Goal: Task Accomplishment & Management: Use online tool/utility

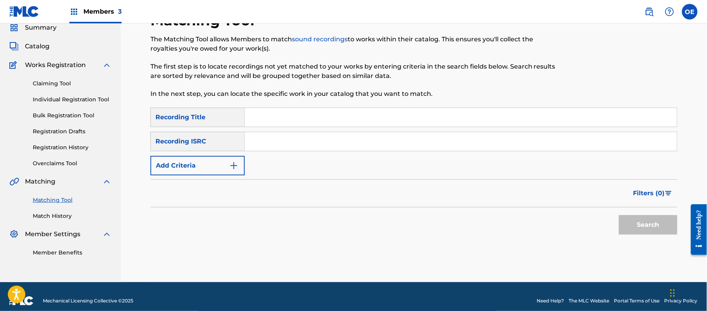
scroll to position [31, 0]
paste input "PERDONAME"
type input "PERDONAME"
click at [203, 172] on button "Add Criteria" at bounding box center [197, 165] width 94 height 19
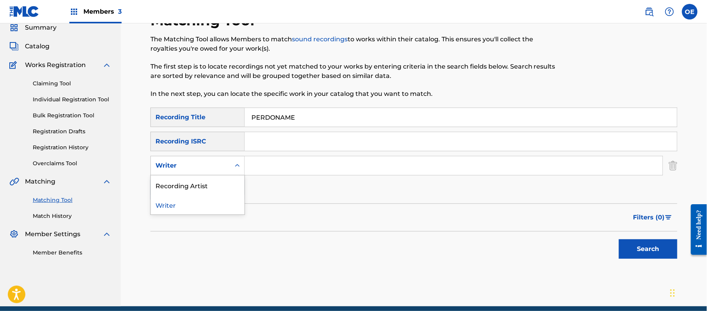
click at [203, 171] on div "Writer" at bounding box center [191, 165] width 80 height 15
click at [194, 179] on div "Recording Artist" at bounding box center [198, 184] width 94 height 19
paste input "LA MIGRA"
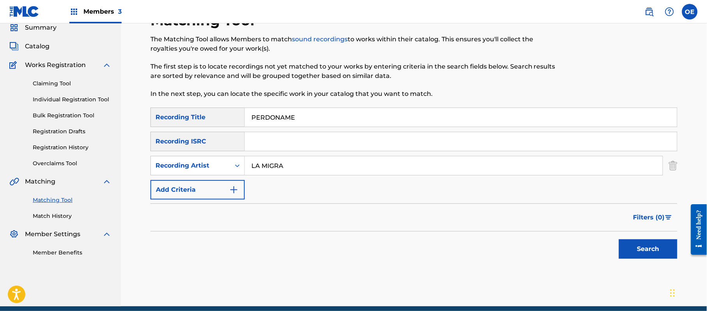
type input "LA MIGRA"
click at [657, 252] on button "Search" at bounding box center [648, 248] width 58 height 19
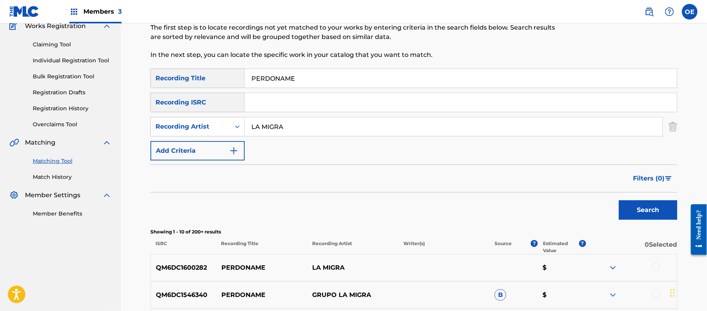
scroll to position [135, 0]
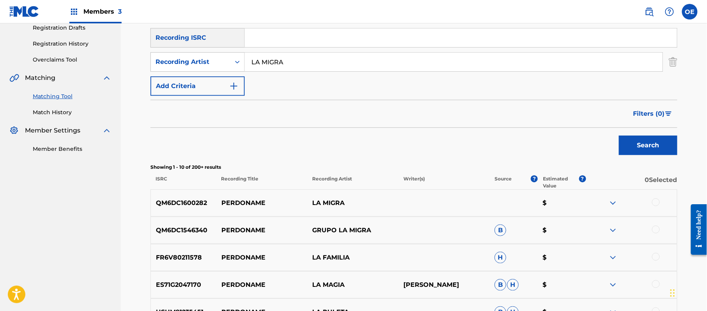
click at [654, 147] on button "Search" at bounding box center [648, 145] width 58 height 19
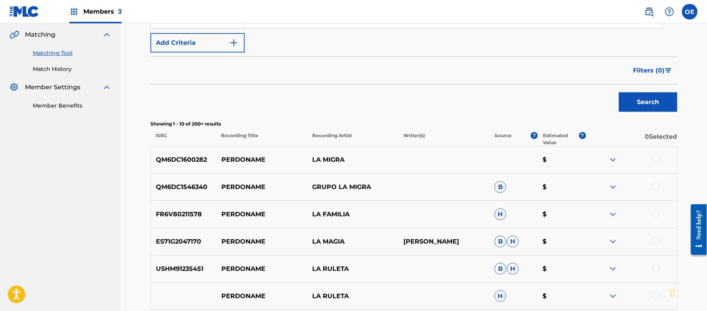
scroll to position [187, 0]
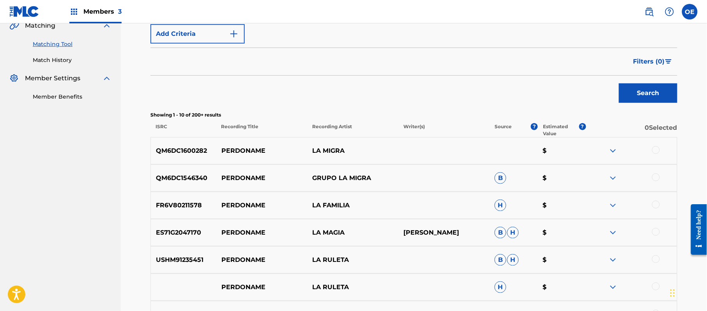
click at [656, 150] on div at bounding box center [656, 150] width 8 height 8
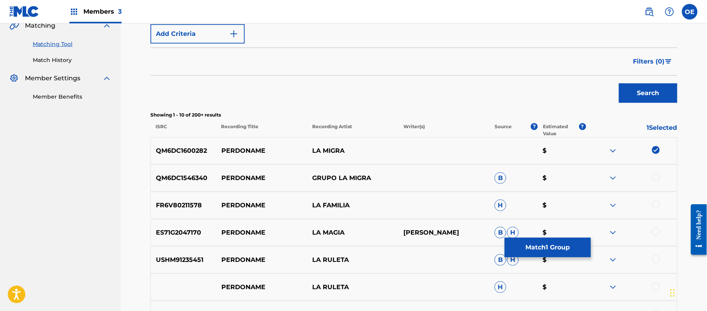
click at [659, 179] on div at bounding box center [656, 177] width 8 height 8
click at [522, 249] on button "Match 2 Groups" at bounding box center [548, 247] width 86 height 19
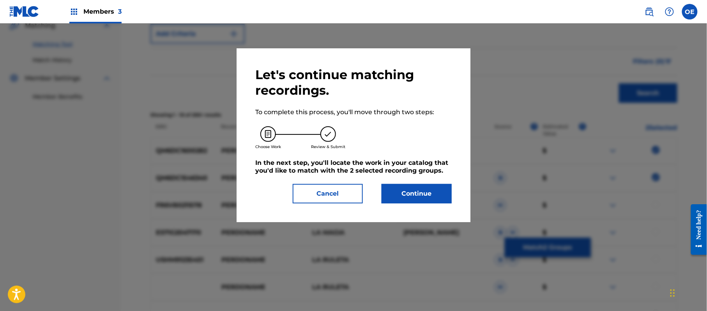
click at [388, 198] on button "Continue" at bounding box center [417, 193] width 70 height 19
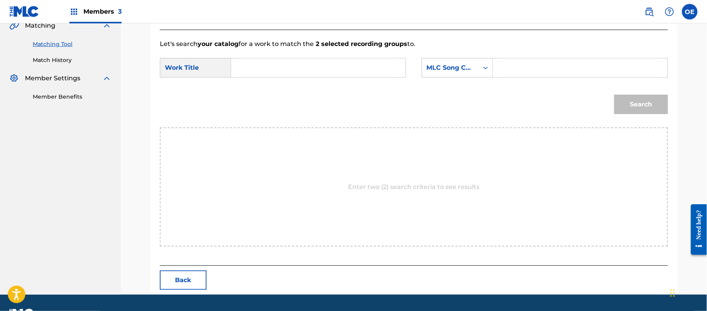
paste input "PERDONAME"
type input "PERDONAME"
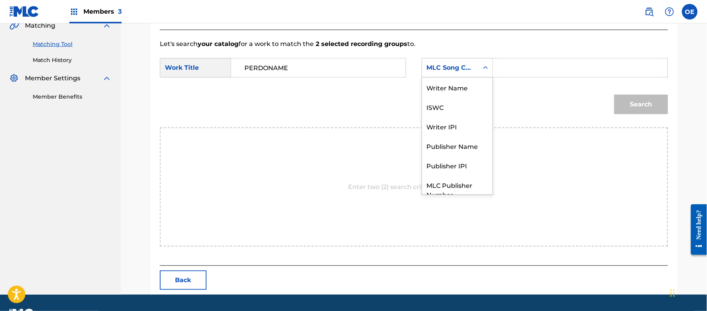
click at [446, 64] on div "MLC Song Code" at bounding box center [450, 67] width 47 height 9
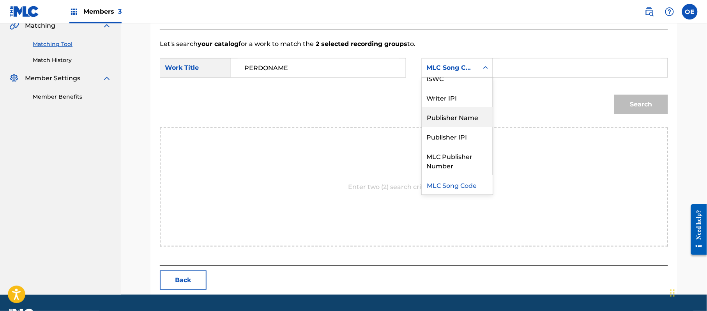
scroll to position [0, 0]
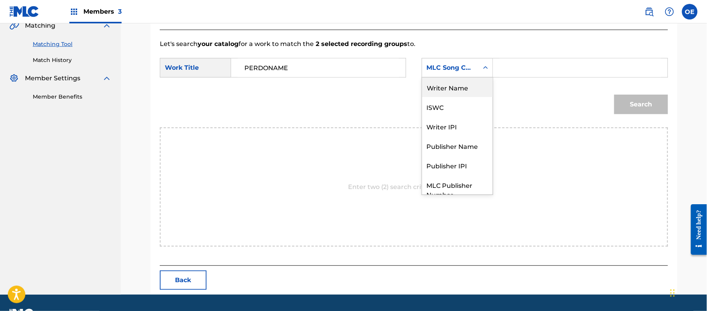
click at [460, 91] on div "Writer Name" at bounding box center [457, 87] width 71 height 19
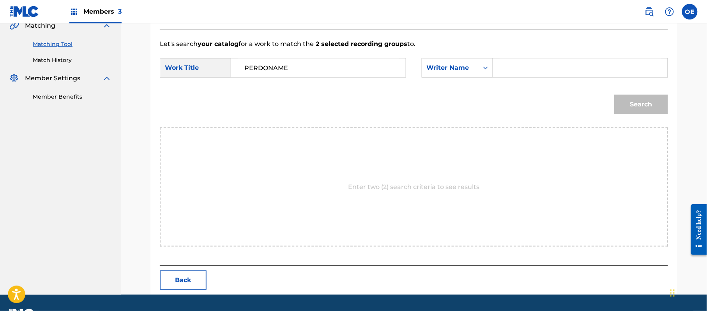
click at [504, 66] on input "Search Form" at bounding box center [580, 67] width 161 height 19
type input "[PERSON_NAME]"
click at [614, 95] on button "Search" at bounding box center [641, 104] width 54 height 19
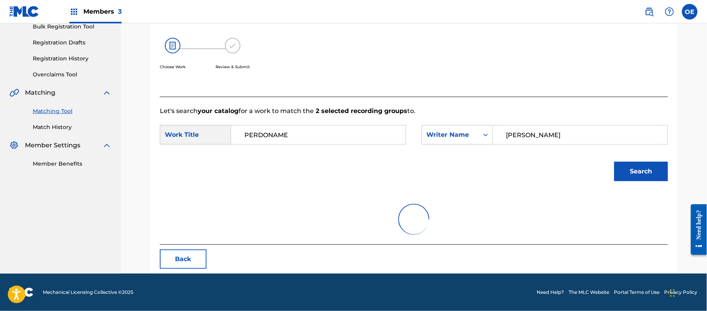
scroll to position [186, 0]
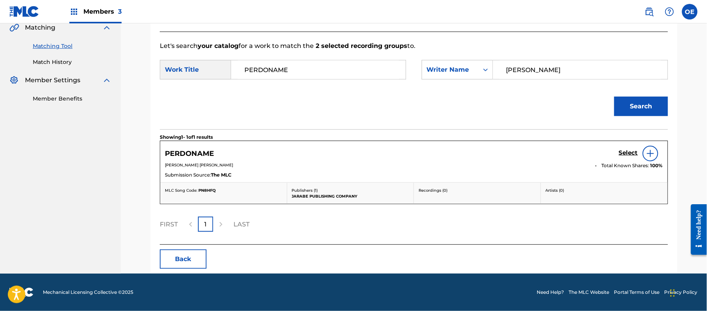
click at [626, 155] on h5 "Select" at bounding box center [628, 152] width 19 height 7
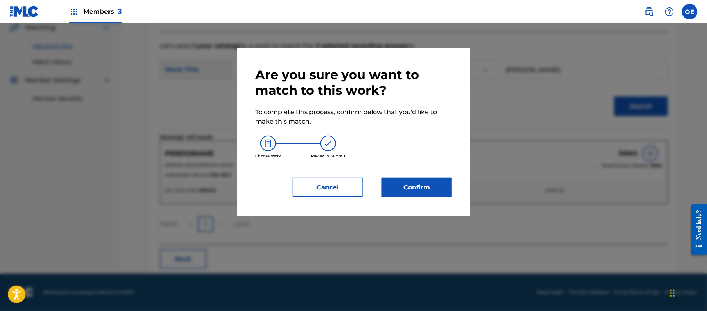
click at [395, 178] on button "Confirm" at bounding box center [417, 187] width 70 height 19
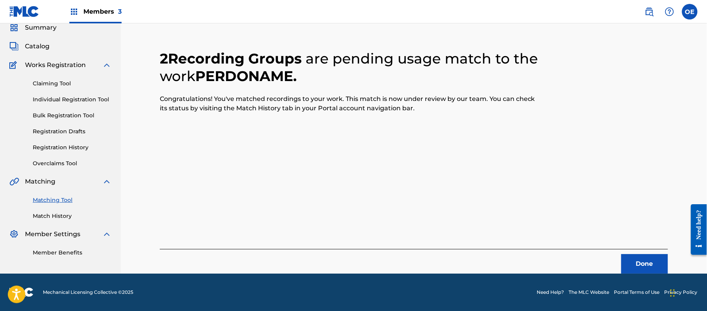
scroll to position [31, 0]
click at [647, 270] on button "Done" at bounding box center [644, 263] width 47 height 19
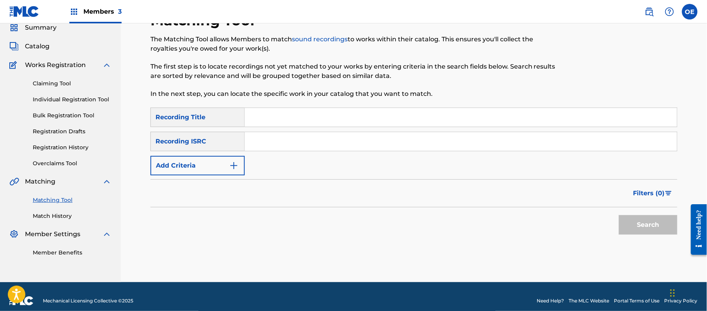
paste input "TU RECUERDO EN MI CASTIGO"
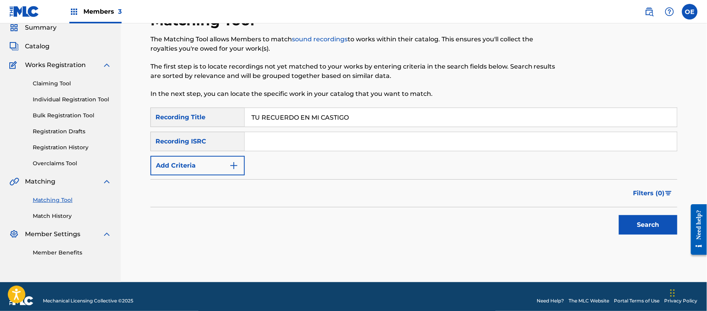
type input "TU RECUERDO EN MI CASTIGO"
click at [198, 170] on button "Add Criteria" at bounding box center [197, 165] width 94 height 19
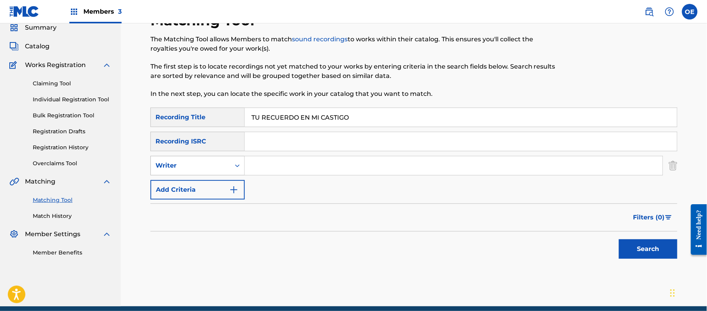
click at [203, 167] on div "Writer" at bounding box center [191, 165] width 70 height 9
click at [209, 183] on div "Recording Artist" at bounding box center [198, 184] width 94 height 19
paste input "LA MIGRA"
type input "LA MIGRA"
click at [657, 253] on button "Search" at bounding box center [648, 248] width 58 height 19
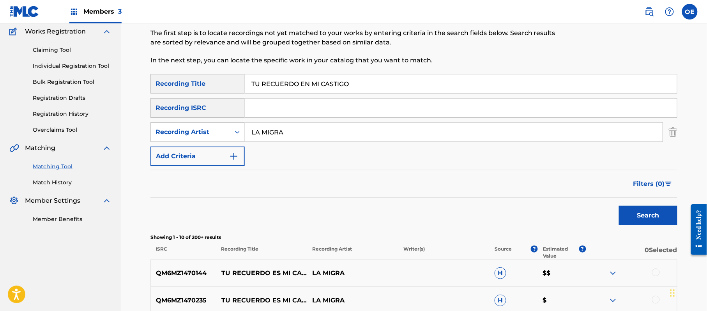
scroll to position [114, 0]
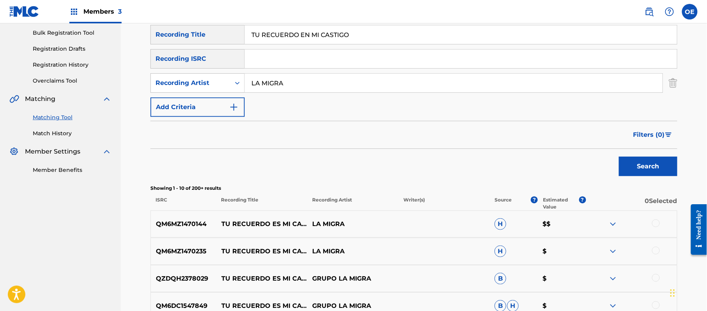
click at [654, 223] on div at bounding box center [656, 223] width 8 height 8
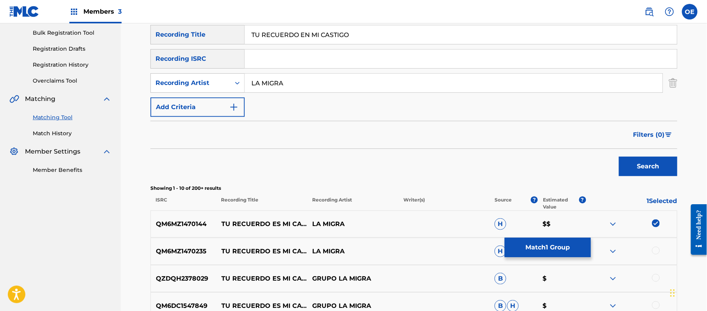
click at [656, 250] on div at bounding box center [656, 251] width 8 height 8
click at [652, 279] on div at bounding box center [631, 278] width 91 height 9
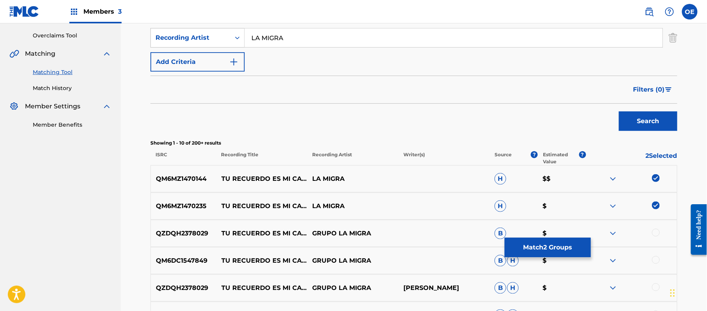
scroll to position [217, 0]
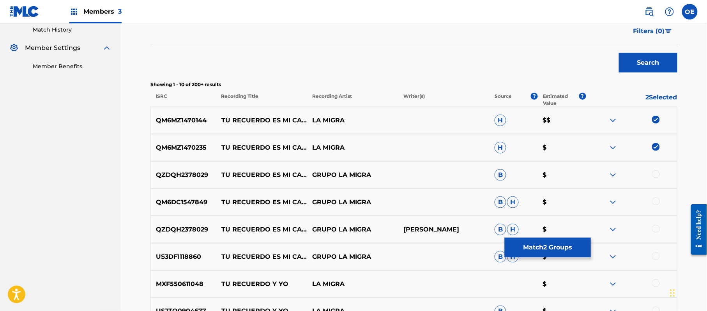
click at [654, 259] on div at bounding box center [656, 256] width 8 height 8
click at [655, 230] on div at bounding box center [656, 229] width 8 height 8
click at [653, 201] on div at bounding box center [656, 202] width 8 height 8
click at [657, 173] on div at bounding box center [656, 174] width 8 height 8
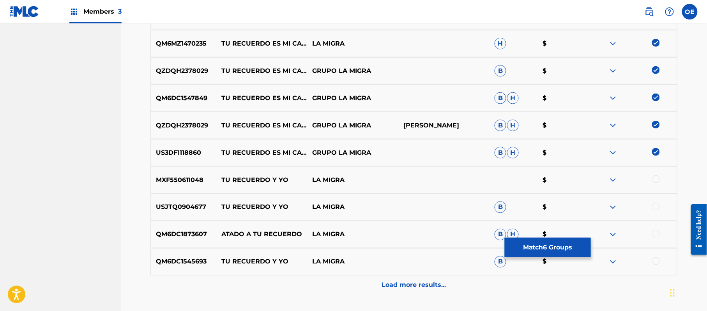
scroll to position [373, 0]
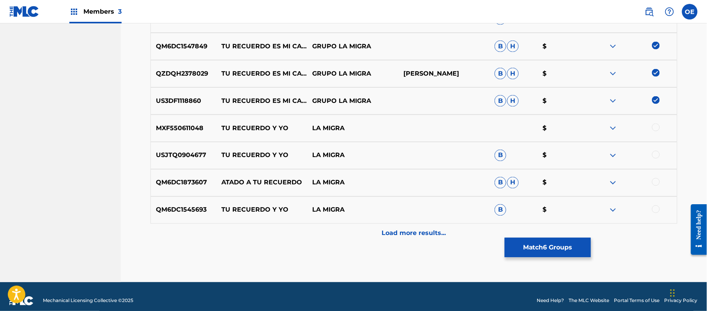
click at [543, 249] on button "Match 6 Groups" at bounding box center [548, 247] width 86 height 19
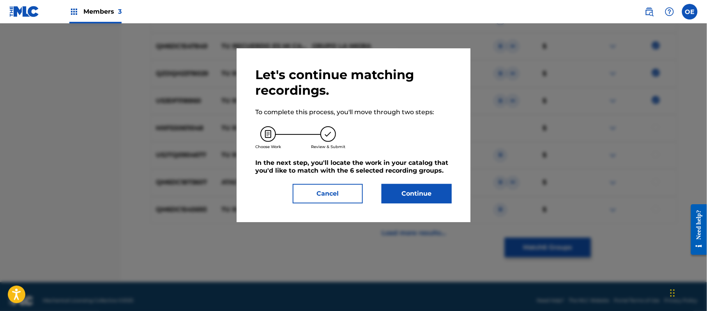
click at [401, 187] on button "Continue" at bounding box center [417, 193] width 70 height 19
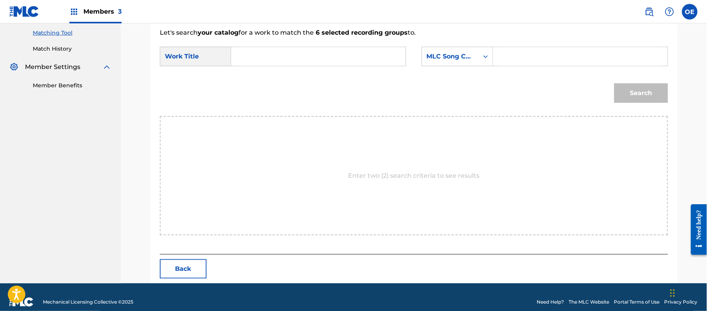
scroll to position [208, 0]
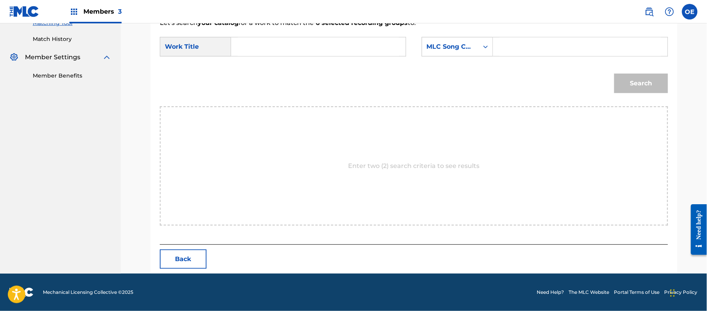
paste input "TU RECUERDO EN MI CASTIGO"
type input "TU RECUERDO EN MI CASTIGO"
click at [437, 51] on div "MLC Song Code" at bounding box center [450, 46] width 57 height 15
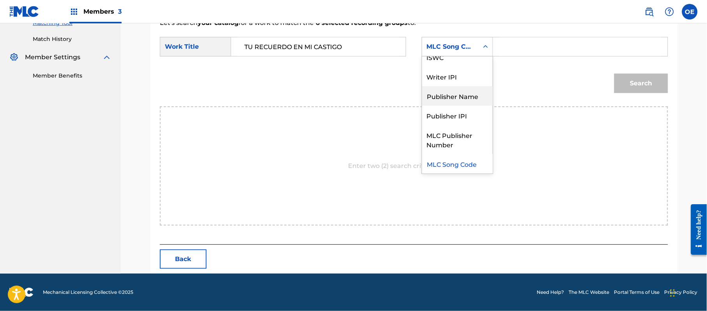
scroll to position [0, 0]
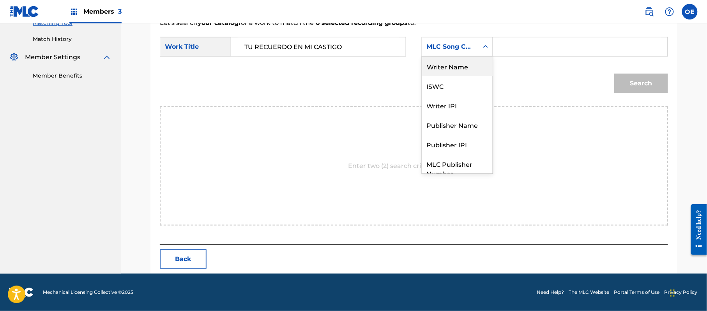
click at [455, 71] on div "Writer Name" at bounding box center [457, 66] width 71 height 19
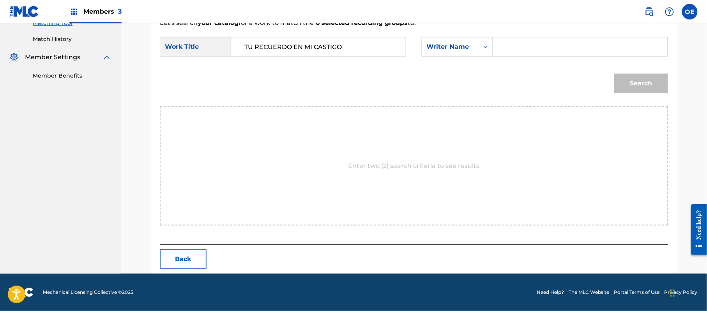
click at [549, 45] on input "Search Form" at bounding box center [580, 46] width 161 height 19
type input "[PERSON_NAME]"
click at [614, 74] on button "Search" at bounding box center [641, 83] width 54 height 19
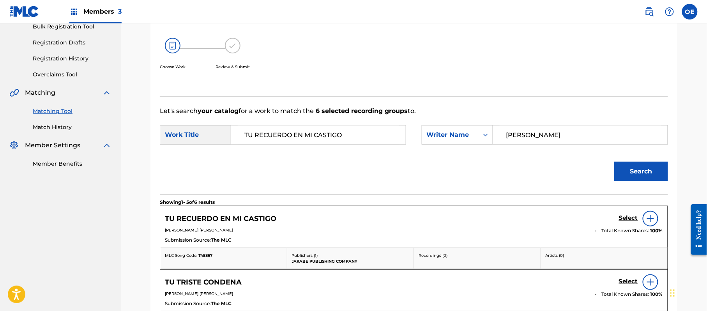
scroll to position [208, 0]
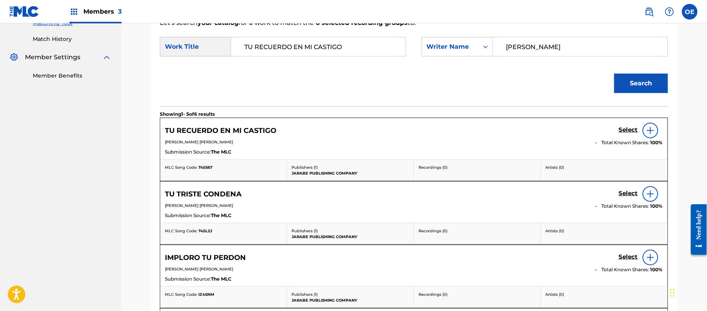
click at [618, 131] on div "TU RECUERDO EN MI CASTIGO Select" at bounding box center [414, 131] width 498 height 16
click at [622, 131] on h5 "Select" at bounding box center [628, 129] width 19 height 7
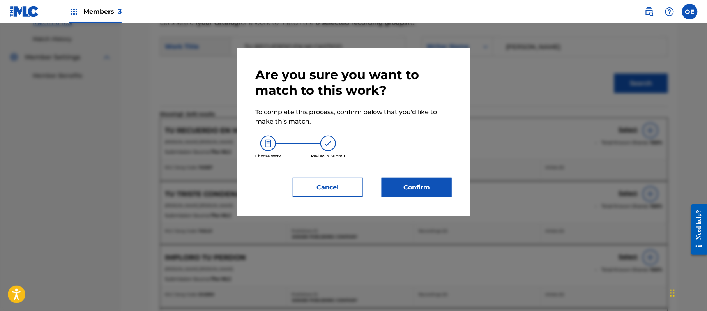
drag, startPoint x: 406, startPoint y: 180, endPoint x: 404, endPoint y: 184, distance: 4.7
click at [404, 184] on div "Are you sure you want to match to this work? To complete this process, confirm …" at bounding box center [353, 132] width 196 height 130
click at [405, 181] on button "Confirm" at bounding box center [417, 187] width 70 height 19
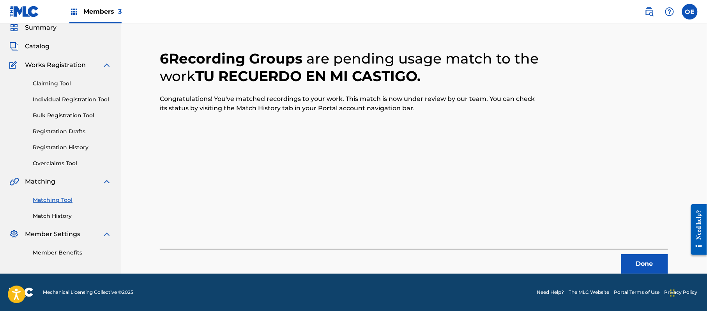
scroll to position [31, 0]
click at [648, 262] on button "Done" at bounding box center [644, 263] width 47 height 19
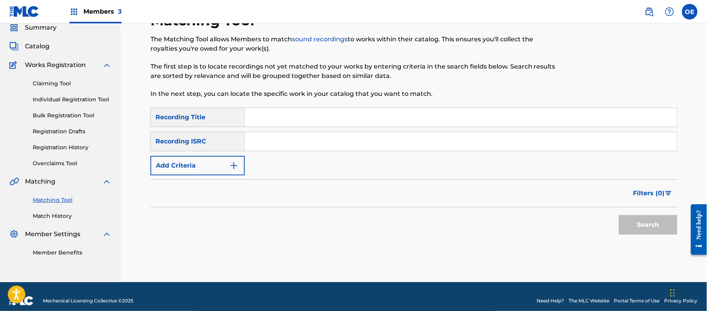
paste input "CUMBIA REBELDE"
type input "CUMBIA REBELDE"
click at [221, 158] on button "Add Criteria" at bounding box center [197, 165] width 94 height 19
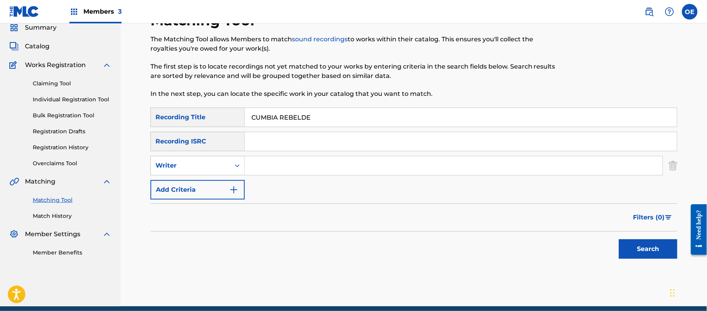
click at [221, 158] on div "Writer" at bounding box center [191, 165] width 80 height 15
click at [217, 178] on div "Recording Artist" at bounding box center [198, 184] width 94 height 19
paste input "BANDA REBELDE"
type input "BANDA REBELDE"
click at [649, 244] on button "Search" at bounding box center [648, 248] width 58 height 19
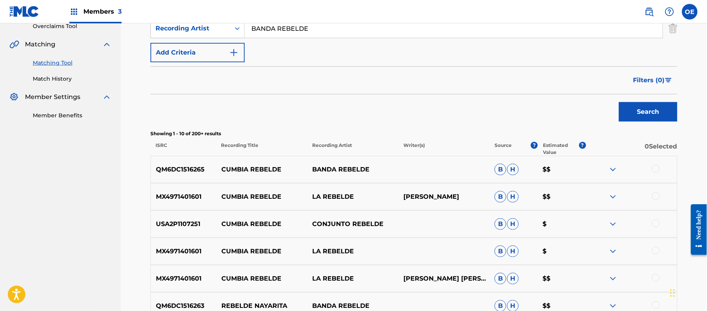
scroll to position [187, 0]
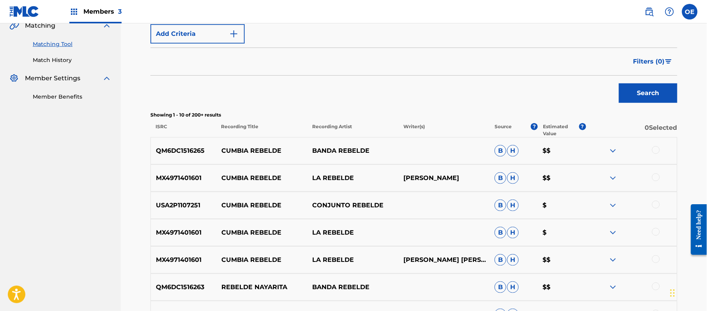
click at [656, 150] on div at bounding box center [656, 150] width 8 height 8
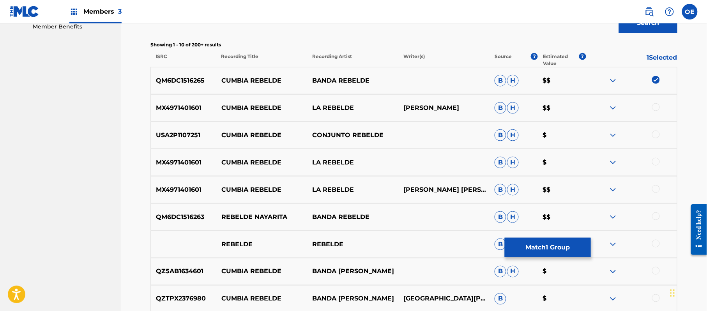
scroll to position [239, 0]
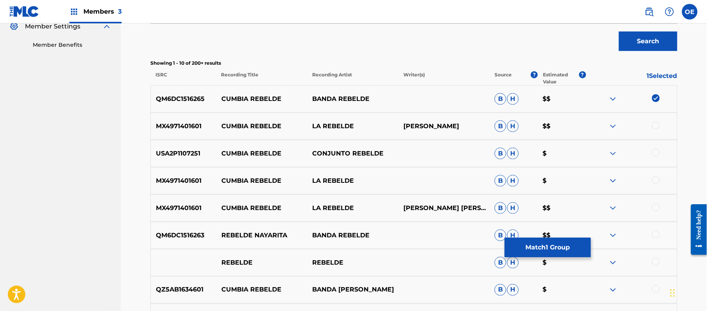
click at [560, 253] on button "Match 1 Group" at bounding box center [548, 247] width 86 height 19
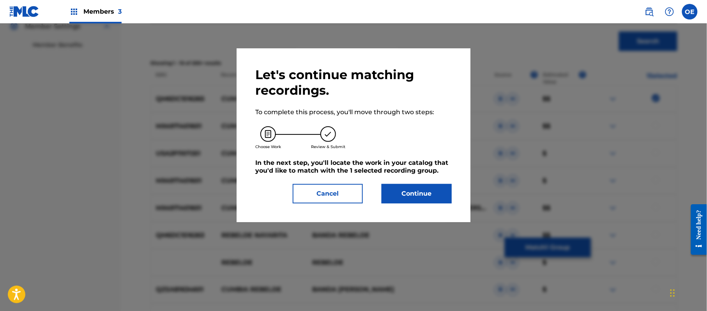
click at [409, 192] on button "Continue" at bounding box center [417, 193] width 70 height 19
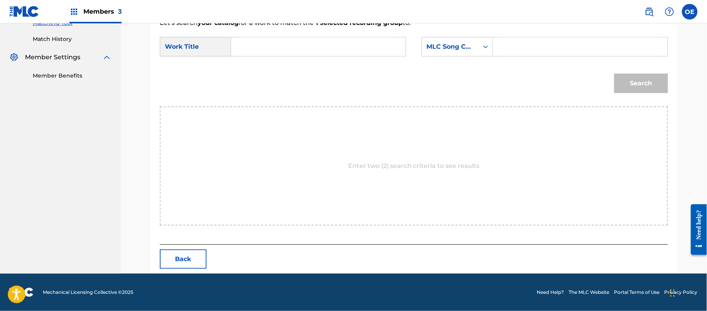
scroll to position [208, 0]
paste input "CUMBIA REBELDE"
type input "CUMBIA REBELDE"
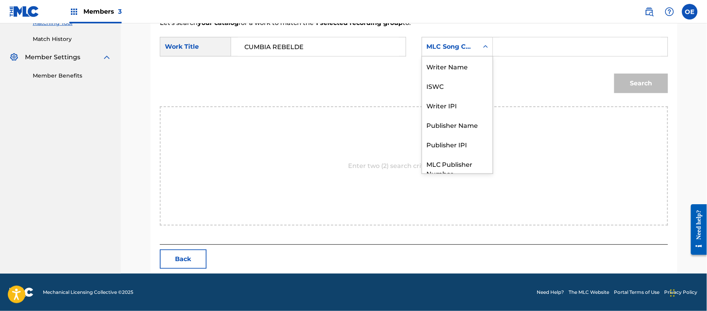
click at [454, 54] on div "MLC Song Code" at bounding box center [457, 46] width 71 height 19
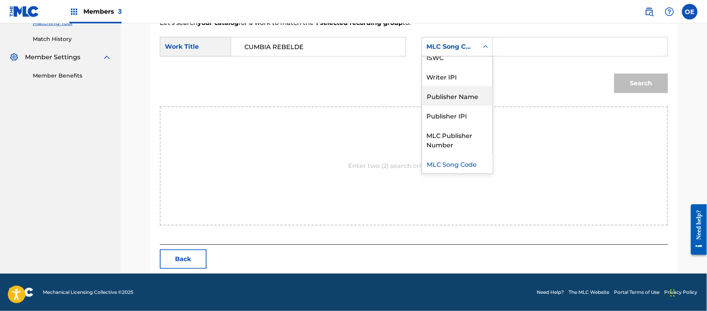
scroll to position [0, 0]
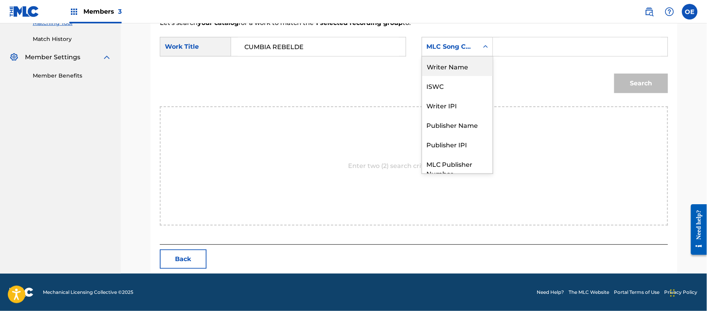
click at [449, 72] on div "Writer Name" at bounding box center [457, 66] width 71 height 19
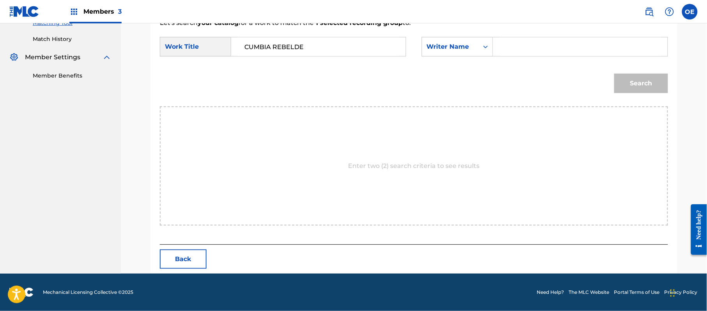
click at [511, 54] on input "Search Form" at bounding box center [580, 46] width 161 height 19
click at [529, 46] on input "Search Form" at bounding box center [580, 46] width 161 height 19
click at [551, 50] on input "Search Form" at bounding box center [580, 46] width 161 height 19
type input "marco"
click at [614, 74] on button "Search" at bounding box center [641, 83] width 54 height 19
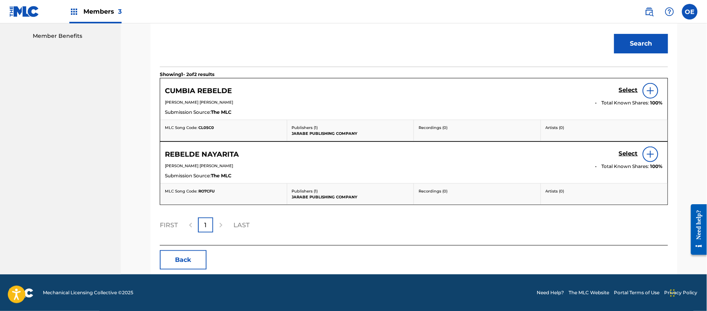
scroll to position [249, 0]
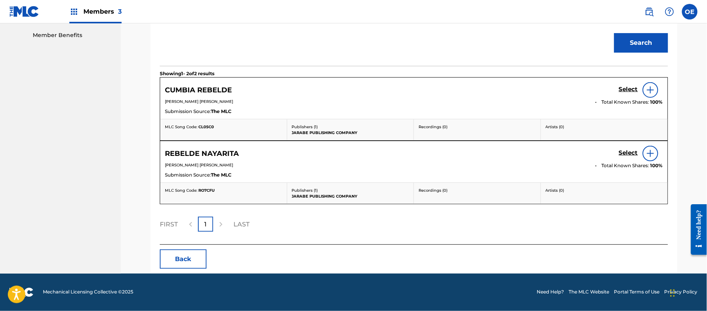
click at [626, 84] on div "Select" at bounding box center [641, 90] width 44 height 16
click at [627, 88] on h5 "Select" at bounding box center [628, 89] width 19 height 7
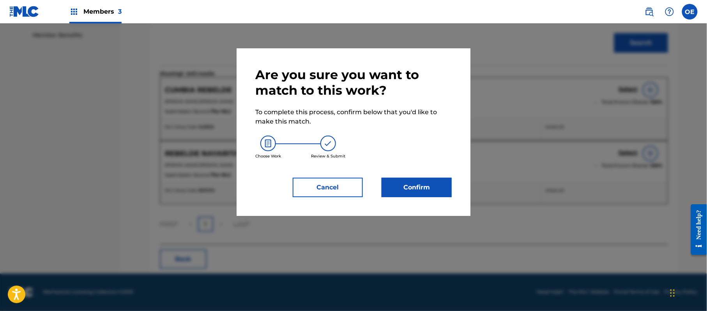
click at [423, 183] on button "Confirm" at bounding box center [417, 187] width 70 height 19
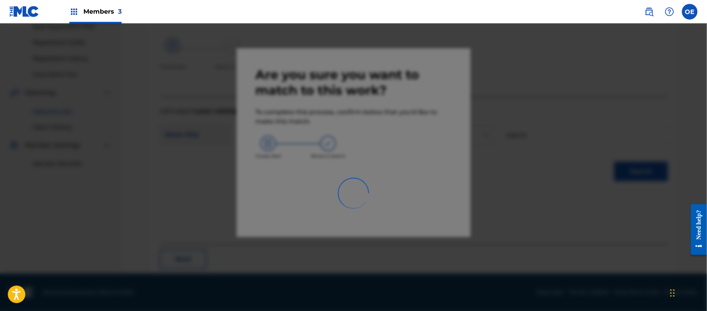
scroll to position [31, 0]
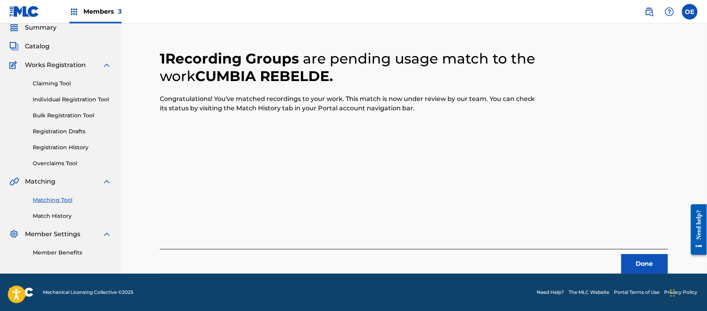
click at [631, 259] on button "Done" at bounding box center [644, 263] width 47 height 19
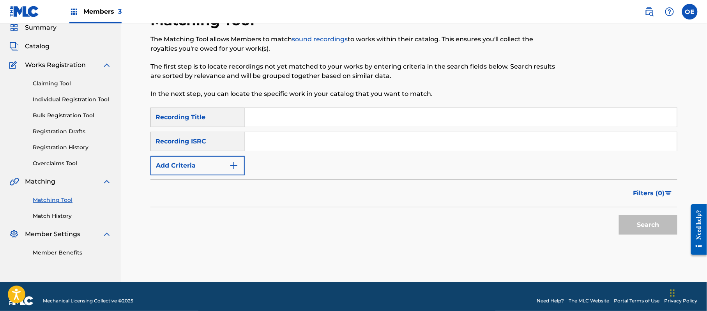
paste input "EL REBELDE NAYARITA"
type input "EL REBELDE NAYARITA"
click at [214, 167] on button "Add Criteria" at bounding box center [197, 165] width 94 height 19
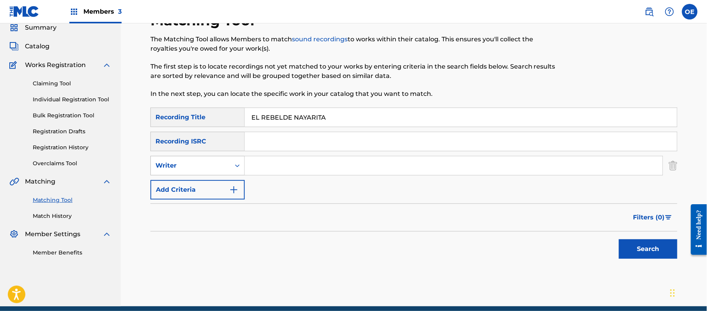
click at [213, 167] on div "Writer" at bounding box center [191, 165] width 70 height 9
click at [194, 181] on div "Recording Artist" at bounding box center [198, 184] width 94 height 19
paste input "BANDA REBELDE"
type input "BANDA REBELDE"
click at [631, 242] on button "Search" at bounding box center [648, 248] width 58 height 19
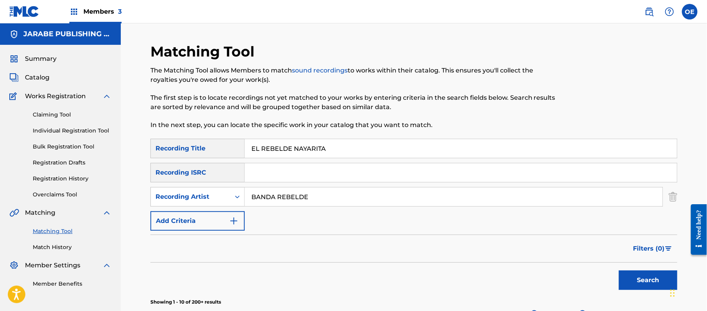
scroll to position [156, 0]
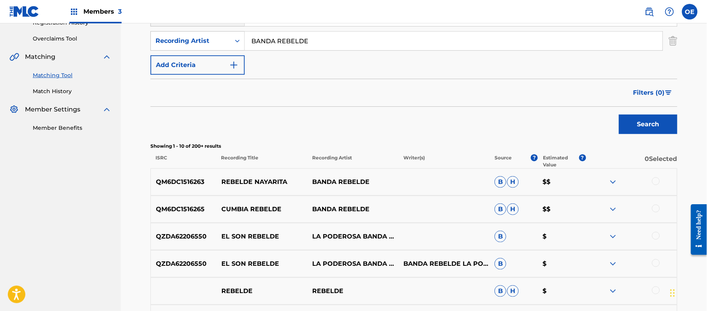
click at [633, 122] on button "Search" at bounding box center [648, 124] width 58 height 19
click at [655, 181] on div at bounding box center [656, 181] width 8 height 8
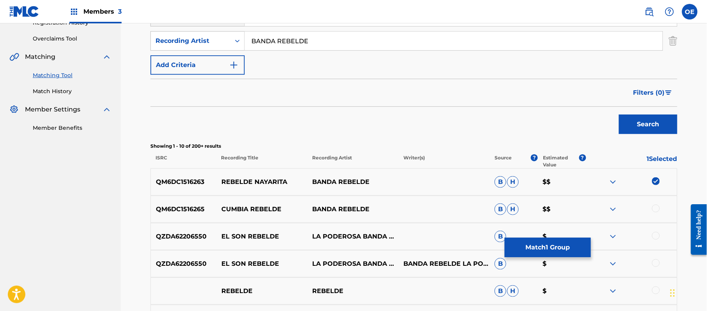
click at [530, 241] on button "Match 1 Group" at bounding box center [548, 247] width 86 height 19
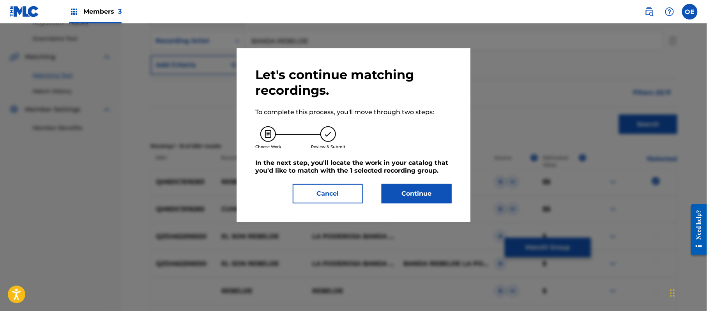
click at [428, 195] on button "Continue" at bounding box center [417, 193] width 70 height 19
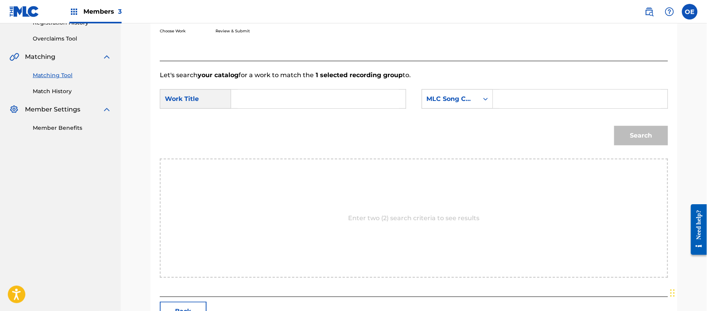
paste input "EL REBELDE NAYARITA"
type input "EL REBELDE NAYARITA"
click at [449, 101] on div "MLC Song Code" at bounding box center [450, 98] width 47 height 9
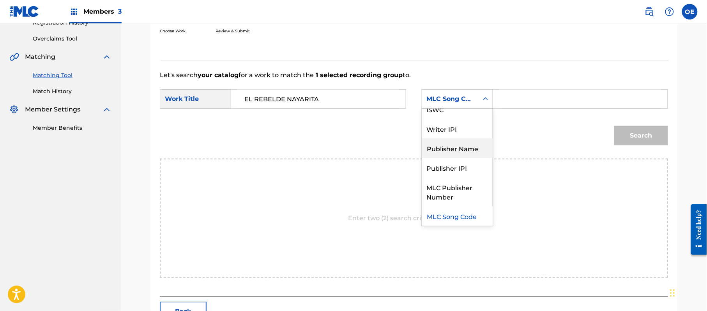
scroll to position [0, 0]
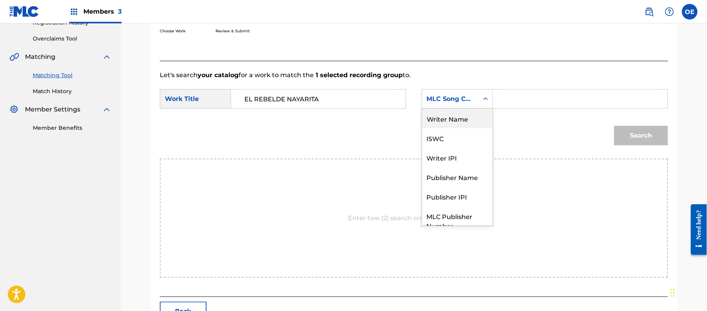
click at [442, 113] on div "Writer Name" at bounding box center [457, 118] width 71 height 19
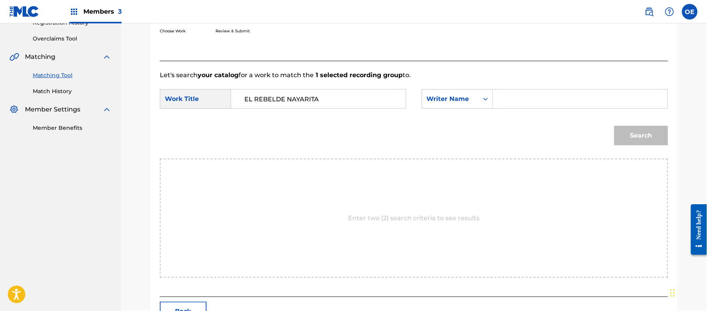
click at [507, 99] on input "Search Form" at bounding box center [580, 99] width 161 height 19
type input "marco"
click at [614, 126] on button "Search" at bounding box center [641, 135] width 54 height 19
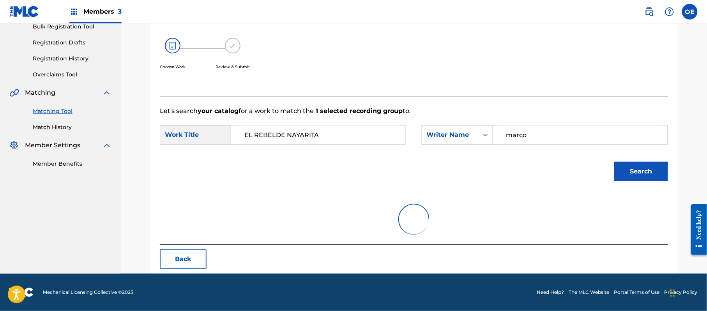
scroll to position [156, 0]
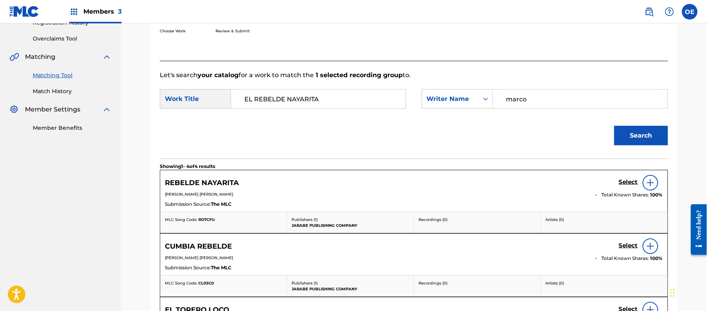
click at [625, 180] on h5 "Select" at bounding box center [628, 181] width 19 height 7
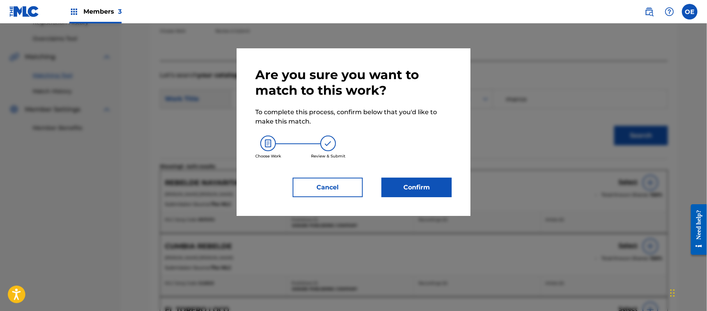
click at [396, 189] on button "Confirm" at bounding box center [417, 187] width 70 height 19
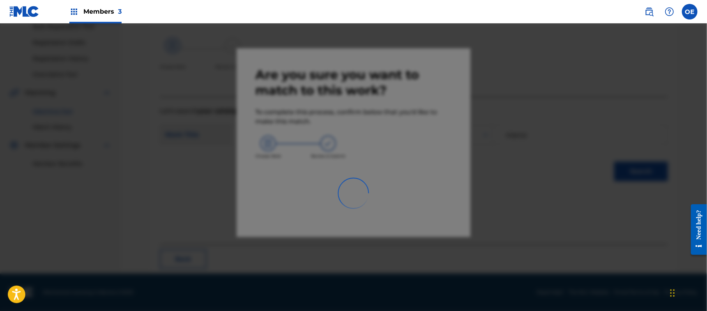
scroll to position [31, 0]
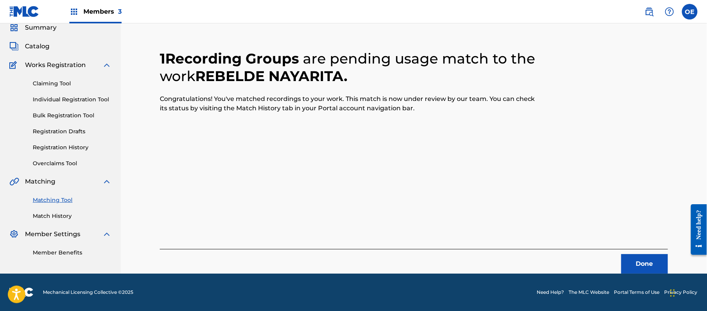
click at [635, 259] on button "Done" at bounding box center [644, 263] width 47 height 19
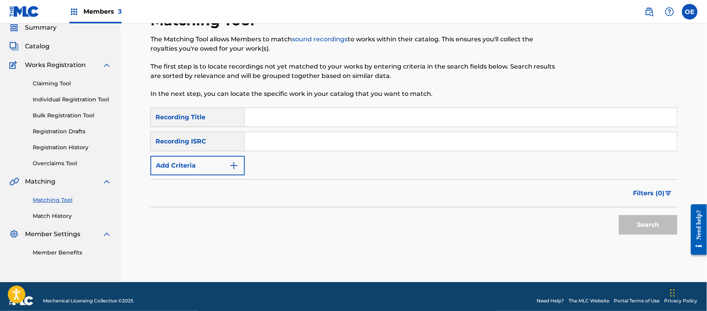
paste input "EL TORERO LOCO"
type input "EL TORERO LOCO"
click at [221, 159] on button "Add Criteria" at bounding box center [197, 165] width 94 height 19
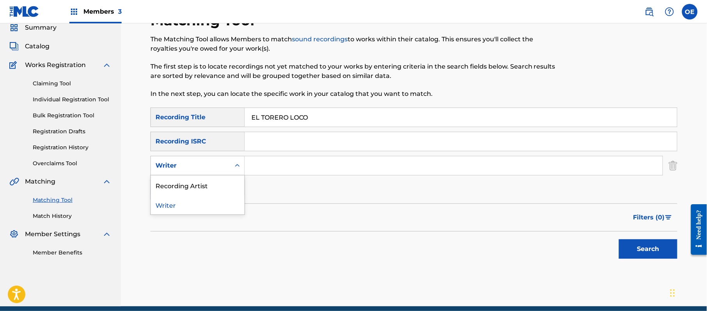
click at [220, 161] on div "Writer" at bounding box center [191, 165] width 70 height 9
click at [223, 180] on div "Recording Artist" at bounding box center [198, 184] width 94 height 19
paste input "BANDA REBELDE"
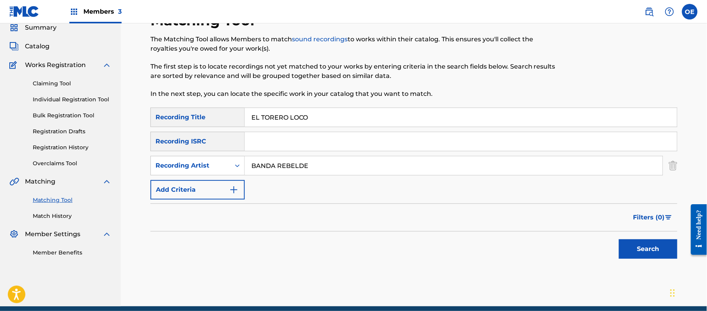
type input "BANDA REBELDE"
click at [649, 239] on button "Search" at bounding box center [648, 248] width 58 height 19
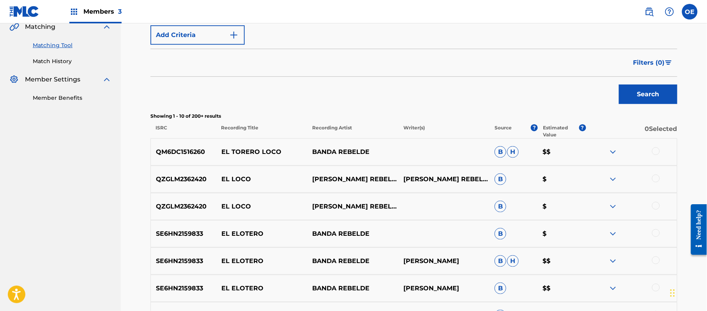
scroll to position [187, 0]
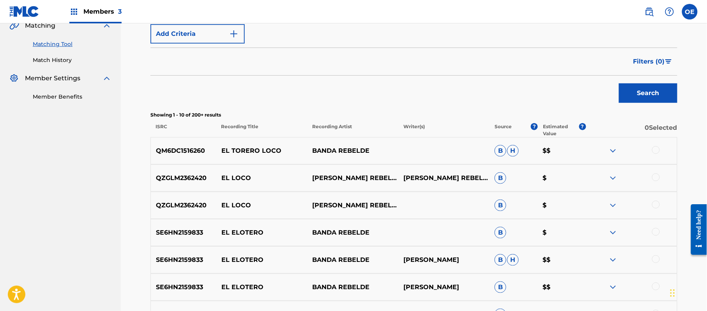
click at [656, 147] on div at bounding box center [656, 150] width 8 height 8
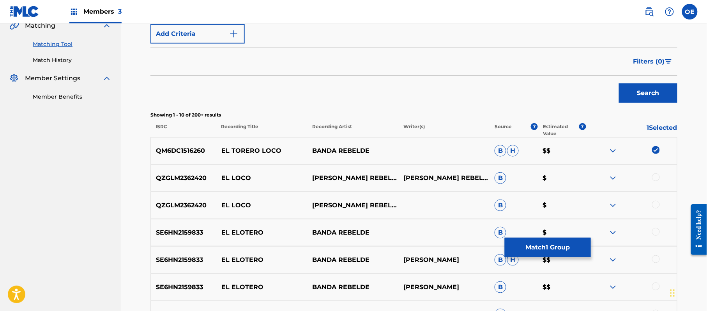
click at [565, 246] on button "Match 1 Group" at bounding box center [548, 247] width 86 height 19
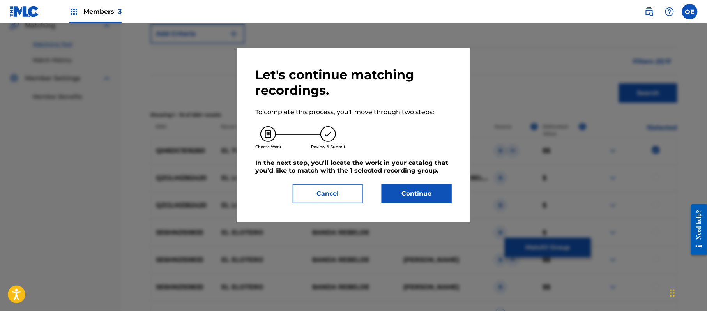
click at [421, 192] on button "Continue" at bounding box center [417, 193] width 70 height 19
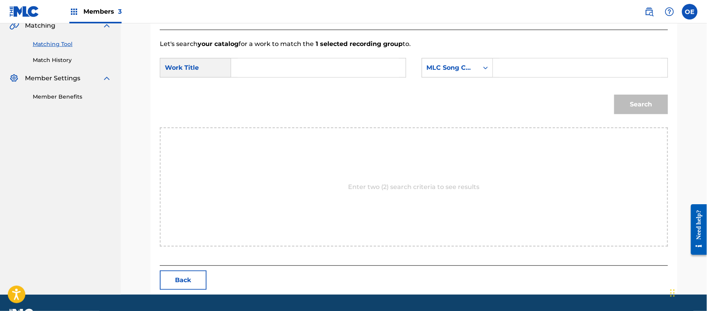
paste input "EL TORERO LOCO"
type input "EL TORERO LOCO"
click at [456, 71] on div "MLC Song Code" at bounding box center [450, 67] width 47 height 9
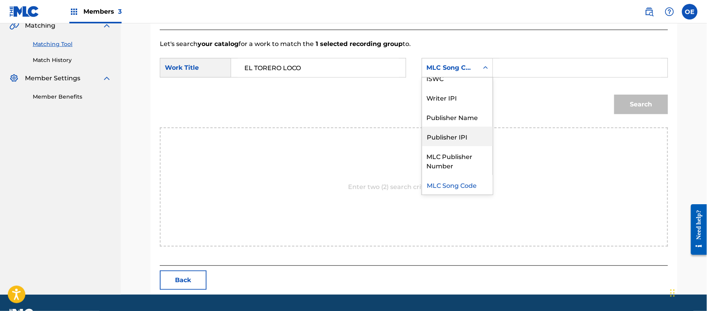
scroll to position [0, 0]
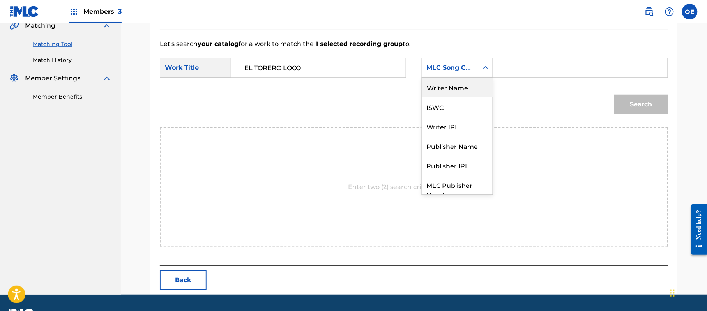
click at [444, 90] on div "Writer Name" at bounding box center [457, 87] width 71 height 19
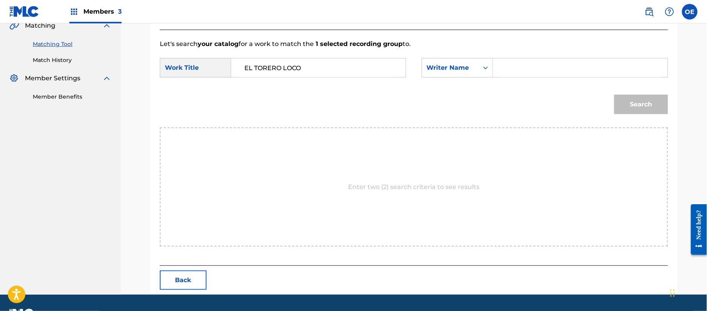
click at [504, 62] on input "Search Form" at bounding box center [580, 67] width 161 height 19
type input "marco"
click at [614, 95] on button "Search" at bounding box center [641, 104] width 54 height 19
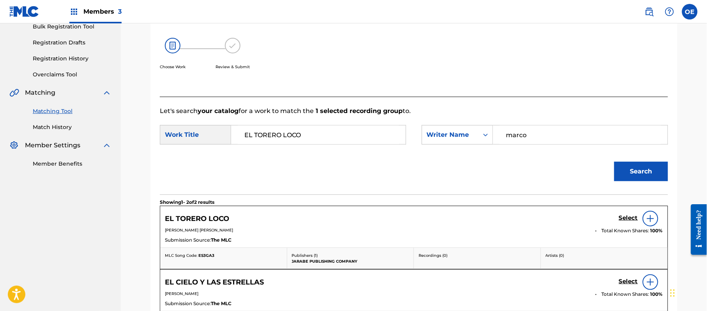
scroll to position [187, 0]
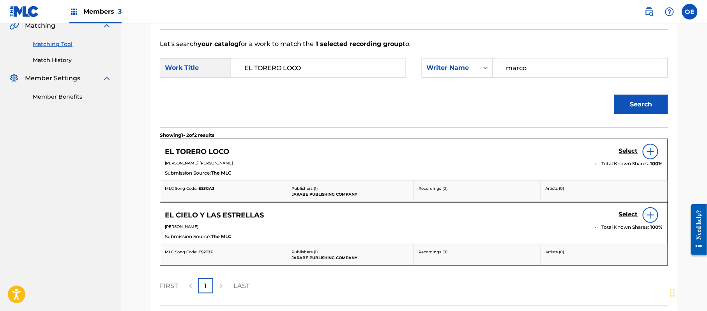
click at [628, 148] on h5 "Select" at bounding box center [628, 150] width 19 height 7
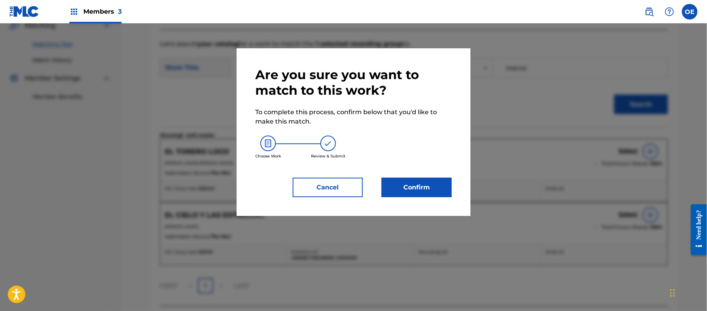
click at [394, 181] on button "Confirm" at bounding box center [417, 187] width 70 height 19
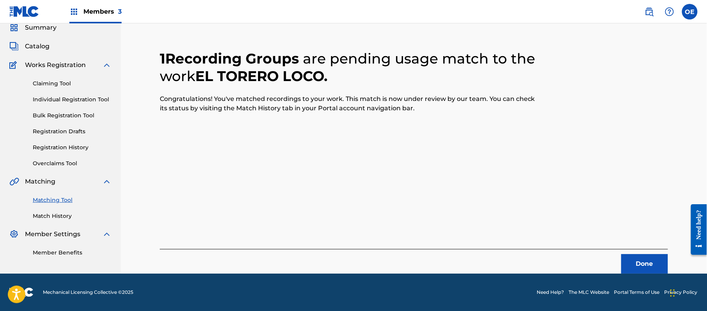
scroll to position [31, 0]
click at [627, 264] on button "Done" at bounding box center [644, 263] width 47 height 19
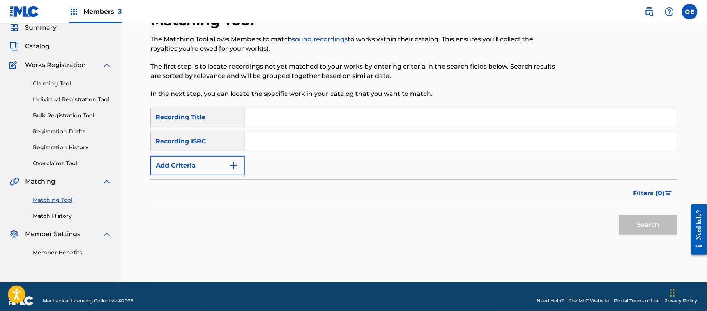
paste input "AMANECI PENSANDO EN TI"
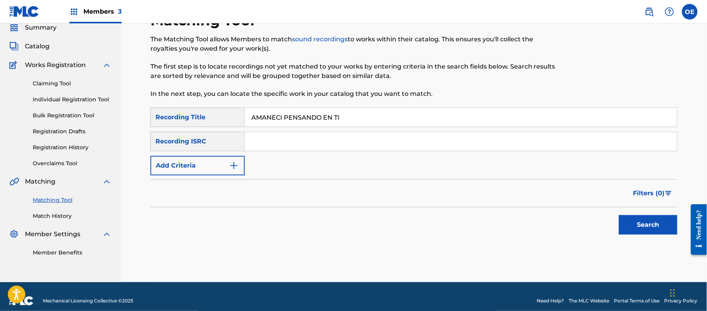
type input "AMANECI PENSANDO EN TI"
click at [187, 170] on button "Add Criteria" at bounding box center [197, 165] width 94 height 19
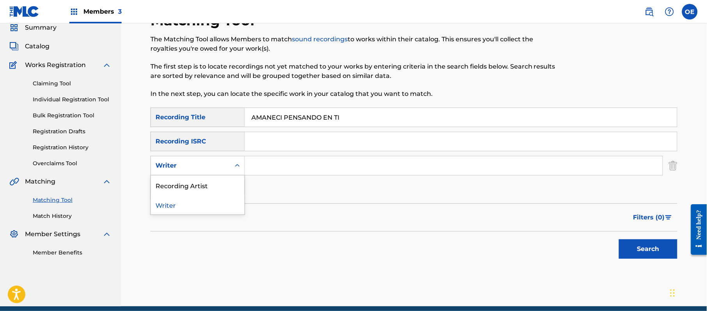
click at [193, 157] on div "Writer" at bounding box center [197, 165] width 94 height 19
click at [198, 178] on div "Recording Artist" at bounding box center [198, 184] width 94 height 19
paste input "LOS KINOS"
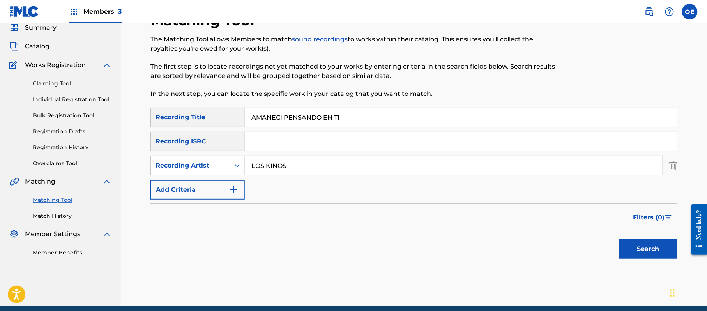
type input "LOS KINOS"
click at [662, 245] on button "Search" at bounding box center [648, 248] width 58 height 19
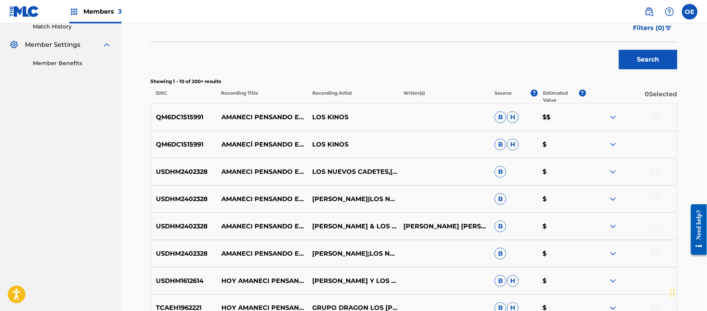
scroll to position [239, 0]
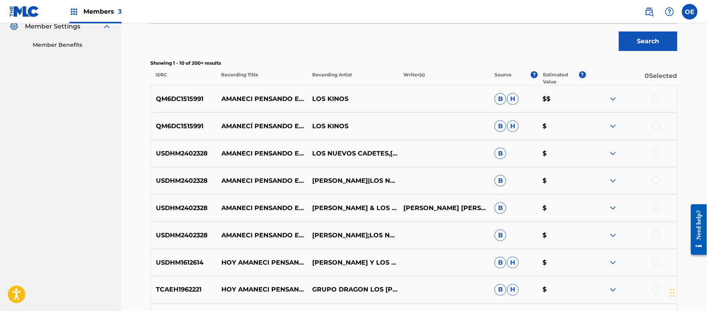
click at [655, 128] on div at bounding box center [656, 126] width 8 height 8
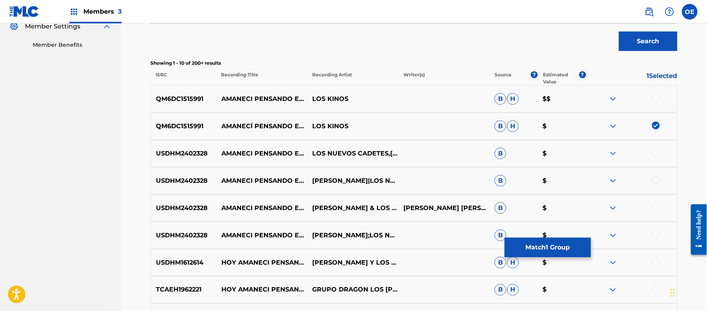
click at [657, 103] on div at bounding box center [631, 98] width 91 height 9
click at [657, 102] on div at bounding box center [631, 98] width 91 height 9
click at [655, 99] on div at bounding box center [656, 98] width 8 height 8
click at [538, 243] on button "Match 2 Groups" at bounding box center [548, 247] width 86 height 19
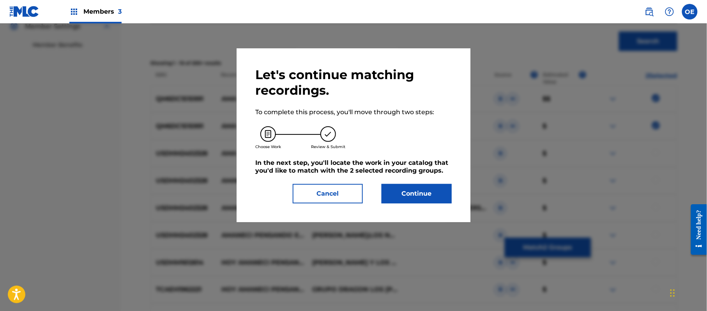
click at [430, 195] on button "Continue" at bounding box center [417, 193] width 70 height 19
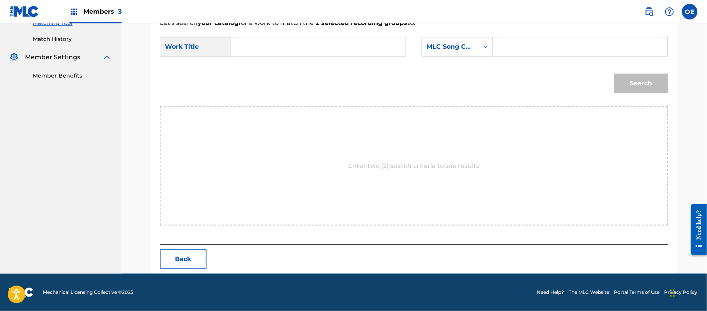
paste input "AMANECI PENSANDO EN TI"
type input "AMANECI PENSANDO EN TI"
click at [470, 42] on div "MLC Song Code" at bounding box center [450, 46] width 47 height 9
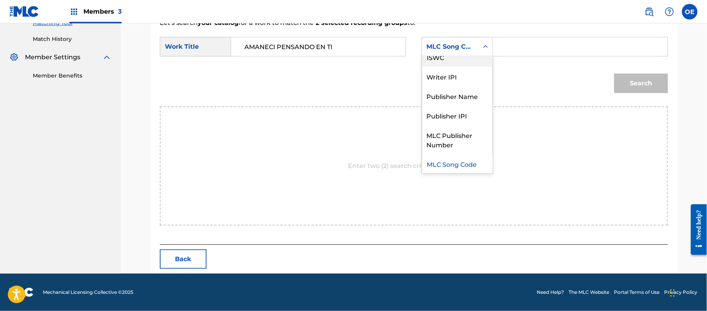
scroll to position [0, 0]
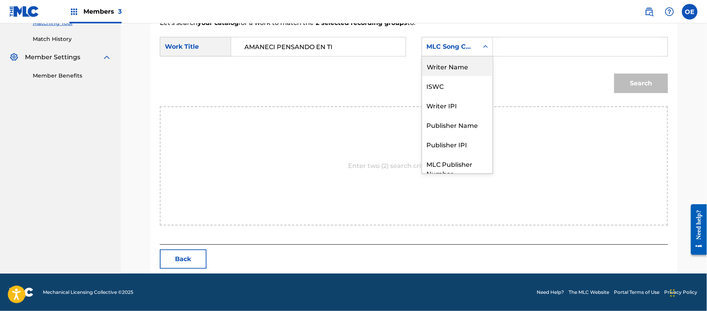
click at [443, 62] on div "Writer Name" at bounding box center [457, 66] width 71 height 19
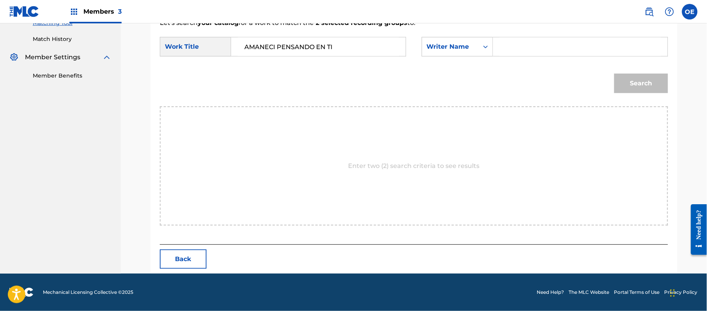
click at [516, 50] on input "Search Form" at bounding box center [580, 46] width 161 height 19
type input "[PERSON_NAME]"
click at [614, 74] on button "Search" at bounding box center [641, 83] width 54 height 19
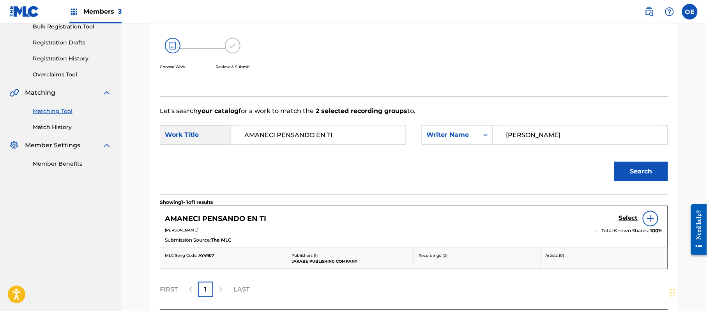
scroll to position [186, 0]
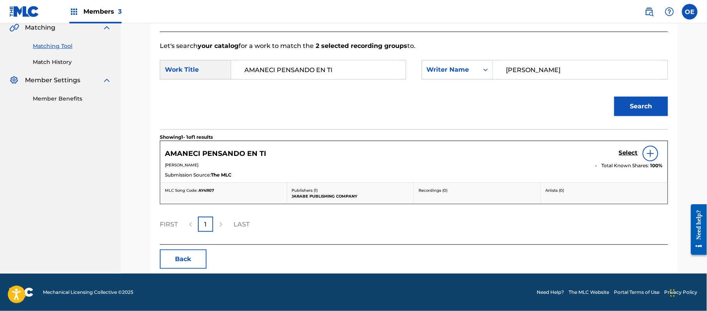
click at [634, 154] on h5 "Select" at bounding box center [628, 152] width 19 height 7
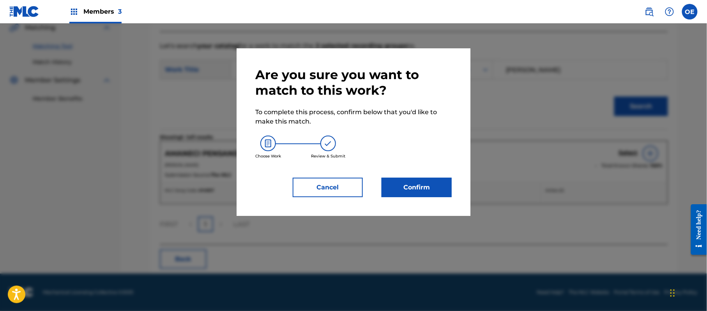
drag, startPoint x: 460, startPoint y: 192, endPoint x: 410, endPoint y: 189, distance: 49.6
click at [456, 192] on div "Are you sure you want to match to this work? To complete this process, confirm …" at bounding box center [354, 132] width 234 height 168
click at [410, 189] on button "Confirm" at bounding box center [417, 187] width 70 height 19
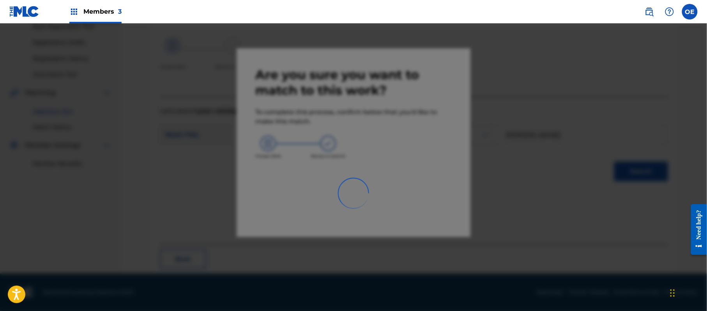
scroll to position [31, 0]
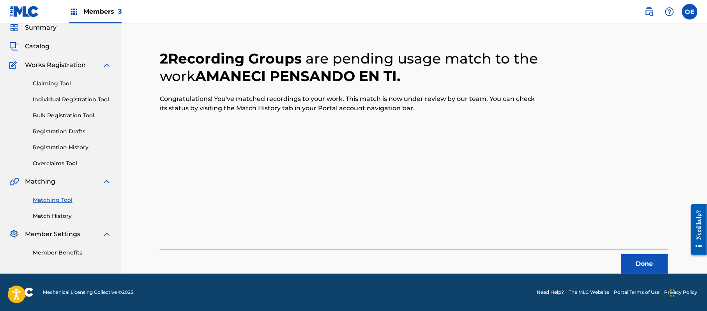
click at [649, 256] on button "Done" at bounding box center [644, 263] width 47 height 19
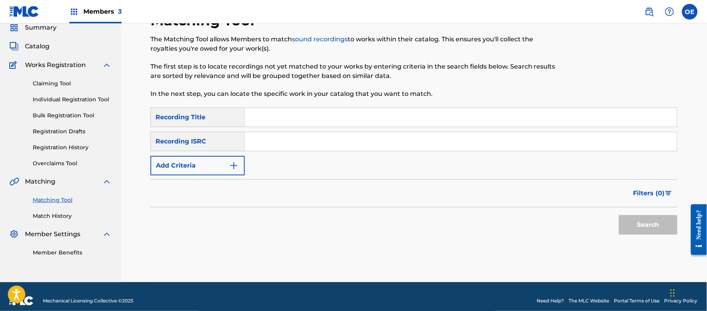
paste input "MALA MUJER"
type input "MALA MUJER"
click at [185, 170] on button "Add Criteria" at bounding box center [197, 165] width 94 height 19
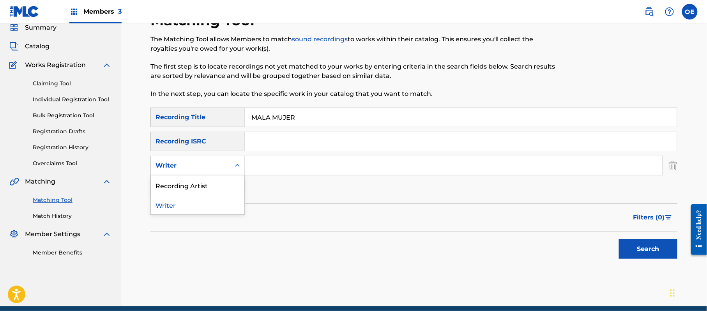
click at [191, 161] on div "Writer" at bounding box center [191, 165] width 70 height 9
click at [205, 181] on div "Recording Artist" at bounding box center [198, 184] width 94 height 19
paste input "LOS KINOS"
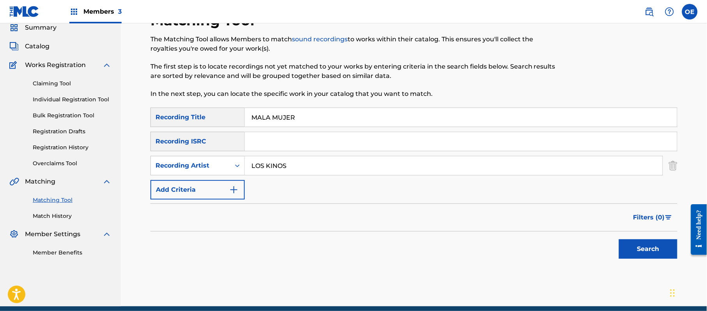
type input "LOS KINOS"
click at [635, 240] on button "Search" at bounding box center [648, 248] width 58 height 19
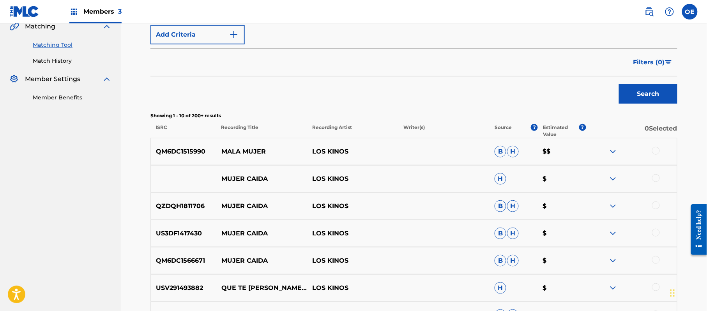
scroll to position [187, 0]
click at [657, 150] on div at bounding box center [656, 150] width 8 height 8
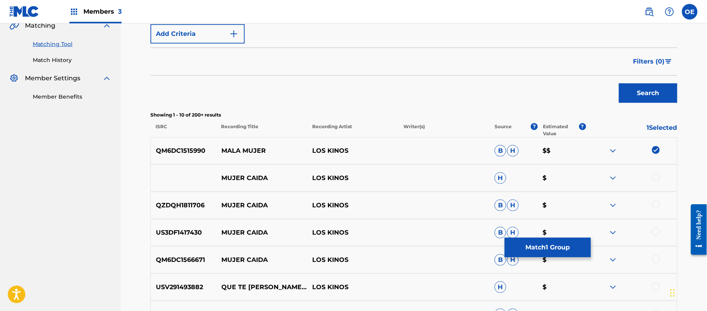
click at [526, 254] on button "Match 1 Group" at bounding box center [548, 247] width 86 height 19
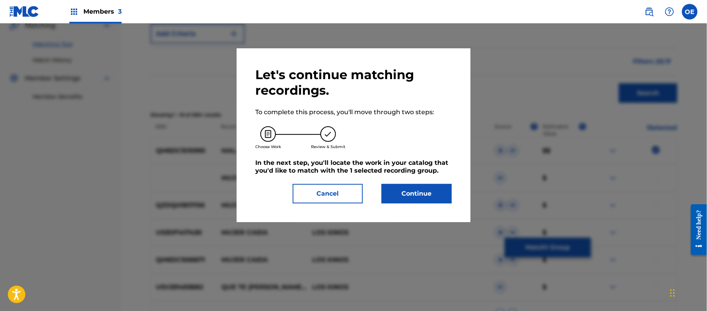
click at [410, 193] on button "Continue" at bounding box center [417, 193] width 70 height 19
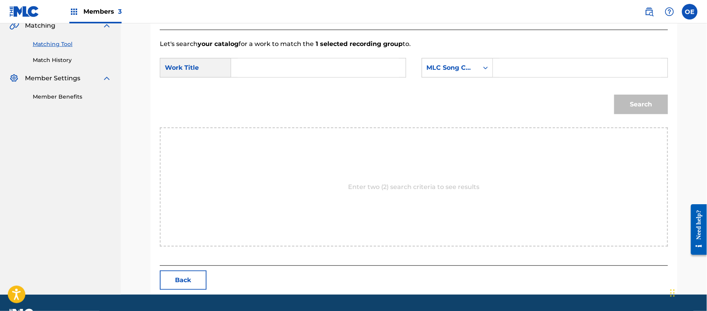
paste input "MALA MUJER"
type input "MALA MUJER"
drag, startPoint x: 462, startPoint y: 78, endPoint x: 461, endPoint y: 74, distance: 4.4
click at [462, 78] on div "SearchWithCriteria357bfe1b-8cf1-4968-ab63-36805cee985b Work Title MALA MUJER Se…" at bounding box center [414, 70] width 508 height 24
click at [460, 71] on div "MLC Song Code" at bounding box center [450, 67] width 47 height 9
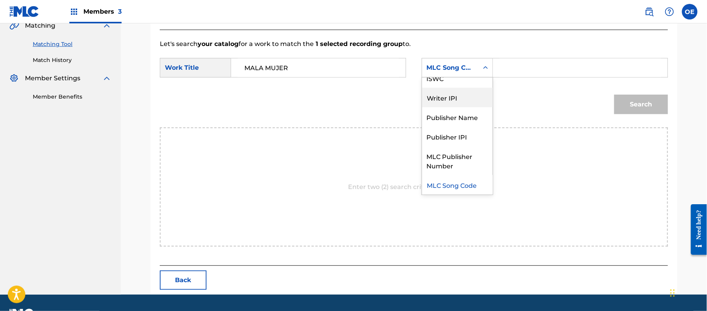
scroll to position [0, 0]
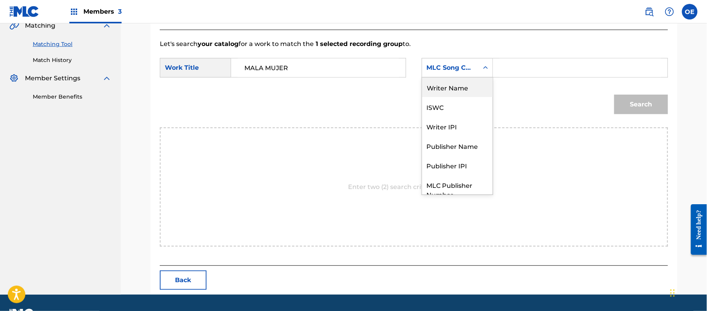
click at [454, 90] on div "Writer Name" at bounding box center [457, 87] width 71 height 19
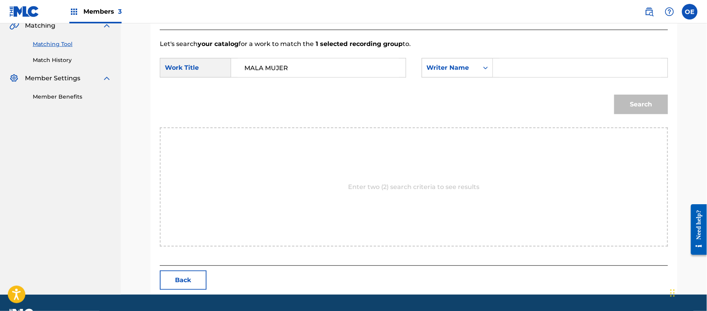
drag, startPoint x: 528, startPoint y: 61, endPoint x: 526, endPoint y: 65, distance: 4.2
click at [526, 65] on input "Search Form" at bounding box center [580, 67] width 161 height 19
type input "[PERSON_NAME]"
click at [614, 95] on button "Search" at bounding box center [641, 104] width 54 height 19
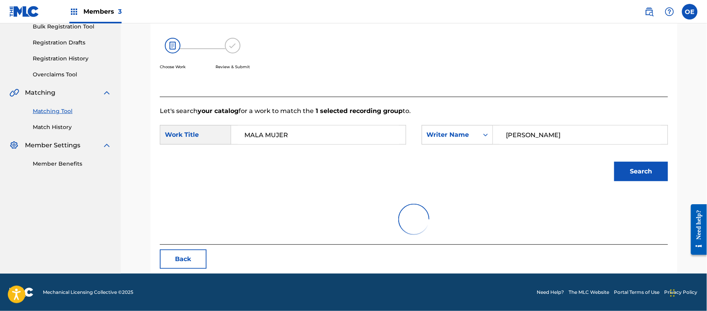
scroll to position [186, 0]
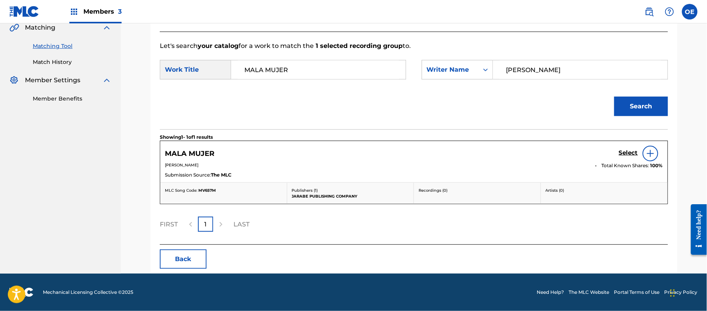
click at [631, 152] on h5 "Select" at bounding box center [628, 152] width 19 height 7
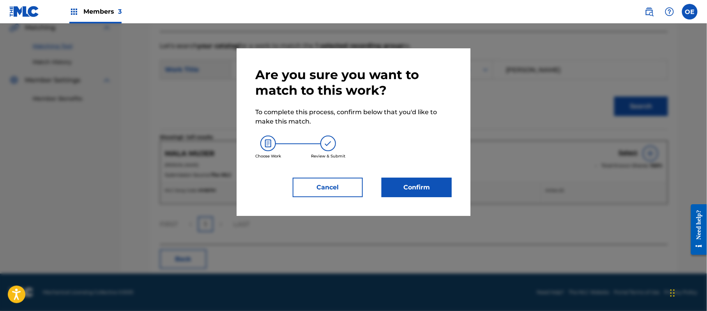
click at [435, 186] on button "Confirm" at bounding box center [417, 187] width 70 height 19
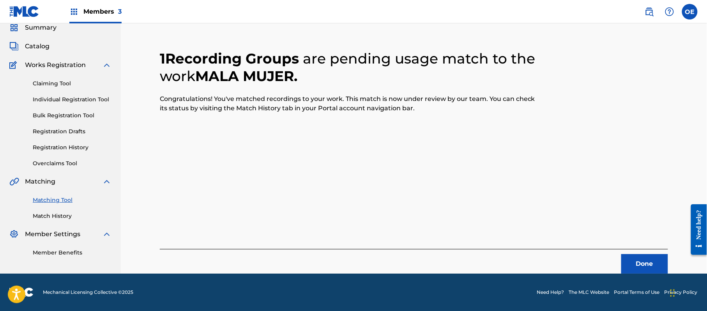
scroll to position [31, 0]
click at [629, 267] on button "Done" at bounding box center [644, 263] width 47 height 19
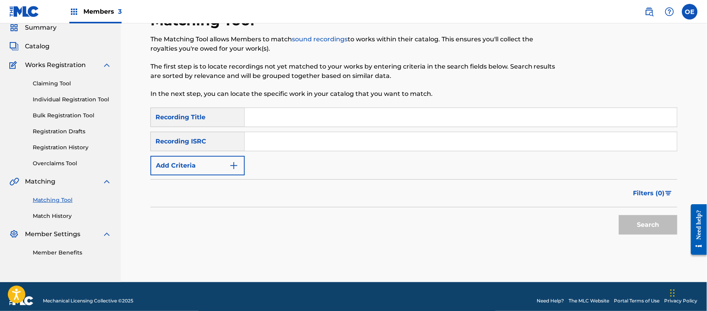
paste input "COMO YO"
type input "COMO YO"
click at [187, 167] on button "Add Criteria" at bounding box center [197, 165] width 94 height 19
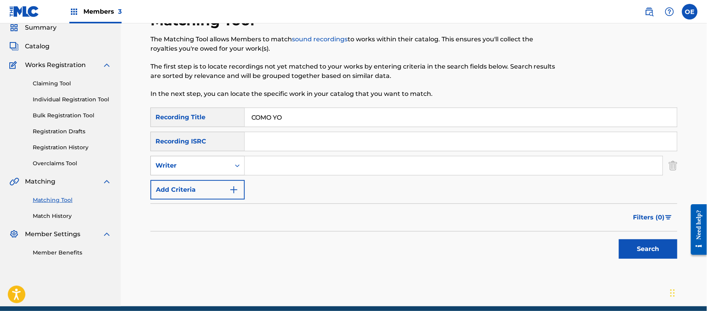
click at [197, 165] on div "Writer" at bounding box center [191, 165] width 70 height 9
click at [198, 183] on div "Recording Artist" at bounding box center [198, 184] width 94 height 19
paste input "LOS KINOS"
type input "LOS KINOS"
click at [630, 243] on button "Search" at bounding box center [648, 248] width 58 height 19
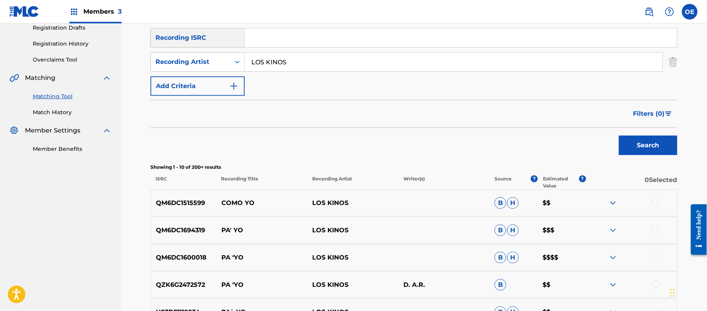
scroll to position [83, 0]
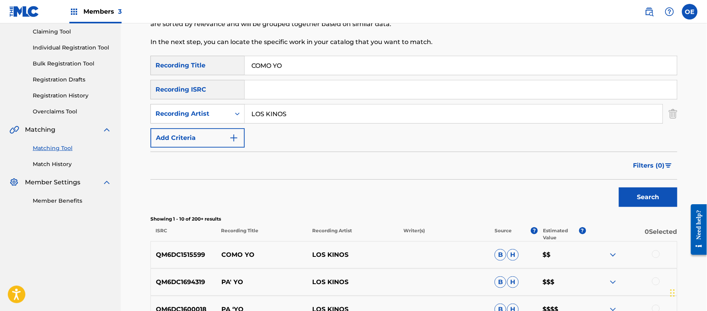
click at [653, 256] on div at bounding box center [656, 254] width 8 height 8
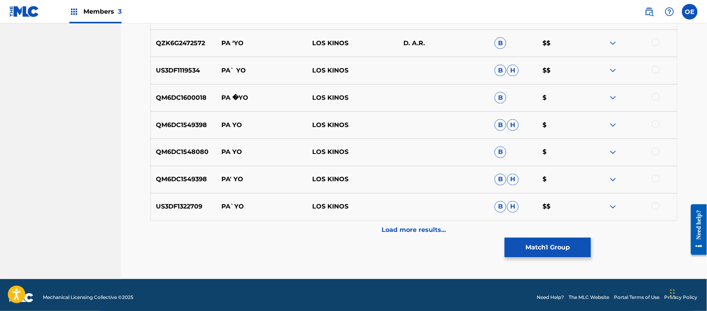
scroll to position [382, 0]
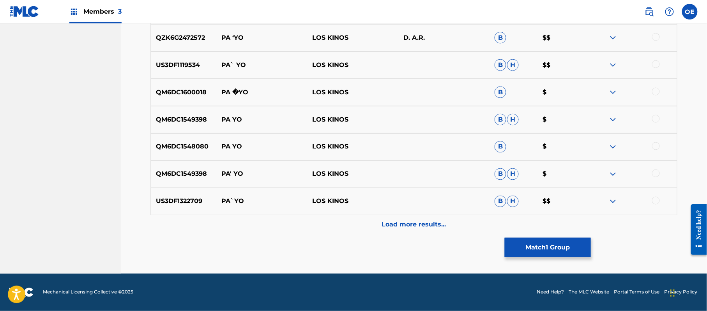
click at [541, 256] on button "Match 1 Group" at bounding box center [548, 247] width 86 height 19
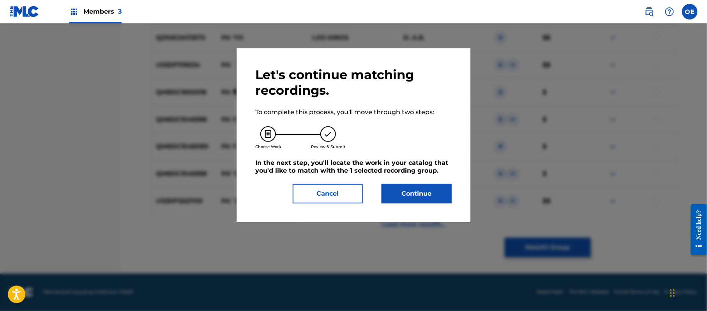
click at [434, 194] on button "Continue" at bounding box center [417, 193] width 70 height 19
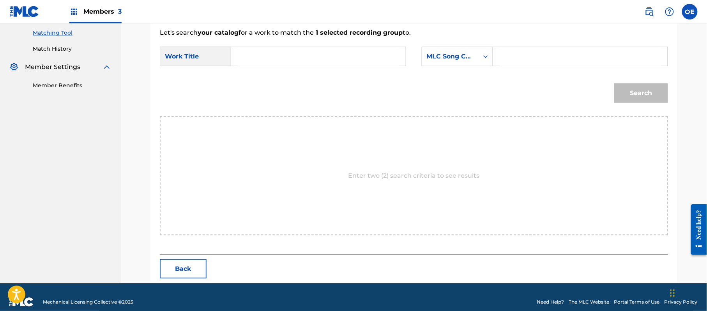
scroll to position [208, 0]
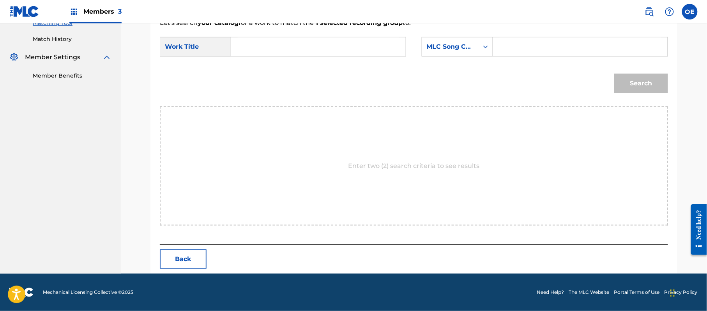
paste input "COMO YO"
type input "COMO YO"
click at [442, 53] on div "MLC Song Code" at bounding box center [450, 46] width 57 height 15
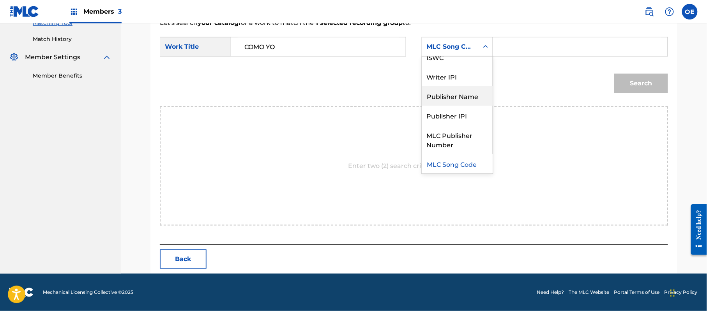
scroll to position [0, 0]
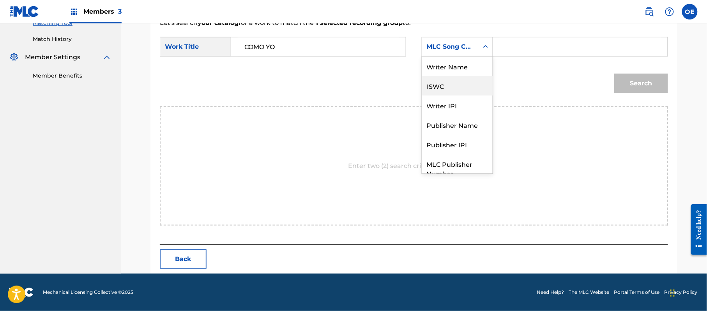
click at [448, 71] on div "Writer Name" at bounding box center [457, 66] width 71 height 19
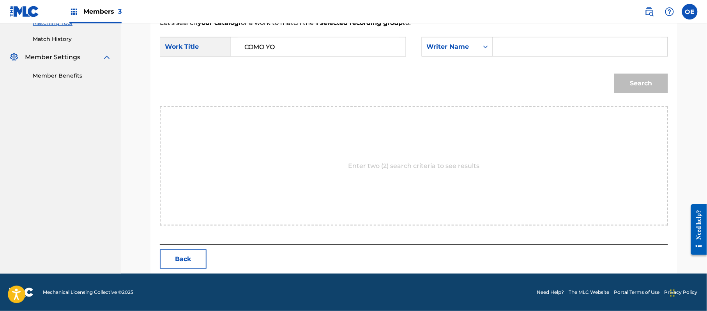
click at [520, 51] on input "Search Form" at bounding box center [580, 46] width 161 height 19
type input "[PERSON_NAME]"
click at [614, 74] on button "Search" at bounding box center [641, 83] width 54 height 19
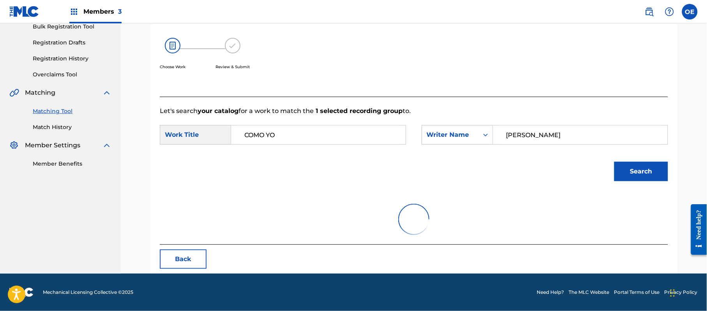
scroll to position [208, 0]
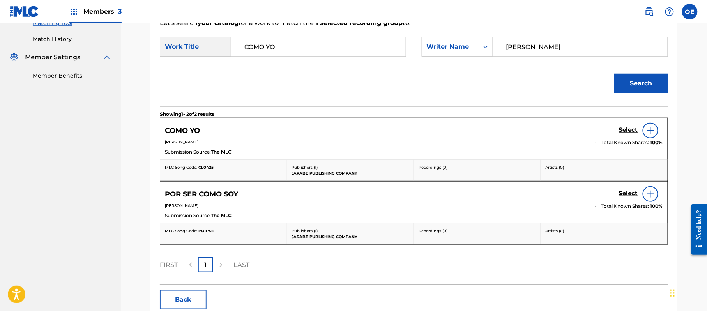
click at [633, 131] on h5 "Select" at bounding box center [628, 129] width 19 height 7
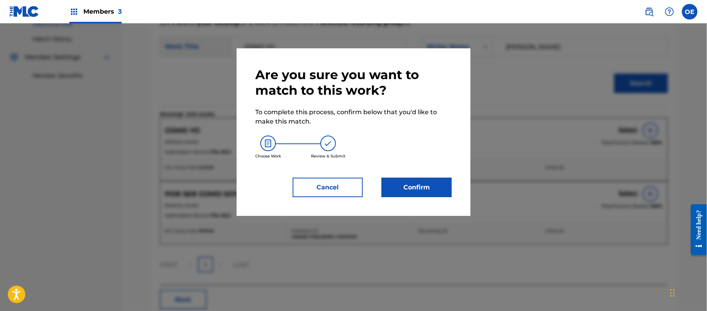
click at [403, 187] on button "Confirm" at bounding box center [417, 187] width 70 height 19
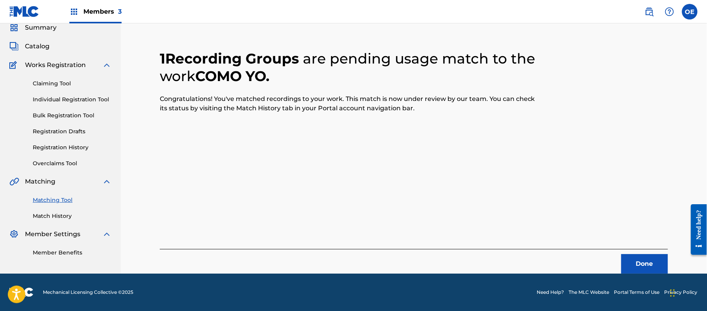
scroll to position [31, 0]
click at [628, 267] on button "Done" at bounding box center [644, 263] width 47 height 19
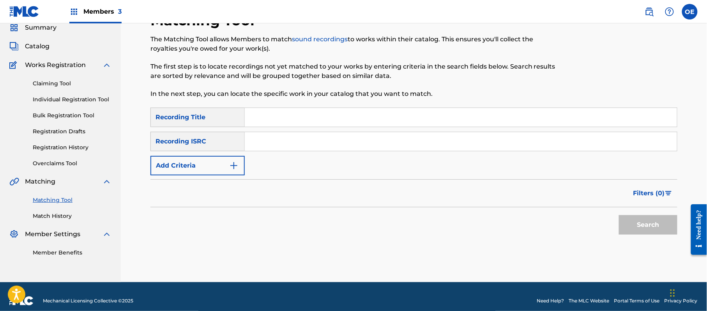
paste input "NO PIENSES VOLVER"
type input "NO PIENSES VOLVER"
click at [212, 168] on button "Add Criteria" at bounding box center [197, 165] width 94 height 19
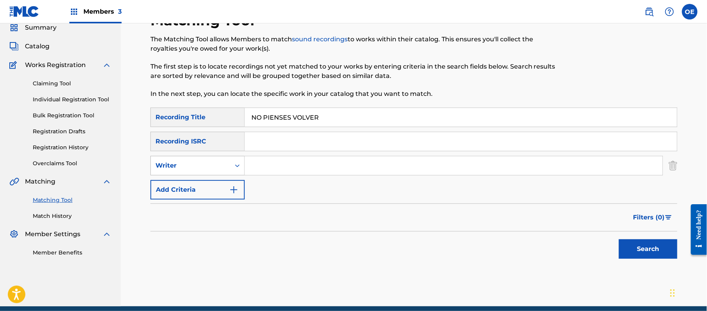
click at [208, 162] on div "Writer" at bounding box center [191, 165] width 70 height 9
click at [206, 177] on div "Recording Artist" at bounding box center [198, 184] width 94 height 19
paste input "LOS KINOS"
type input "LOS KINOS"
click at [628, 251] on button "Search" at bounding box center [648, 248] width 58 height 19
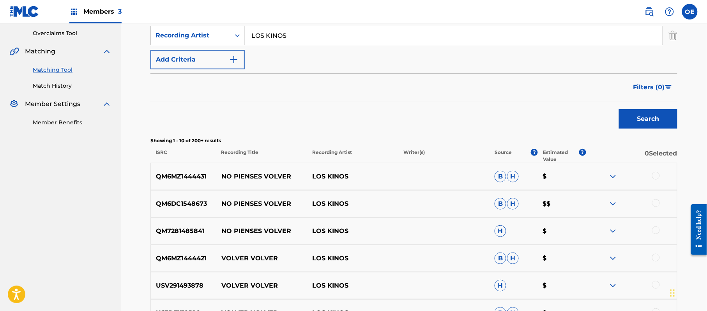
scroll to position [187, 0]
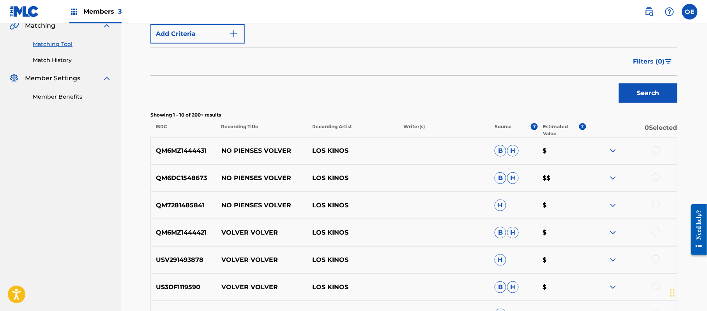
click at [657, 207] on div at bounding box center [656, 205] width 8 height 8
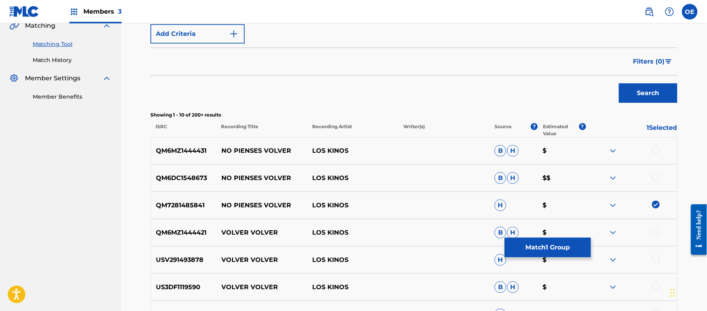
click at [658, 183] on div at bounding box center [631, 177] width 91 height 9
click at [658, 180] on div at bounding box center [656, 177] width 8 height 8
click at [656, 152] on div at bounding box center [656, 150] width 8 height 8
click at [546, 251] on button "Match 3 Groups" at bounding box center [548, 247] width 86 height 19
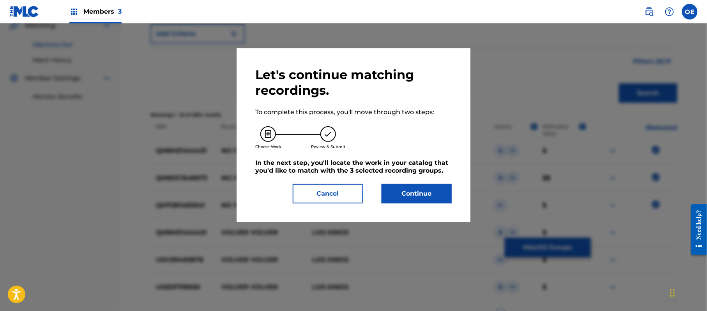
click at [423, 192] on button "Continue" at bounding box center [417, 193] width 70 height 19
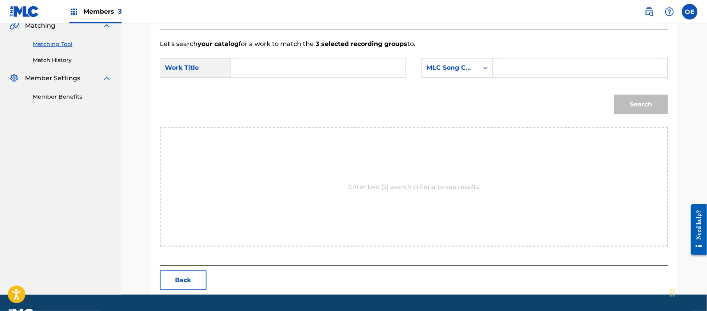
paste input "NO PIENSES VOLVER"
type input "NO PIENSES VOLVER"
click at [453, 79] on div "SearchWithCriteria357bfe1b-8cf1-4968-ab63-36805cee985b Work Title NO PIENSES VO…" at bounding box center [414, 70] width 508 height 24
click at [457, 72] on div "MLC Song Code" at bounding box center [450, 67] width 47 height 9
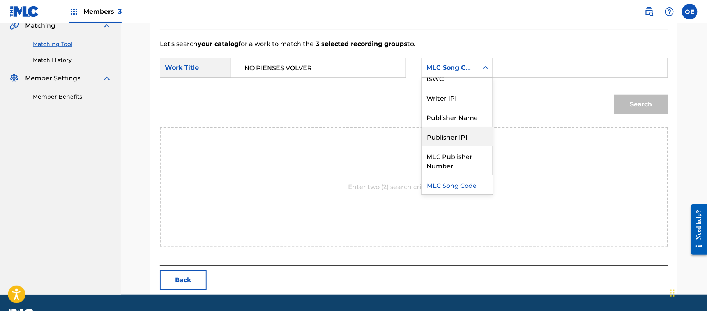
scroll to position [0, 0]
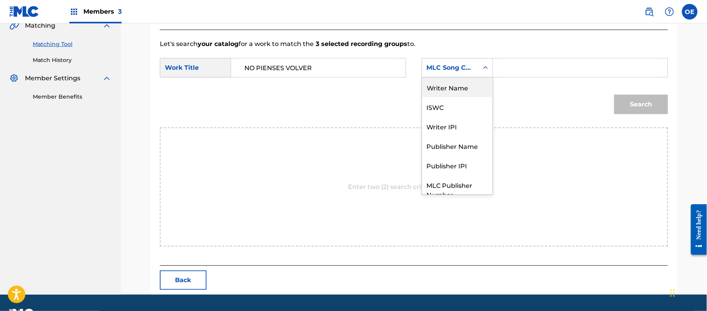
click at [441, 85] on div "Writer Name" at bounding box center [457, 87] width 71 height 19
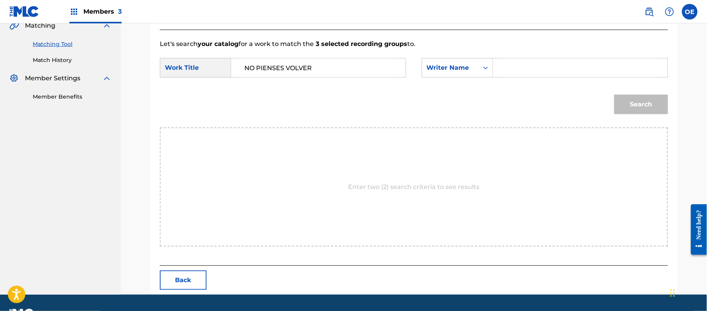
click at [546, 62] on input "Search Form" at bounding box center [580, 67] width 161 height 19
type input "[PERSON_NAME]"
click at [614, 95] on button "Search" at bounding box center [641, 104] width 54 height 19
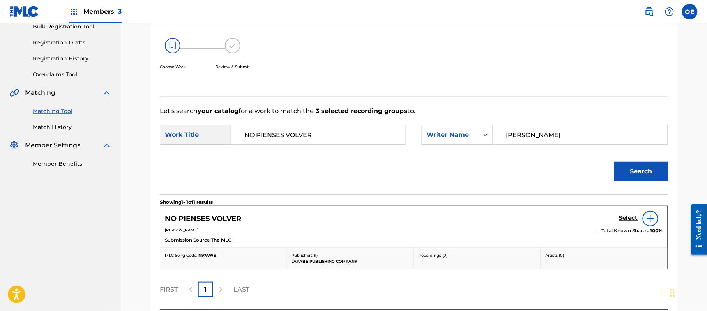
scroll to position [186, 0]
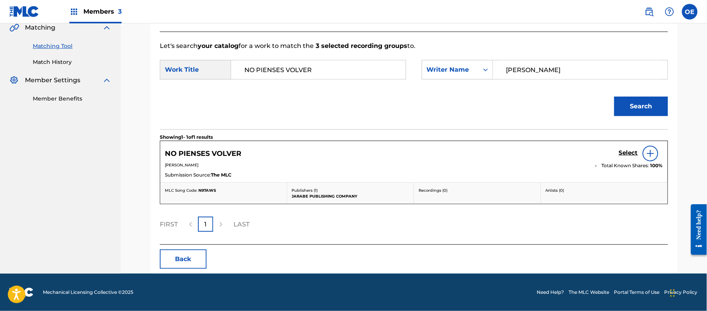
click at [624, 150] on h5 "Select" at bounding box center [628, 152] width 19 height 7
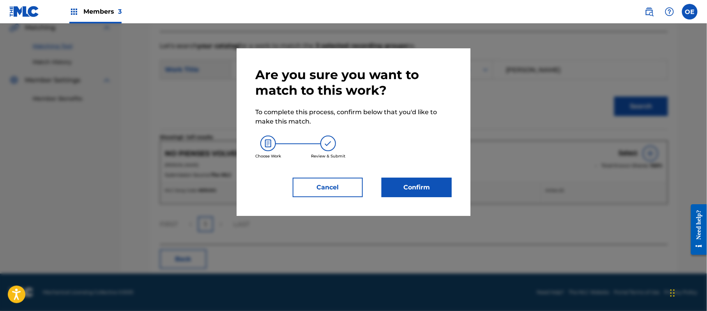
click at [429, 196] on button "Confirm" at bounding box center [417, 187] width 70 height 19
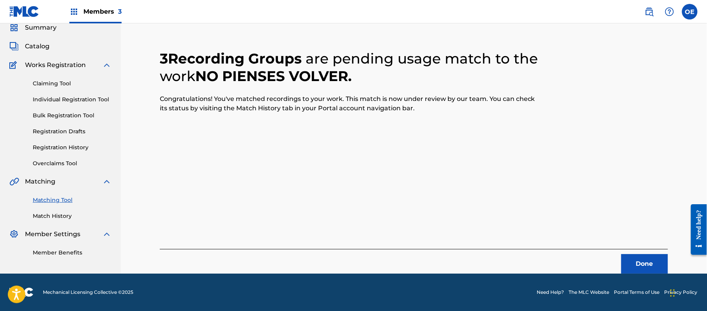
scroll to position [31, 0]
click at [673, 264] on div "3 Recording Groups are pending usage match to the work NO PIENSES VOLVER . Cong…" at bounding box center [413, 152] width 527 height 242
click at [659, 263] on button "Done" at bounding box center [644, 263] width 47 height 19
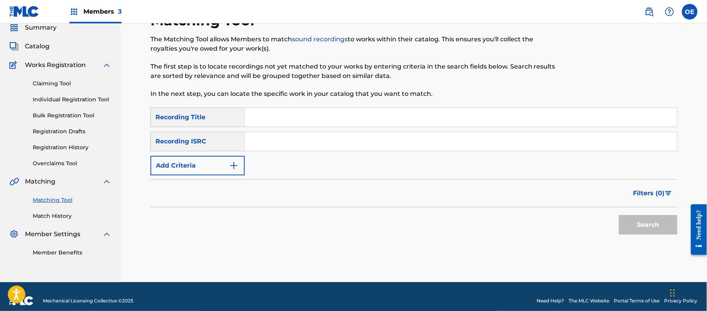
paste input "[PERSON_NAME]"
type input "[PERSON_NAME]"
click at [214, 161] on button "Add Criteria" at bounding box center [197, 165] width 94 height 19
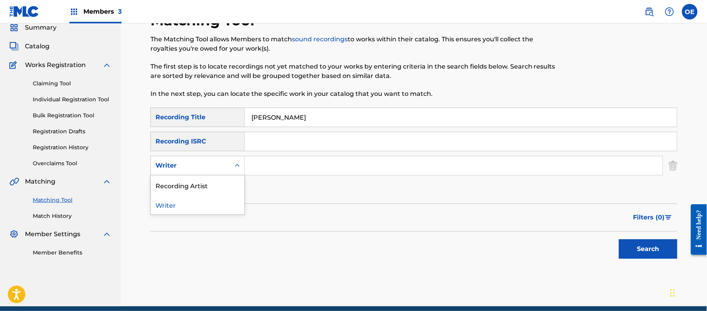
click at [214, 161] on div "Writer" at bounding box center [191, 165] width 70 height 9
click at [217, 178] on div "Recording Artist" at bounding box center [198, 184] width 94 height 19
paste input "LOS KINOS"
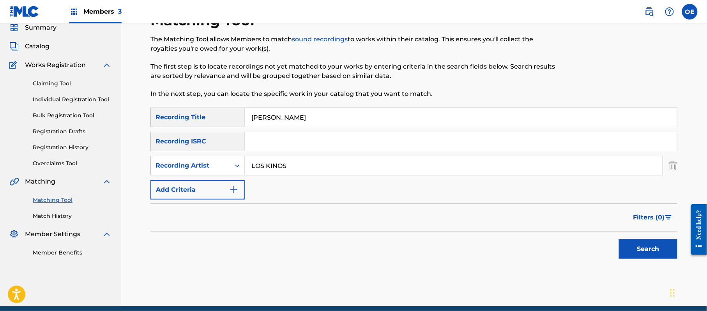
type input "LOS KINOS"
click at [641, 253] on button "Search" at bounding box center [648, 248] width 58 height 19
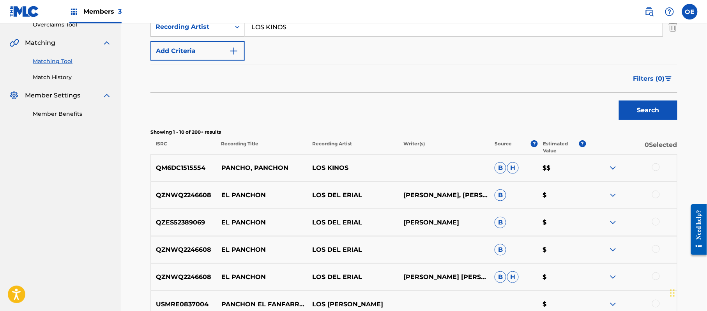
scroll to position [187, 0]
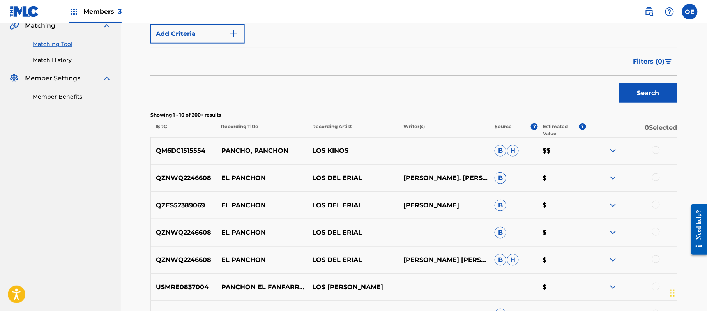
click at [658, 152] on div at bounding box center [656, 150] width 8 height 8
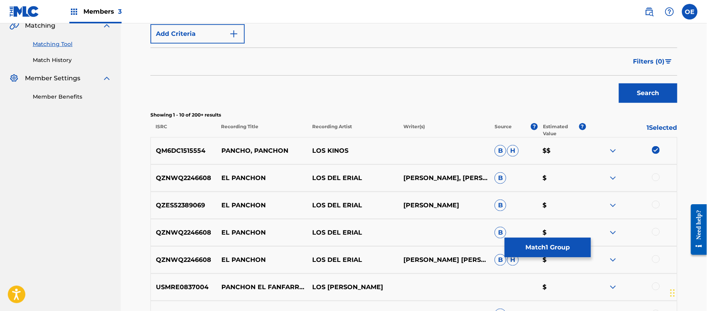
click at [551, 240] on button "Match 1 Group" at bounding box center [548, 247] width 86 height 19
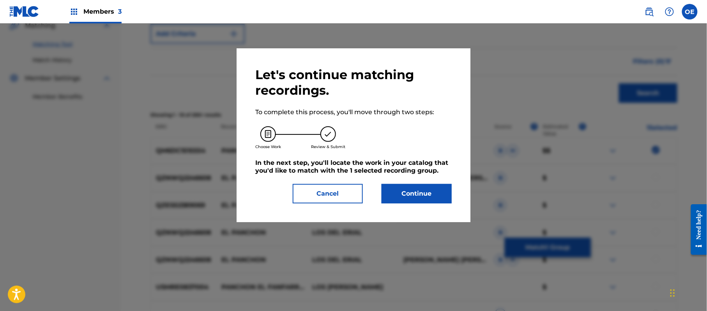
click at [438, 194] on button "Continue" at bounding box center [417, 193] width 70 height 19
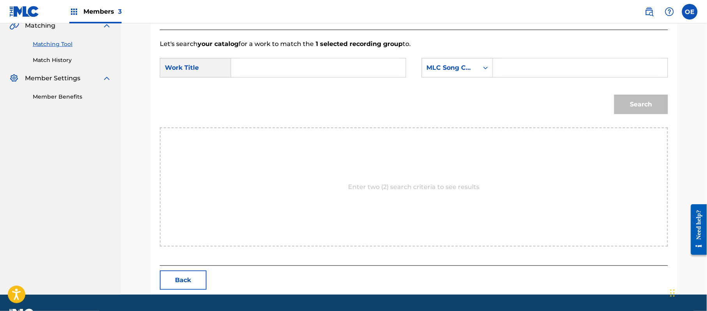
paste input "[PERSON_NAME]"
type input "[PERSON_NAME]"
click at [446, 80] on div "SearchWithCriteria357bfe1b-8cf1-4968-ab63-36805cee985b Work Title [PERSON_NAME]…" at bounding box center [414, 70] width 508 height 24
click at [447, 77] on div "MLC Song Code" at bounding box center [457, 67] width 71 height 19
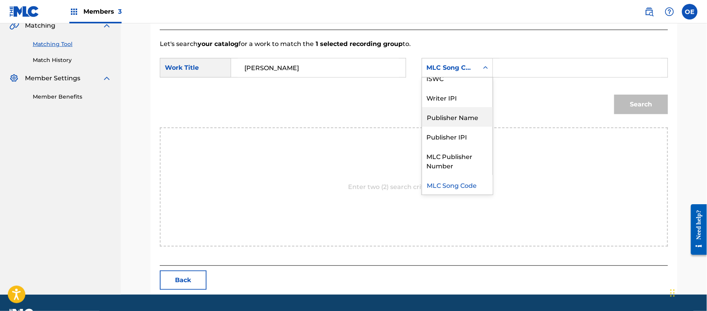
scroll to position [0, 0]
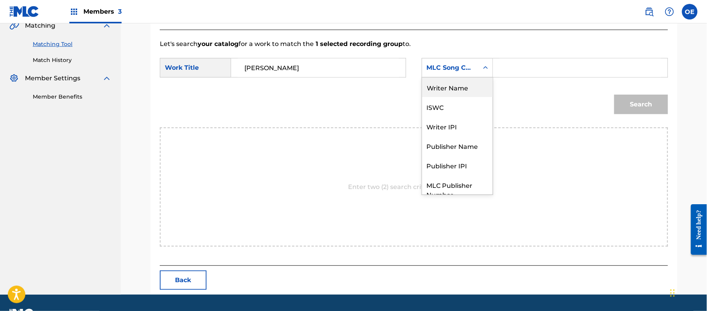
click at [449, 89] on div "Writer Name" at bounding box center [457, 87] width 71 height 19
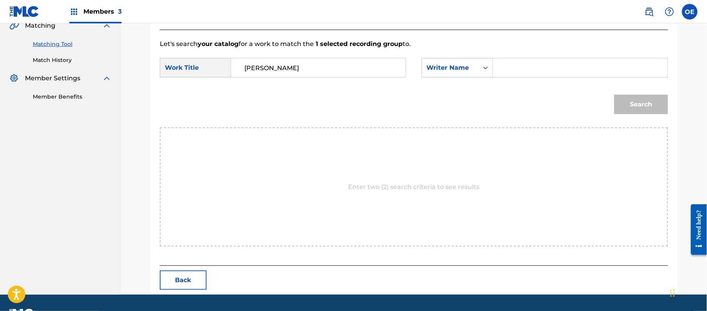
click at [509, 69] on input "Search Form" at bounding box center [580, 67] width 161 height 19
type input "[PERSON_NAME]"
click at [614, 95] on button "Search" at bounding box center [641, 104] width 54 height 19
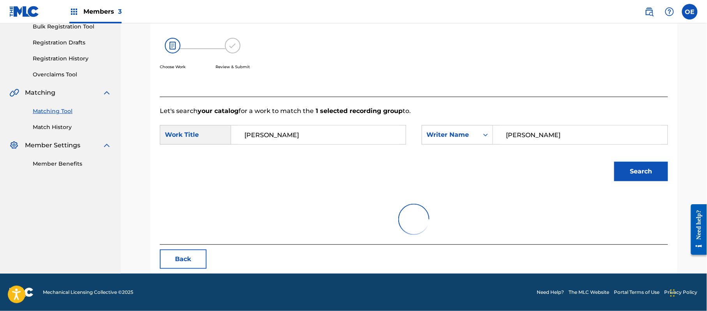
scroll to position [186, 0]
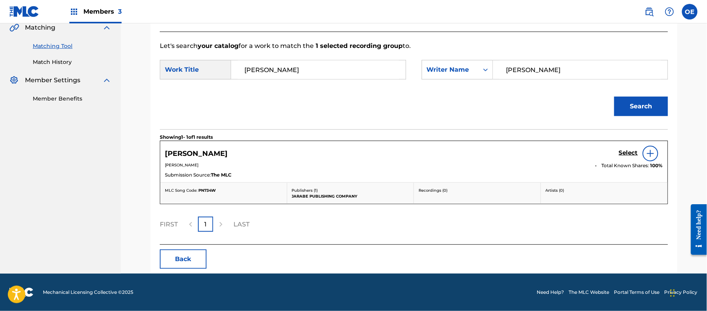
click at [626, 155] on h5 "Select" at bounding box center [628, 152] width 19 height 7
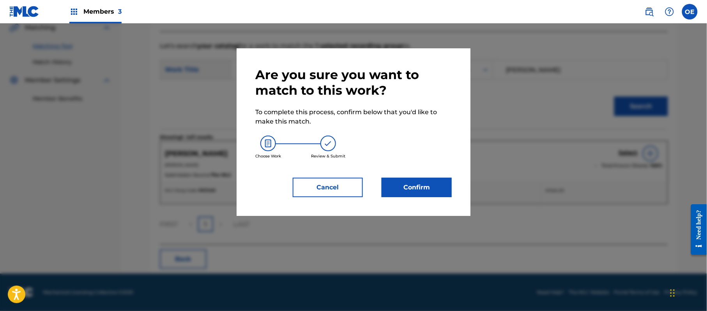
click at [383, 189] on button "Confirm" at bounding box center [417, 187] width 70 height 19
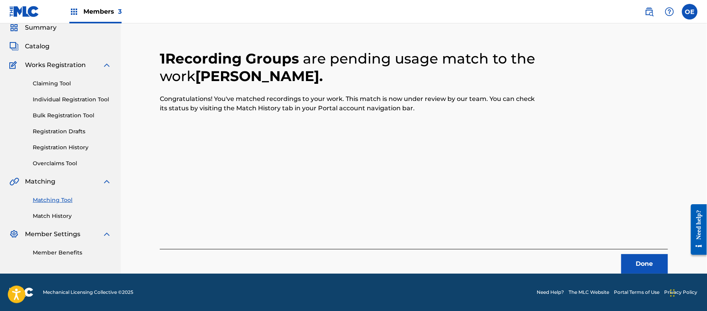
scroll to position [31, 0]
click at [646, 259] on button "Done" at bounding box center [644, 263] width 47 height 19
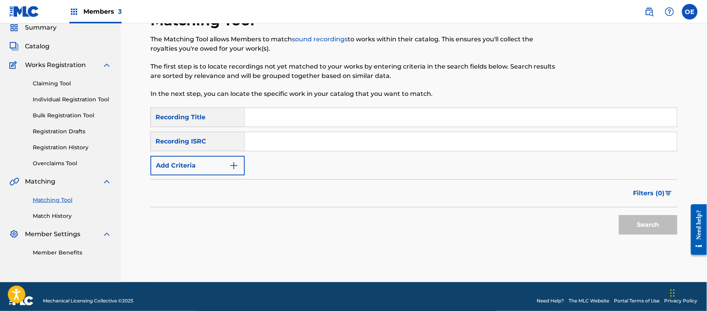
paste input "PENSA UN MOMENTO"
type input "PENSA UN MOMENTO"
click at [194, 164] on button "Add Criteria" at bounding box center [197, 165] width 94 height 19
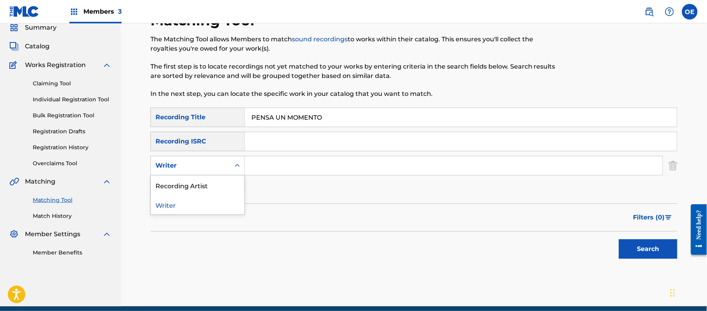
click at [203, 161] on div "Writer" at bounding box center [191, 165] width 70 height 9
click at [214, 178] on div "Recording Artist" at bounding box center [198, 184] width 94 height 19
paste input "LOS KINOS"
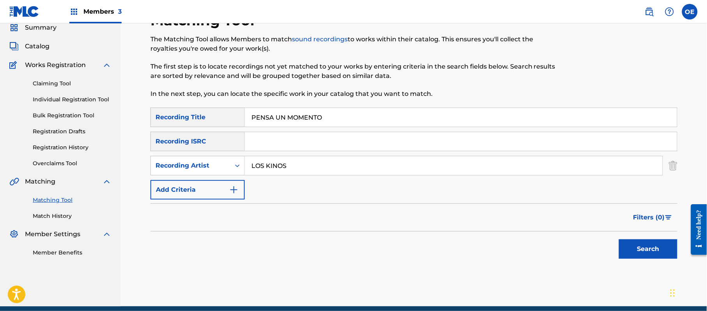
type input "LOS KINOS"
click at [649, 250] on button "Search" at bounding box center [648, 248] width 58 height 19
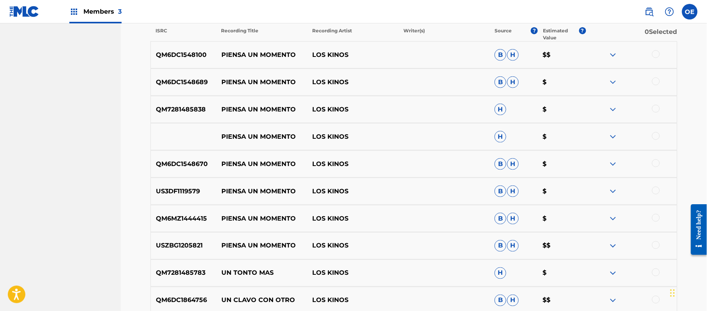
scroll to position [291, 0]
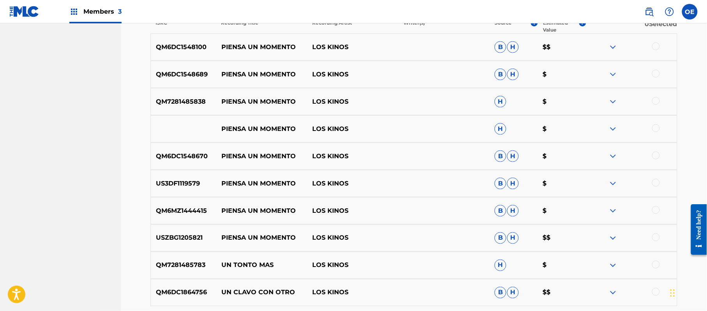
click at [654, 237] on div at bounding box center [656, 237] width 8 height 8
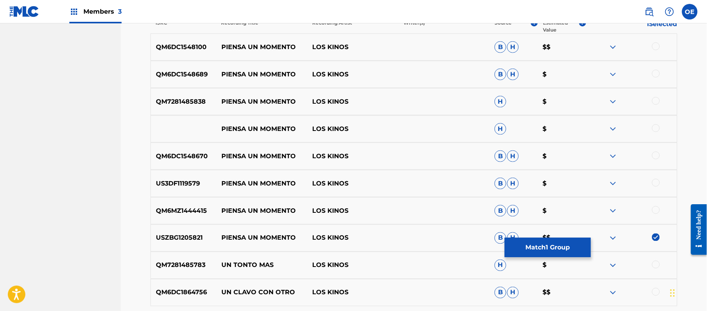
click at [654, 211] on div at bounding box center [656, 210] width 8 height 8
click at [659, 181] on div at bounding box center [656, 183] width 8 height 8
click at [658, 149] on div "QM6DC1548670 PIENSA UN MOMENTO LOS KINOS B H $" at bounding box center [413, 156] width 527 height 27
click at [657, 152] on div at bounding box center [656, 156] width 8 height 8
click at [655, 128] on div at bounding box center [656, 128] width 8 height 8
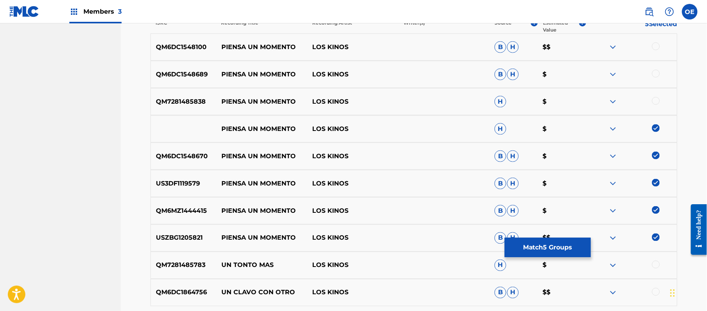
click at [655, 104] on div at bounding box center [656, 101] width 8 height 8
click at [655, 71] on div at bounding box center [656, 74] width 8 height 8
click at [655, 44] on div at bounding box center [656, 46] width 8 height 8
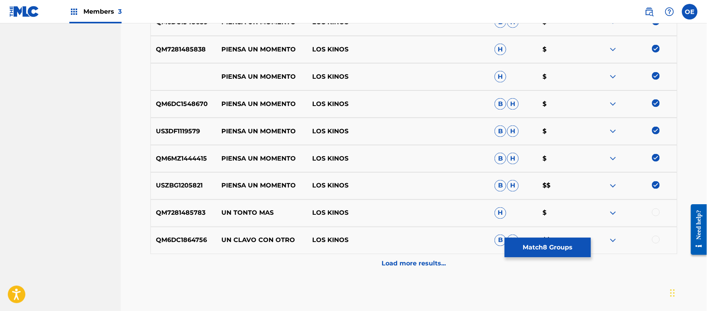
scroll to position [382, 0]
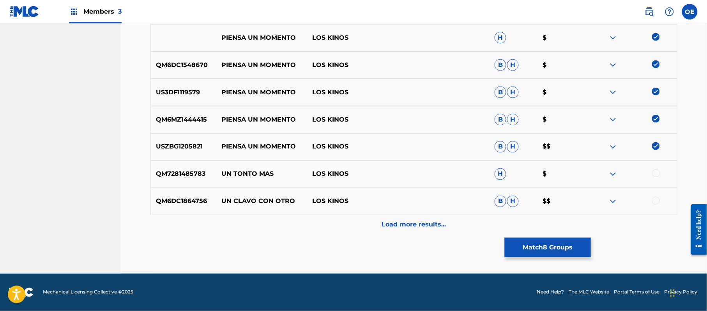
click at [532, 253] on button "Match 8 Groups" at bounding box center [548, 247] width 86 height 19
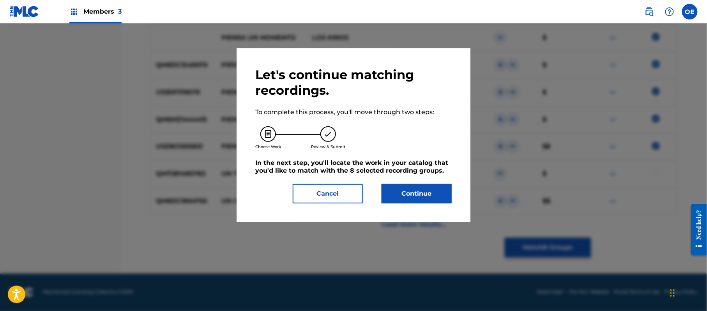
click at [406, 187] on button "Continue" at bounding box center [417, 193] width 70 height 19
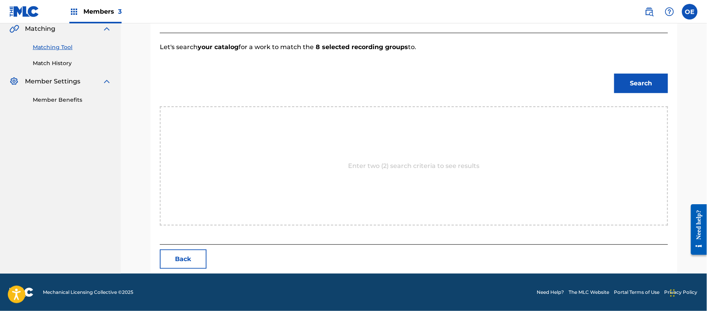
scroll to position [208, 0]
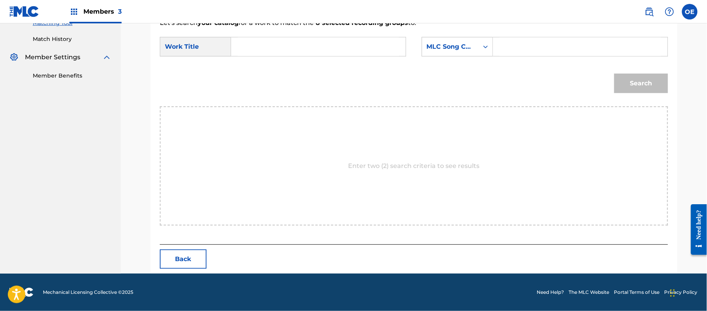
paste input "PENSA UN MOMENTO"
type input "PENSA UN MOMENTO"
click at [287, 166] on div "Enter two (2) search criteria to see results" at bounding box center [414, 165] width 508 height 119
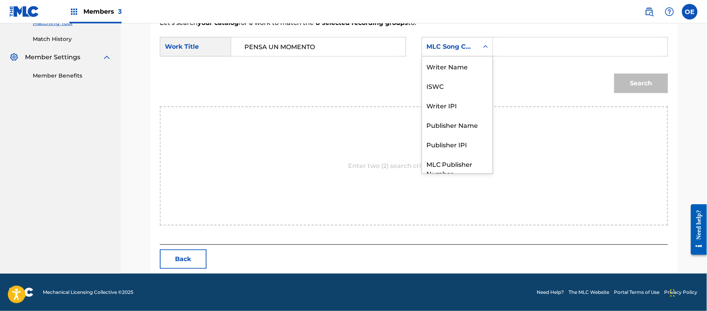
click at [449, 50] on div "MLC Song Code" at bounding box center [450, 46] width 47 height 9
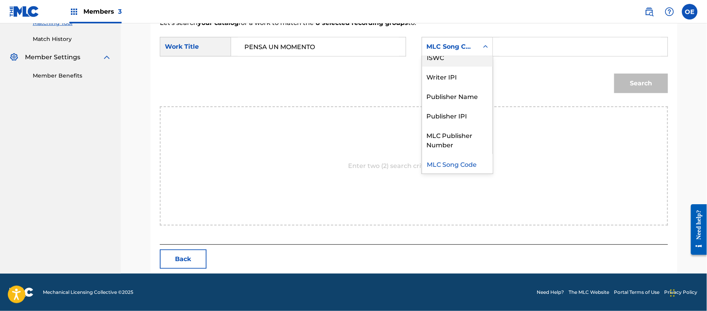
scroll to position [0, 0]
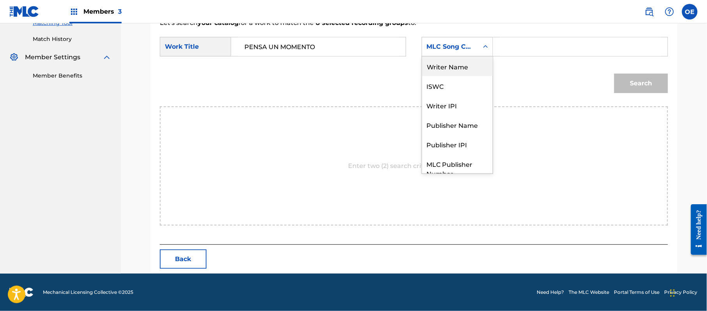
click at [446, 61] on div "Writer Name" at bounding box center [457, 66] width 71 height 19
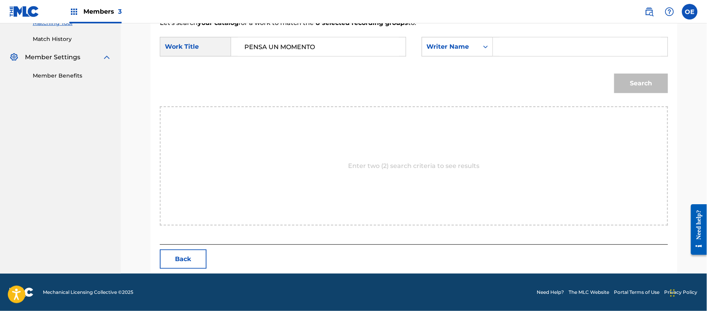
drag, startPoint x: 566, startPoint y: 57, endPoint x: 554, endPoint y: 46, distance: 16.0
paste input "[PERSON_NAME]"
type input "[PERSON_NAME]"
click at [627, 90] on button "Search" at bounding box center [641, 83] width 54 height 19
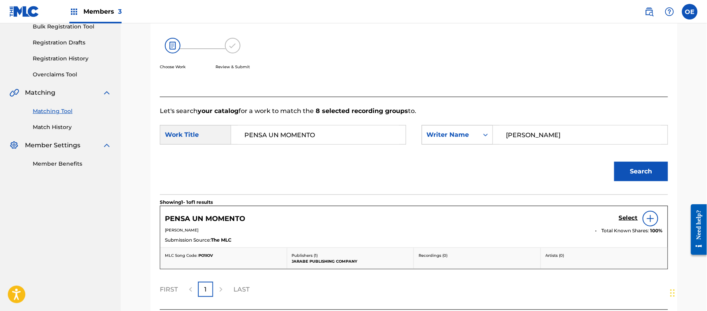
scroll to position [186, 0]
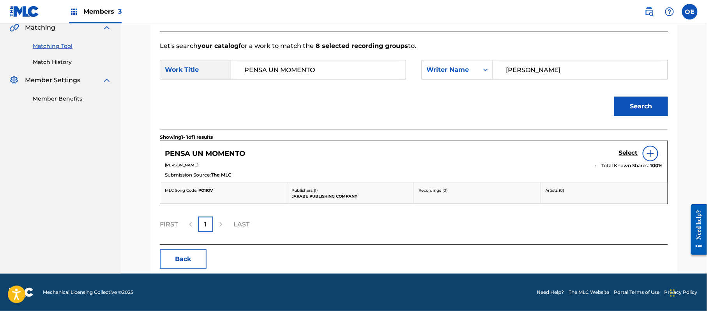
click at [622, 151] on h5 "Select" at bounding box center [628, 152] width 19 height 7
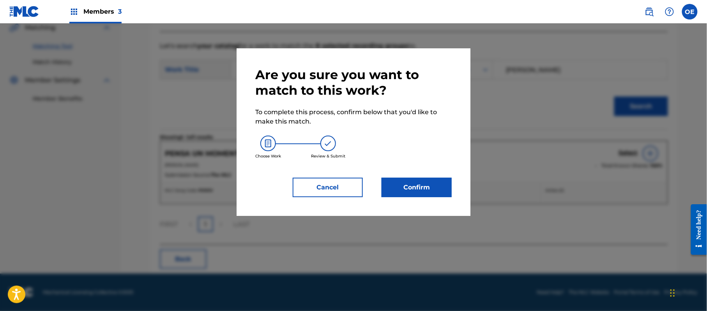
click at [420, 182] on button "Confirm" at bounding box center [417, 187] width 70 height 19
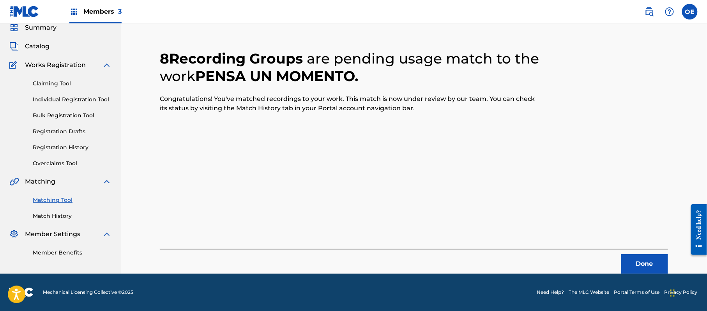
scroll to position [31, 0]
click at [631, 265] on button "Done" at bounding box center [644, 263] width 47 height 19
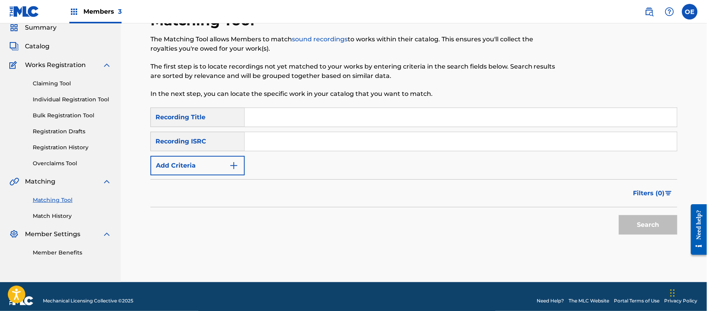
paste input "POR SER COMO SOY"
type input "POR SER COMO SOY"
click at [190, 152] on div "SearchWithCriteriae6ad0856-de4e-4f1c-a917-0fd337c7550b Recording Title POR SER …" at bounding box center [413, 142] width 527 height 68
click at [186, 169] on button "Add Criteria" at bounding box center [197, 165] width 94 height 19
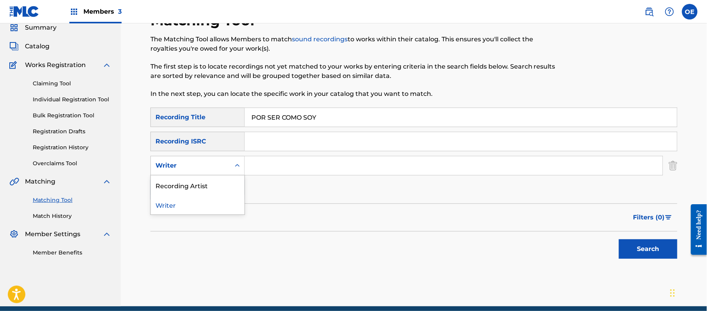
click at [189, 166] on div "Writer" at bounding box center [191, 165] width 70 height 9
paste input "LOS KINOS"
type input "LOS KINOS"
click at [655, 253] on button "Search" at bounding box center [648, 248] width 58 height 19
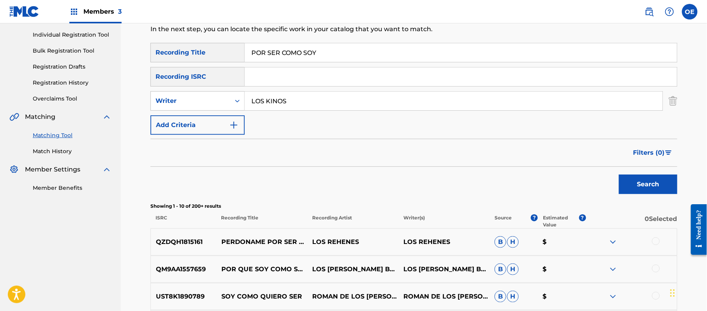
scroll to position [83, 0]
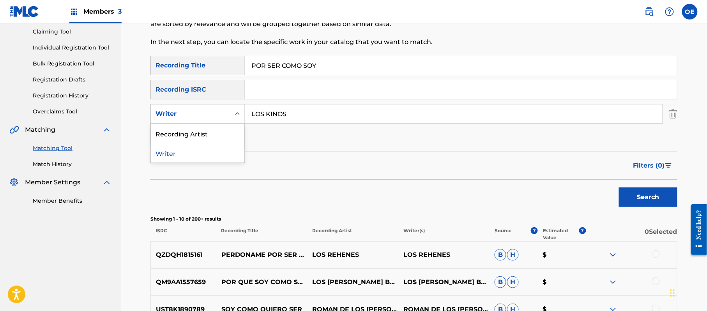
click at [215, 111] on div "Writer" at bounding box center [191, 113] width 70 height 9
click at [217, 136] on div "Recording Artist" at bounding box center [198, 133] width 94 height 19
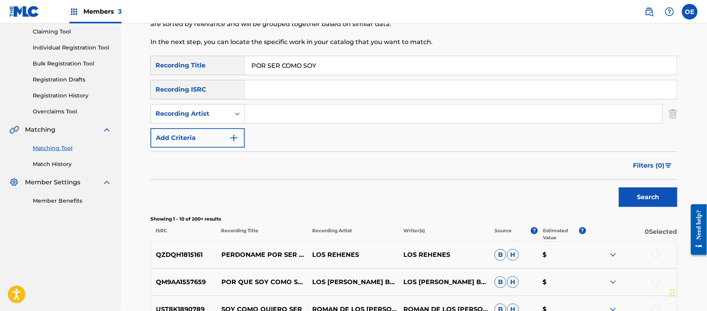
paste input "LOS KINOS"
type input "LOS KINOS"
click at [652, 198] on button "Search" at bounding box center [648, 196] width 58 height 19
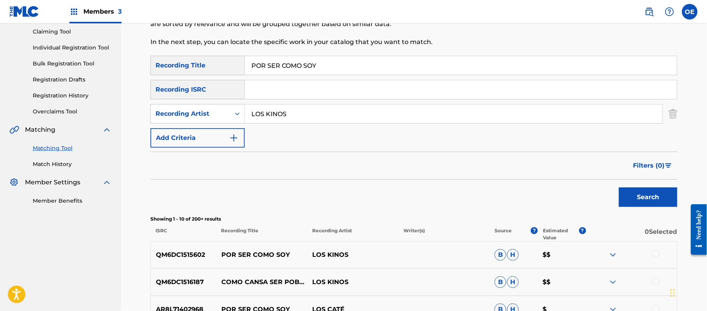
click at [658, 254] on div at bounding box center [656, 254] width 8 height 8
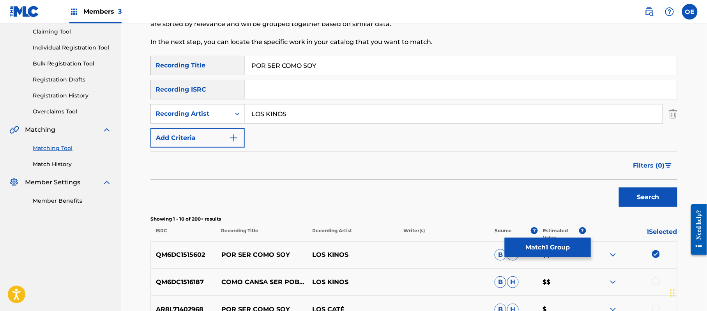
click at [556, 262] on div "QM6DC1515602 POR SER COMO SOY LOS KINOS B H $$" at bounding box center [413, 254] width 527 height 27
click at [556, 254] on button "Match 1 Group" at bounding box center [548, 247] width 86 height 19
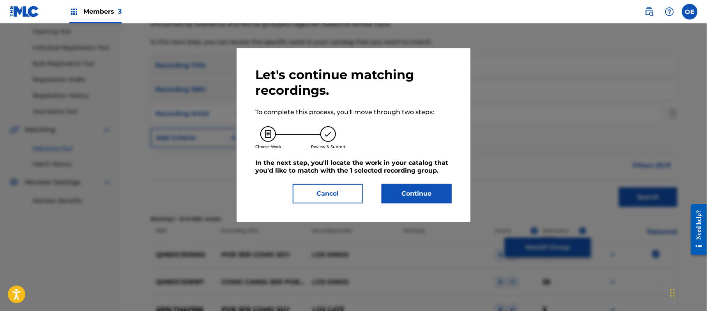
click at [407, 196] on button "Continue" at bounding box center [417, 193] width 70 height 19
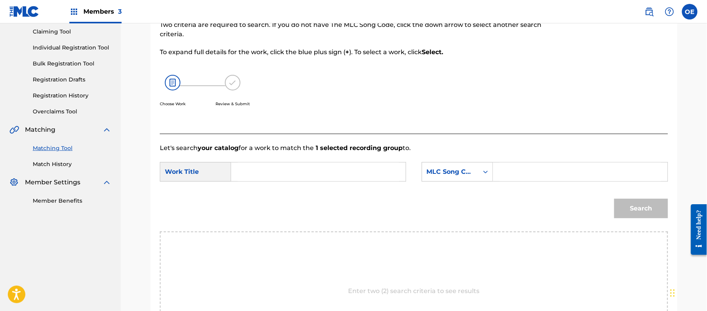
paste input "POR SER COMO SOY"
type input "POR SER COMO SOY"
click at [453, 178] on div "MLC Song Code" at bounding box center [450, 171] width 57 height 15
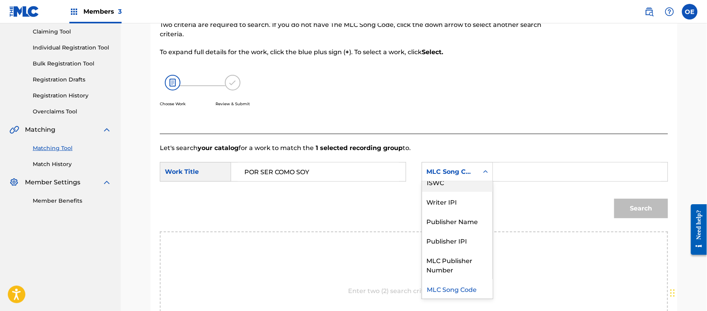
scroll to position [0, 0]
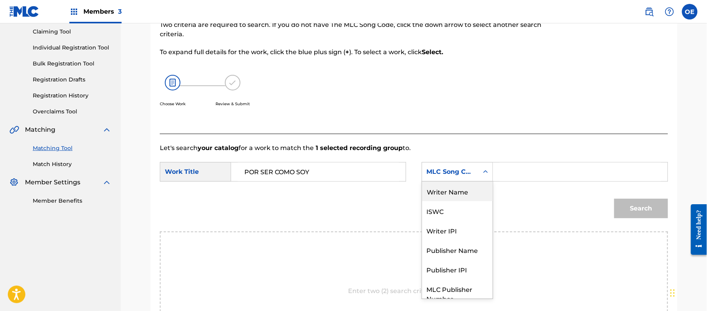
click at [461, 191] on div "Writer Name" at bounding box center [457, 191] width 71 height 19
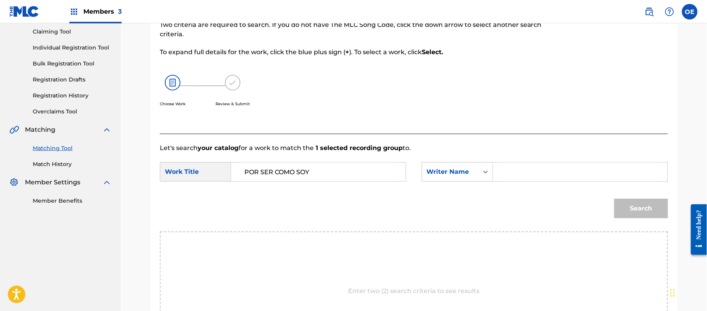
paste input "[PERSON_NAME]"
type input "[PERSON_NAME]"
click at [630, 207] on button "Search" at bounding box center [641, 208] width 54 height 19
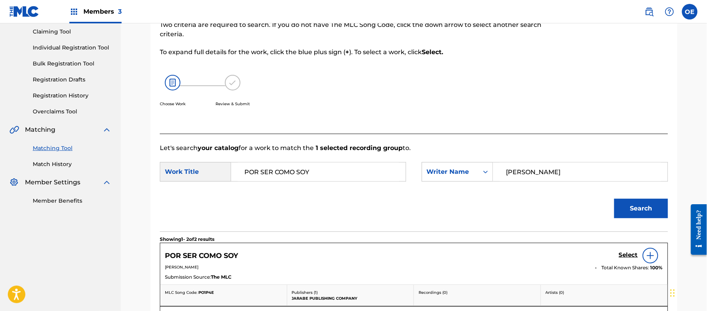
scroll to position [135, 0]
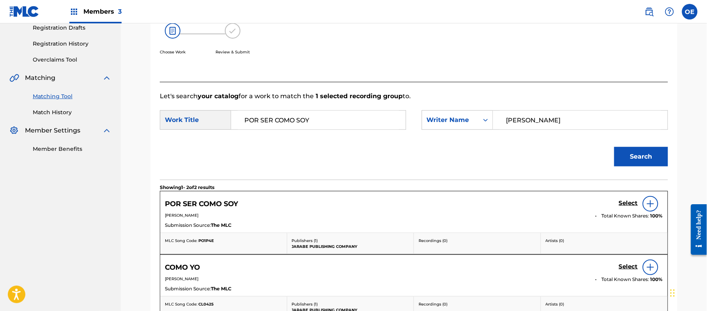
click at [627, 200] on h5 "Select" at bounding box center [628, 203] width 19 height 7
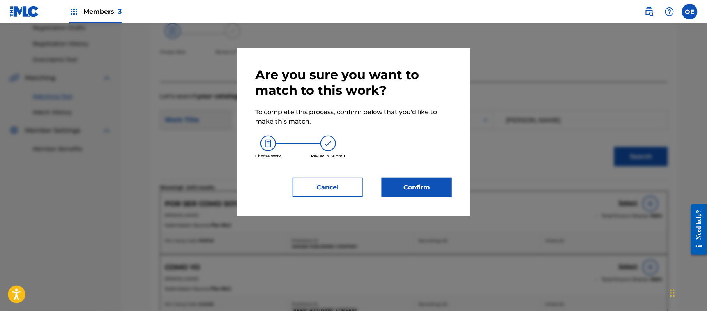
click at [407, 196] on button "Confirm" at bounding box center [417, 187] width 70 height 19
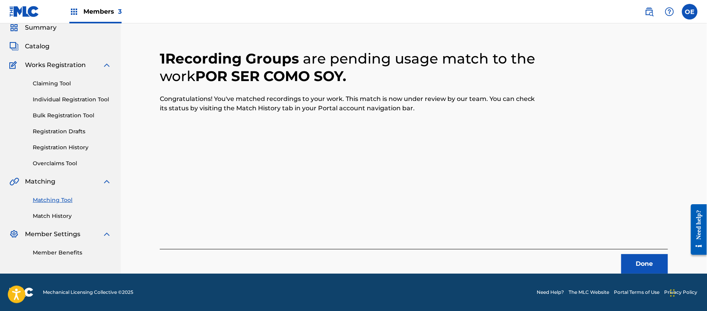
scroll to position [31, 0]
click at [652, 261] on button "Done" at bounding box center [644, 263] width 47 height 19
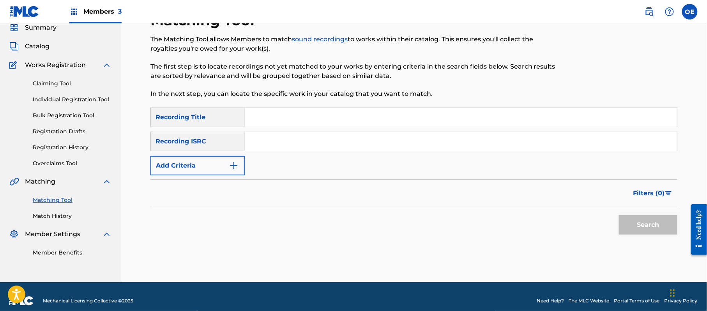
paste input "DECISION"
type input "DECISION"
click at [214, 166] on button "Add Criteria" at bounding box center [197, 165] width 94 height 19
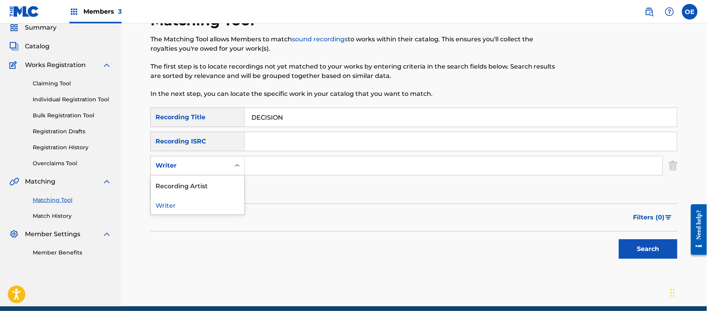
click at [205, 166] on div "Writer" at bounding box center [191, 165] width 70 height 9
click at [206, 180] on div "Recording Artist" at bounding box center [198, 184] width 94 height 19
paste input "LOS KINOS"
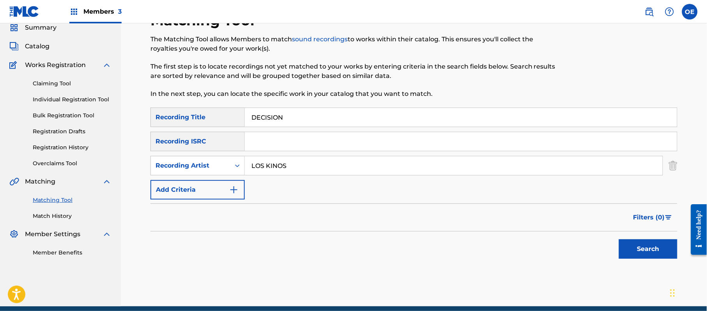
type input "LOS KINOS"
click at [650, 241] on button "Search" at bounding box center [648, 248] width 58 height 19
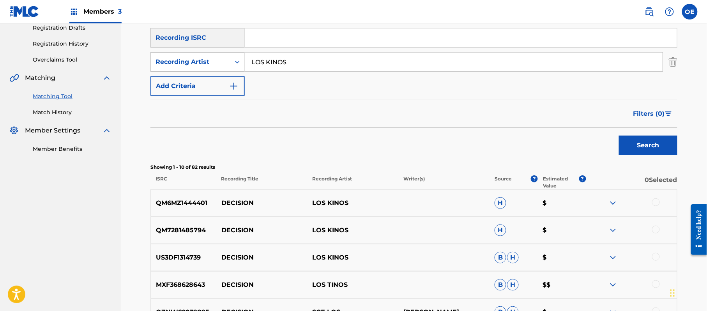
scroll to position [187, 0]
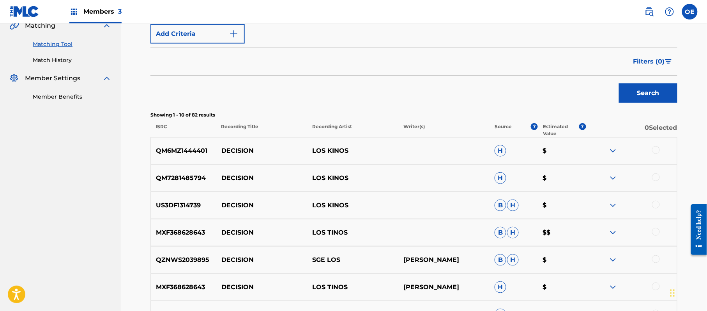
click at [656, 210] on div "US3DF1314739 DECISION LOS KINOS B H $" at bounding box center [413, 205] width 527 height 27
click at [657, 178] on div at bounding box center [656, 177] width 8 height 8
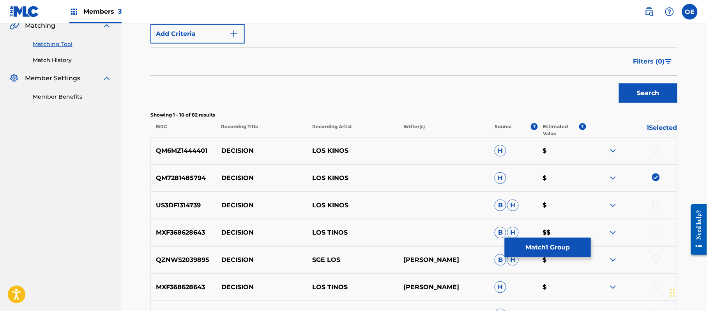
click at [655, 208] on div at bounding box center [656, 205] width 8 height 8
click at [658, 152] on div at bounding box center [656, 150] width 8 height 8
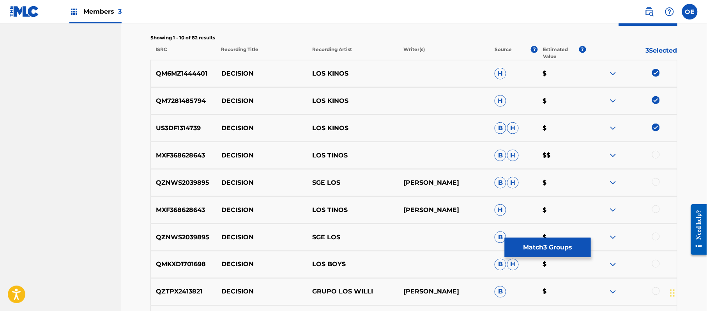
scroll to position [343, 0]
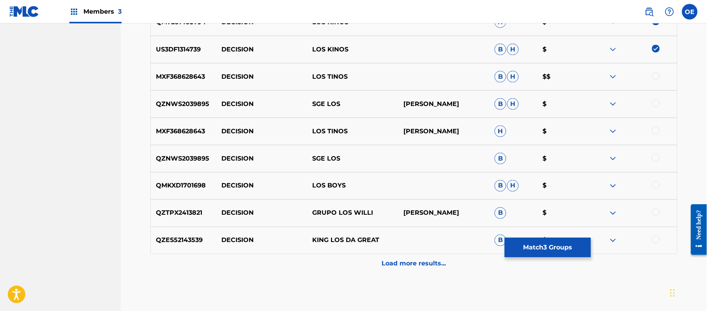
click at [537, 242] on button "Match 3 Groups" at bounding box center [548, 247] width 86 height 19
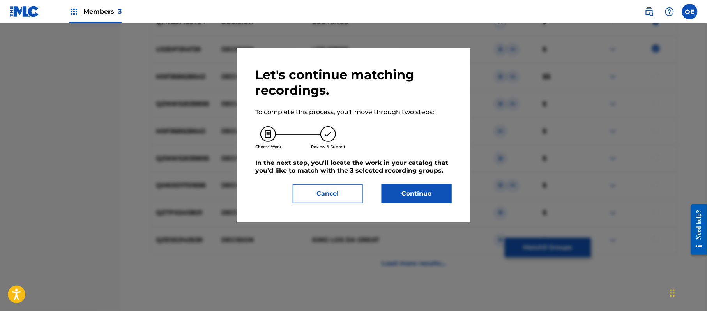
click at [423, 206] on div "Let's continue matching recordings. To complete this process, you'll move throu…" at bounding box center [354, 135] width 234 height 174
drag, startPoint x: 418, startPoint y: 182, endPoint x: 417, endPoint y: 187, distance: 4.7
click at [417, 187] on div "Let's continue matching recordings. To complete this process, you'll move throu…" at bounding box center [353, 135] width 196 height 136
click at [417, 189] on button "Continue" at bounding box center [417, 193] width 70 height 19
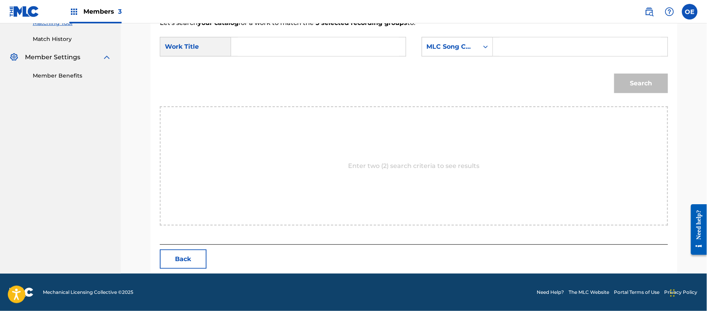
scroll to position [208, 0]
paste input "DECISION"
type input "DECISION"
click at [448, 57] on div "SearchWithCriteria357bfe1b-8cf1-4968-ab63-36805cee985b Work Title DECISION Sear…" at bounding box center [414, 49] width 508 height 24
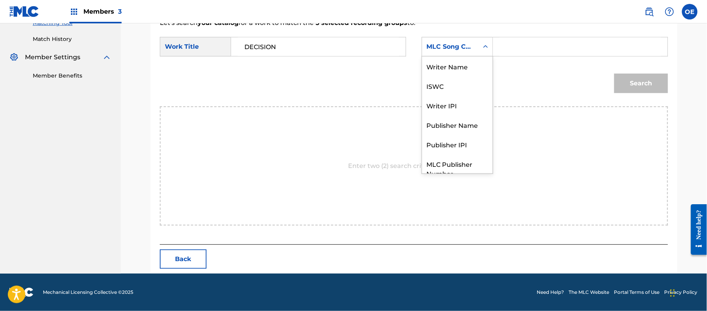
click at [462, 42] on div "MLC Song Code" at bounding box center [450, 46] width 47 height 9
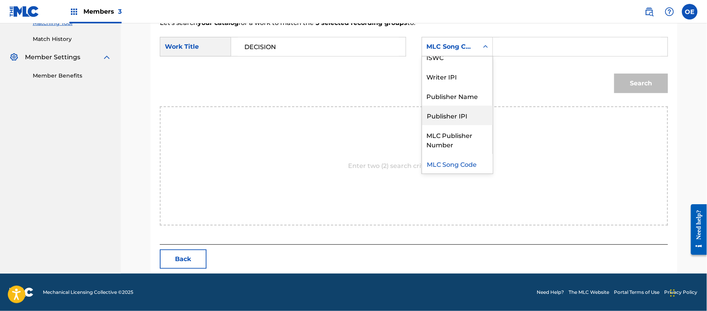
scroll to position [0, 0]
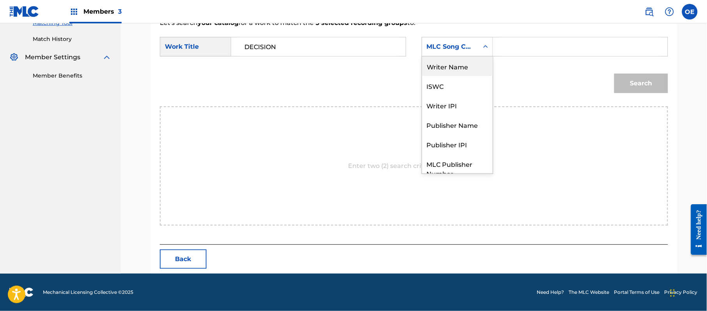
click at [454, 63] on div "Writer Name" at bounding box center [457, 66] width 71 height 19
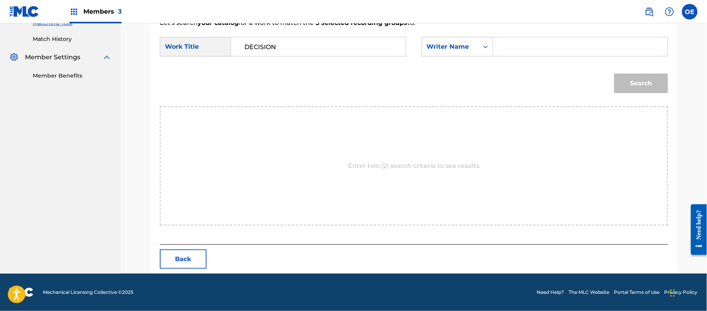
paste input "[PERSON_NAME]"
type input "[PERSON_NAME]"
click at [635, 89] on button "Search" at bounding box center [641, 83] width 54 height 19
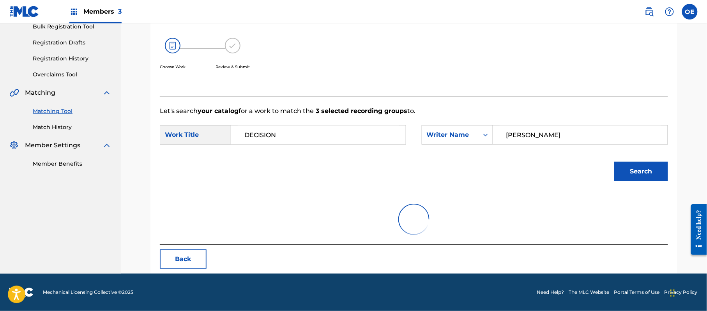
scroll to position [186, 0]
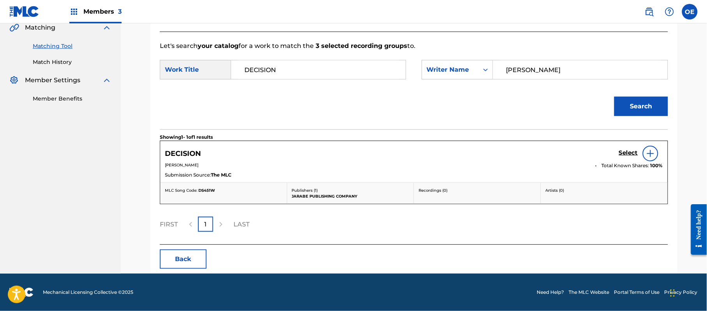
click at [633, 150] on h5 "Select" at bounding box center [628, 152] width 19 height 7
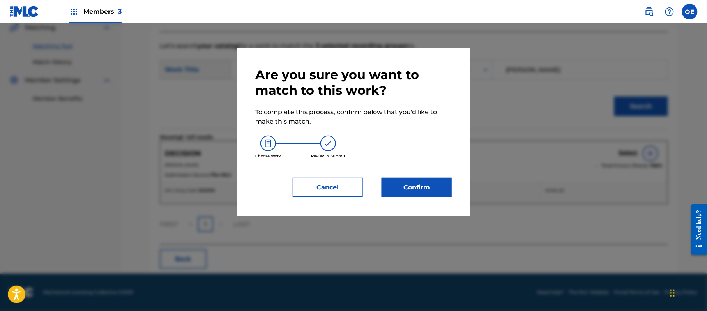
click at [437, 183] on button "Confirm" at bounding box center [417, 187] width 70 height 19
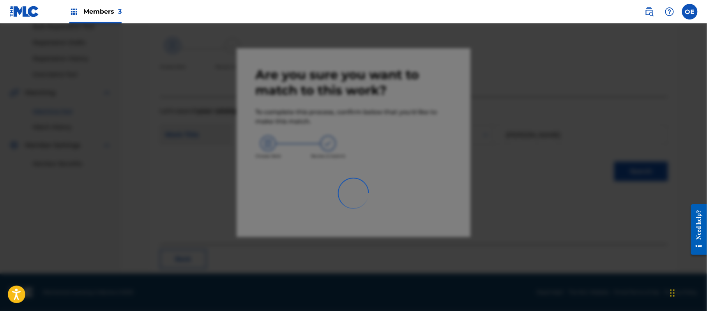
scroll to position [31, 0]
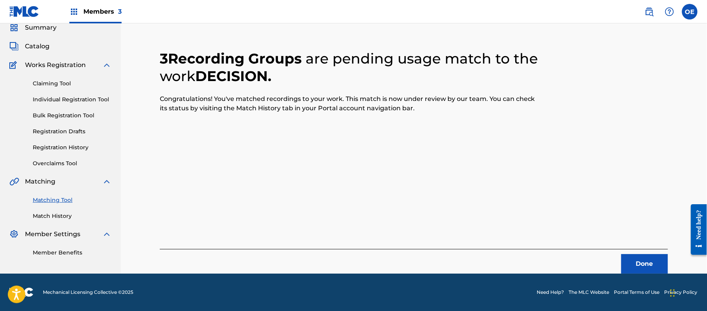
click at [650, 266] on button "Done" at bounding box center [644, 263] width 47 height 19
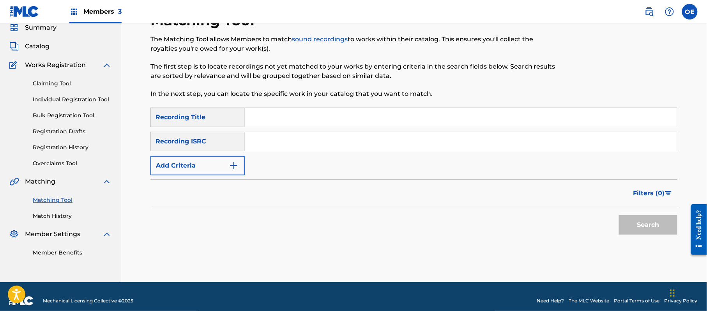
paste input "LAMENTO DE UN HIJO"
type input "LAMENTO DE UN HIJO"
click at [231, 171] on button "Add Criteria" at bounding box center [197, 165] width 94 height 19
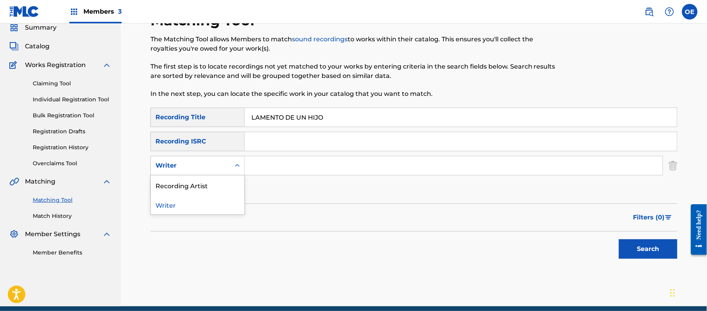
click at [229, 169] on div "Writer" at bounding box center [191, 165] width 80 height 15
click at [217, 178] on div "Recording Artist" at bounding box center [198, 184] width 94 height 19
paste input "LOS KINOS"
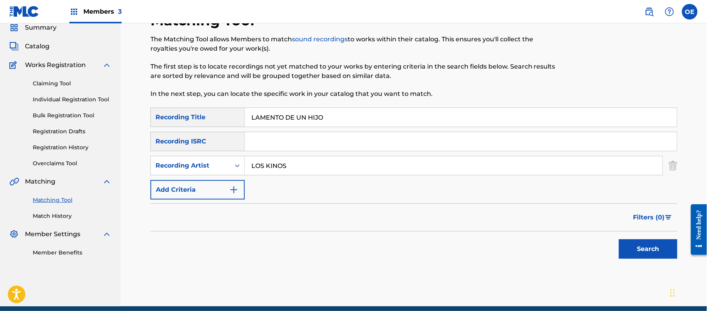
type input "LOS KINOS"
drag, startPoint x: 614, startPoint y: 246, endPoint x: 640, endPoint y: 249, distance: 25.9
click at [618, 247] on div "Search" at bounding box center [413, 247] width 527 height 31
click at [640, 249] on button "Search" at bounding box center [648, 248] width 58 height 19
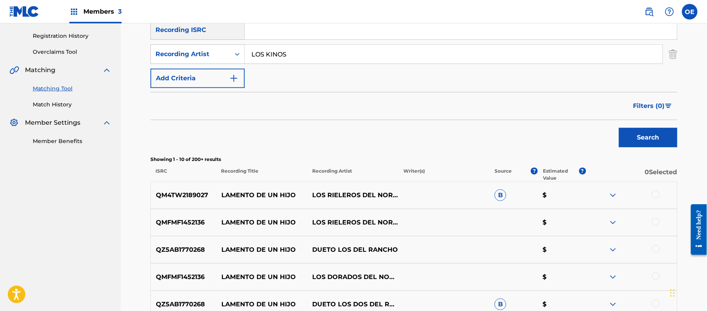
scroll to position [83, 0]
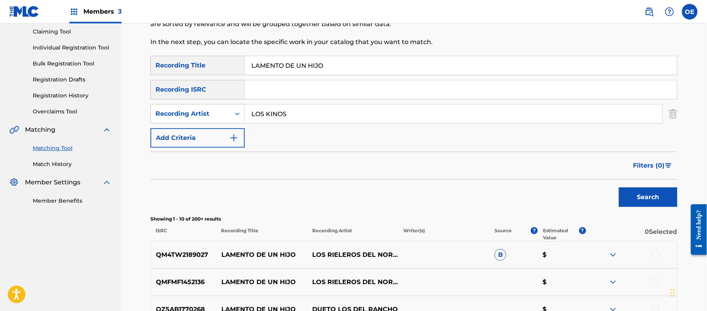
drag, startPoint x: 350, startPoint y: 58, endPoint x: 219, endPoint y: 69, distance: 131.8
click at [219, 69] on div "SearchWithCriteriae6ad0856-de4e-4f1c-a917-0fd337c7550b Recording Title LAMENTO …" at bounding box center [413, 65] width 527 height 19
paste input "[PERSON_NAME] MINIFALDA"
type input "[PERSON_NAME] MINIFALDA"
drag, startPoint x: 666, startPoint y: 200, endPoint x: 633, endPoint y: 188, distance: 35.6
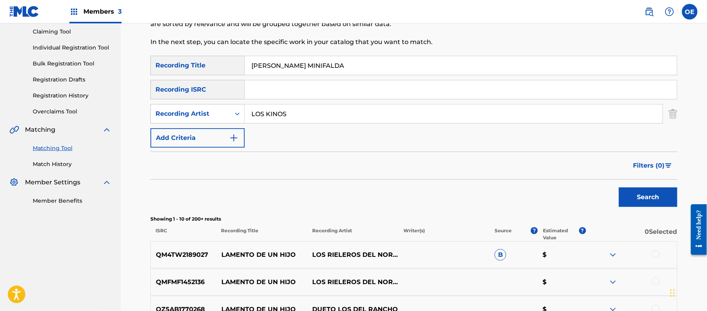
click at [666, 200] on button "Search" at bounding box center [648, 196] width 58 height 19
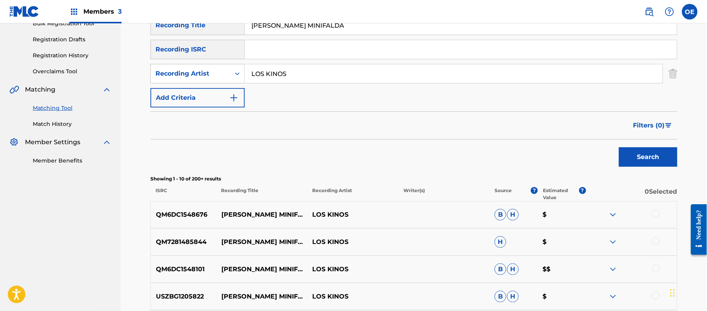
scroll to position [135, 0]
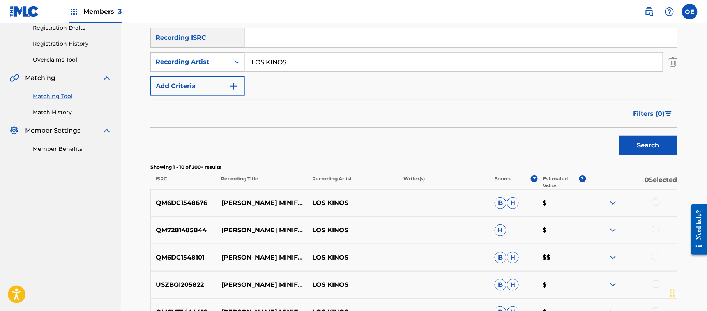
click at [655, 200] on div at bounding box center [656, 202] width 8 height 8
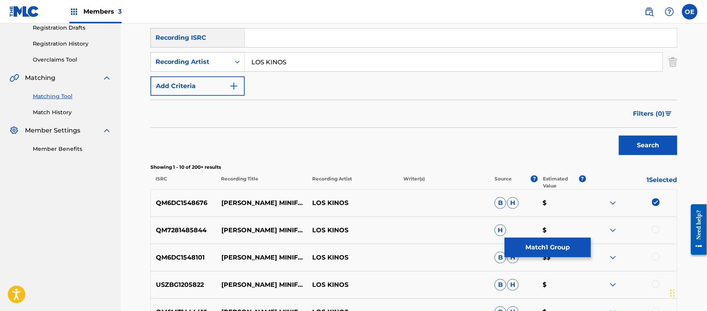
click at [656, 231] on div at bounding box center [656, 230] width 8 height 8
click at [658, 259] on div at bounding box center [656, 257] width 8 height 8
click at [656, 284] on div at bounding box center [656, 284] width 8 height 8
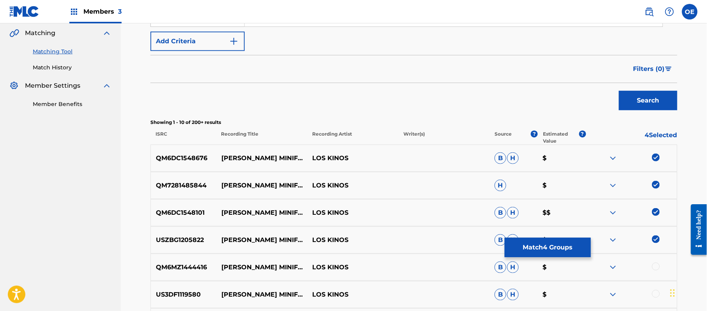
scroll to position [239, 0]
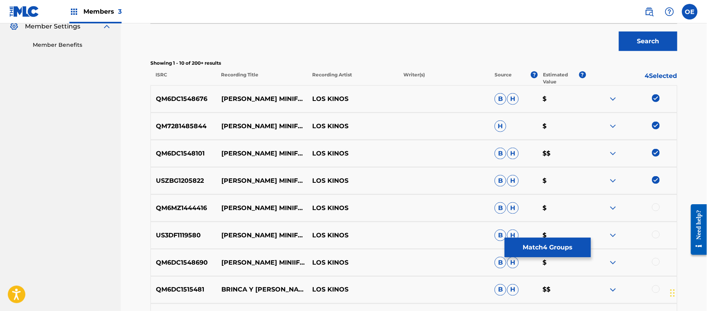
click at [655, 263] on div at bounding box center [656, 262] width 8 height 8
click at [657, 233] on div at bounding box center [656, 235] width 8 height 8
click at [658, 209] on div at bounding box center [656, 207] width 8 height 8
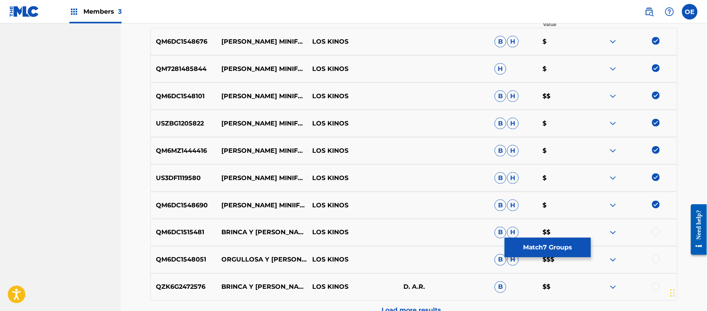
scroll to position [343, 0]
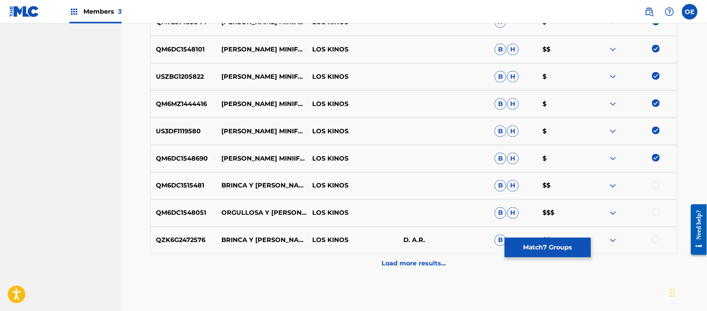
click at [528, 249] on button "Match 7 Groups" at bounding box center [548, 247] width 86 height 19
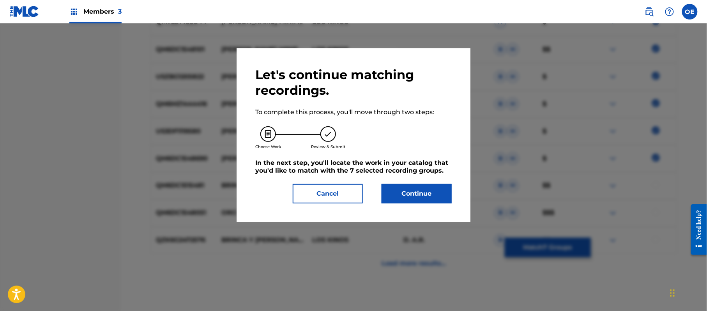
click at [428, 193] on button "Continue" at bounding box center [417, 193] width 70 height 19
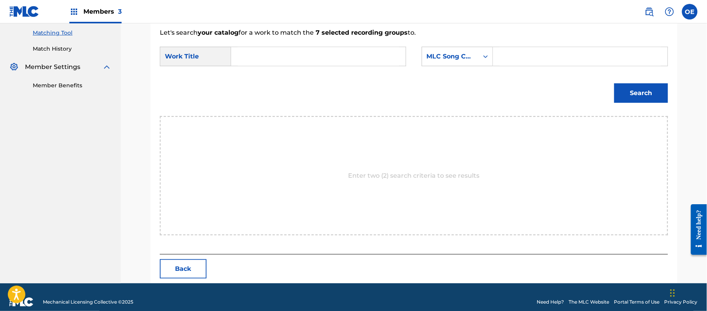
scroll to position [208, 0]
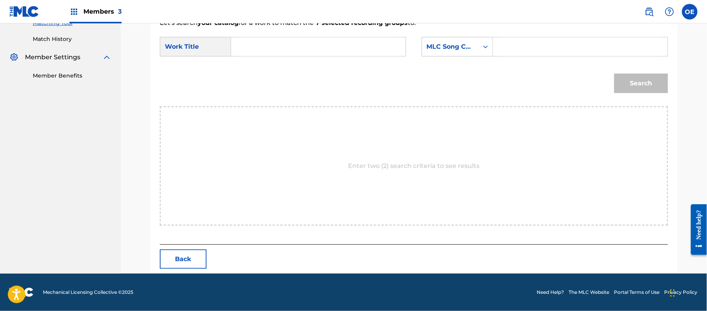
drag, startPoint x: 334, startPoint y: 57, endPoint x: 283, endPoint y: 52, distance: 50.8
paste input "[PERSON_NAME] MINIFALDA"
type input "[PERSON_NAME] MINIFALDA"
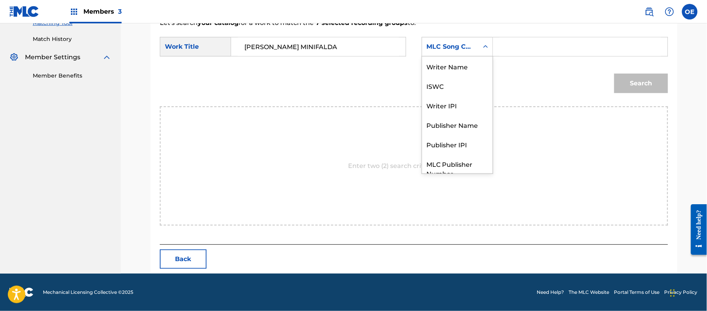
click at [449, 53] on div "MLC Song Code" at bounding box center [450, 46] width 57 height 15
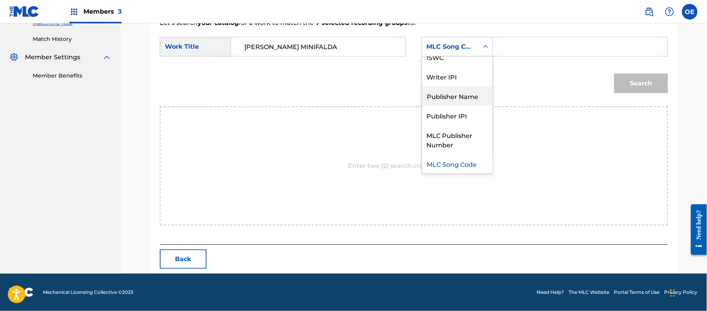
scroll to position [0, 0]
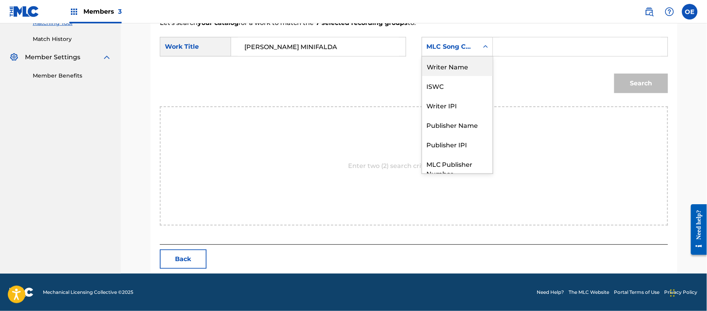
click at [443, 65] on div "Writer Name" at bounding box center [457, 66] width 71 height 19
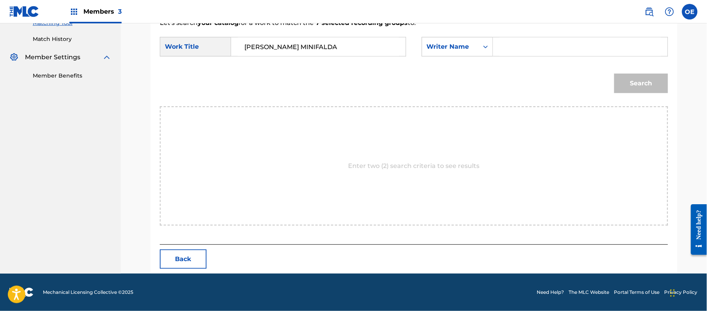
paste input "[PERSON_NAME]"
type input "[PERSON_NAME]"
click at [645, 84] on button "Search" at bounding box center [641, 83] width 54 height 19
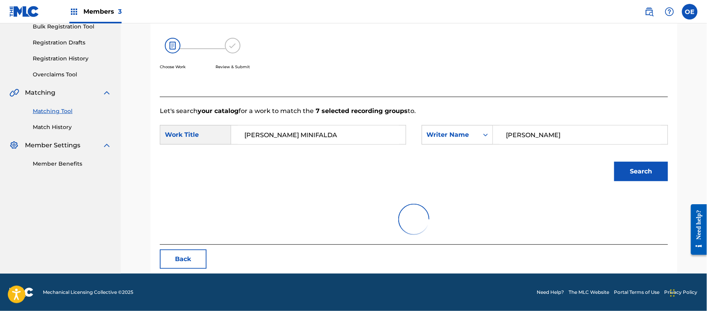
scroll to position [186, 0]
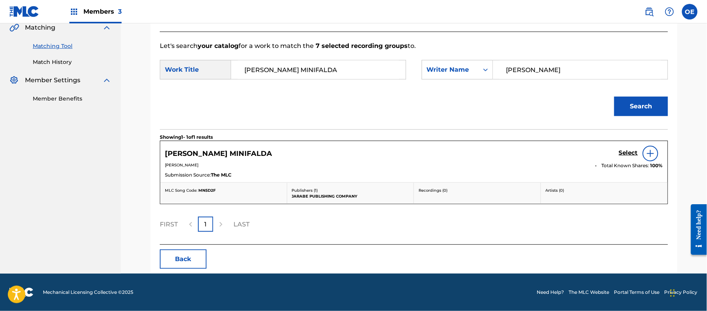
click at [627, 150] on h5 "Select" at bounding box center [628, 152] width 19 height 7
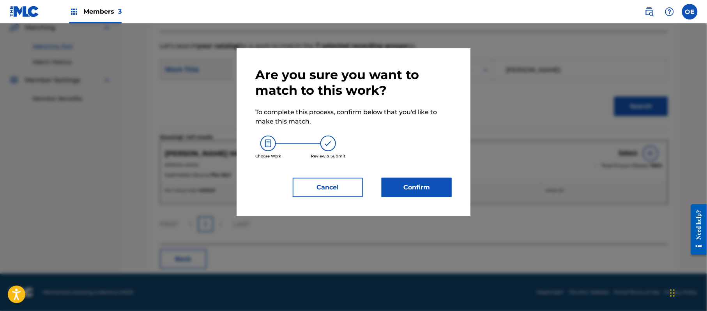
click at [403, 192] on button "Confirm" at bounding box center [417, 187] width 70 height 19
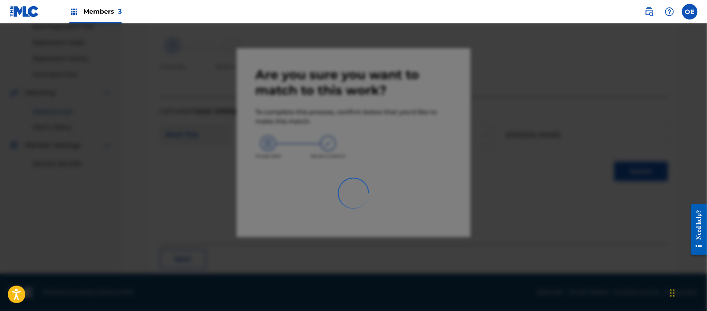
scroll to position [31, 0]
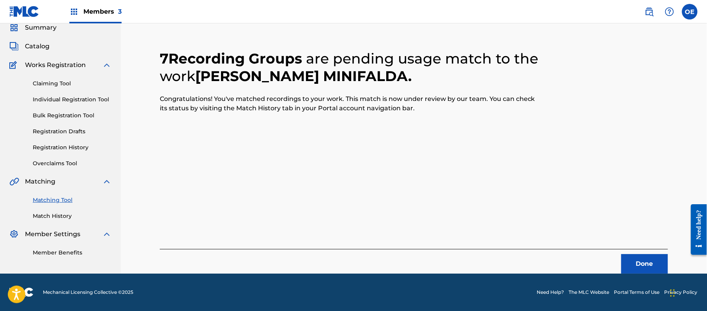
click at [632, 267] on button "Done" at bounding box center [644, 263] width 47 height 19
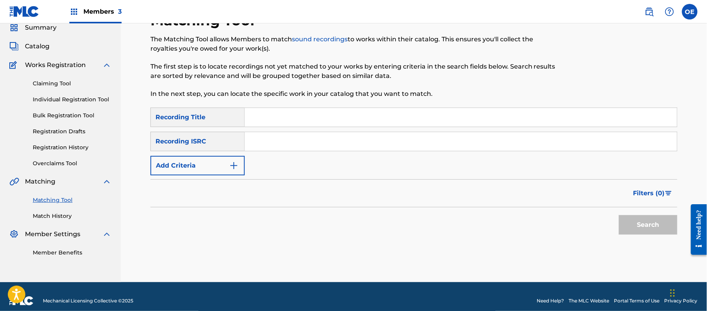
paste input "A RITMO DE BAM BAM"
type input "A RITMO DE BAM BAM"
click at [205, 175] on button "Add Criteria" at bounding box center [197, 165] width 94 height 19
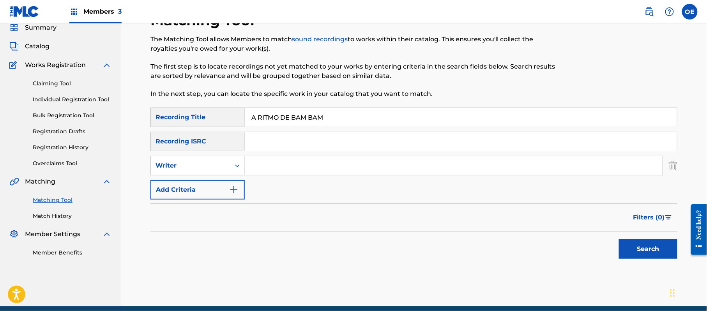
click at [225, 176] on div "SearchWithCriteriae6ad0856-de4e-4f1c-a917-0fd337c7550b Recording Title A RITMO …" at bounding box center [413, 154] width 527 height 92
click at [221, 173] on div "Writer" at bounding box center [197, 165] width 94 height 19
click at [217, 182] on div "Recording Artist" at bounding box center [198, 184] width 94 height 19
paste input "BANDA [PERSON_NAME]"
type input "BANDA [PERSON_NAME]"
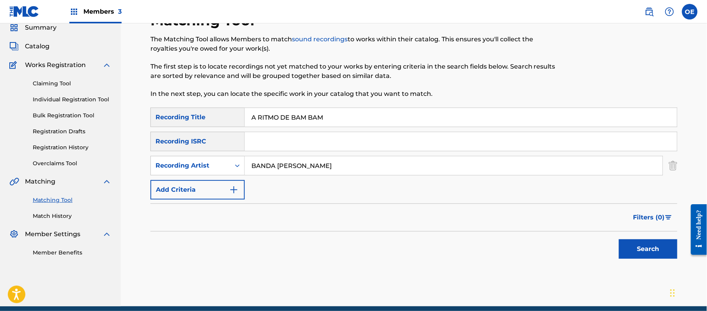
drag, startPoint x: 631, startPoint y: 250, endPoint x: 578, endPoint y: 249, distance: 53.0
click at [631, 250] on button "Search" at bounding box center [648, 248] width 58 height 19
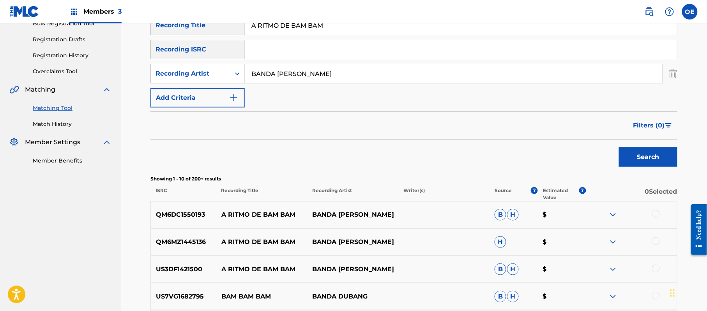
scroll to position [187, 0]
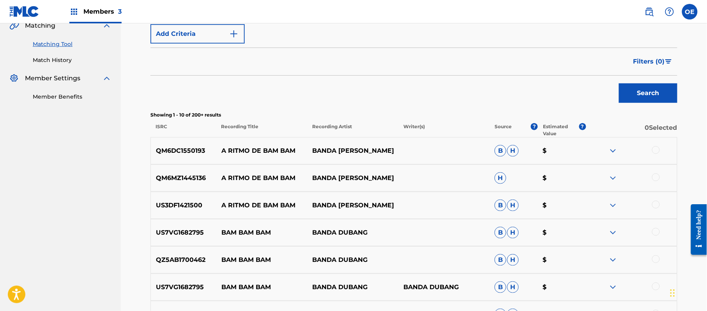
click at [657, 205] on div at bounding box center [656, 205] width 8 height 8
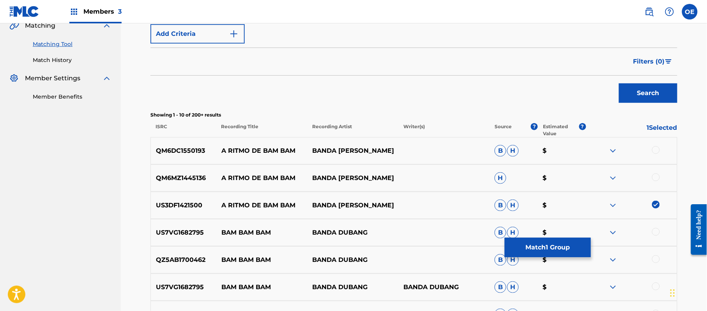
click at [658, 179] on div at bounding box center [656, 177] width 8 height 8
click at [656, 153] on div at bounding box center [656, 150] width 8 height 8
click at [560, 242] on button "Match 3 Groups" at bounding box center [548, 247] width 86 height 19
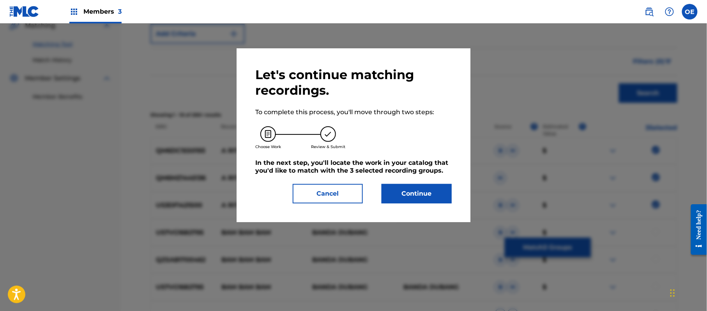
click at [415, 194] on button "Continue" at bounding box center [417, 193] width 70 height 19
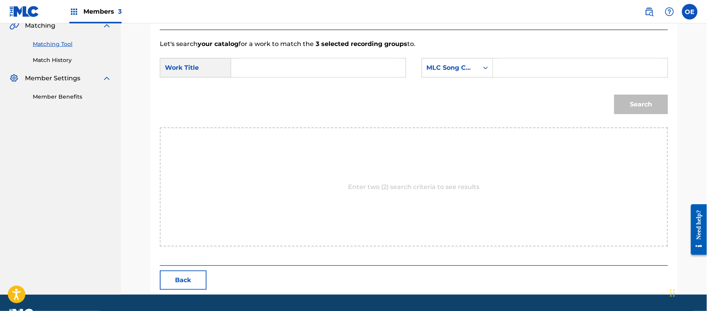
paste input "A RITMO DE BAM BAM"
type input "A RITMO DE BAM BAM"
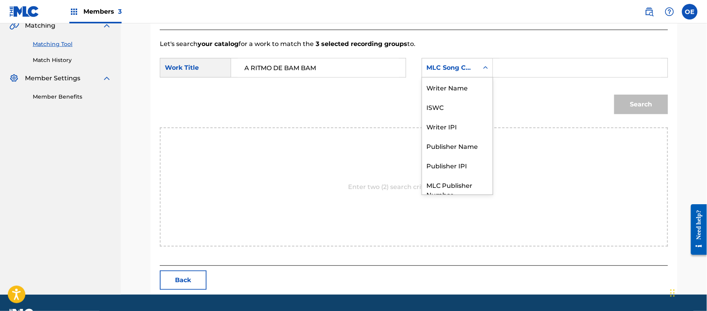
click at [467, 74] on div "MLC Song Code" at bounding box center [450, 67] width 57 height 15
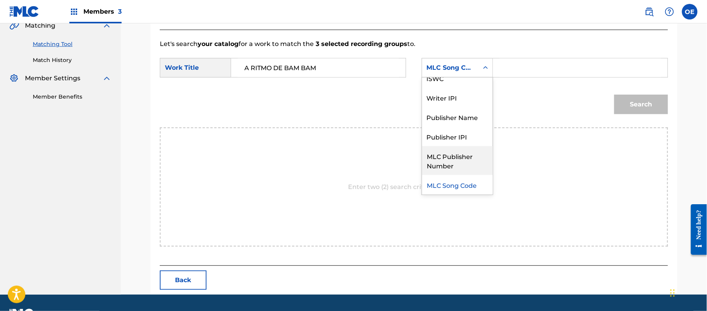
scroll to position [0, 0]
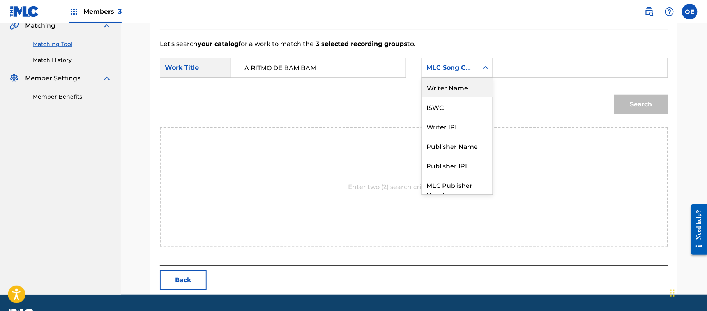
click at [441, 85] on div "Writer Name" at bounding box center [457, 87] width 71 height 19
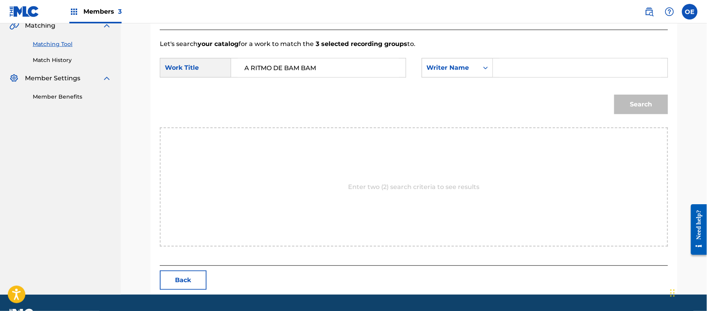
paste input "[PERSON_NAME]"
type input "[PERSON_NAME]"
click at [633, 119] on div "Search" at bounding box center [414, 107] width 508 height 41
click at [636, 110] on button "Search" at bounding box center [641, 104] width 54 height 19
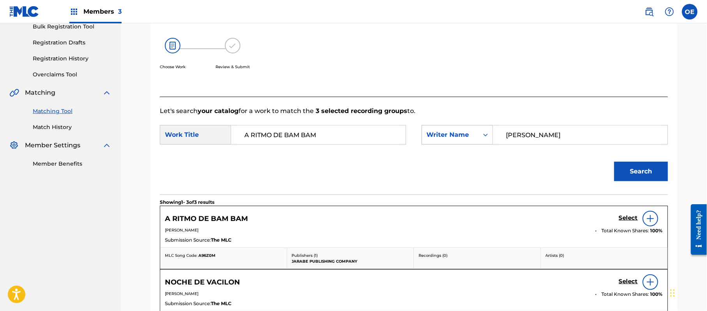
scroll to position [187, 0]
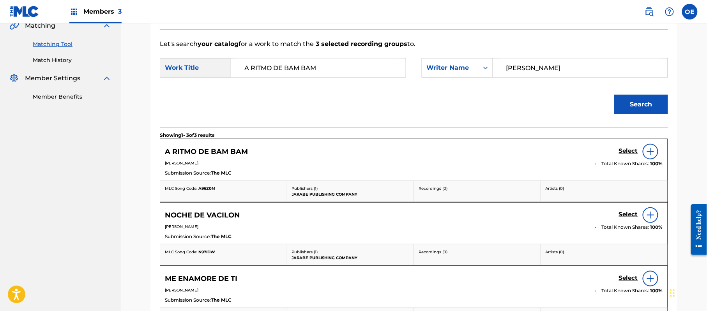
click at [634, 150] on h5 "Select" at bounding box center [628, 150] width 19 height 7
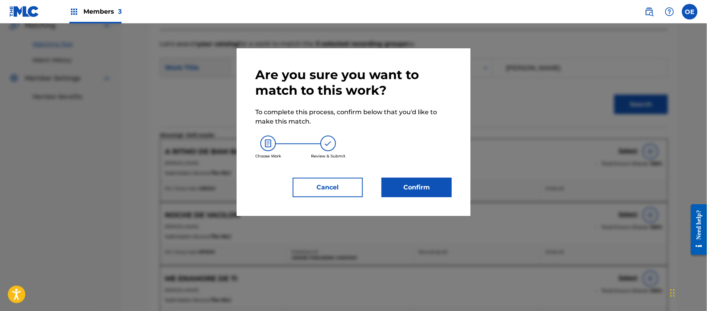
click at [425, 183] on button "Confirm" at bounding box center [417, 187] width 70 height 19
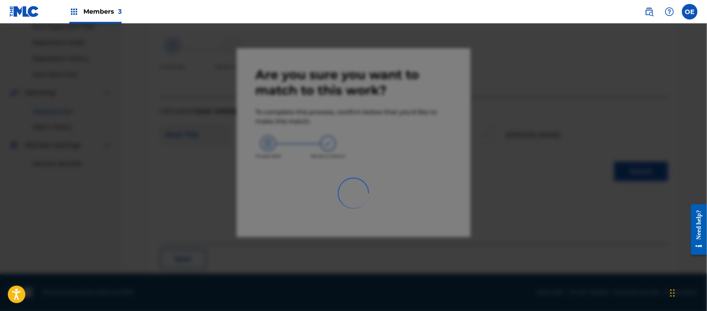
scroll to position [31, 0]
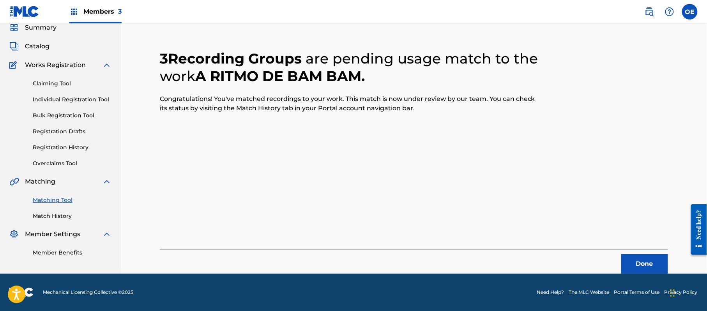
click at [635, 261] on button "Done" at bounding box center [644, 263] width 47 height 19
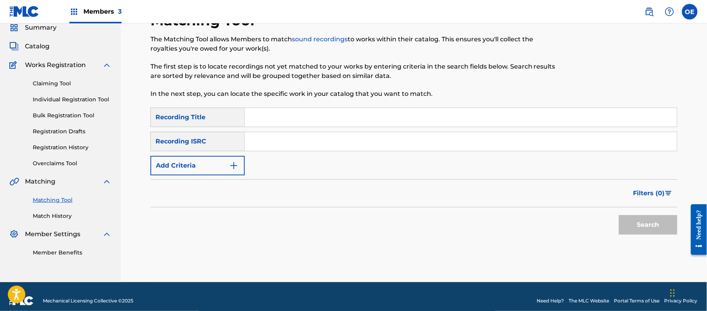
paste input "GOLONDRINA VIAJERA"
type input "GOLONDRINA VIAJERA"
click at [203, 165] on button "Add Criteria" at bounding box center [197, 165] width 94 height 19
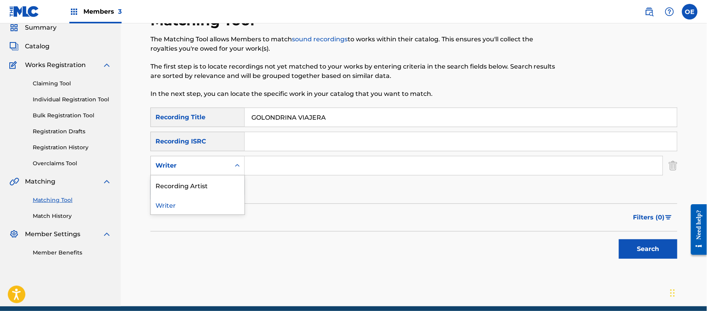
click at [208, 166] on div "Writer" at bounding box center [191, 165] width 70 height 9
click at [204, 179] on div "Recording Artist" at bounding box center [198, 184] width 94 height 19
paste input "BANDA [PERSON_NAME]"
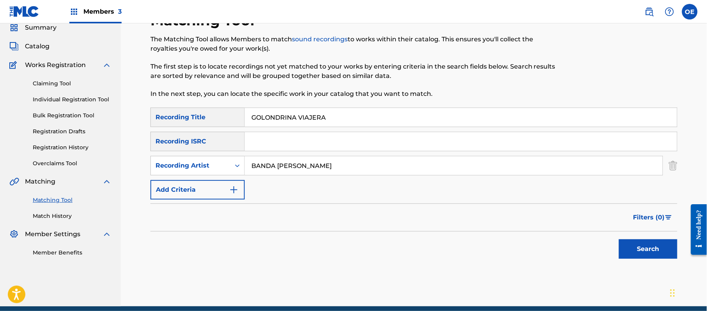
type input "BANDA [PERSON_NAME]"
click at [665, 263] on div "SearchWithCriteriae6ad0856-de4e-4f1c-a917-0fd337c7550b Recording Title GOLONDRI…" at bounding box center [413, 188] width 527 height 160
click at [633, 248] on button "Search" at bounding box center [648, 248] width 58 height 19
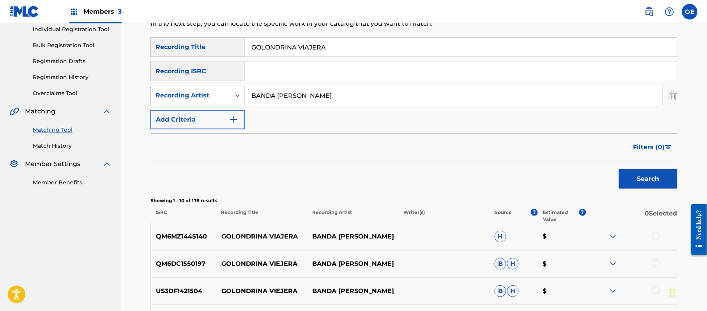
scroll to position [83, 0]
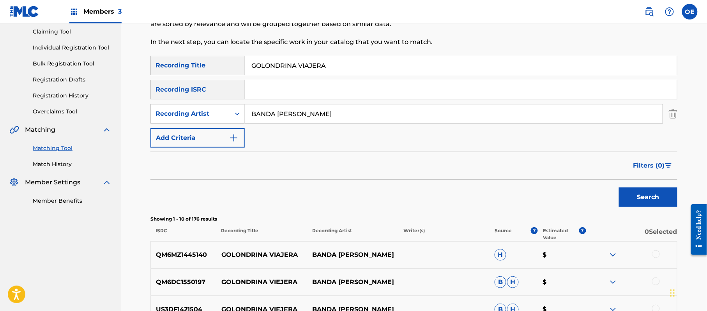
click at [658, 253] on div at bounding box center [656, 254] width 8 height 8
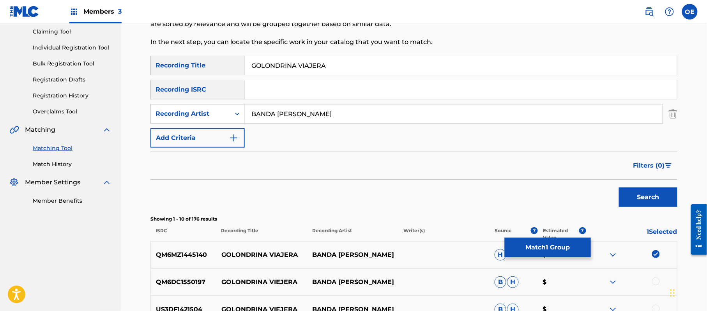
click at [654, 283] on div at bounding box center [656, 281] width 8 height 8
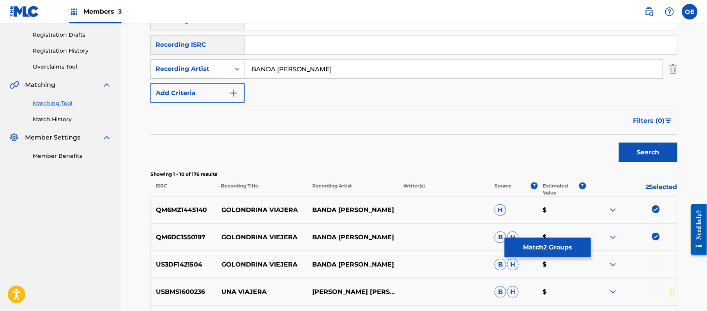
scroll to position [239, 0]
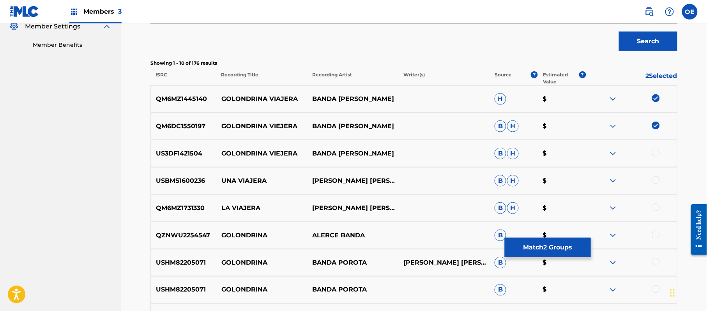
click at [655, 153] on div at bounding box center [656, 153] width 8 height 8
click at [546, 250] on button "Match 3 Groups" at bounding box center [548, 247] width 86 height 19
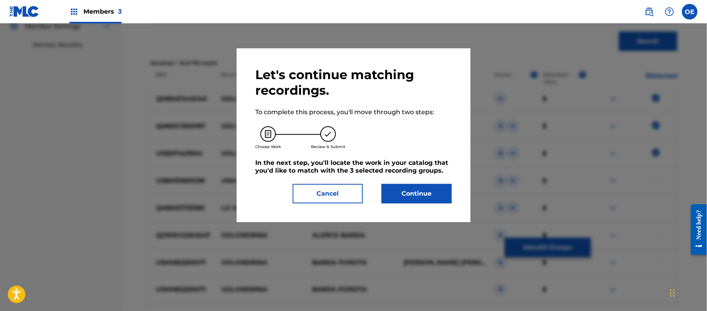
click at [415, 195] on button "Continue" at bounding box center [417, 193] width 70 height 19
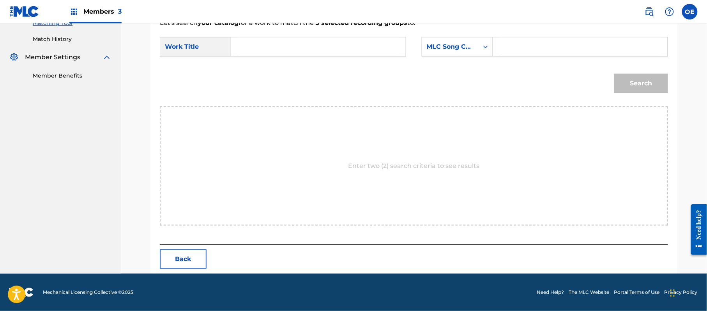
paste input "GOLONDRINA VIAJERA"
type input "GOLONDRINA VIAJERA"
click at [474, 41] on div "MLC Song Code" at bounding box center [450, 46] width 57 height 15
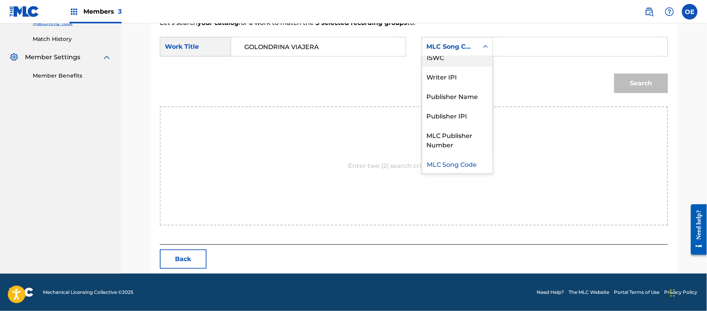
scroll to position [0, 0]
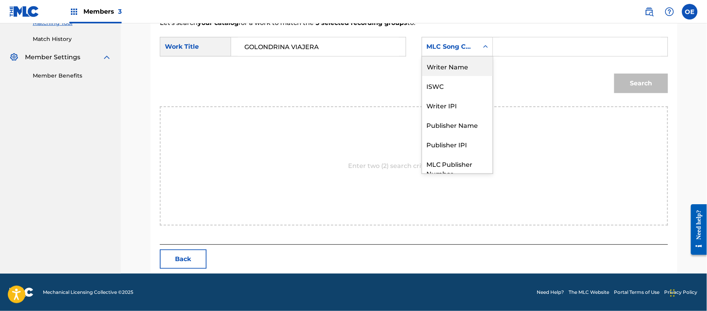
click at [460, 69] on div "Writer Name" at bounding box center [457, 66] width 71 height 19
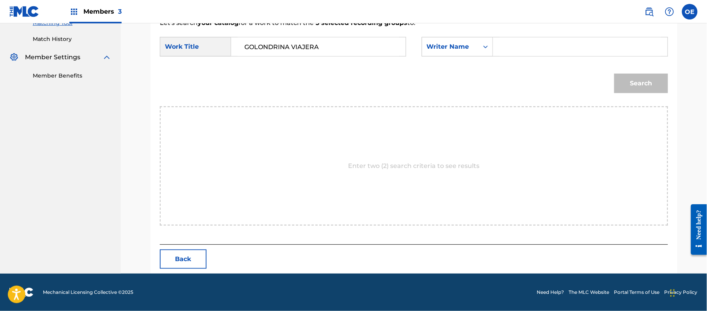
paste input "[PERSON_NAME]"
type input "[PERSON_NAME]"
click at [628, 88] on button "Search" at bounding box center [641, 83] width 54 height 19
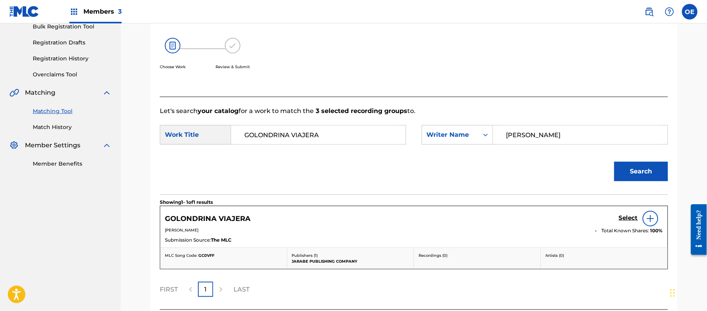
scroll to position [186, 0]
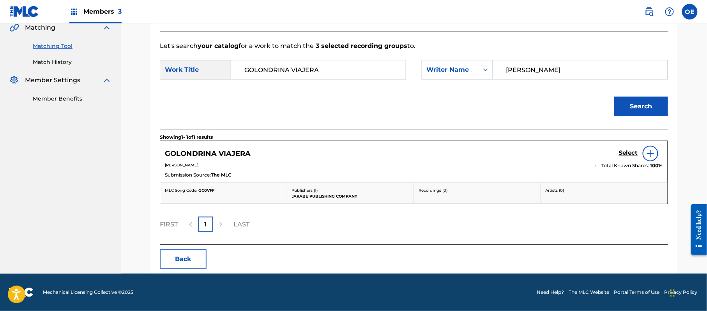
click at [625, 154] on h5 "Select" at bounding box center [628, 152] width 19 height 7
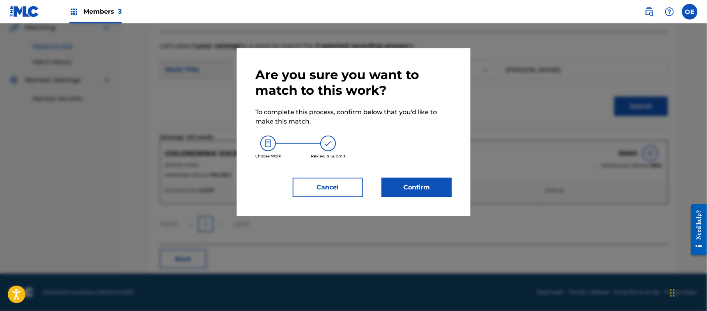
click at [418, 186] on button "Confirm" at bounding box center [417, 187] width 70 height 19
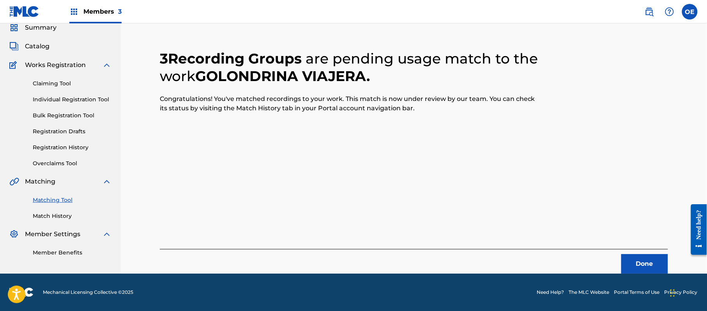
scroll to position [31, 0]
click at [656, 261] on button "Done" at bounding box center [644, 263] width 47 height 19
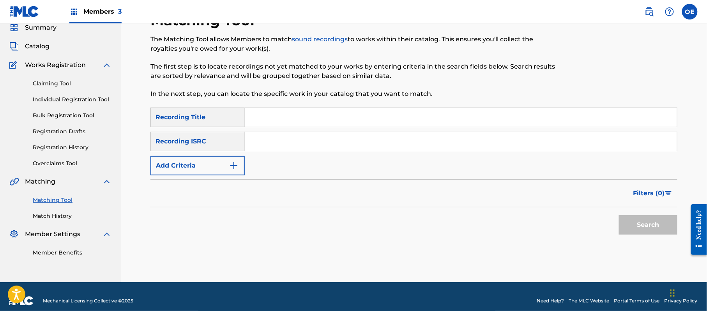
paste input "ME ENAMORE DE TI"
type input "ME ENAMORE DE TI"
click at [188, 168] on button "Add Criteria" at bounding box center [197, 165] width 94 height 19
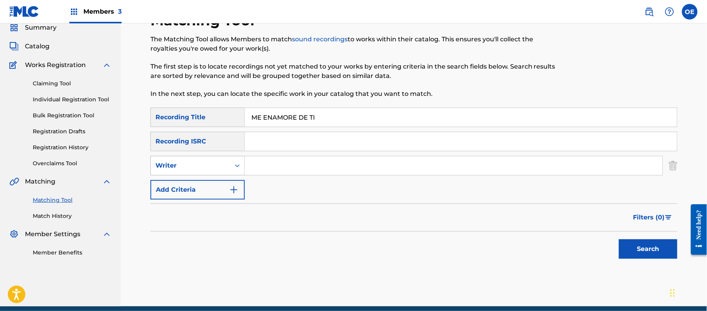
click at [193, 170] on div "Writer" at bounding box center [191, 165] width 70 height 9
click at [203, 188] on div "Recording Artist" at bounding box center [198, 184] width 94 height 19
paste input "BANDA [PERSON_NAME]"
type input "BANDA [PERSON_NAME]"
click at [620, 240] on button "Search" at bounding box center [648, 248] width 58 height 19
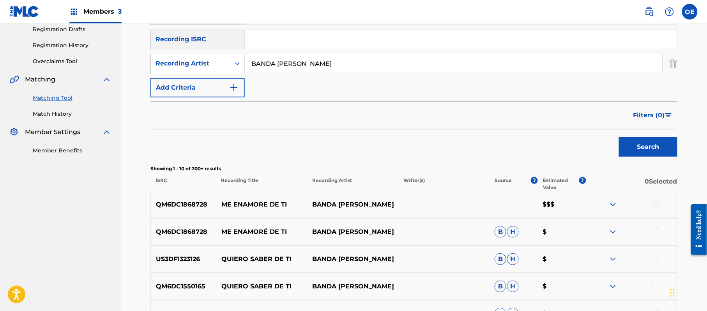
scroll to position [135, 0]
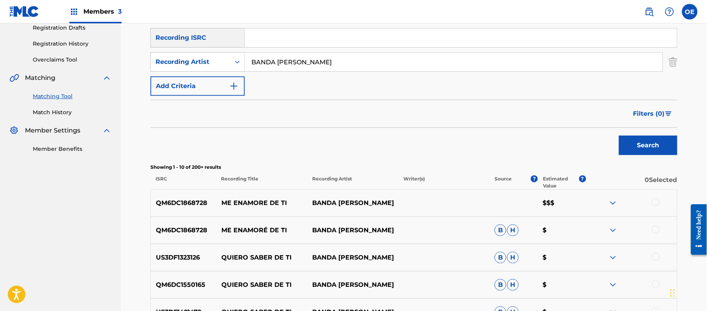
click at [657, 199] on div at bounding box center [656, 202] width 8 height 8
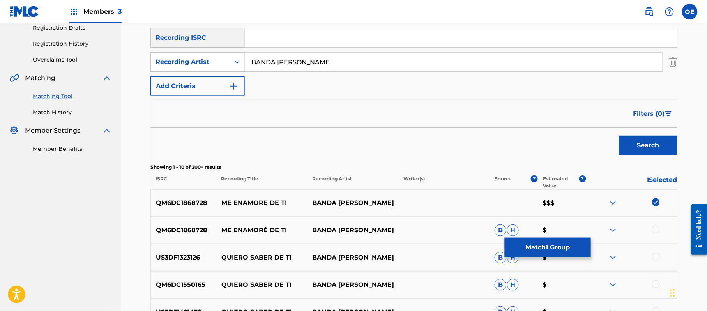
click at [656, 228] on div at bounding box center [656, 230] width 8 height 8
click at [527, 248] on button "Match 2 Groups" at bounding box center [548, 247] width 86 height 19
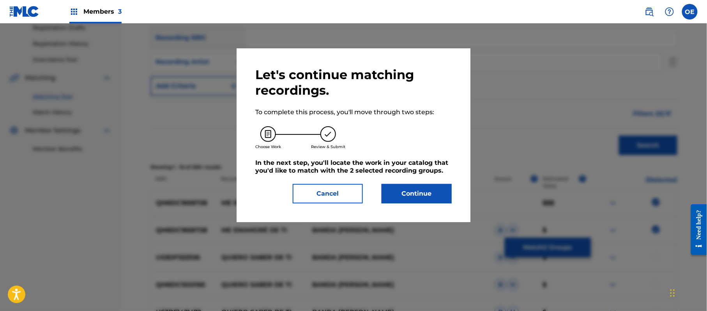
click at [413, 192] on button "Continue" at bounding box center [417, 193] width 70 height 19
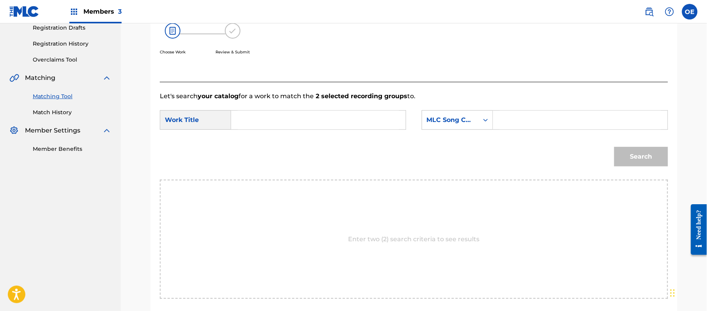
paste input "ME ENAMORE DE TI"
type input "ME ENAMORE DE TI"
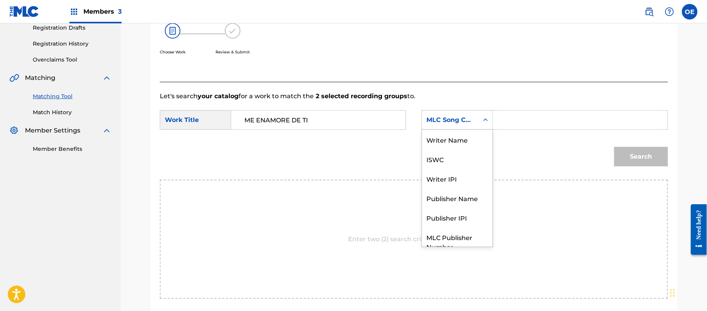
drag, startPoint x: 515, startPoint y: 116, endPoint x: 468, endPoint y: 127, distance: 47.9
click at [468, 127] on div "MLC Song Code" at bounding box center [450, 120] width 57 height 15
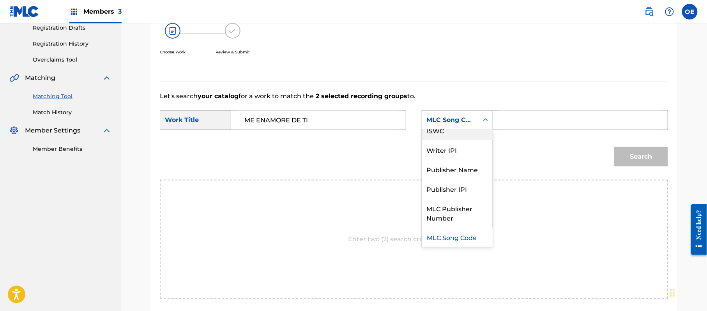
scroll to position [0, 0]
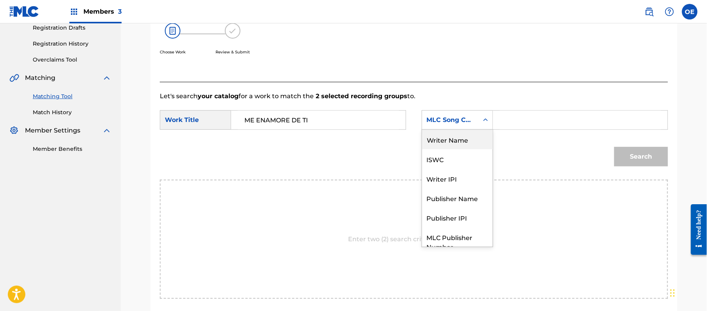
click at [461, 130] on div "Writer Name" at bounding box center [457, 139] width 71 height 19
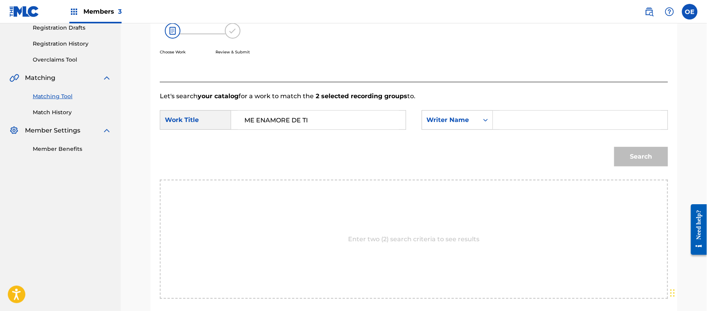
paste input "[PERSON_NAME]"
type input "[PERSON_NAME]"
click at [623, 148] on button "Search" at bounding box center [641, 156] width 54 height 19
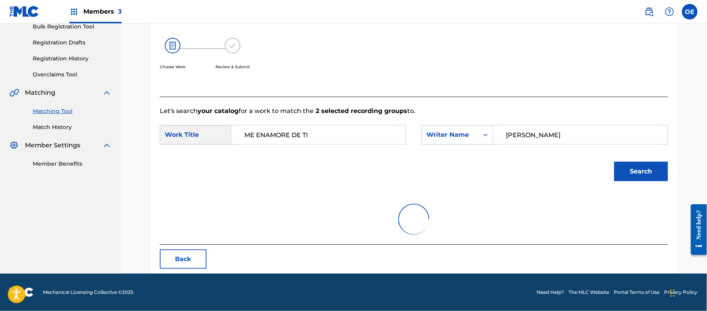
scroll to position [135, 0]
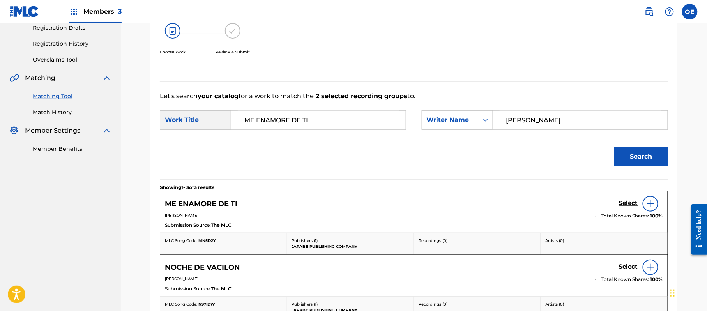
click at [627, 203] on h5 "Select" at bounding box center [628, 203] width 19 height 7
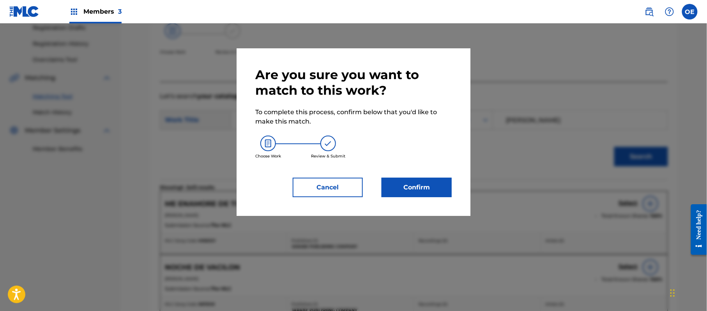
click at [398, 178] on button "Confirm" at bounding box center [417, 187] width 70 height 19
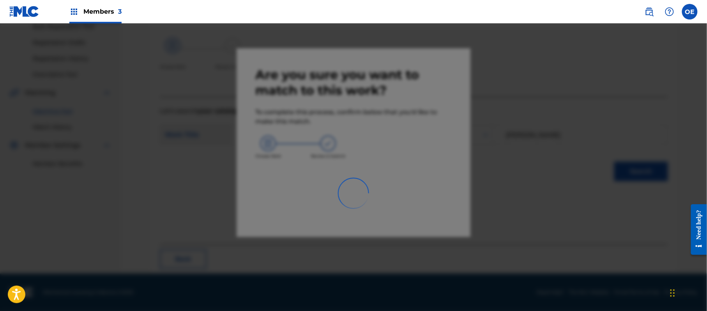
scroll to position [31, 0]
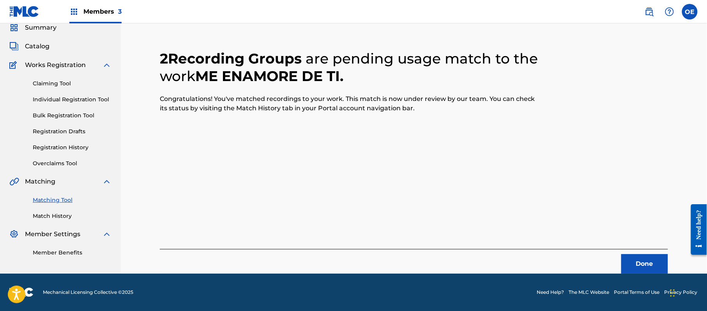
click at [628, 256] on button "Done" at bounding box center [644, 263] width 47 height 19
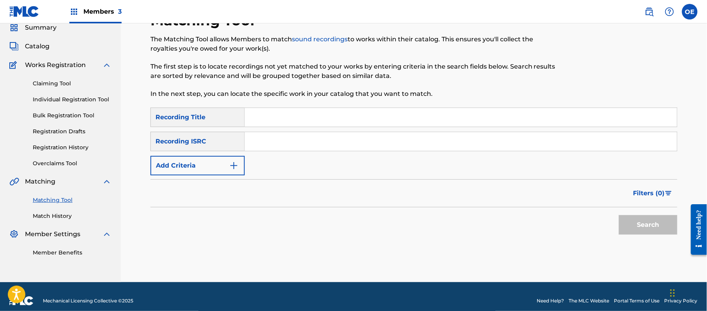
paste input "[PERSON_NAME] DE VACILON"
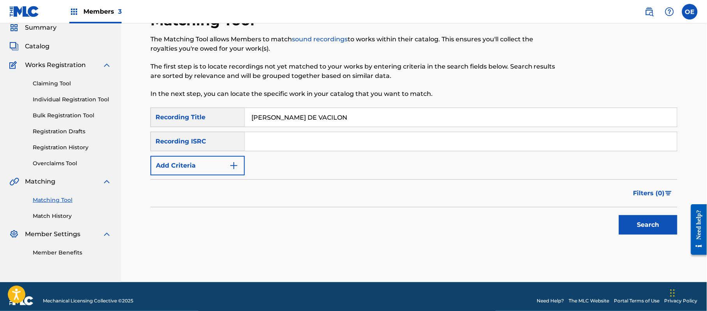
type input "[PERSON_NAME] DE VACILON"
click at [217, 167] on button "Add Criteria" at bounding box center [197, 165] width 94 height 19
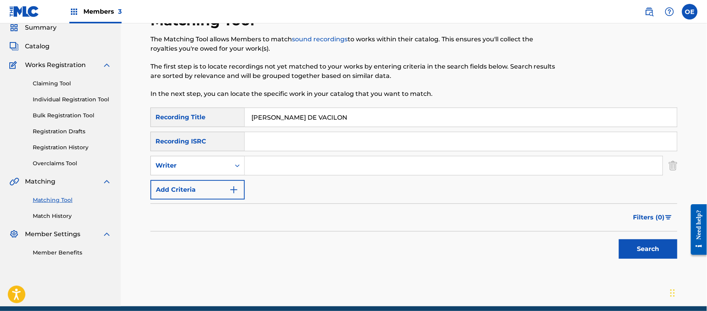
click at [217, 167] on div "Writer" at bounding box center [191, 165] width 70 height 9
click at [215, 183] on div "Recording Artist" at bounding box center [198, 184] width 94 height 19
paste input "BANDA [PERSON_NAME]"
type input "BANDA [PERSON_NAME]"
click at [636, 250] on button "Search" at bounding box center [648, 248] width 58 height 19
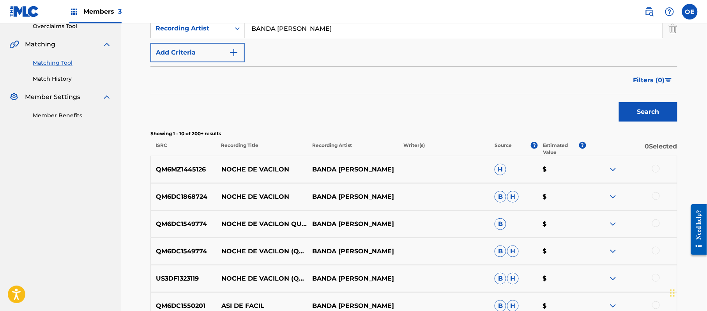
scroll to position [187, 0]
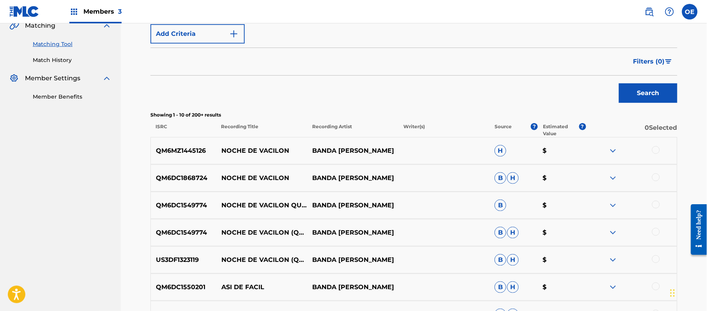
click at [658, 150] on div at bounding box center [656, 150] width 8 height 8
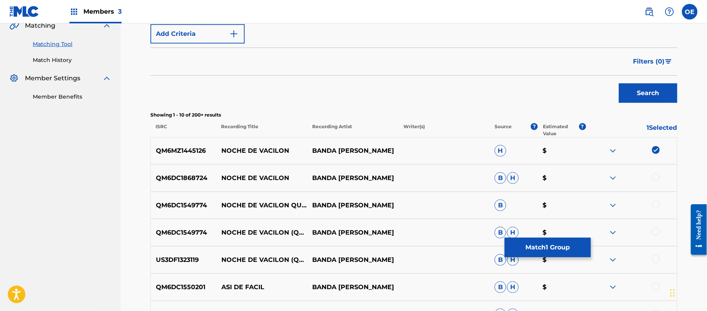
click at [658, 179] on div at bounding box center [656, 177] width 8 height 8
click at [658, 204] on div at bounding box center [656, 205] width 8 height 8
click at [659, 231] on div at bounding box center [656, 232] width 8 height 8
click at [659, 256] on div at bounding box center [631, 259] width 91 height 9
click at [655, 256] on div at bounding box center [656, 259] width 8 height 8
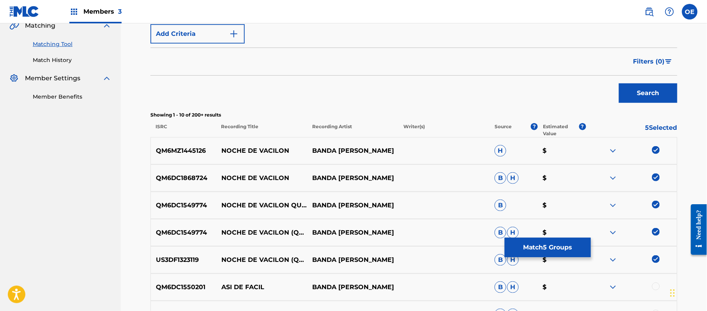
click at [575, 246] on button "Match 5 Groups" at bounding box center [548, 247] width 86 height 19
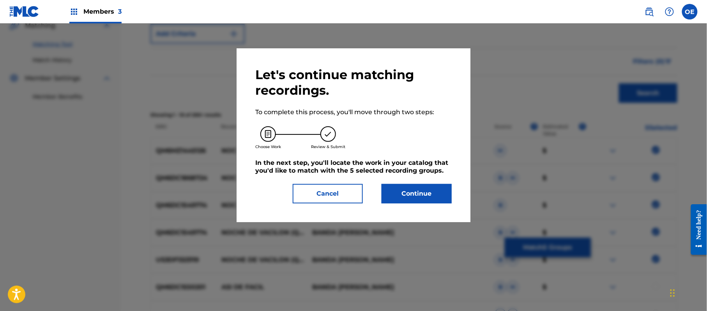
click at [421, 191] on button "Continue" at bounding box center [417, 193] width 70 height 19
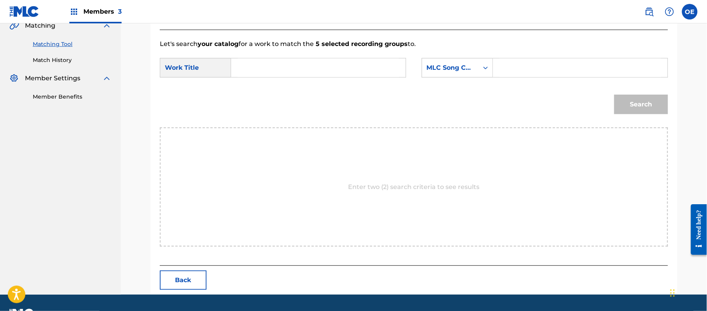
paste input "[PERSON_NAME] DE VACILON"
type input "[PERSON_NAME] DE VACILON"
click at [455, 76] on div "MLC Song Code" at bounding box center [457, 67] width 71 height 19
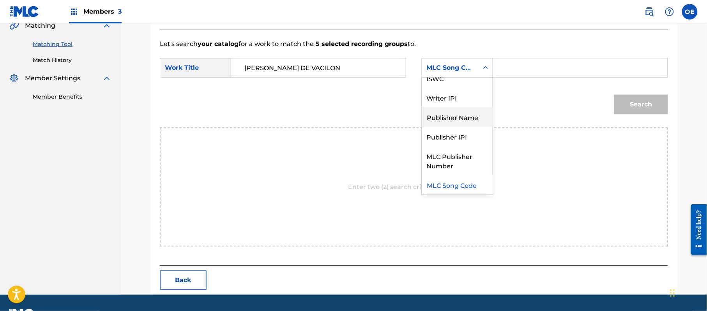
scroll to position [0, 0]
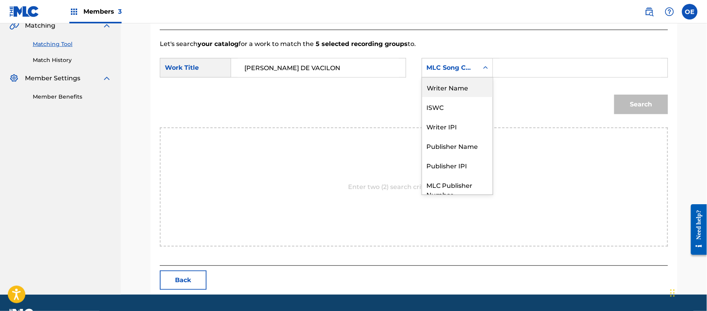
click at [462, 91] on div "Writer Name" at bounding box center [457, 87] width 71 height 19
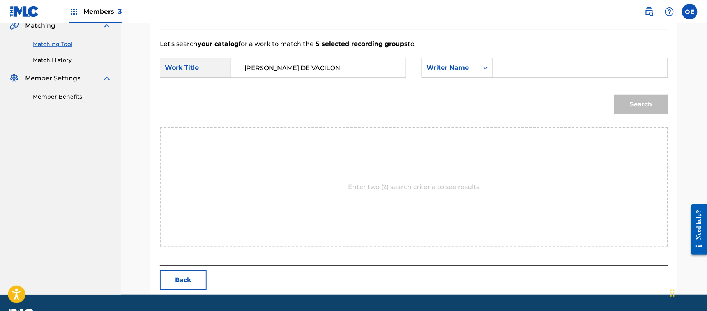
paste input "[PERSON_NAME]"
type input "[PERSON_NAME]"
click at [628, 106] on button "Search" at bounding box center [641, 104] width 54 height 19
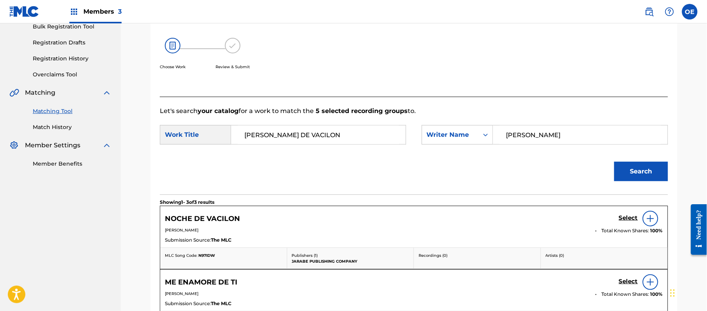
scroll to position [187, 0]
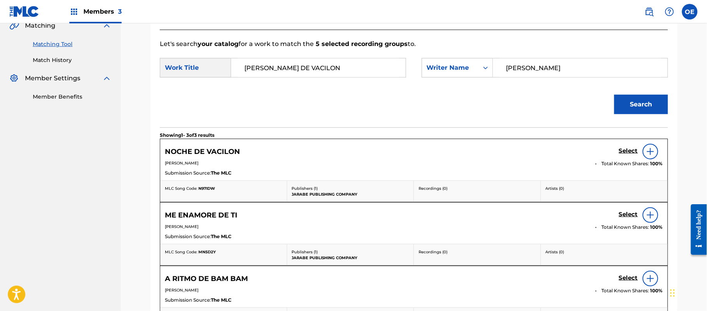
click at [624, 155] on link "Select" at bounding box center [628, 151] width 19 height 9
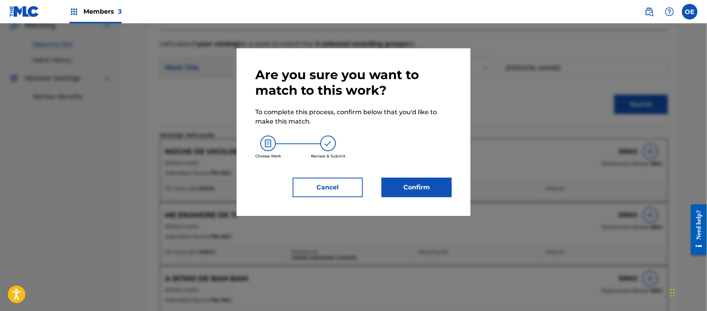
click at [407, 194] on button "Confirm" at bounding box center [417, 187] width 70 height 19
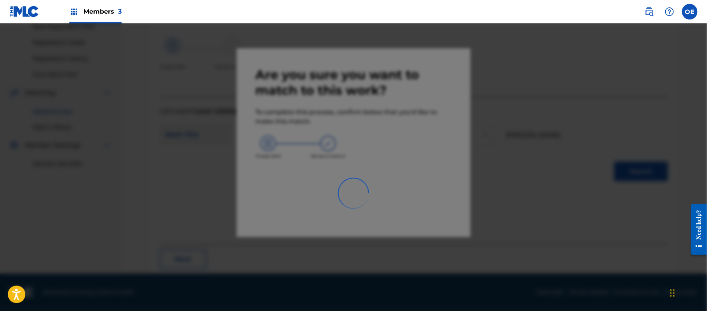
scroll to position [31, 0]
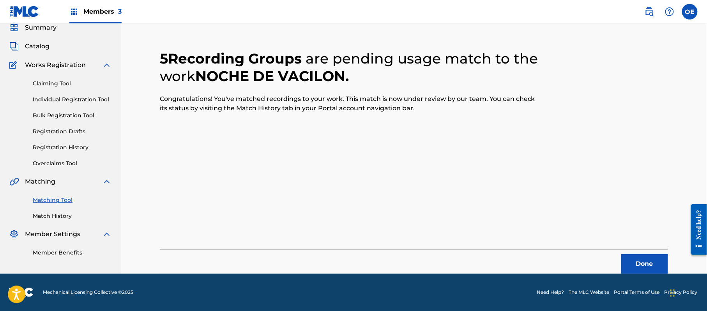
click at [638, 256] on button "Done" at bounding box center [644, 263] width 47 height 19
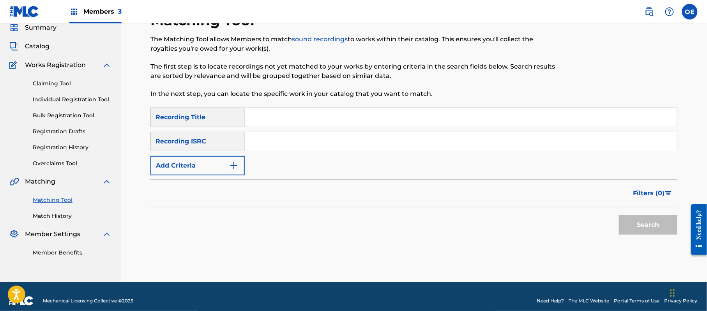
paste input "TE EXTRÑO"
type input "TE EXTRÑO"
click at [185, 172] on button "Add Criteria" at bounding box center [197, 165] width 94 height 19
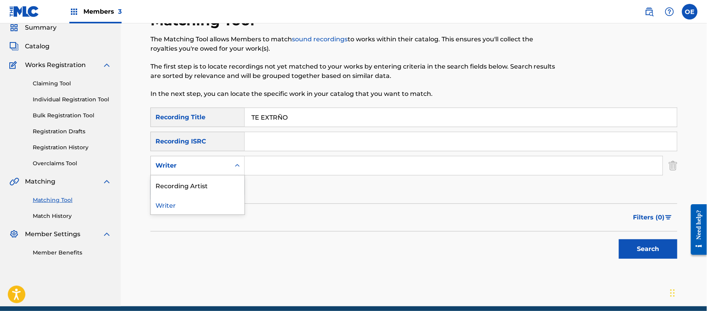
click at [198, 171] on div "Writer" at bounding box center [191, 165] width 80 height 15
click at [193, 188] on div "Recording Artist" at bounding box center [198, 184] width 94 height 19
paste input "BANDA [PERSON_NAME]"
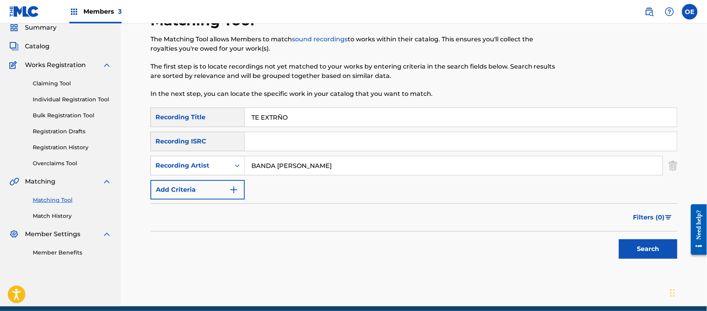
type input "BANDA [PERSON_NAME]"
click at [674, 248] on button "Search" at bounding box center [648, 248] width 58 height 19
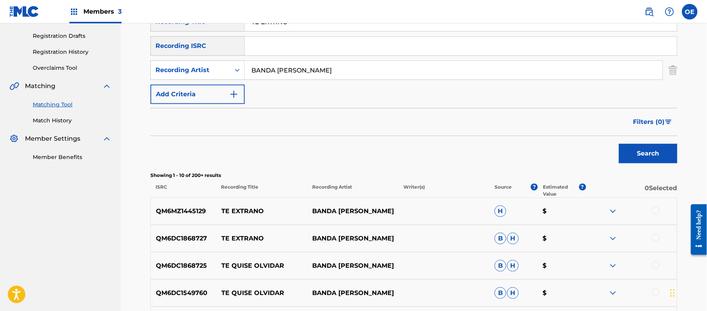
scroll to position [135, 0]
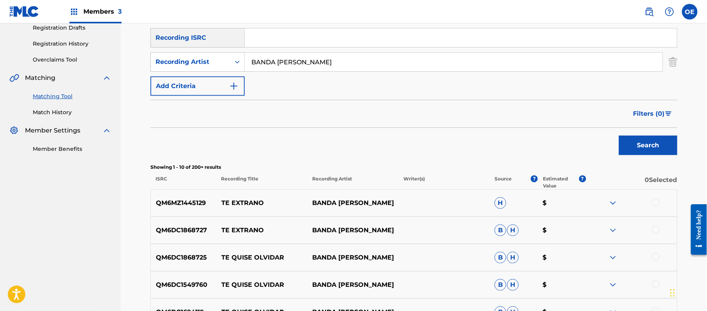
click at [657, 200] on div at bounding box center [656, 202] width 8 height 8
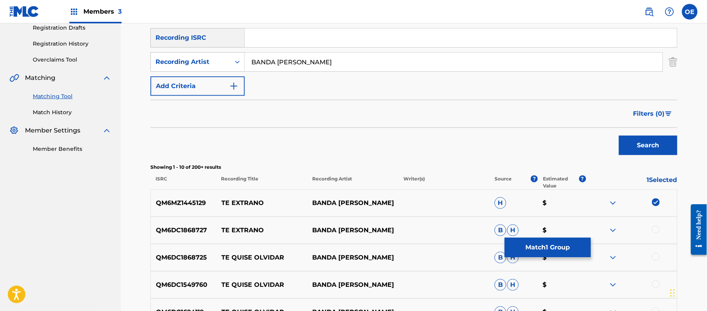
click at [656, 227] on div at bounding box center [656, 230] width 8 height 8
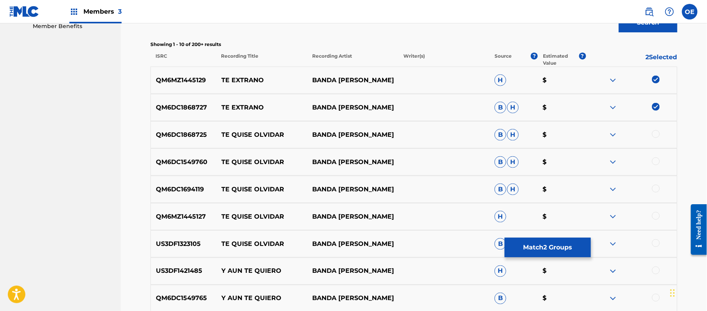
scroll to position [291, 0]
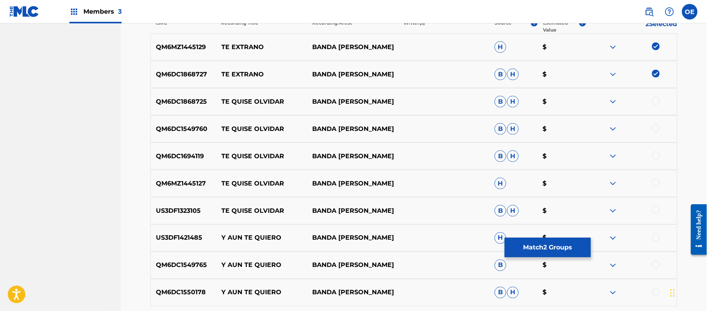
click at [521, 244] on button "Match 2 Groups" at bounding box center [548, 247] width 86 height 19
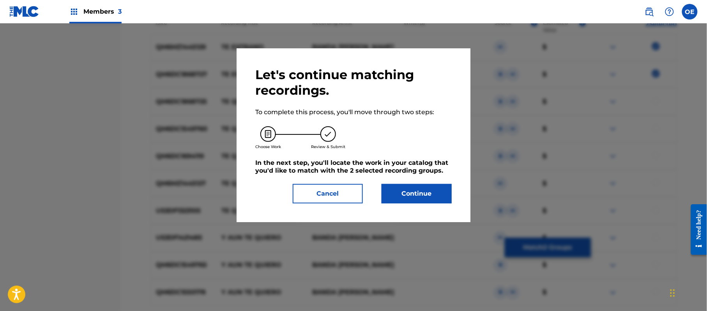
click at [401, 188] on button "Continue" at bounding box center [417, 193] width 70 height 19
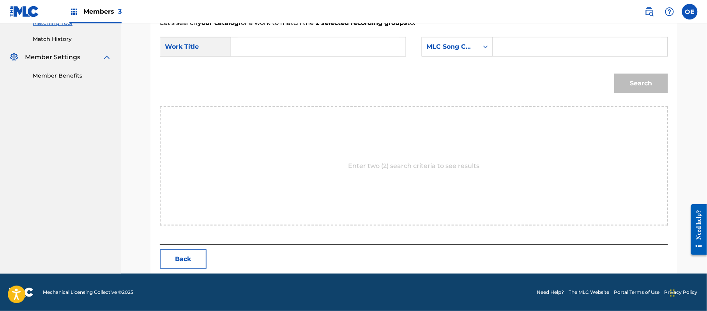
paste input "TE EXTRÑO"
type input "TE EXTRÑO"
click at [429, 47] on div "MLC Song Code" at bounding box center [450, 46] width 47 height 9
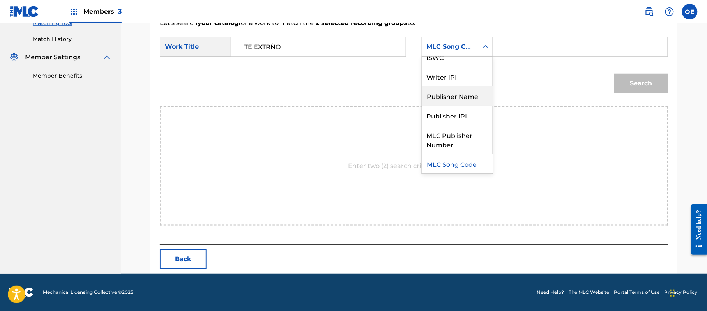
scroll to position [0, 0]
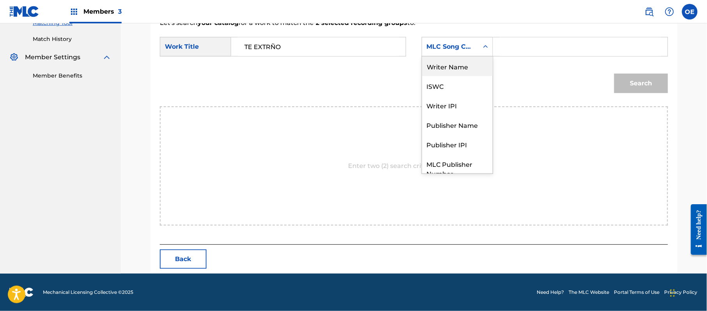
click at [440, 57] on div "Writer Name" at bounding box center [457, 66] width 71 height 19
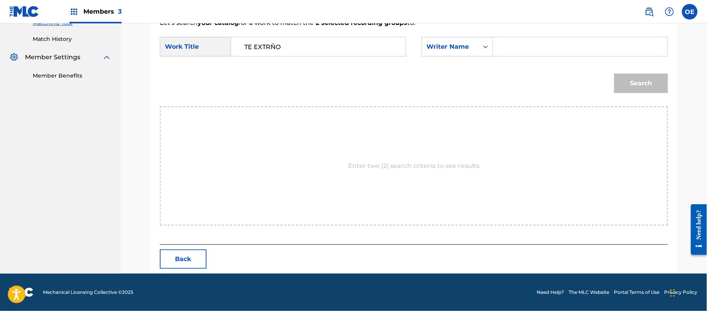
paste input "[PERSON_NAME]"
type input "[PERSON_NAME]"
click at [628, 81] on button "Search" at bounding box center [641, 83] width 54 height 19
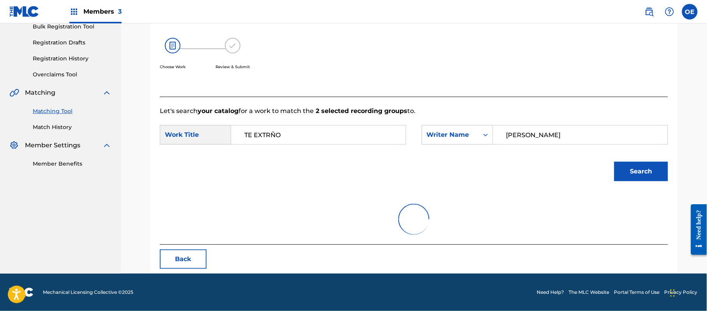
scroll to position [186, 0]
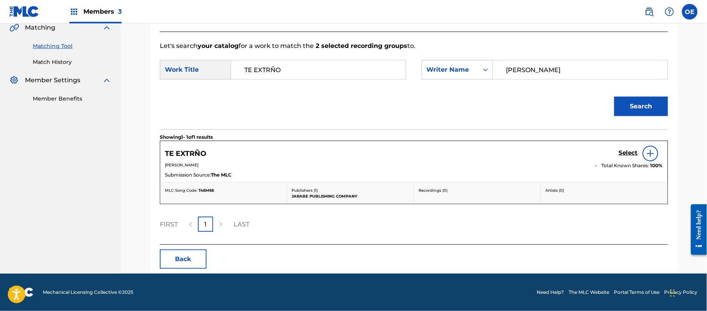
click at [620, 148] on div "Select" at bounding box center [641, 154] width 44 height 16
click at [622, 153] on h5 "Select" at bounding box center [628, 152] width 19 height 7
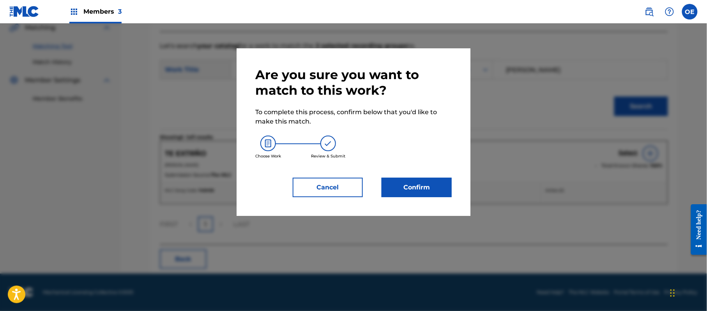
click at [438, 191] on button "Confirm" at bounding box center [417, 187] width 70 height 19
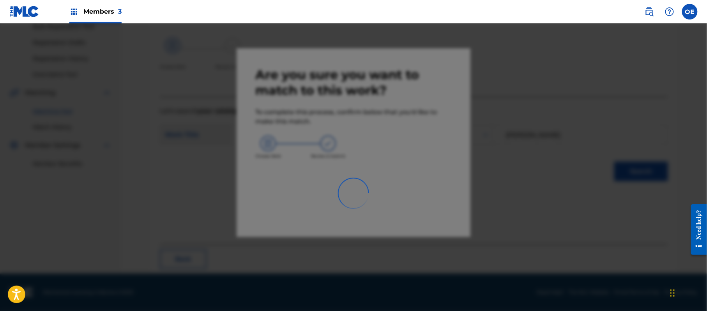
scroll to position [31, 0]
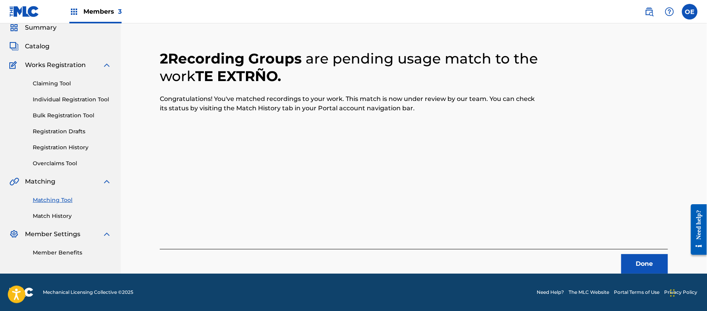
click at [639, 260] on button "Done" at bounding box center [644, 263] width 47 height 19
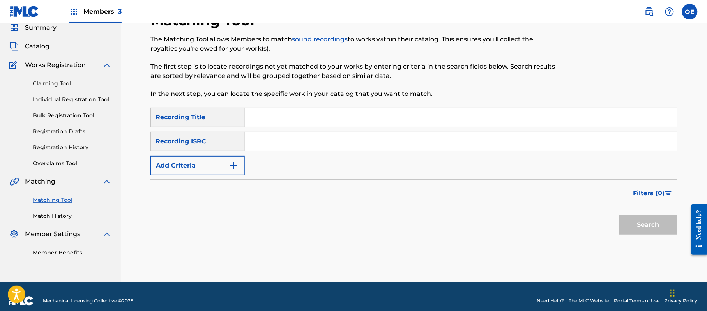
paste input "AL PIE DE LA SIERRA"
type input "AL PIE DE LA SIERRA"
click at [227, 160] on button "Add Criteria" at bounding box center [197, 165] width 94 height 19
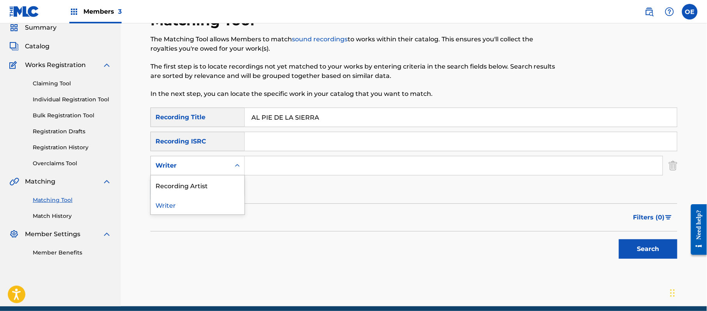
click at [222, 173] on div "Writer" at bounding box center [197, 165] width 94 height 19
click at [221, 183] on div "Recording Artist" at bounding box center [198, 184] width 94 height 19
paste input "BANDA LA BUFA"
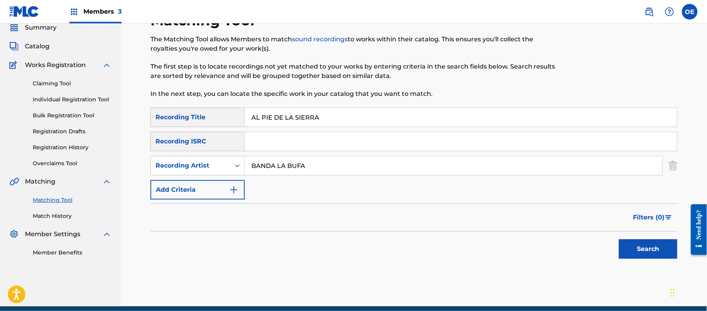
type input "BANDA LA BUFA"
click at [636, 246] on button "Search" at bounding box center [648, 248] width 58 height 19
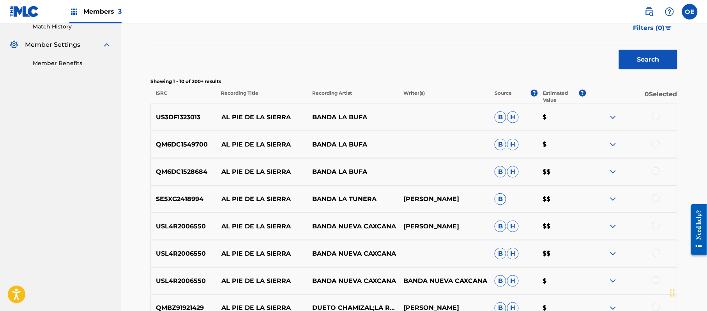
scroll to position [239, 0]
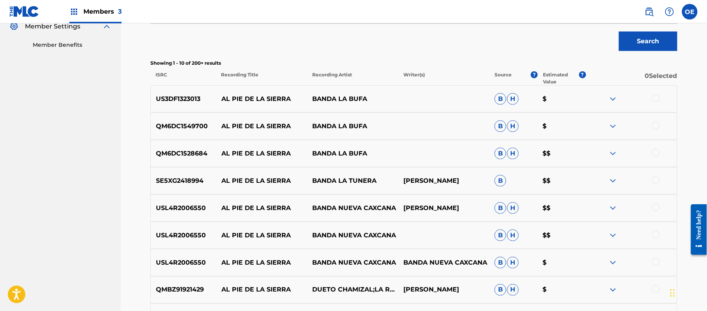
click at [658, 99] on div at bounding box center [656, 98] width 8 height 8
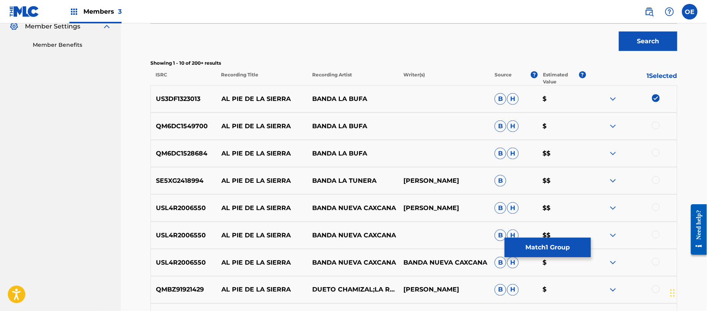
click at [655, 121] on div "QM6DC1549700 AL PIE DE LA SIERRA BANDA LA BUFA B H $" at bounding box center [413, 126] width 527 height 27
click at [655, 124] on div at bounding box center [656, 126] width 8 height 8
click at [656, 150] on div at bounding box center [656, 153] width 8 height 8
click at [540, 244] on button "Match 3 Groups" at bounding box center [548, 247] width 86 height 19
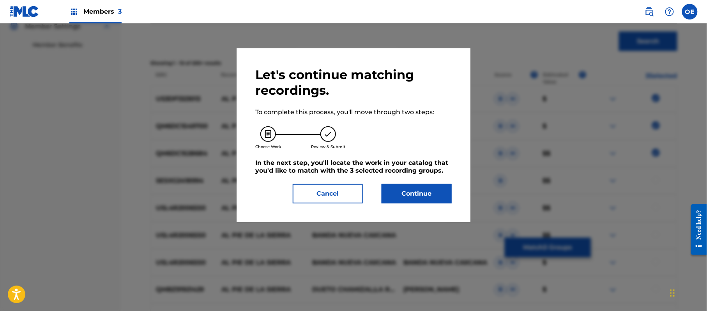
click at [398, 199] on button "Continue" at bounding box center [417, 193] width 70 height 19
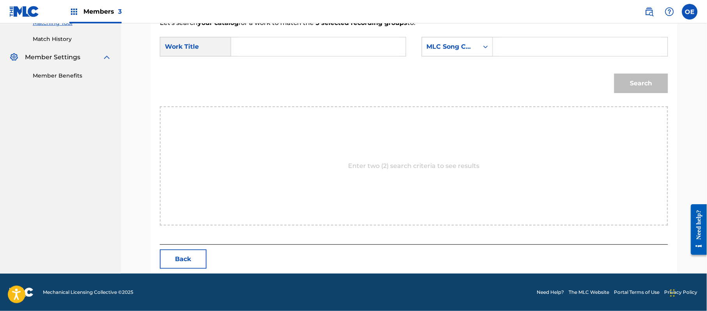
paste input "AL PIE DE LA SIERRA"
type input "AL PIE DE LA SIERRA"
click at [429, 48] on div "MLC Song Code" at bounding box center [450, 46] width 47 height 9
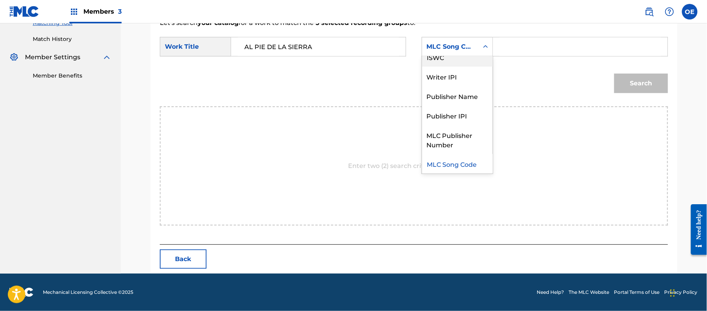
scroll to position [0, 0]
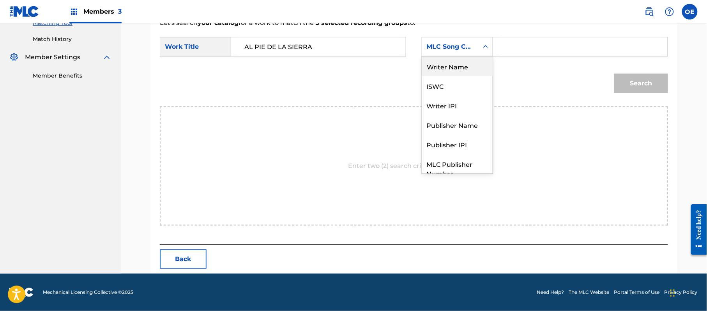
click at [445, 63] on div "Writer Name" at bounding box center [457, 66] width 71 height 19
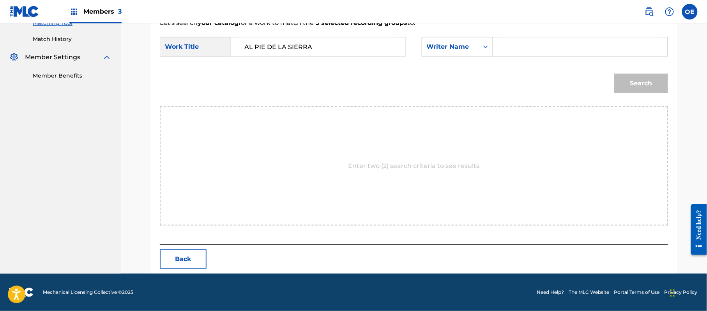
paste input "[PERSON_NAME]"
type input "[PERSON_NAME]"
click at [650, 85] on button "Search" at bounding box center [641, 83] width 54 height 19
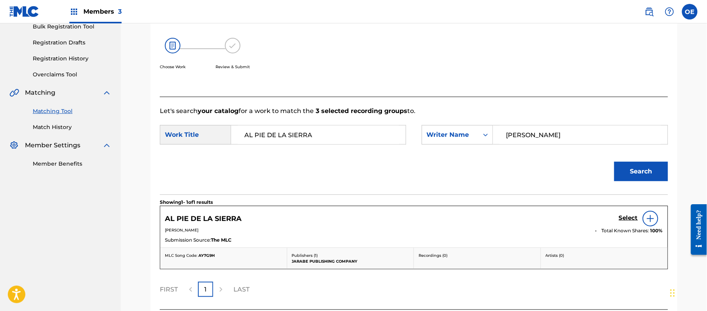
scroll to position [186, 0]
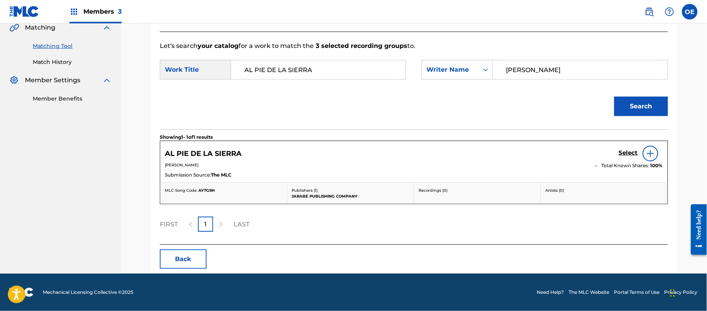
click at [624, 152] on h5 "Select" at bounding box center [628, 152] width 19 height 7
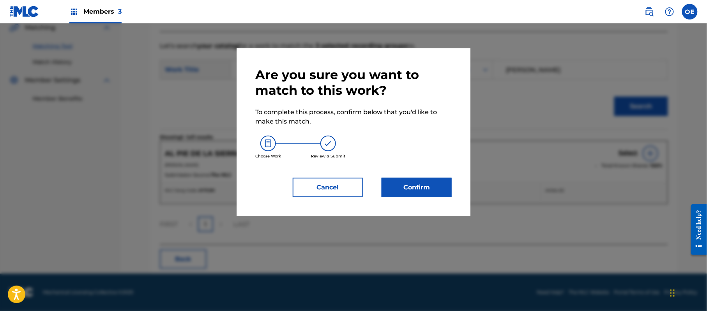
click at [398, 184] on button "Confirm" at bounding box center [417, 187] width 70 height 19
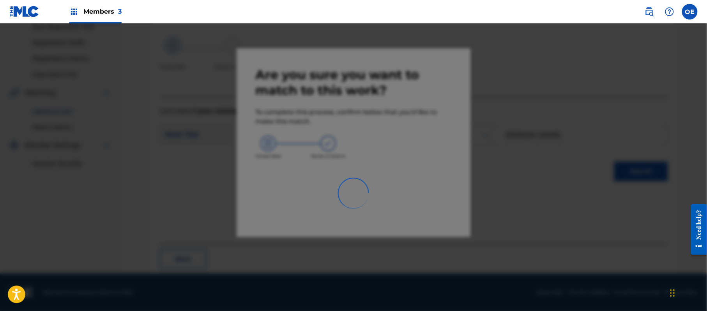
scroll to position [31, 0]
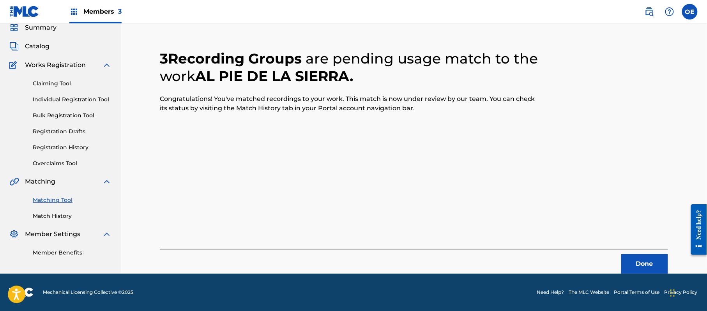
click at [642, 254] on div "Done" at bounding box center [414, 261] width 508 height 25
click at [641, 256] on button "Done" at bounding box center [644, 263] width 47 height 19
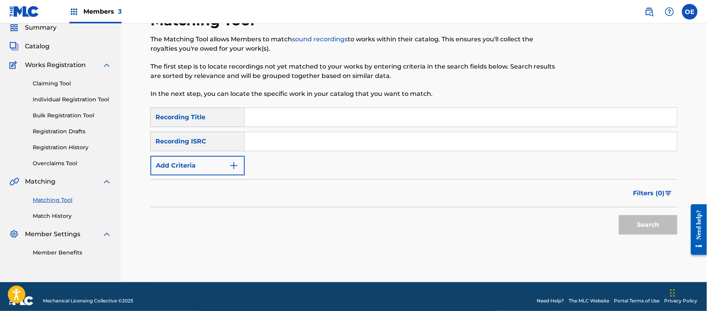
paste input "EL NOCHISTLENSE"
type input "EL NOCHISTLENSE"
click at [200, 164] on button "Add Criteria" at bounding box center [197, 165] width 94 height 19
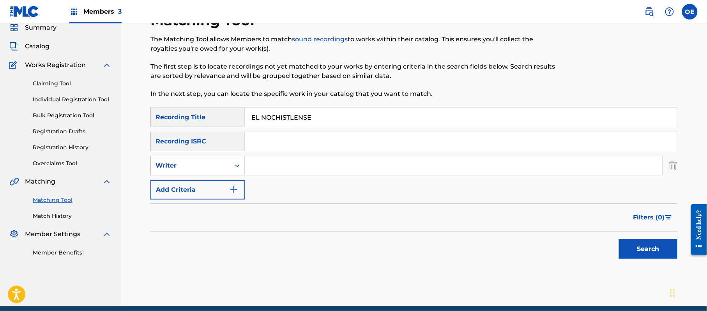
click at [203, 168] on div "Writer" at bounding box center [191, 165] width 70 height 9
click at [211, 191] on div "Recording Artist" at bounding box center [198, 184] width 94 height 19
paste input "BANDA LA BUFA"
type input "BANDA LA BUFA"
click at [636, 253] on button "Search" at bounding box center [648, 248] width 58 height 19
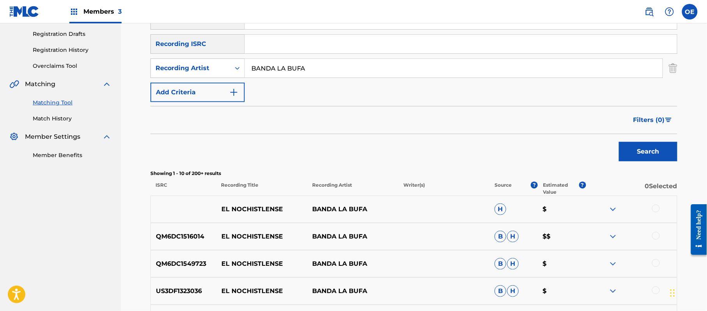
scroll to position [187, 0]
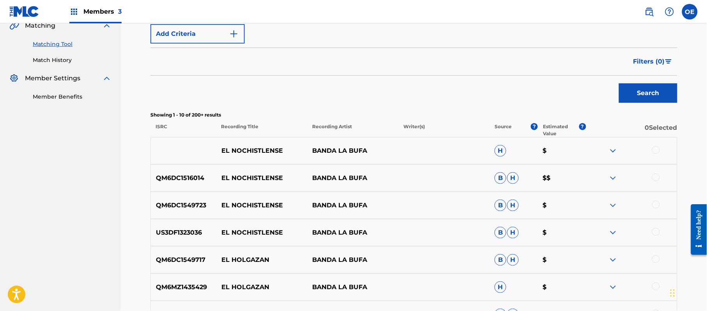
click at [650, 148] on div at bounding box center [631, 150] width 91 height 9
click at [654, 150] on div at bounding box center [656, 150] width 8 height 8
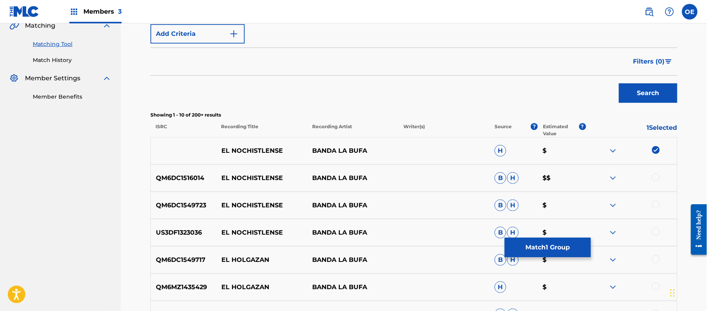
click at [656, 181] on div at bounding box center [656, 177] width 8 height 8
click at [657, 203] on div at bounding box center [656, 205] width 8 height 8
click at [655, 228] on div at bounding box center [656, 232] width 8 height 8
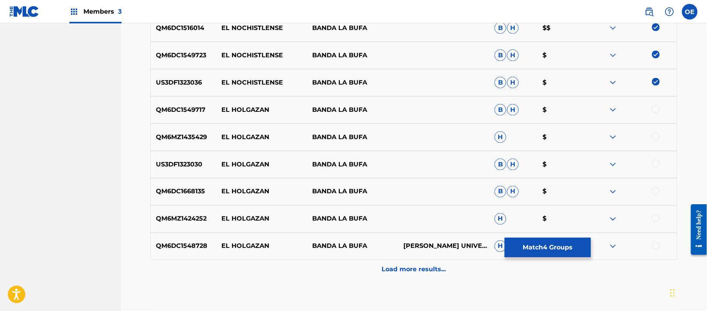
scroll to position [343, 0]
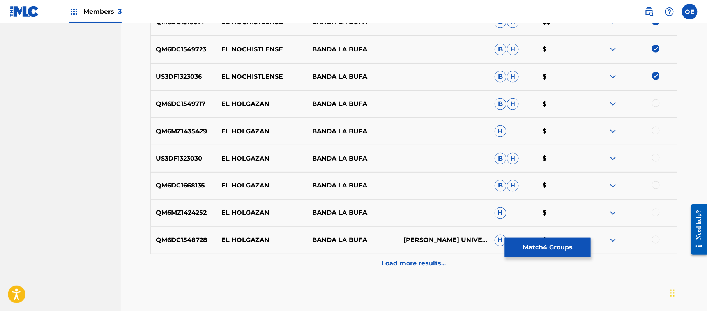
click at [563, 250] on button "Match 4 Groups" at bounding box center [548, 247] width 86 height 19
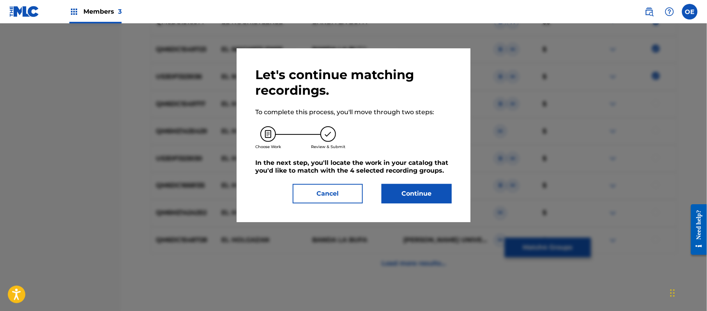
click at [429, 191] on button "Continue" at bounding box center [417, 193] width 70 height 19
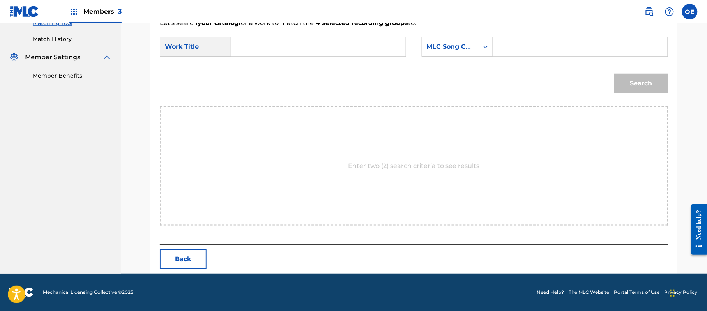
paste input "EL NOCHISTLENSE"
type input "EL NOCHISTLENSE"
click at [452, 44] on div "MLC Song Code" at bounding box center [450, 46] width 47 height 9
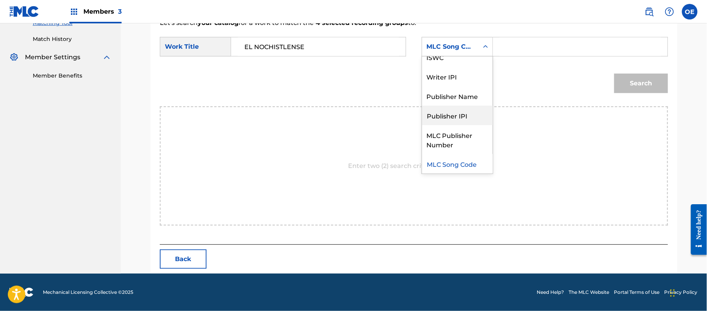
scroll to position [0, 0]
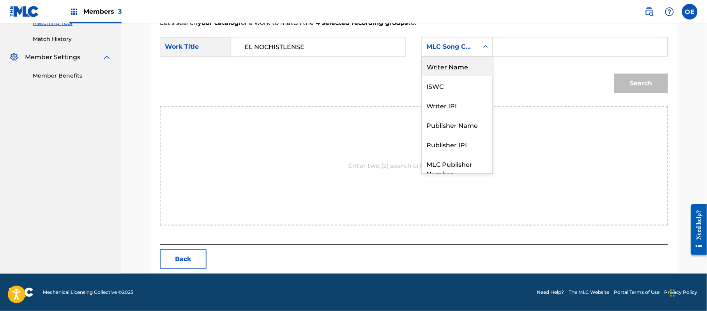
click at [449, 67] on div "Writer Name" at bounding box center [457, 66] width 71 height 19
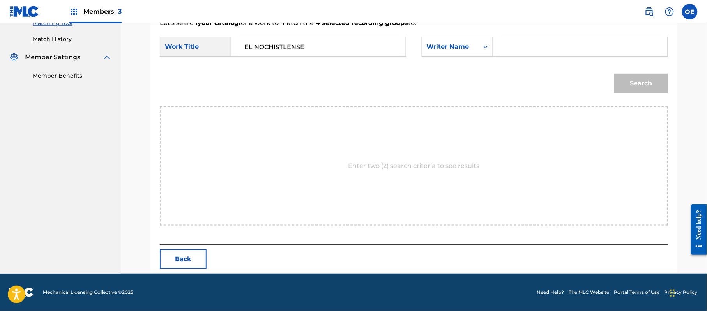
paste input "[PERSON_NAME] [PERSON_NAME]"
type input "[PERSON_NAME] [PERSON_NAME]"
click at [627, 87] on button "Search" at bounding box center [641, 83] width 54 height 19
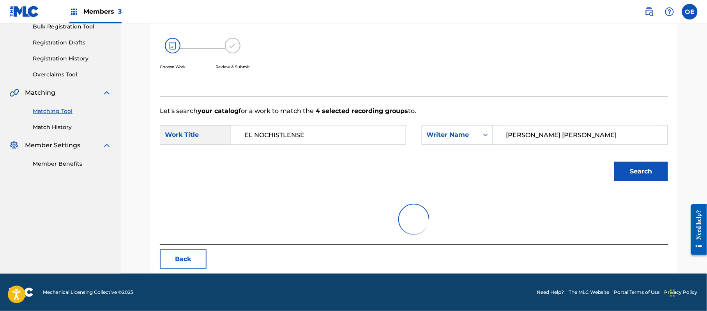
scroll to position [186, 0]
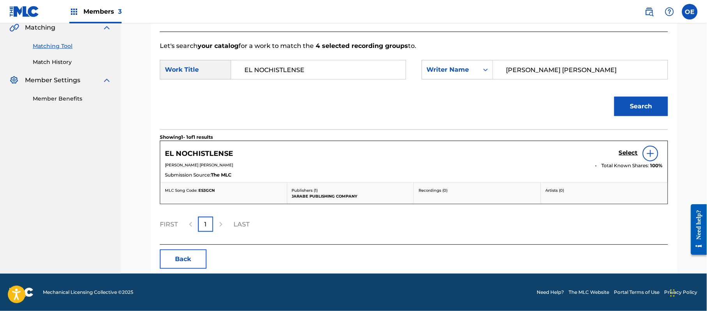
click at [628, 151] on h5 "Select" at bounding box center [628, 152] width 19 height 7
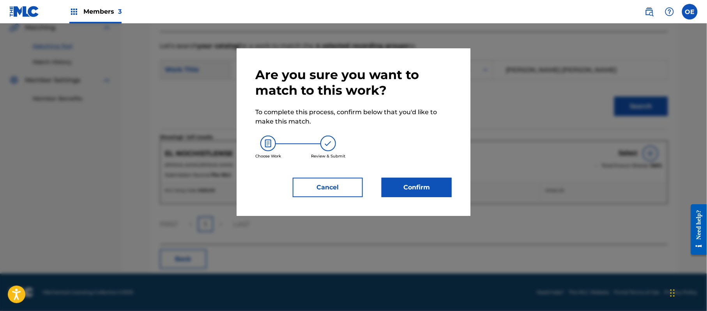
click at [417, 191] on button "Confirm" at bounding box center [417, 187] width 70 height 19
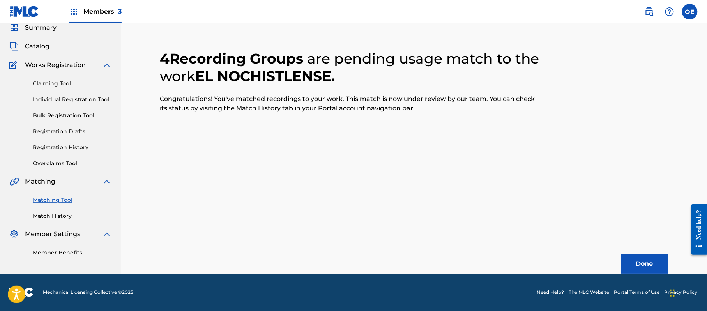
scroll to position [31, 0]
click at [643, 262] on button "Done" at bounding box center [644, 263] width 47 height 19
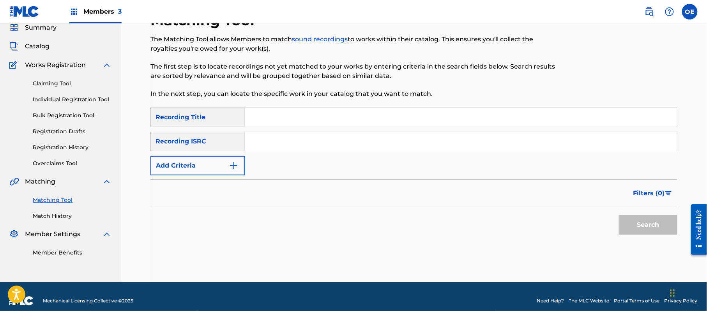
paste input "FRIO DE AMOR"
type input "FRIO DE AMOR"
click at [221, 166] on button "Add Criteria" at bounding box center [197, 165] width 94 height 19
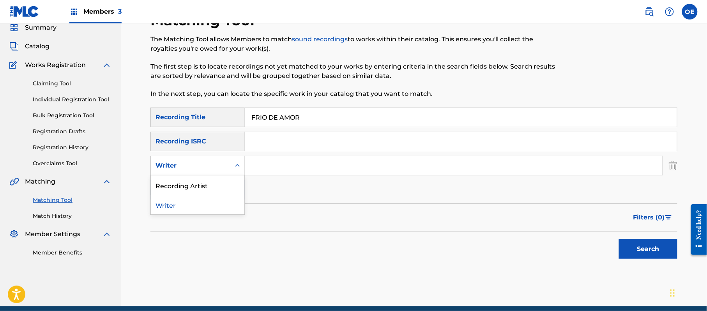
click at [215, 166] on div "Writer" at bounding box center [191, 165] width 70 height 9
click at [212, 180] on div "Recording Artist" at bounding box center [198, 184] width 94 height 19
paste input "PACTO DE AMOR"
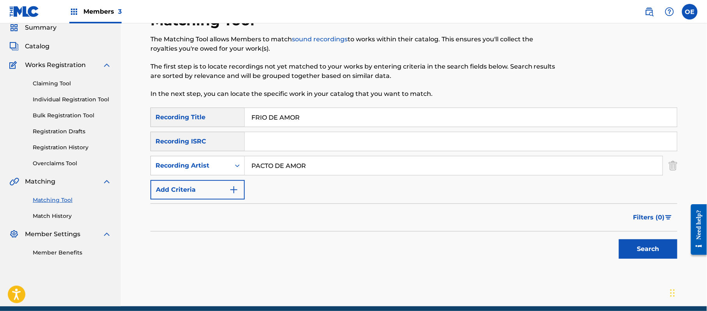
type input "PACTO DE AMOR"
click at [649, 250] on button "Search" at bounding box center [648, 248] width 58 height 19
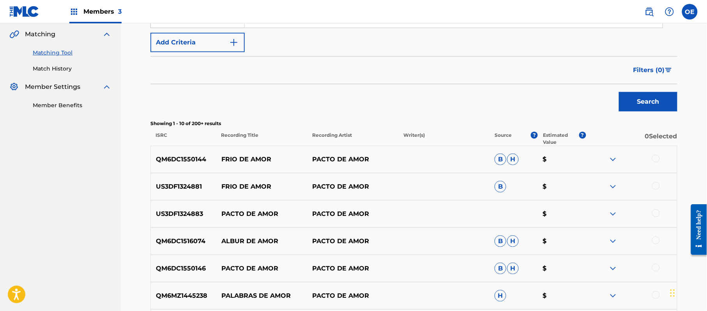
scroll to position [187, 0]
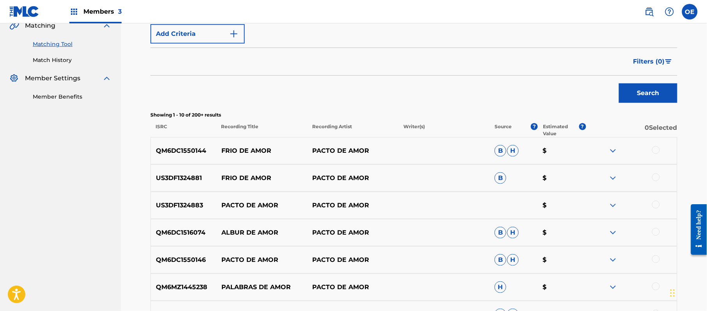
click at [655, 148] on div at bounding box center [656, 150] width 8 height 8
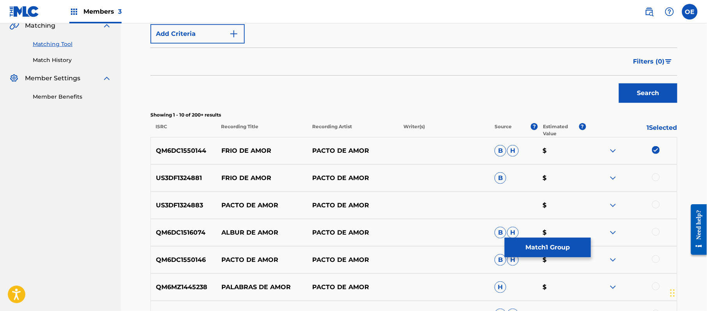
click at [655, 177] on div at bounding box center [656, 177] width 8 height 8
click at [558, 251] on button "Match 2 Groups" at bounding box center [548, 247] width 86 height 19
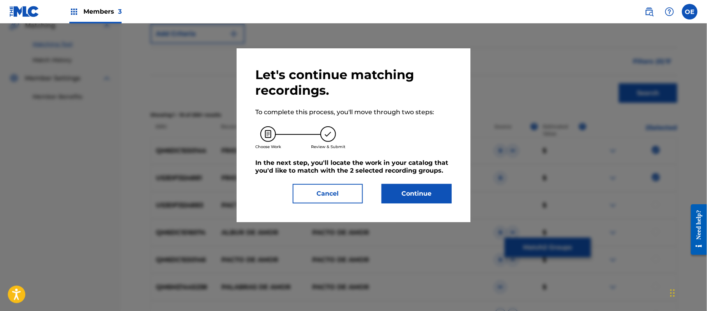
click at [415, 189] on button "Continue" at bounding box center [417, 193] width 70 height 19
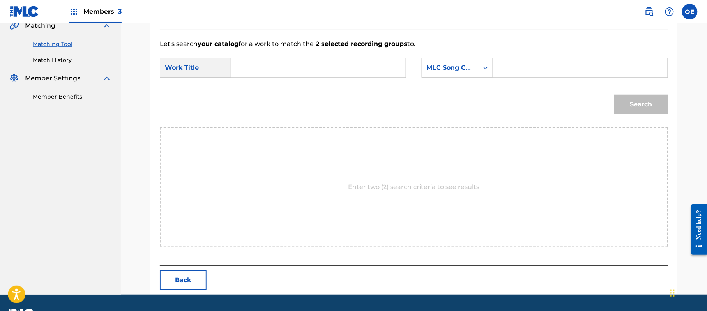
paste input "FRIO DE AMOR"
type input "FRIO DE AMOR"
click at [449, 68] on div "MLC Song Code" at bounding box center [450, 67] width 47 height 9
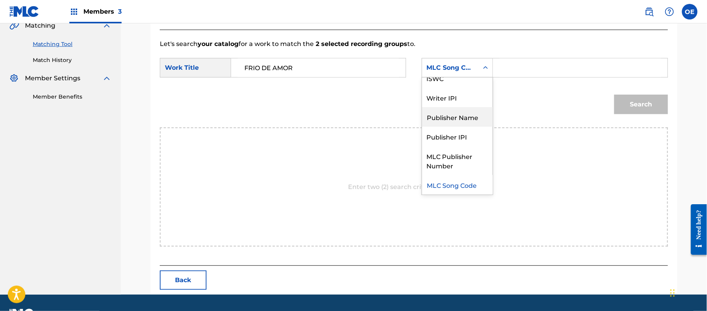
scroll to position [0, 0]
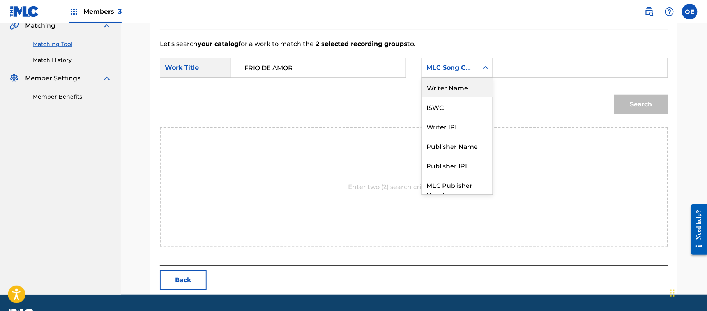
click at [452, 84] on div "Writer Name" at bounding box center [457, 87] width 71 height 19
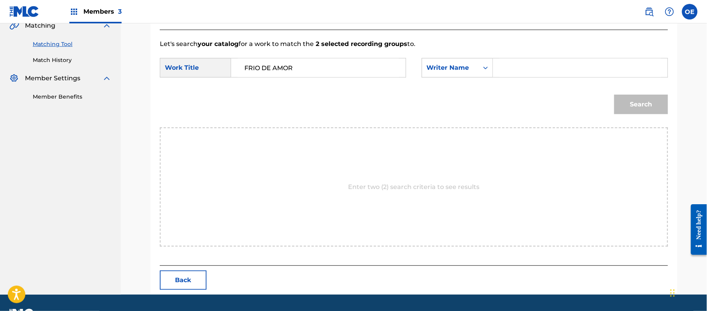
paste input "[DEMOGRAPHIC_DATA][PERSON_NAME]"
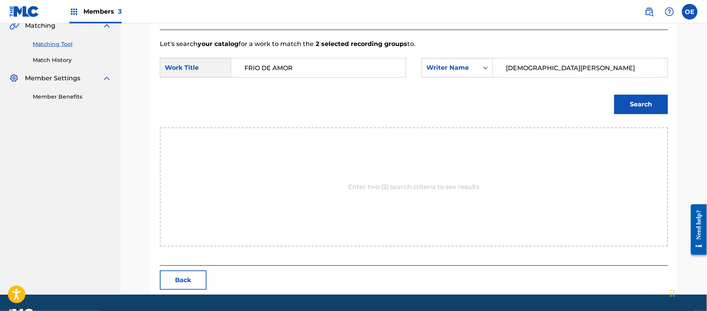
type input "[DEMOGRAPHIC_DATA][PERSON_NAME]"
click at [629, 101] on button "Search" at bounding box center [641, 104] width 54 height 19
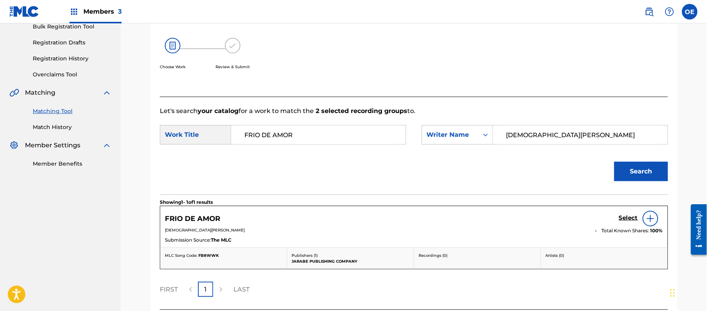
scroll to position [186, 0]
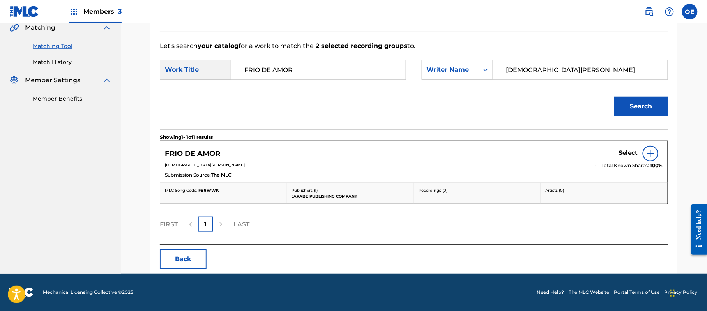
click at [621, 152] on h5 "Select" at bounding box center [628, 152] width 19 height 7
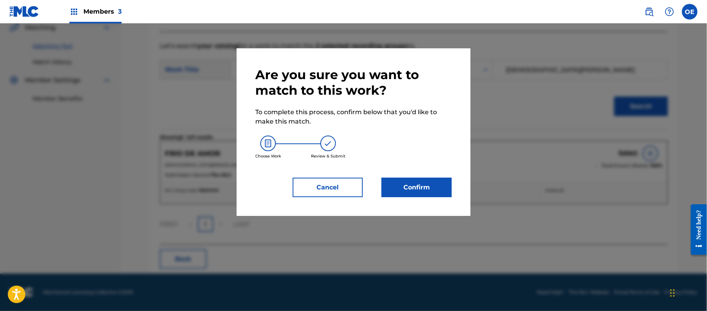
click at [442, 181] on button "Confirm" at bounding box center [417, 187] width 70 height 19
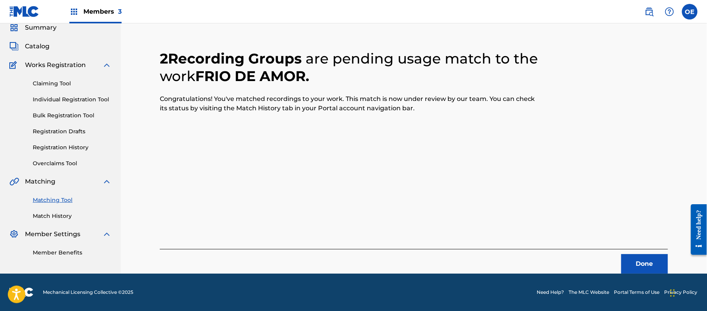
scroll to position [31, 0]
click at [629, 253] on div "Done" at bounding box center [414, 261] width 508 height 25
click at [631, 267] on button "Done" at bounding box center [644, 263] width 47 height 19
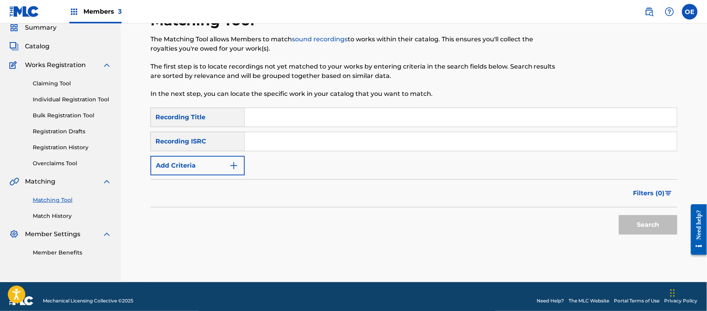
paste input "MI CHICA ESPECIAL"
type input "MI CHICA ESPECIAL"
click at [226, 173] on button "Add Criteria" at bounding box center [197, 165] width 94 height 19
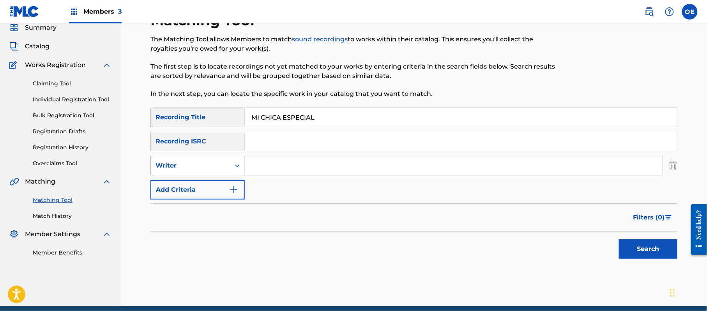
click at [216, 160] on div "Writer" at bounding box center [191, 165] width 80 height 15
click at [217, 178] on div "Recording Artist" at bounding box center [198, 184] width 94 height 19
paste input "PACTO DE AMOR"
type input "PACTO DE AMOR"
click at [633, 247] on button "Search" at bounding box center [648, 248] width 58 height 19
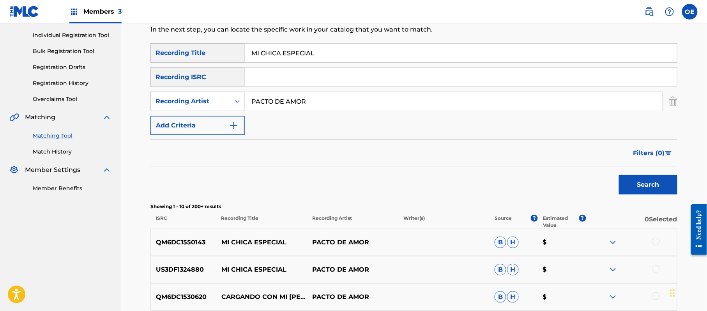
scroll to position [135, 0]
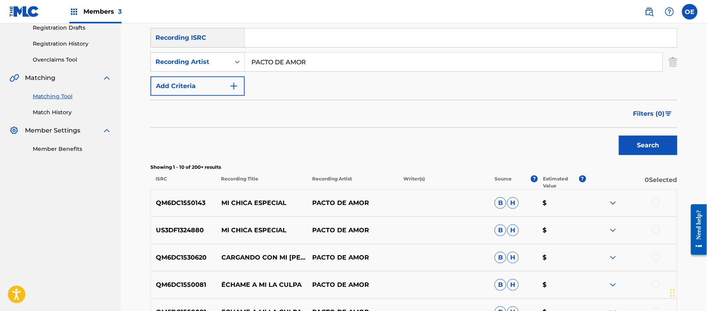
click at [658, 203] on div at bounding box center [656, 202] width 8 height 8
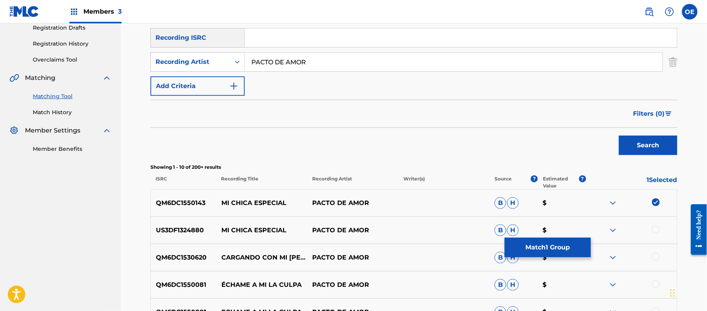
click at [654, 229] on div at bounding box center [656, 230] width 8 height 8
click at [544, 246] on button "Match 2 Groups" at bounding box center [548, 247] width 86 height 19
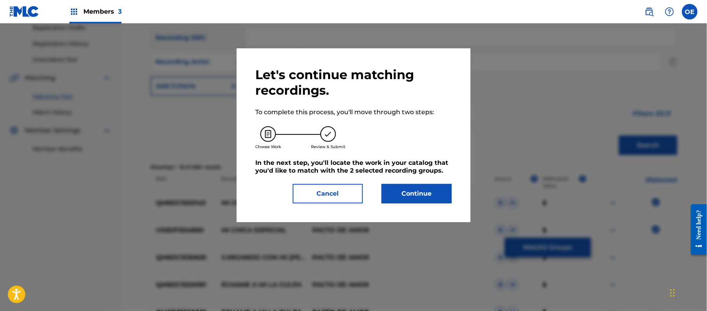
click at [391, 195] on button "Continue" at bounding box center [417, 193] width 70 height 19
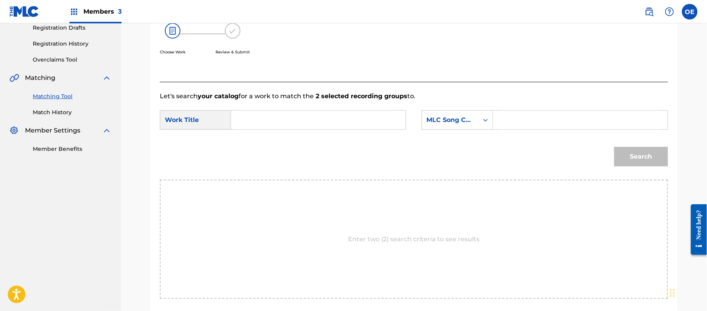
paste input "MI CHICA ESPECIAL"
type input "MI CHICA ESPECIAL"
click at [452, 123] on div "MLC Song Code" at bounding box center [450, 119] width 47 height 9
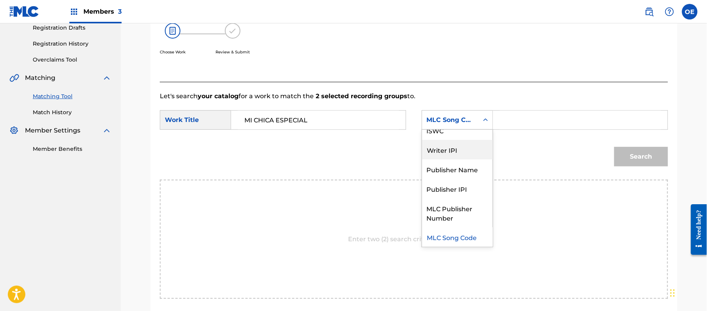
scroll to position [0, 0]
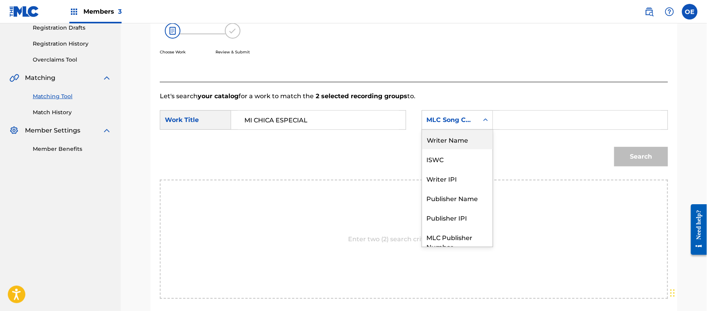
click at [443, 150] on div "Writer Name ISWC Writer IPI Publisher Name Publisher IPI MLC Publisher Number M…" at bounding box center [457, 188] width 71 height 117
click at [451, 140] on div "Writer Name" at bounding box center [457, 139] width 71 height 19
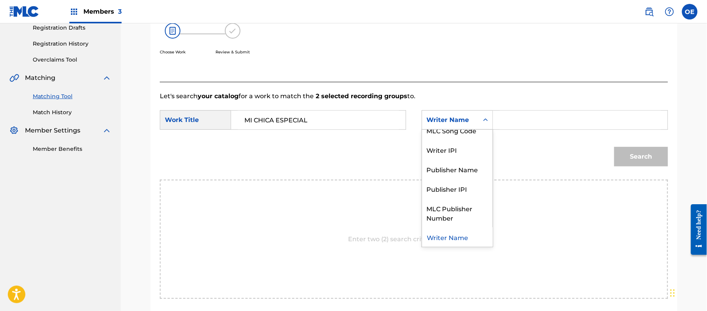
drag, startPoint x: 491, startPoint y: 120, endPoint x: 452, endPoint y: 57, distance: 74.5
click at [452, 57] on div "Choose Work Review & Submit" at bounding box center [355, 43] width 391 height 59
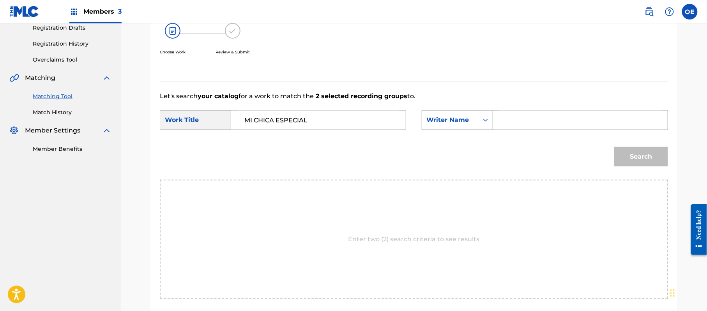
paste input "[DEMOGRAPHIC_DATA][PERSON_NAME]"
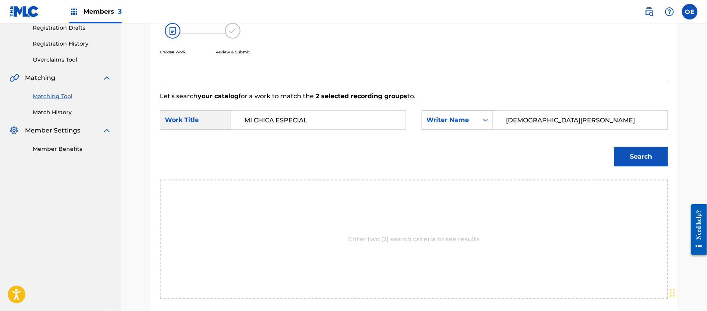
type input "[DEMOGRAPHIC_DATA][PERSON_NAME]"
click at [638, 161] on button "Search" at bounding box center [641, 156] width 54 height 19
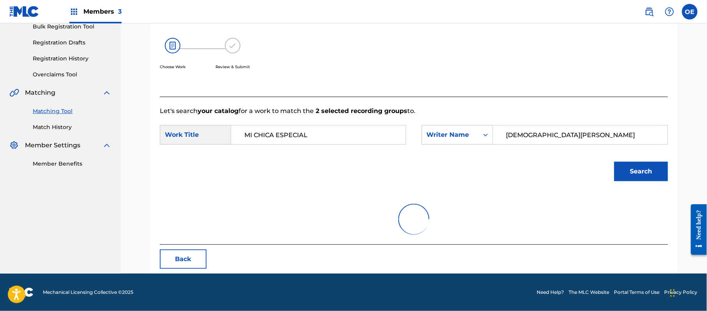
scroll to position [135, 0]
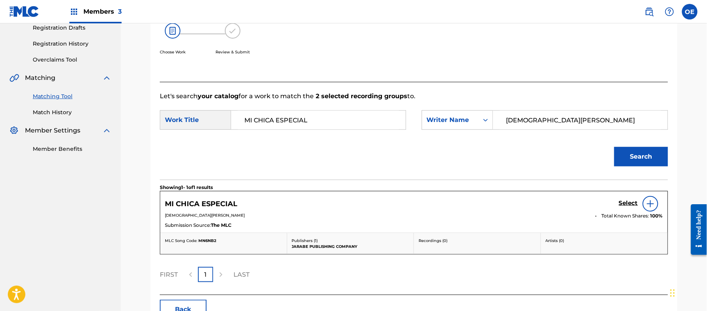
click at [624, 204] on h5 "Select" at bounding box center [628, 203] width 19 height 7
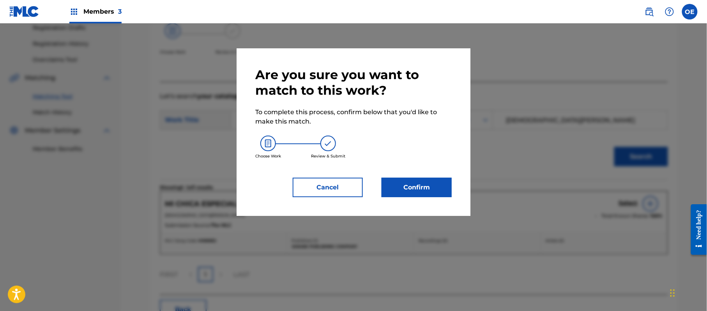
click at [428, 191] on button "Confirm" at bounding box center [417, 187] width 70 height 19
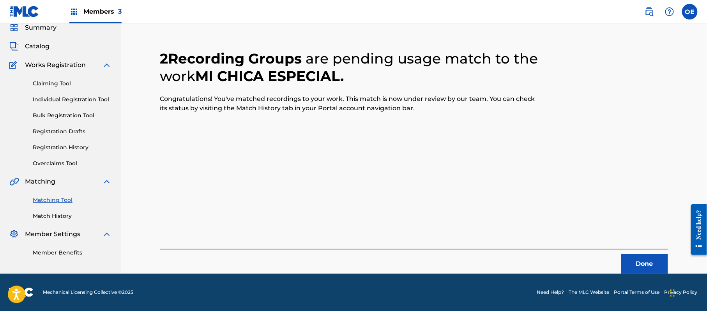
scroll to position [31, 0]
click at [654, 263] on button "Done" at bounding box center [644, 263] width 47 height 19
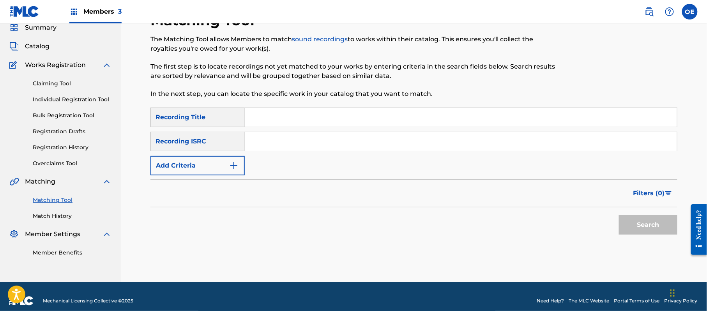
paste input "TODO TUYO"
type input "TODO TUYO"
click at [209, 168] on button "Add Criteria" at bounding box center [197, 165] width 94 height 19
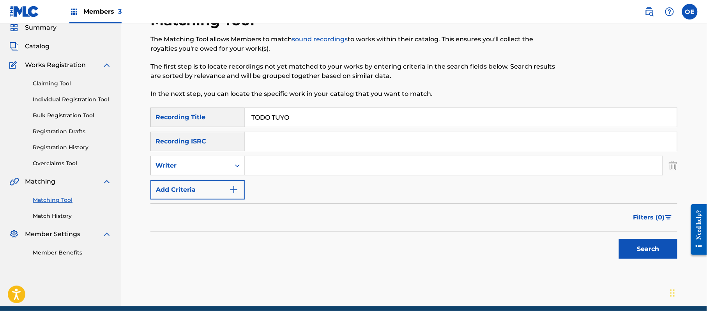
click at [209, 168] on div "Writer" at bounding box center [191, 165] width 70 height 9
click at [206, 178] on div "Recording Artist" at bounding box center [198, 184] width 94 height 19
paste input "PACTO DE AMOR"
type input "PACTO DE AMOR"
click at [656, 257] on button "Search" at bounding box center [648, 248] width 58 height 19
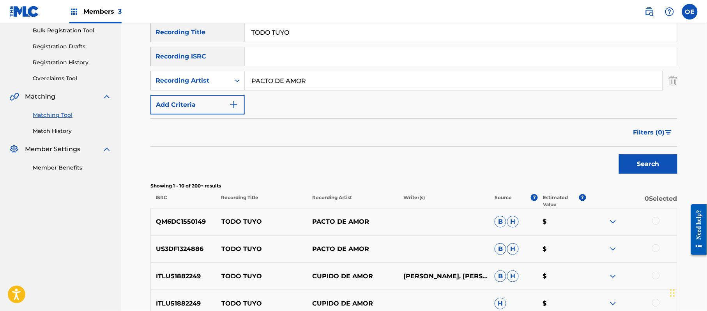
scroll to position [135, 0]
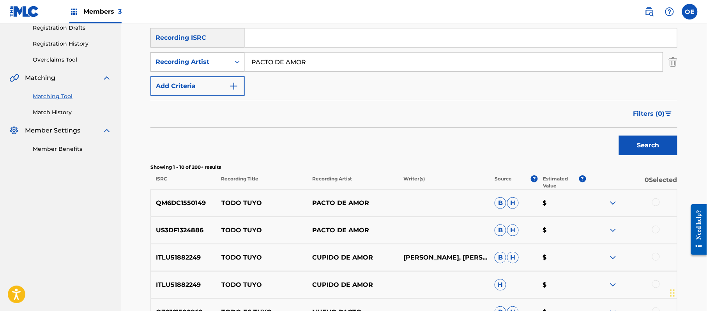
click at [654, 205] on div at bounding box center [656, 202] width 8 height 8
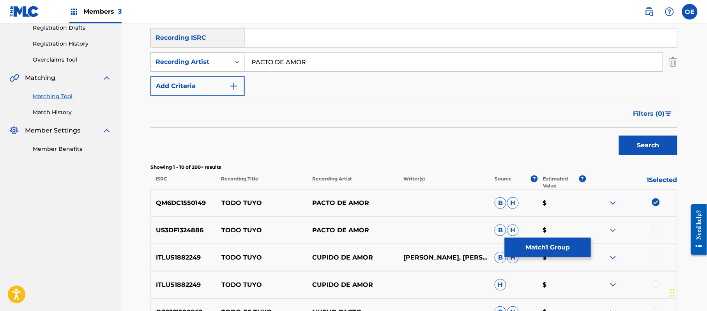
click at [655, 232] on div at bounding box center [656, 230] width 8 height 8
click at [520, 250] on button "Match 2 Groups" at bounding box center [548, 247] width 86 height 19
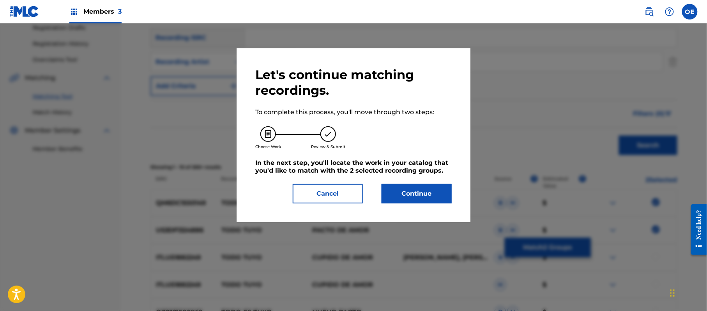
click at [397, 194] on button "Continue" at bounding box center [417, 193] width 70 height 19
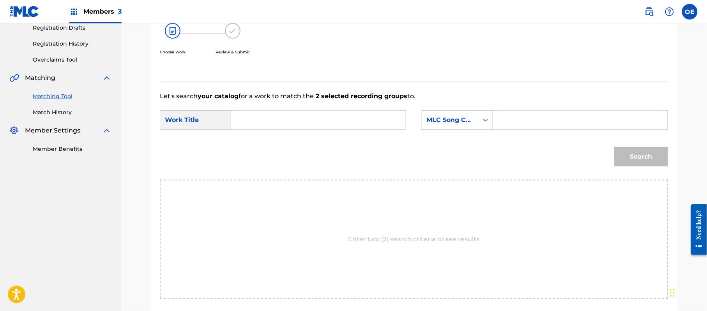
paste input "TODO TUYO"
type input "TODO TUYO"
click at [464, 125] on div "MLC Song Code" at bounding box center [450, 120] width 57 height 15
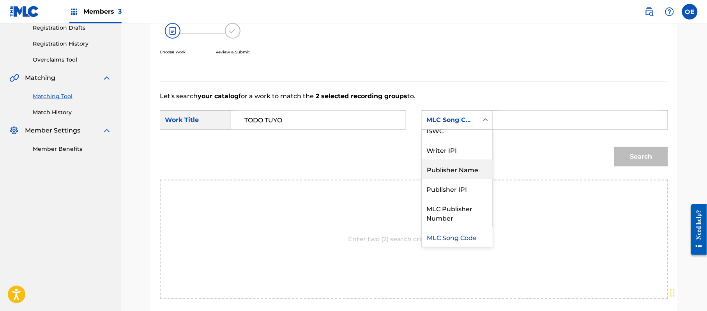
scroll to position [0, 0]
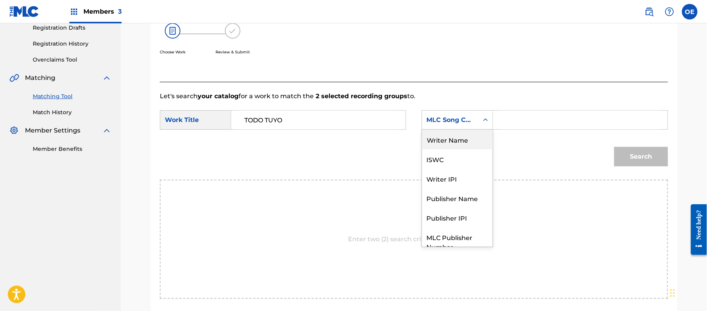
click at [451, 142] on div "Writer Name" at bounding box center [457, 139] width 71 height 19
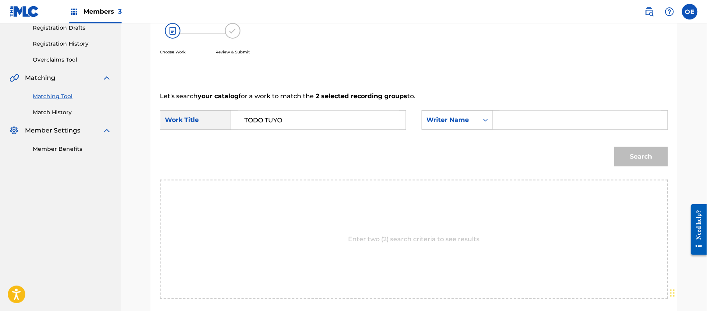
paste input "[DEMOGRAPHIC_DATA][PERSON_NAME]"
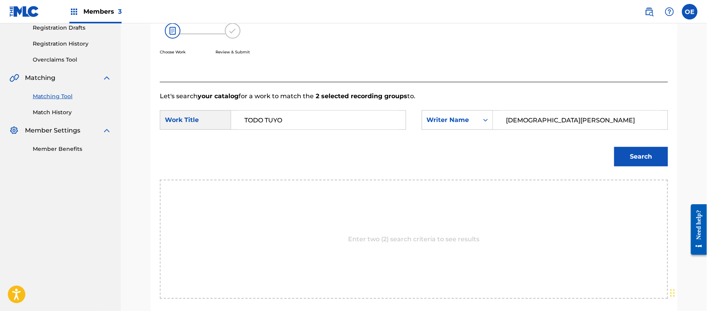
type input "[DEMOGRAPHIC_DATA][PERSON_NAME]"
click at [628, 147] on button "Search" at bounding box center [641, 156] width 54 height 19
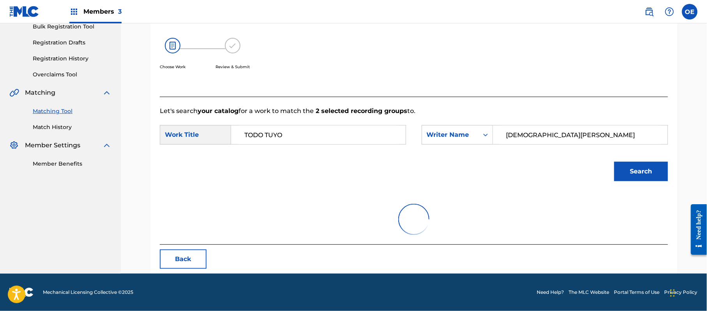
scroll to position [135, 0]
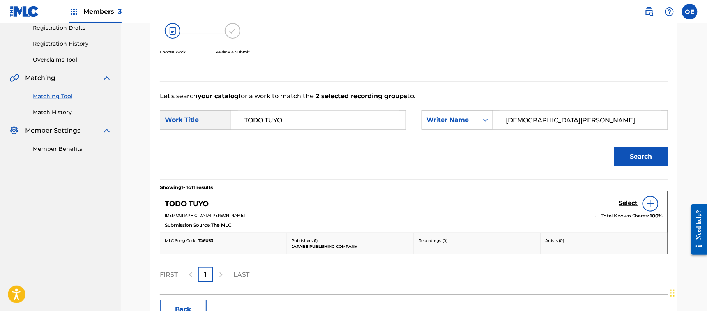
click at [621, 206] on h5 "Select" at bounding box center [628, 203] width 19 height 7
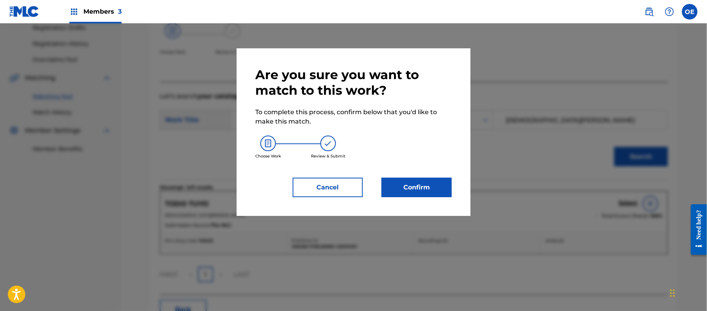
click at [412, 180] on button "Confirm" at bounding box center [417, 187] width 70 height 19
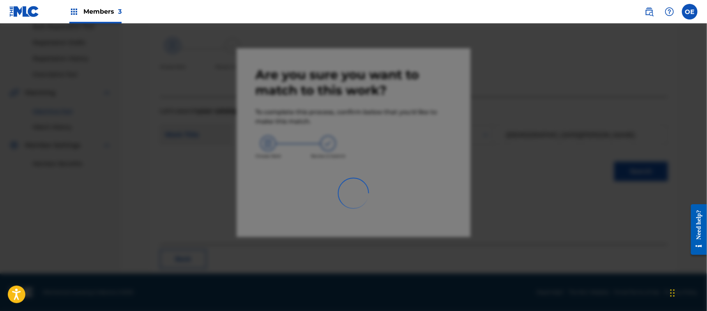
scroll to position [31, 0]
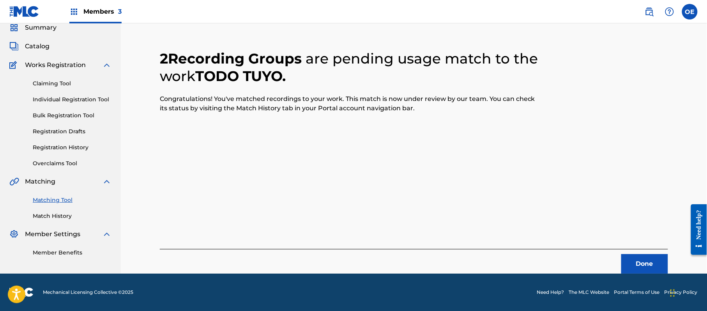
click at [649, 258] on button "Done" at bounding box center [644, 263] width 47 height 19
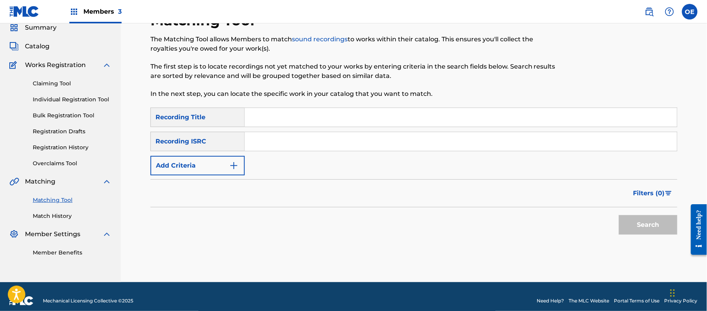
paste input "TU ADIOS"
type input "TU ADIOS"
click at [233, 174] on button "Add Criteria" at bounding box center [197, 165] width 94 height 19
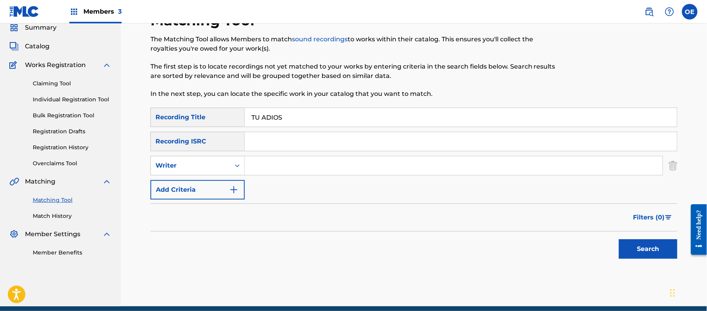
click at [233, 174] on div "Search Form" at bounding box center [237, 165] width 14 height 19
click at [227, 181] on div "Recording Artist" at bounding box center [198, 184] width 94 height 19
paste input "PACTO DE AMOR"
type input "PACTO DE AMOR"
click at [644, 242] on button "Search" at bounding box center [648, 248] width 58 height 19
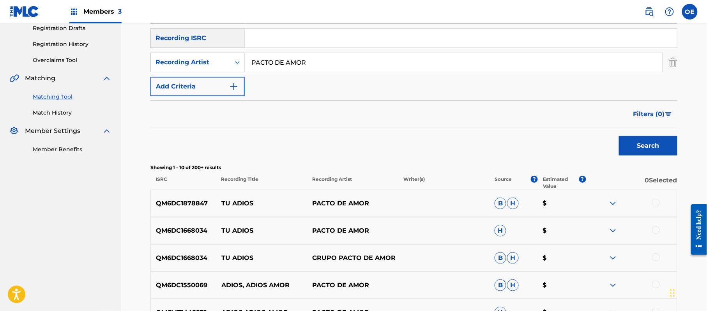
scroll to position [135, 0]
click at [655, 204] on div at bounding box center [656, 202] width 8 height 8
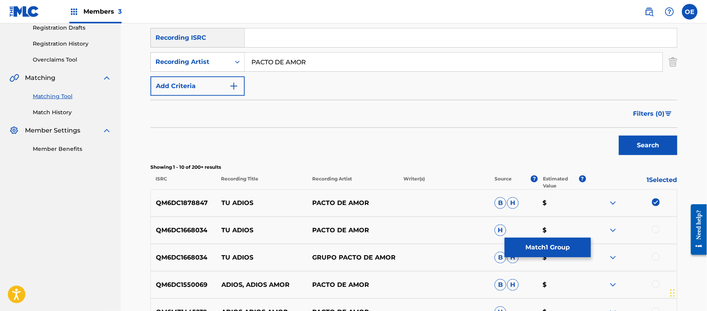
click at [656, 226] on div at bounding box center [656, 230] width 8 height 8
click at [656, 258] on div at bounding box center [656, 257] width 8 height 8
click at [548, 247] on button "Match 3 Groups" at bounding box center [548, 247] width 86 height 19
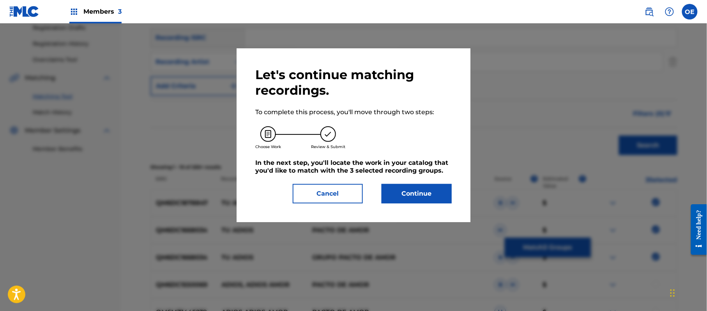
click at [403, 195] on button "Continue" at bounding box center [417, 193] width 70 height 19
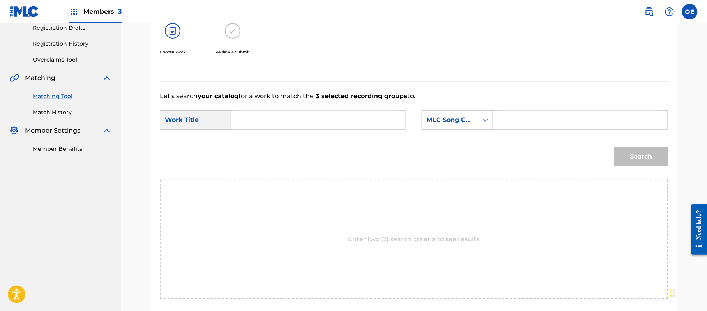
paste input "TU ADIOS"
type input "TU ADIOS"
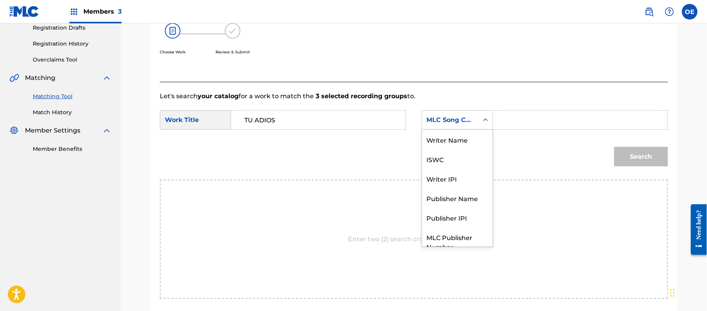
click at [454, 123] on div "MLC Song Code" at bounding box center [450, 119] width 47 height 9
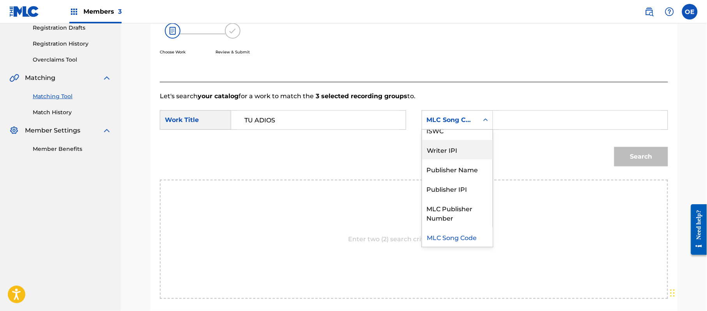
scroll to position [0, 0]
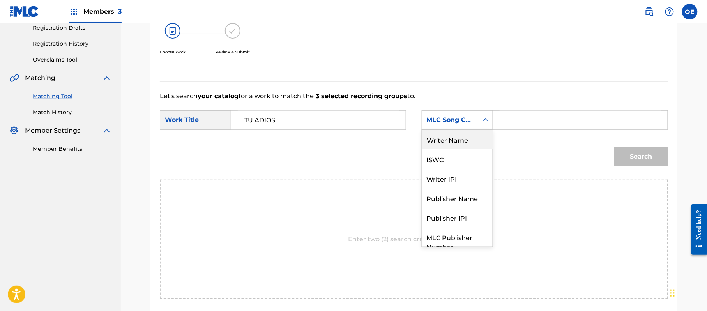
click at [451, 136] on div "Writer Name" at bounding box center [457, 139] width 71 height 19
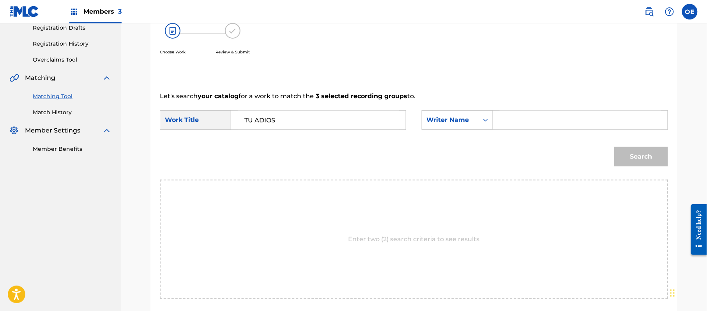
paste input "[DEMOGRAPHIC_DATA][PERSON_NAME]"
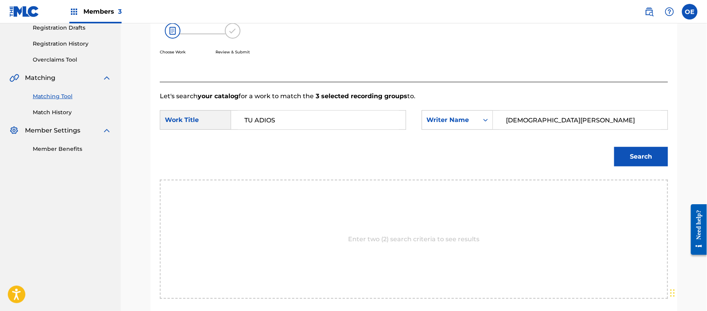
type input "[DEMOGRAPHIC_DATA][PERSON_NAME]"
click at [627, 159] on button "Search" at bounding box center [641, 156] width 54 height 19
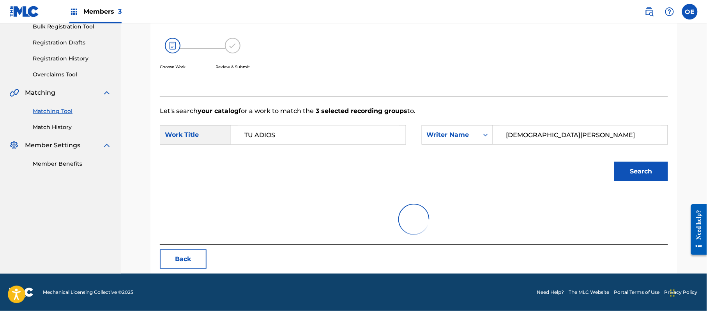
scroll to position [135, 0]
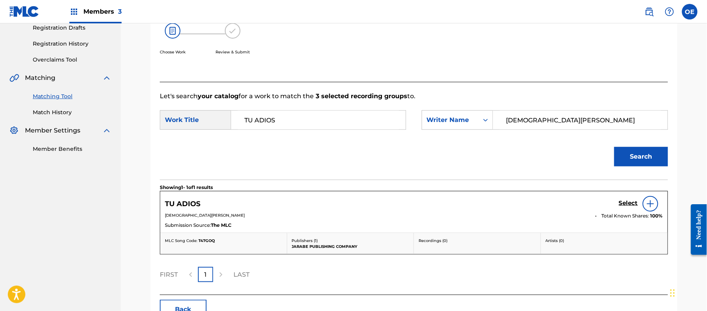
click at [622, 203] on h5 "Select" at bounding box center [628, 203] width 19 height 7
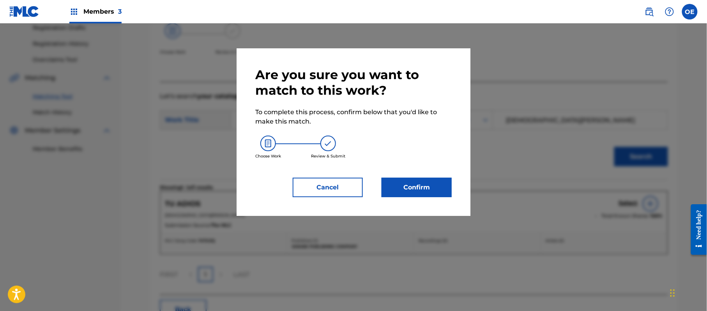
click at [399, 188] on button "Confirm" at bounding box center [417, 187] width 70 height 19
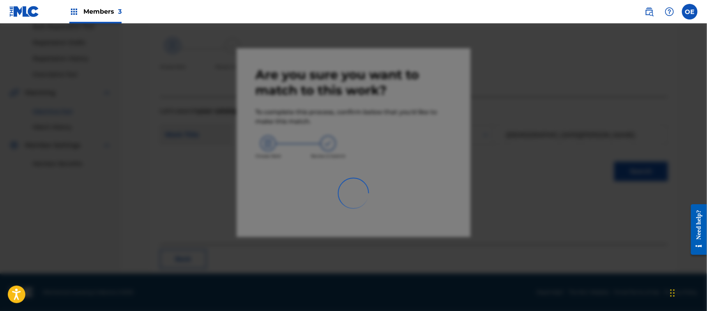
scroll to position [31, 0]
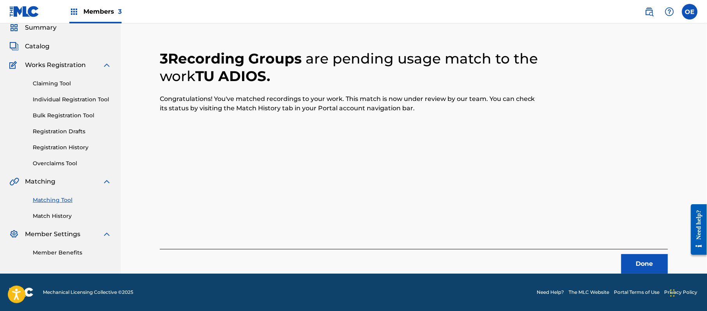
click at [635, 261] on button "Done" at bounding box center [644, 263] width 47 height 19
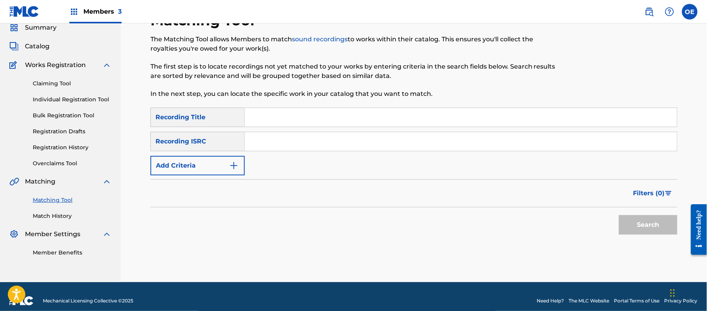
paste input "LA MUERTE DE UN FEDERAL"
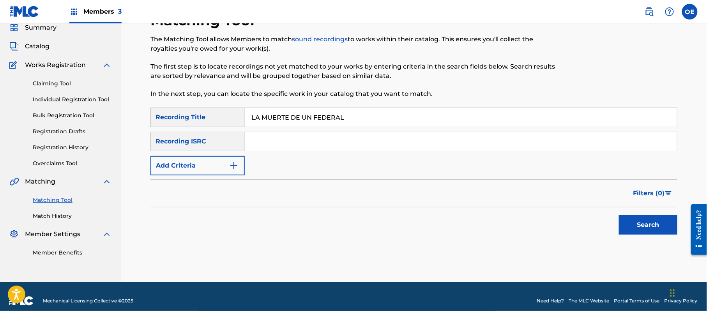
type input "LA MUERTE DE UN FEDERAL"
click at [217, 161] on button "Add Criteria" at bounding box center [197, 165] width 94 height 19
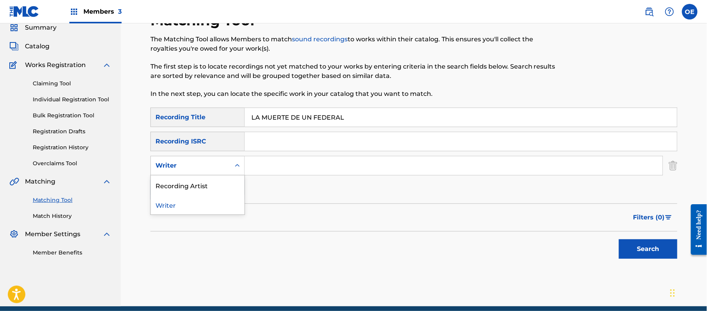
click at [217, 161] on div "Writer" at bounding box center [191, 165] width 70 height 9
drag, startPoint x: 189, startPoint y: 186, endPoint x: 189, endPoint y: 178, distance: 7.4
click at [189, 180] on div "Recording Artist" at bounding box center [198, 184] width 94 height 19
paste input "LA MIGRA"
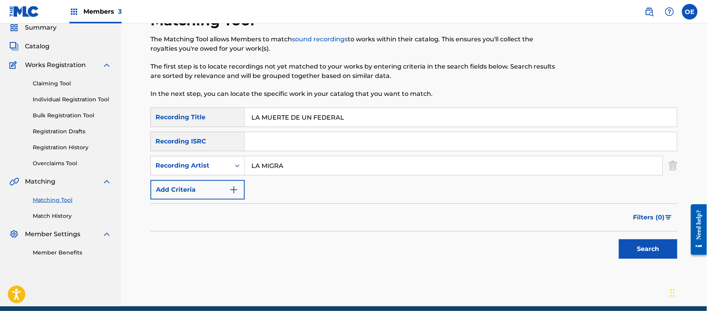
type input "LA MIGRA"
click at [636, 253] on button "Search" at bounding box center [648, 248] width 58 height 19
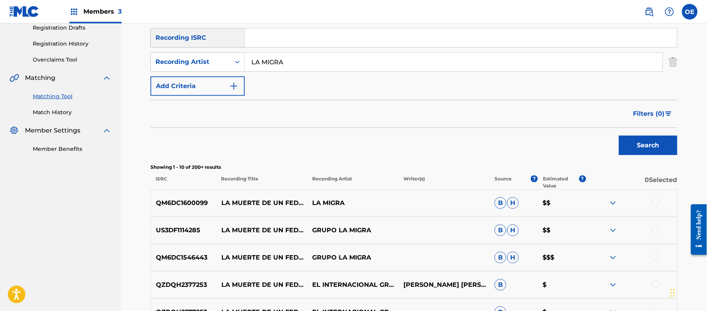
scroll to position [187, 0]
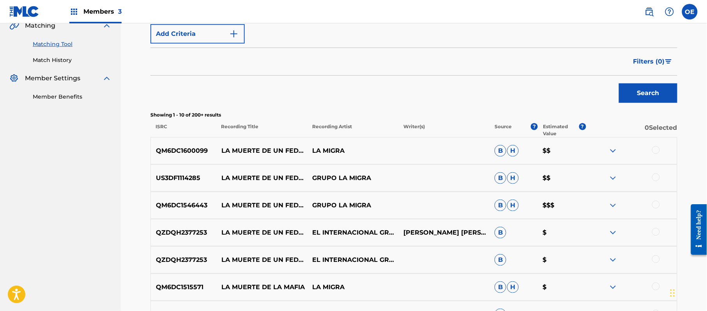
click at [652, 151] on div at bounding box center [631, 150] width 91 height 9
click at [655, 149] on div at bounding box center [656, 150] width 8 height 8
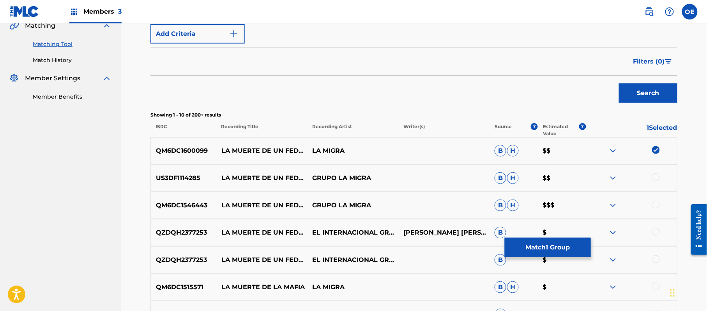
click at [657, 179] on div at bounding box center [656, 177] width 8 height 8
click at [658, 201] on div at bounding box center [656, 205] width 8 height 8
click at [657, 233] on div at bounding box center [656, 232] width 8 height 8
click at [657, 256] on div at bounding box center [656, 259] width 8 height 8
click at [542, 244] on button "Match 5 Groups" at bounding box center [548, 247] width 86 height 19
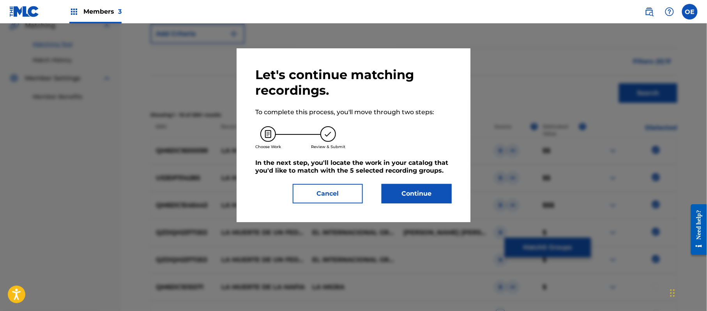
click at [387, 189] on button "Continue" at bounding box center [417, 193] width 70 height 19
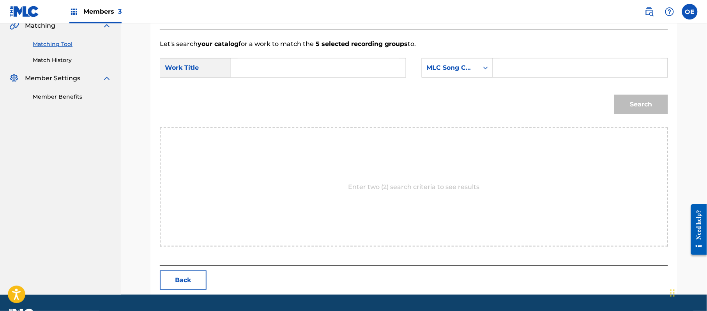
paste input "LA MUERTE DE UN FEDERAL"
type input "LA MUERTE DE UN FEDERAL"
click at [435, 71] on div "MLC Song Code" at bounding box center [450, 67] width 47 height 9
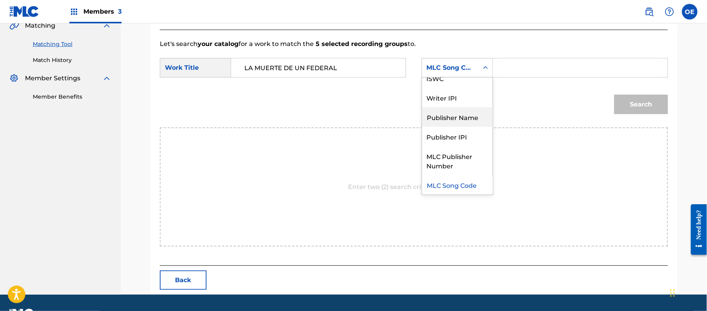
scroll to position [0, 0]
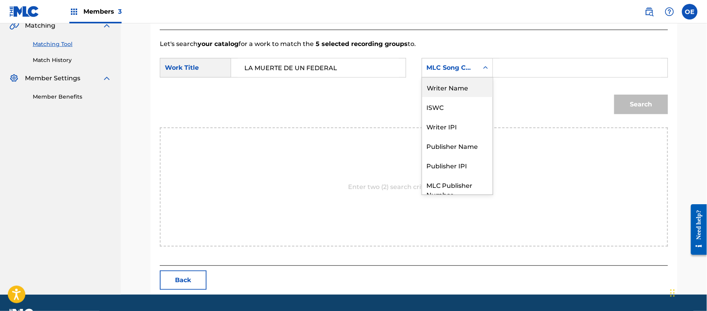
click at [440, 94] on div "Writer Name" at bounding box center [457, 87] width 71 height 19
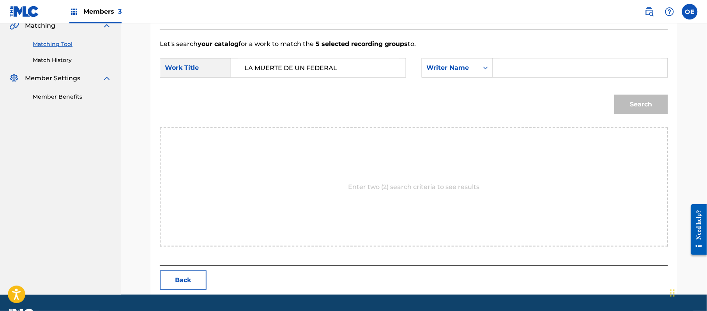
paste input "[PERSON_NAME]"
type input "[PERSON_NAME]"
click at [640, 97] on button "Search" at bounding box center [641, 104] width 54 height 19
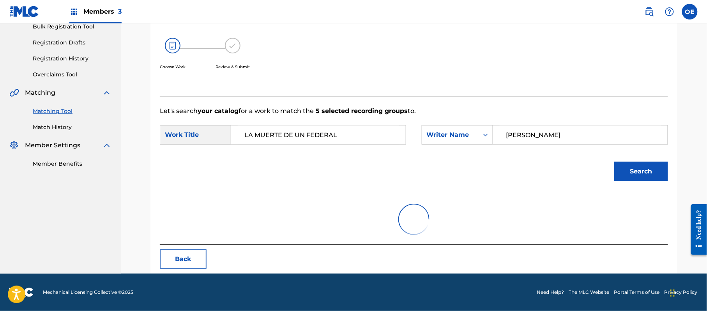
scroll to position [186, 0]
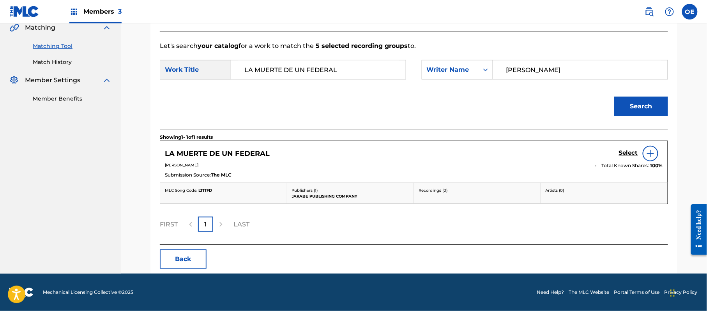
click at [630, 154] on h5 "Select" at bounding box center [628, 152] width 19 height 7
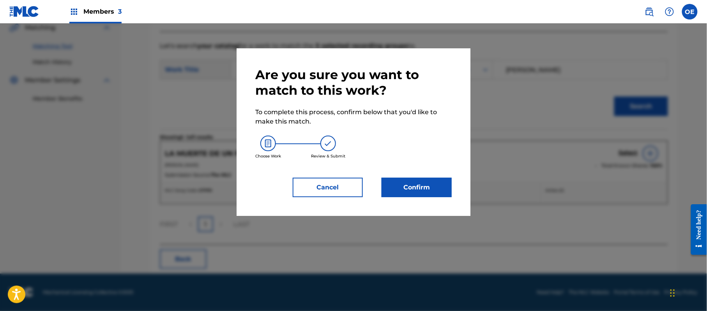
click at [412, 186] on button "Confirm" at bounding box center [417, 187] width 70 height 19
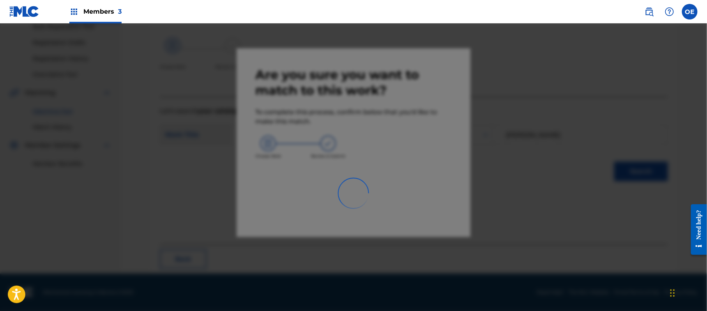
scroll to position [31, 0]
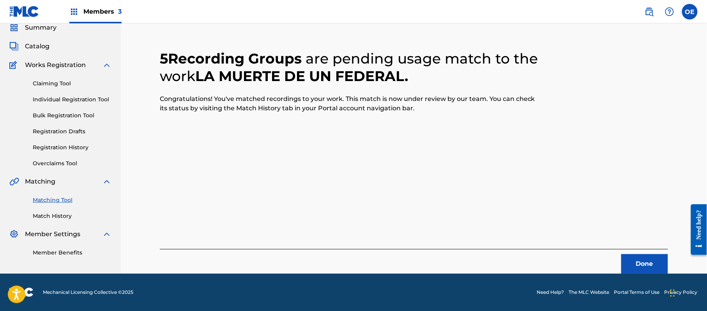
click at [655, 267] on button "Done" at bounding box center [644, 263] width 47 height 19
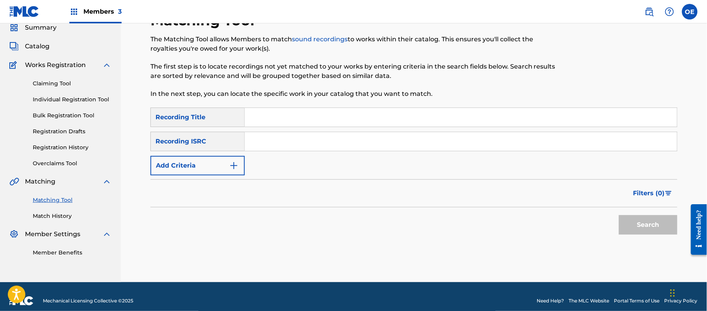
paste input "AMECA ES MI TIERRA"
type input "AMECA ES MI TIERRA"
click at [169, 164] on button "Add Criteria" at bounding box center [197, 165] width 94 height 19
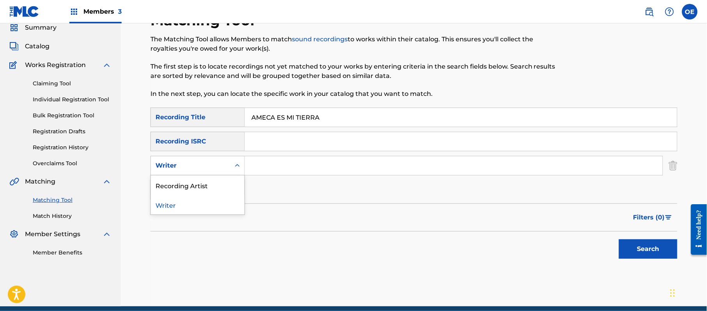
click at [193, 175] on div "Writer" at bounding box center [197, 165] width 94 height 19
click at [194, 183] on div "Recording Artist" at bounding box center [198, 184] width 94 height 19
paste input "[PERSON_NAME]"
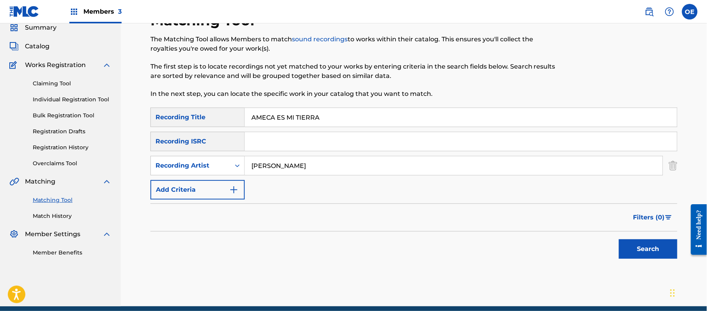
type input "[PERSON_NAME]"
click at [661, 249] on button "Search" at bounding box center [648, 248] width 58 height 19
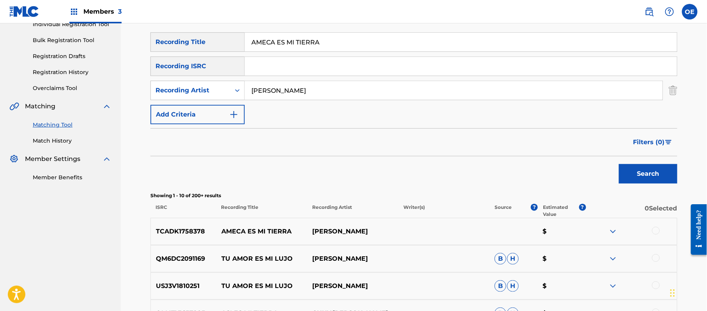
scroll to position [83, 0]
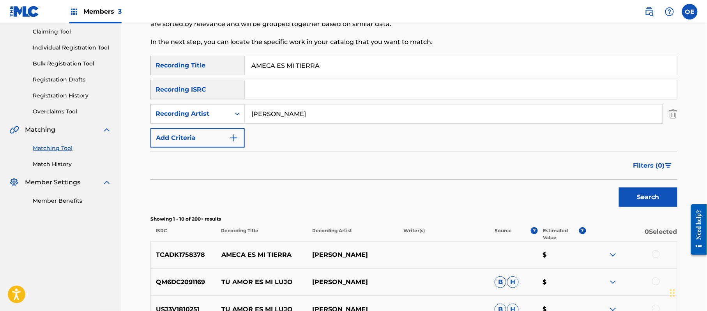
drag, startPoint x: 343, startPoint y: 69, endPoint x: 242, endPoint y: 67, distance: 101.0
click at [242, 67] on div "SearchWithCriteriae6ad0856-de4e-4f1c-a917-0fd337c7550b Recording Title AMECA ES…" at bounding box center [413, 65] width 527 height 19
paste input "UNQUE ERES CULPABLE"
type input "AUNQUE ERES CULPABLE"
click at [649, 194] on button "Search" at bounding box center [648, 196] width 58 height 19
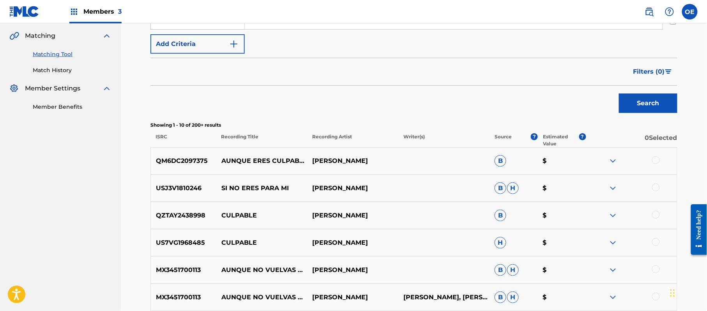
scroll to position [187, 0]
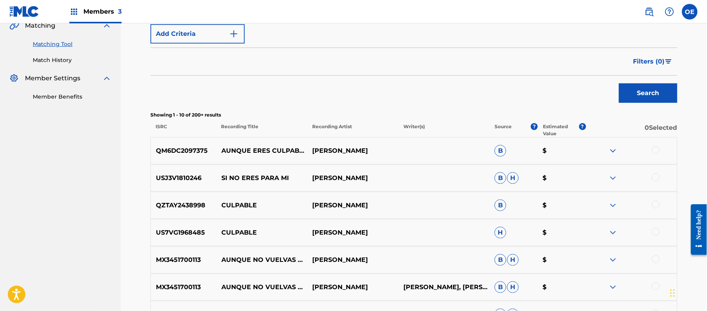
click at [655, 153] on div at bounding box center [656, 150] width 8 height 8
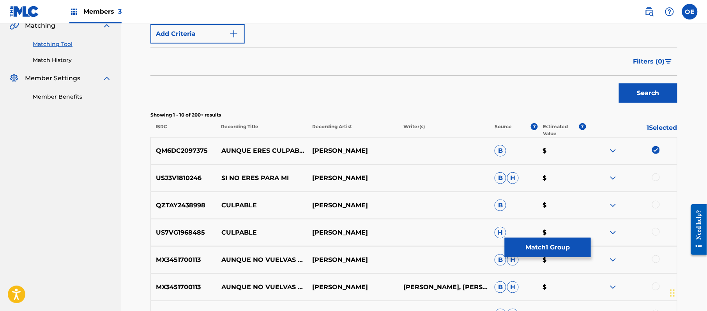
click at [567, 247] on button "Match 1 Group" at bounding box center [548, 247] width 86 height 19
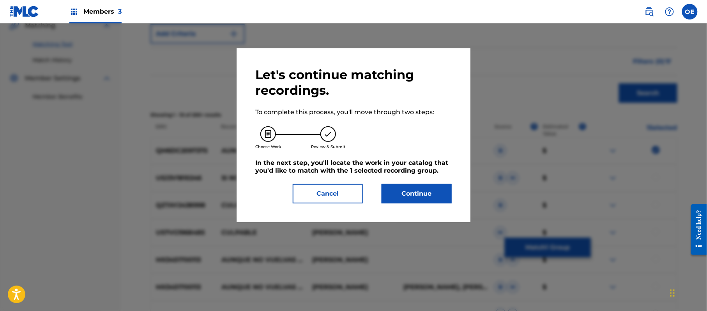
click at [449, 189] on button "Continue" at bounding box center [417, 193] width 70 height 19
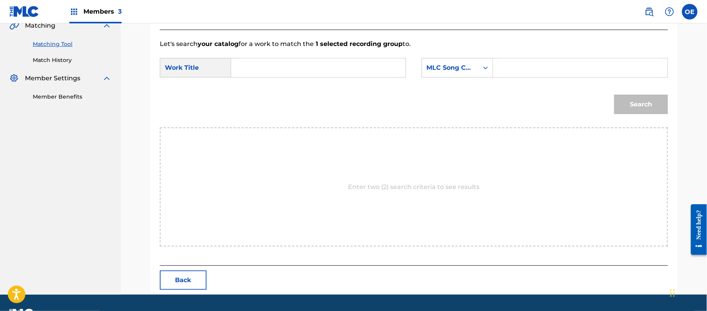
paste input "AUNQUE ERES CULPABLE"
type input "AUNQUE ERES CULPABLE"
click at [452, 74] on div "MLC Song Code" at bounding box center [450, 67] width 57 height 15
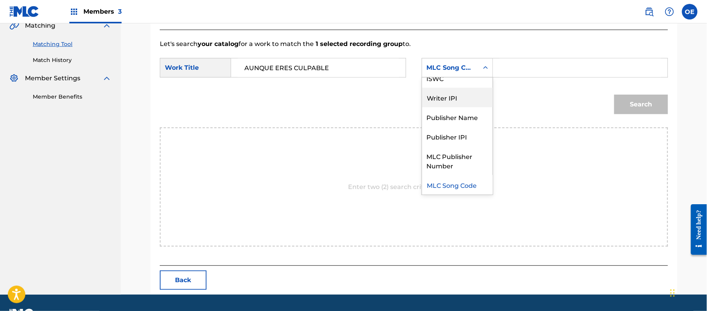
scroll to position [0, 0]
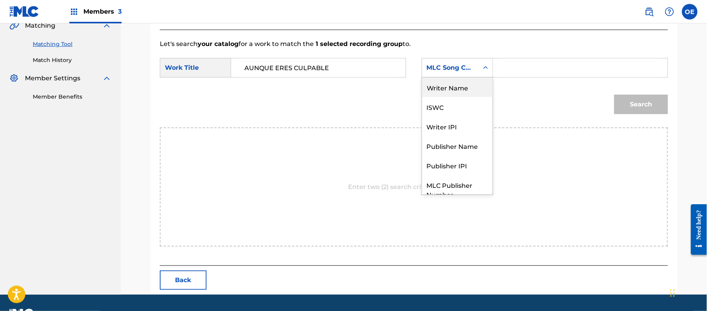
click at [440, 89] on div "Writer Name" at bounding box center [457, 87] width 71 height 19
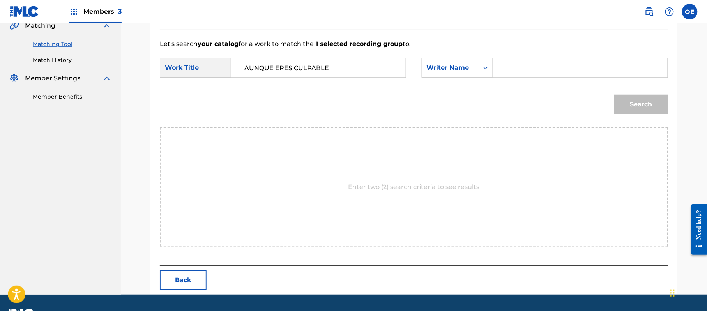
paste
click at [617, 108] on button "Search" at bounding box center [641, 104] width 54 height 19
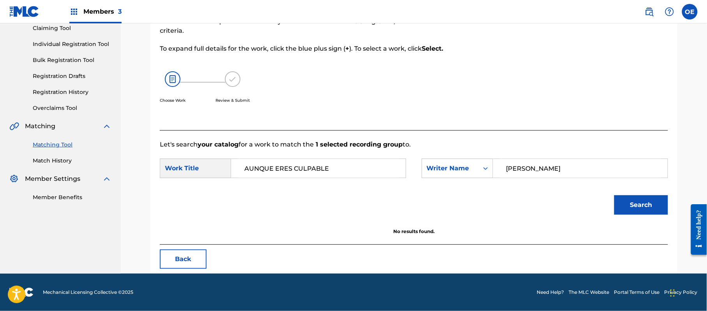
scroll to position [87, 0]
drag, startPoint x: 580, startPoint y: 166, endPoint x: 537, endPoint y: 175, distance: 44.7
click at [537, 175] on input "[PERSON_NAME]" at bounding box center [580, 168] width 161 height 19
type input "[PERSON_NAME]"
click at [614, 195] on button "Search" at bounding box center [641, 204] width 54 height 19
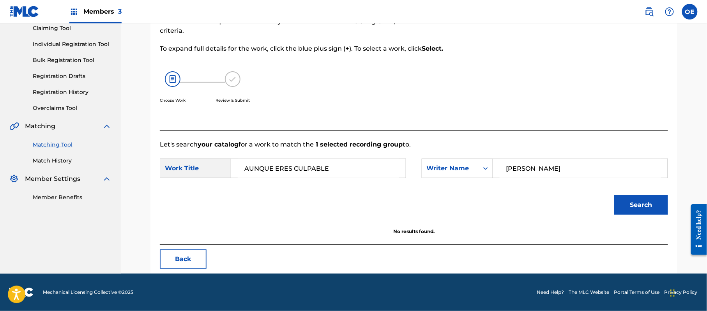
click at [174, 253] on button "Back" at bounding box center [183, 258] width 47 height 19
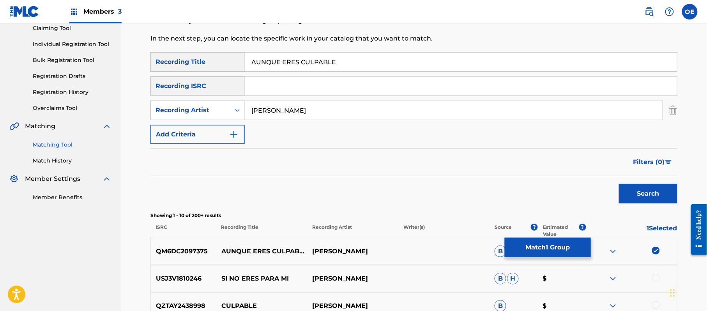
drag, startPoint x: 364, startPoint y: 55, endPoint x: 237, endPoint y: 61, distance: 126.4
click at [237, 61] on div "SearchWithCriteriae6ad0856-de4e-4f1c-a917-0fd337c7550b Recording Title AUNQUE E…" at bounding box center [413, 61] width 527 height 19
type input "COMO QUISIERA"
click at [639, 195] on button "Search" at bounding box center [648, 193] width 58 height 19
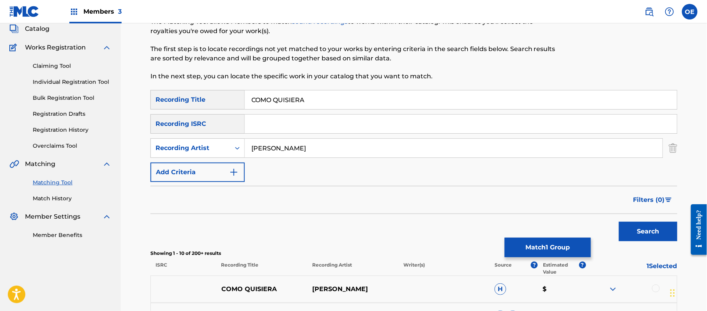
scroll to position [35, 0]
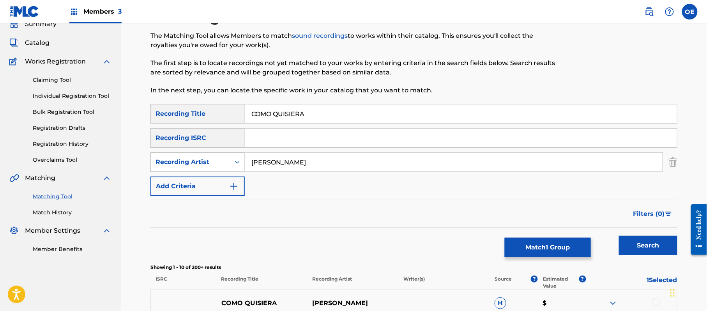
drag, startPoint x: 322, startPoint y: 167, endPoint x: 207, endPoint y: 161, distance: 114.7
click at [207, 161] on div "SearchWithCriteriadf1ec7d9-f662-4fe3-9d9c-965abd10fc51 Recording Artist [PERSON…" at bounding box center [413, 161] width 527 height 19
type input "LOS SAGITARIOS"
click at [634, 236] on button "Search" at bounding box center [648, 245] width 58 height 19
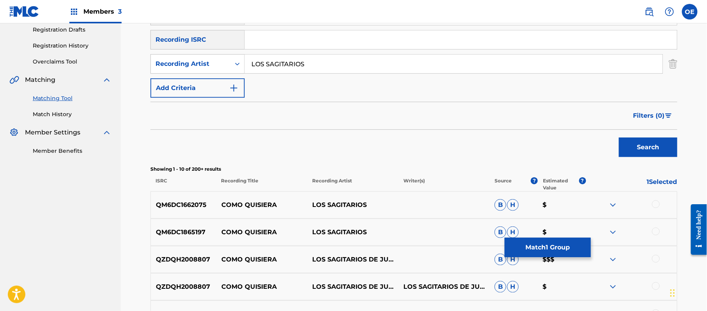
scroll to position [139, 0]
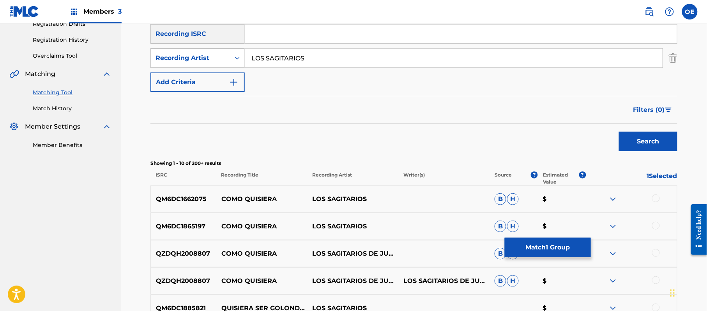
click at [654, 200] on div at bounding box center [656, 198] width 8 height 8
click at [655, 221] on div "QM6DC1865197 COMO QUISIERA LOS SAGITARIOS B H $" at bounding box center [413, 226] width 527 height 27
click at [657, 256] on div at bounding box center [656, 253] width 8 height 8
click at [655, 226] on div at bounding box center [656, 226] width 8 height 8
click at [656, 282] on div at bounding box center [656, 280] width 8 height 8
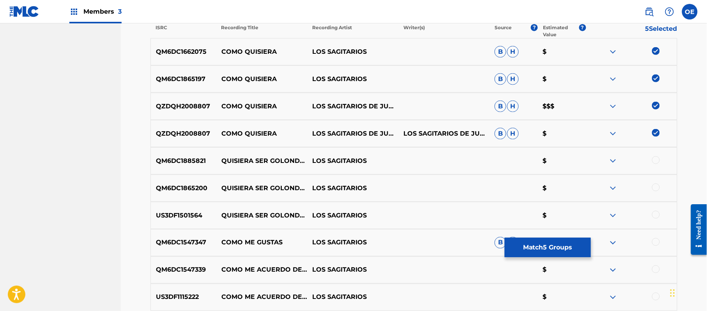
scroll to position [295, 0]
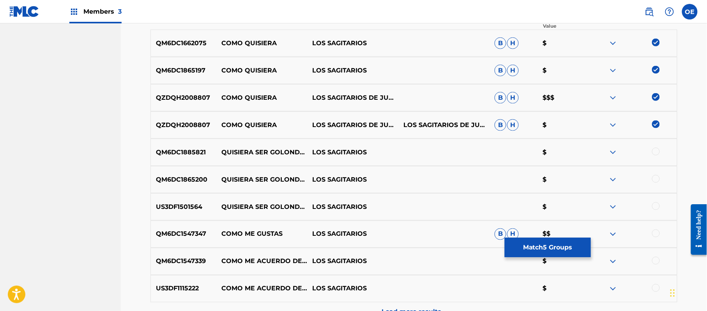
click at [548, 249] on button "Match 5 Groups" at bounding box center [548, 247] width 86 height 19
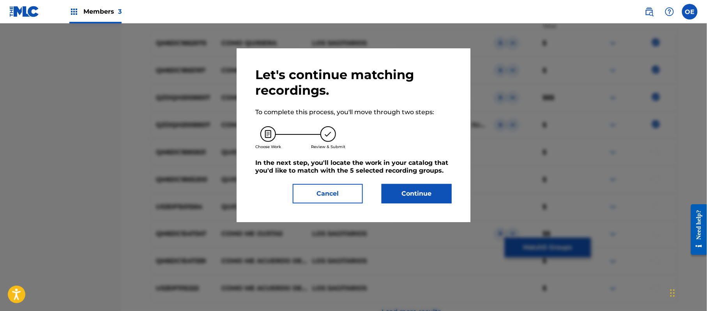
click at [438, 186] on button "Continue" at bounding box center [417, 193] width 70 height 19
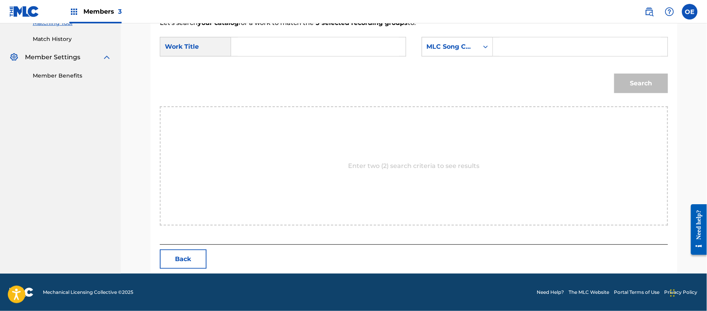
scroll to position [208, 0]
type input "COMO QUISIERA"
click at [436, 44] on div "MLC Song Code" at bounding box center [450, 46] width 47 height 9
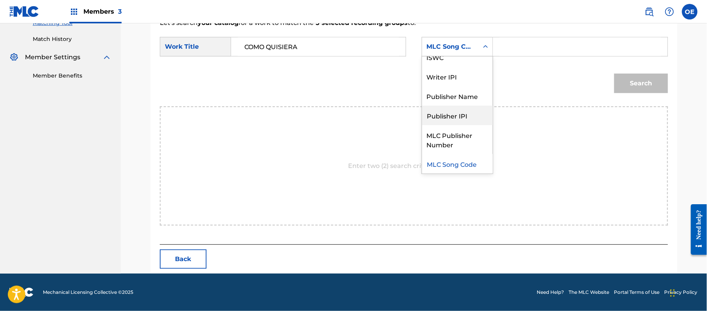
scroll to position [0, 0]
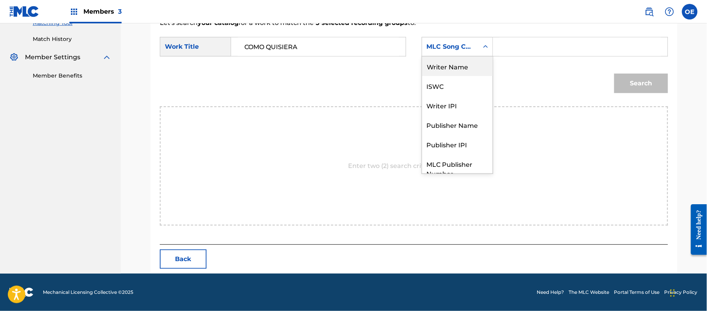
click at [444, 67] on div "Writer Name" at bounding box center [457, 66] width 71 height 19
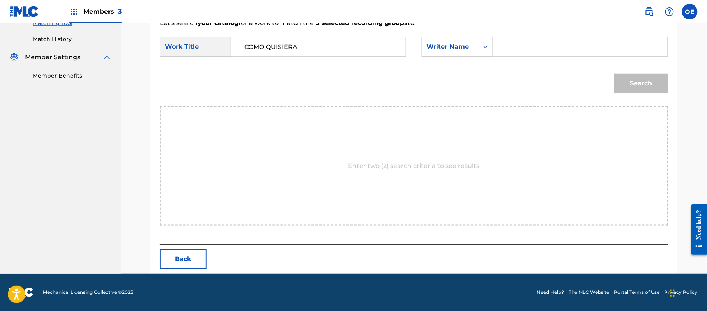
type input "LOS SAGITARIOS"
drag, startPoint x: 582, startPoint y: 41, endPoint x: 472, endPoint y: 45, distance: 110.4
click at [472, 45] on div "SearchWithCriteriaccff46fd-6d4a-4582-9793-924e2cd92ec1 Writer Name LOS SAGITARI…" at bounding box center [545, 46] width 246 height 19
type input "[PERSON_NAME]"
click at [626, 87] on button "Search" at bounding box center [641, 83] width 54 height 19
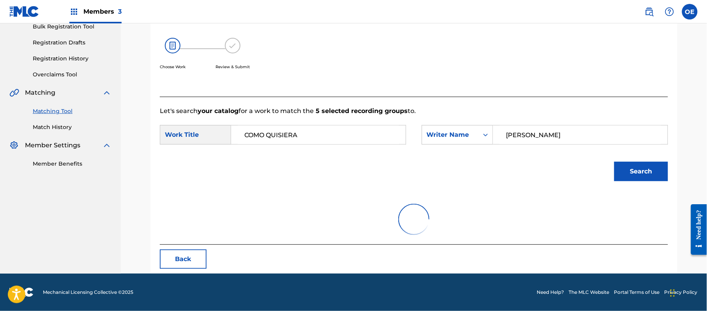
scroll to position [186, 0]
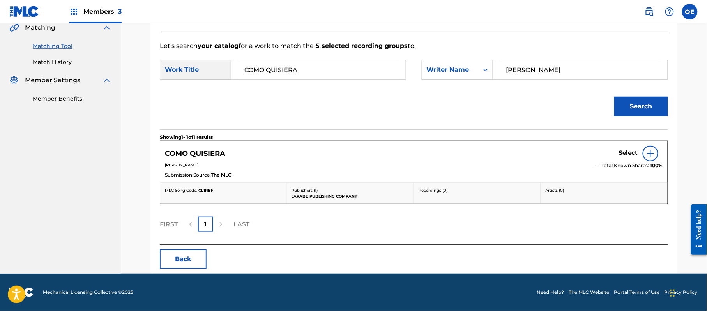
click at [626, 153] on h5 "Select" at bounding box center [628, 152] width 19 height 7
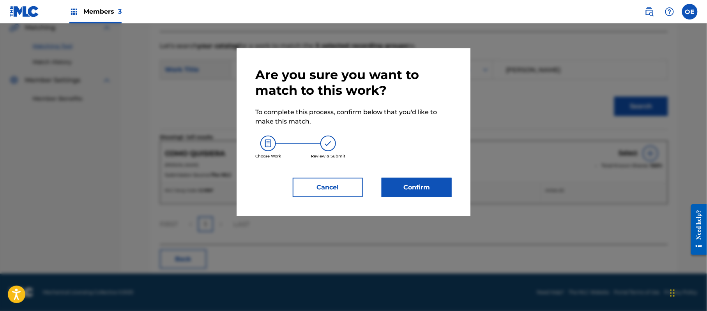
click at [412, 190] on button "Confirm" at bounding box center [417, 187] width 70 height 19
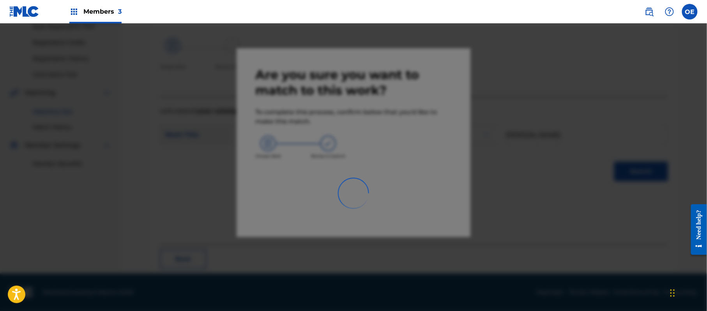
scroll to position [31, 0]
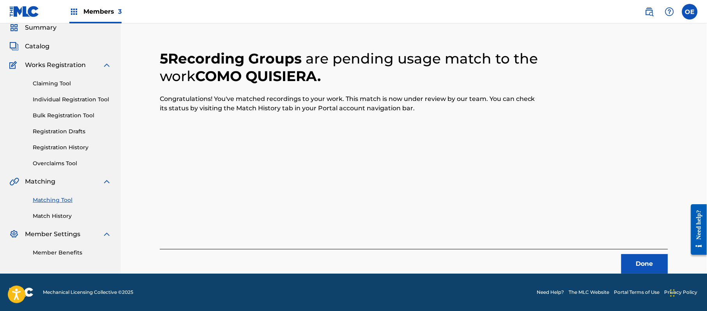
click at [641, 273] on button "Done" at bounding box center [644, 263] width 47 height 19
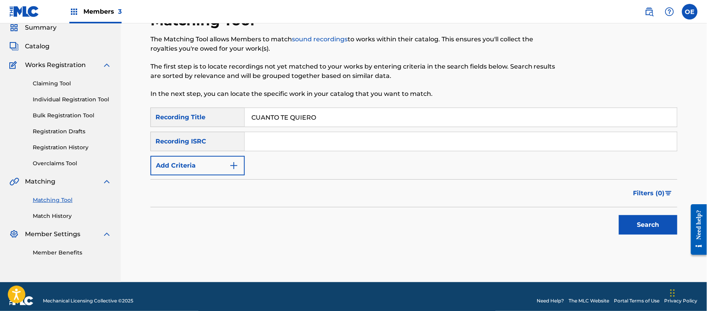
type input "CUANTO TE QUIERO"
click at [192, 168] on button "Add Criteria" at bounding box center [197, 165] width 94 height 19
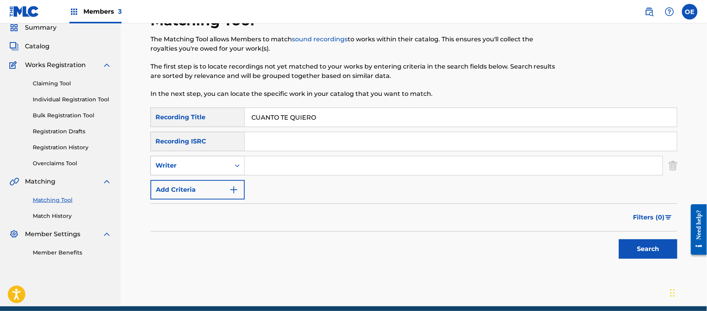
click at [211, 164] on div "Writer" at bounding box center [191, 165] width 70 height 9
click at [212, 182] on div "Recording Artist" at bounding box center [198, 184] width 94 height 19
type input "[PERSON_NAME]"
click at [648, 256] on button "Search" at bounding box center [648, 248] width 58 height 19
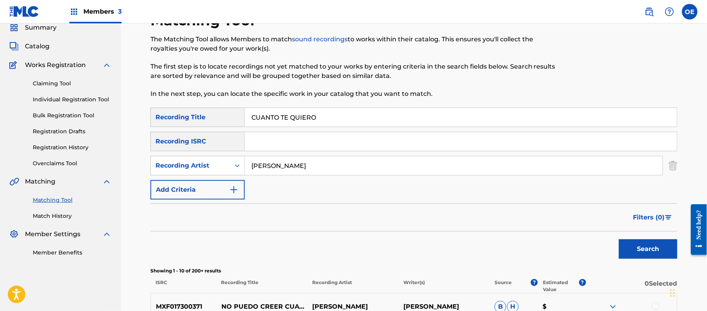
scroll to position [83, 0]
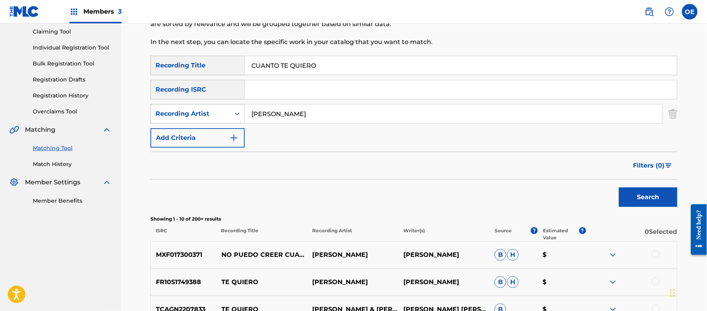
drag, startPoint x: 320, startPoint y: 120, endPoint x: 221, endPoint y: 121, distance: 99.0
click at [221, 124] on div "SearchWithCriteriae6ad0856-de4e-4f1c-a917-0fd337c7550b Recording Title CUANTO T…" at bounding box center [413, 102] width 527 height 92
type input "GRUPO ANHELO"
click at [636, 197] on button "Search" at bounding box center [648, 196] width 58 height 19
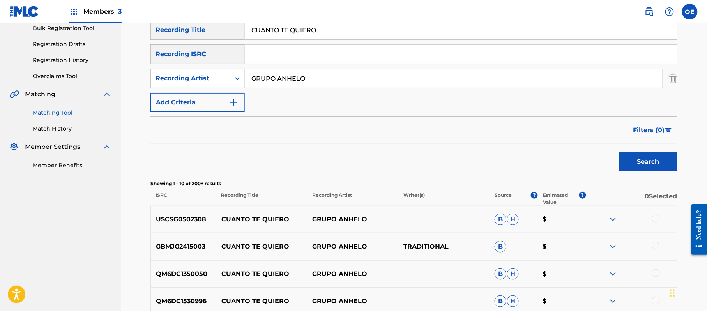
scroll to position [187, 0]
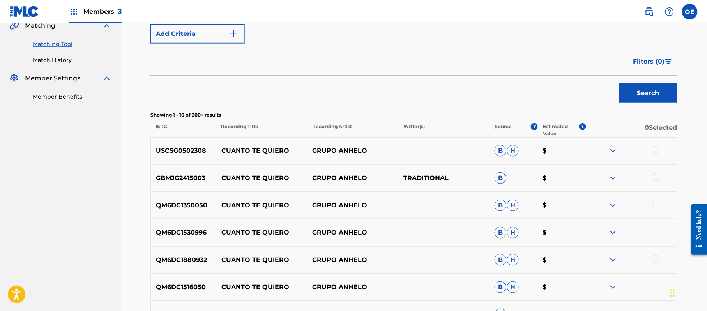
click at [657, 150] on div at bounding box center [656, 150] width 8 height 8
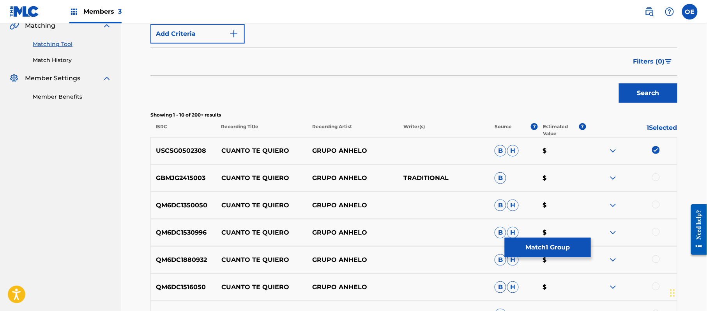
click at [658, 178] on div at bounding box center [656, 177] width 8 height 8
click at [659, 205] on div at bounding box center [656, 205] width 8 height 8
click at [655, 232] on div at bounding box center [656, 232] width 8 height 8
click at [652, 260] on div at bounding box center [656, 259] width 8 height 8
click at [655, 289] on div at bounding box center [656, 287] width 8 height 8
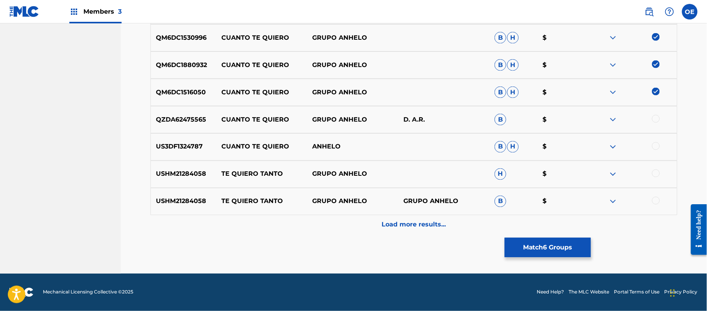
scroll to position [330, 0]
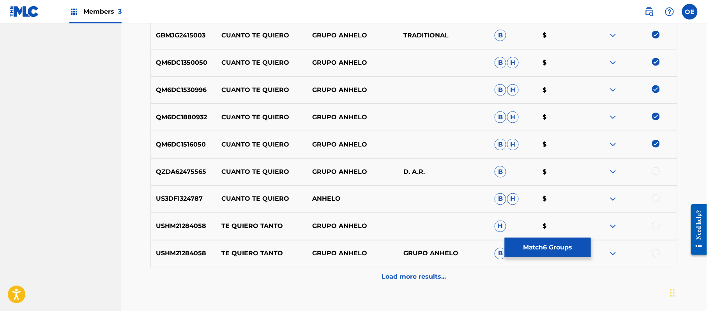
click at [655, 169] on div at bounding box center [656, 171] width 8 height 8
click at [574, 246] on button "Match 7 Groups" at bounding box center [548, 247] width 86 height 19
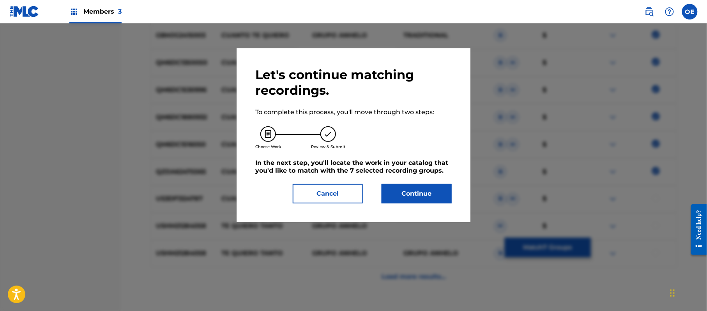
click at [398, 191] on button "Continue" at bounding box center [417, 193] width 70 height 19
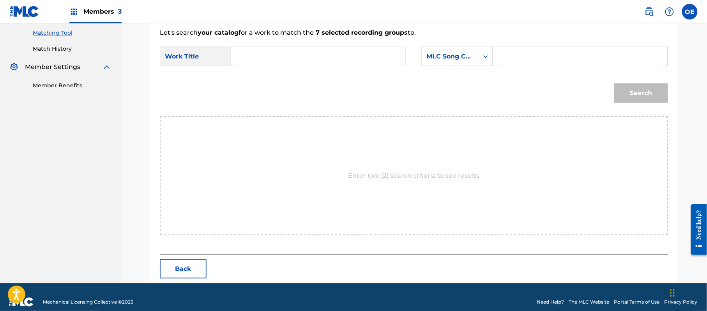
scroll to position [208, 0]
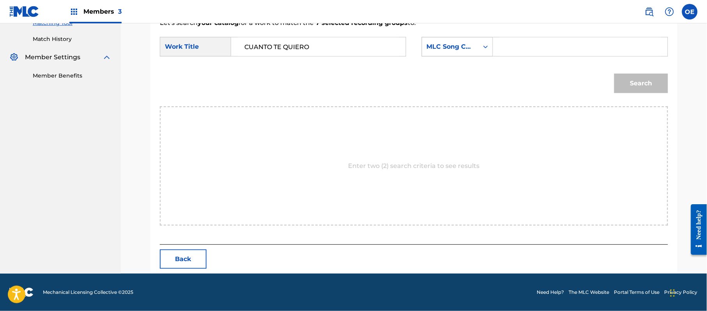
type input "CUANTO TE QUIERO"
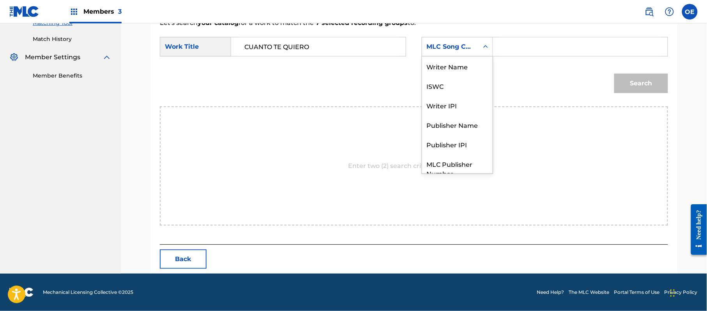
click at [460, 44] on div "MLC Song Code" at bounding box center [450, 46] width 47 height 9
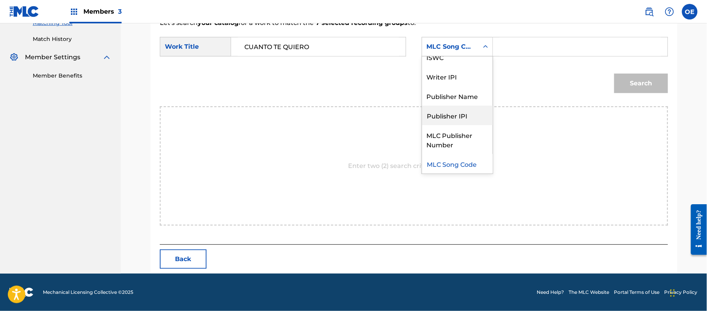
scroll to position [0, 0]
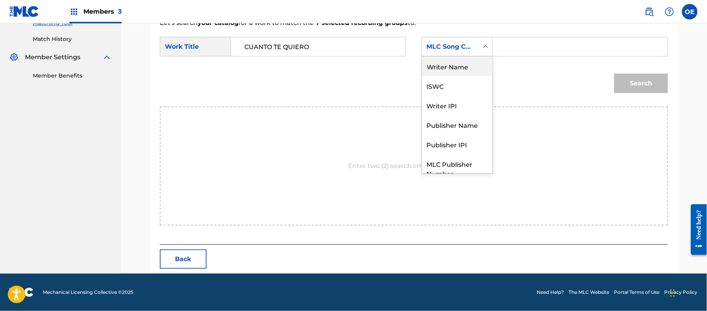
click at [451, 62] on div "Writer Name" at bounding box center [457, 66] width 71 height 19
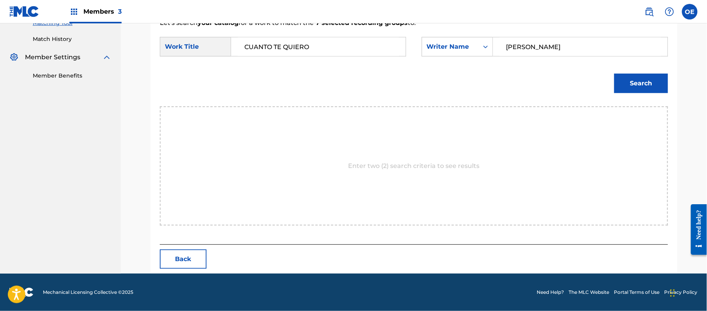
type input "[PERSON_NAME]"
click at [630, 83] on button "Search" at bounding box center [641, 83] width 54 height 19
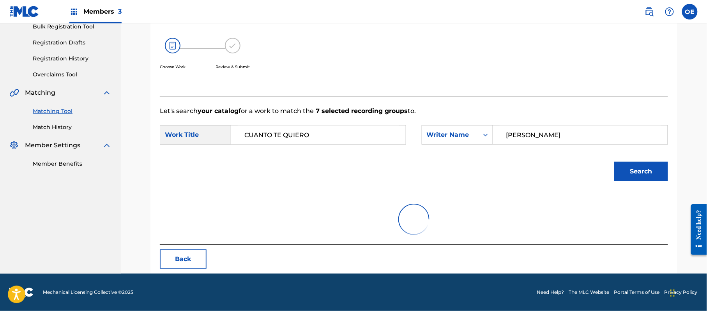
scroll to position [208, 0]
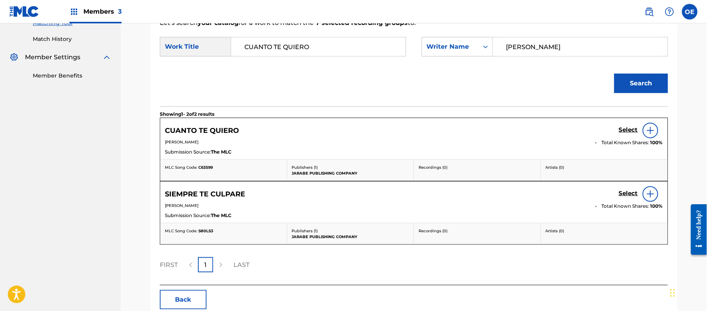
click at [627, 133] on h5 "Select" at bounding box center [628, 129] width 19 height 7
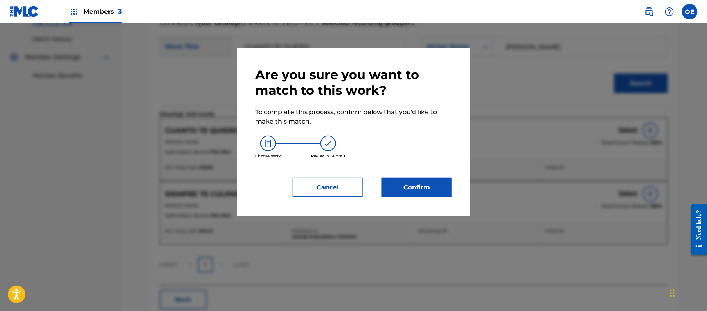
click at [415, 188] on button "Confirm" at bounding box center [417, 187] width 70 height 19
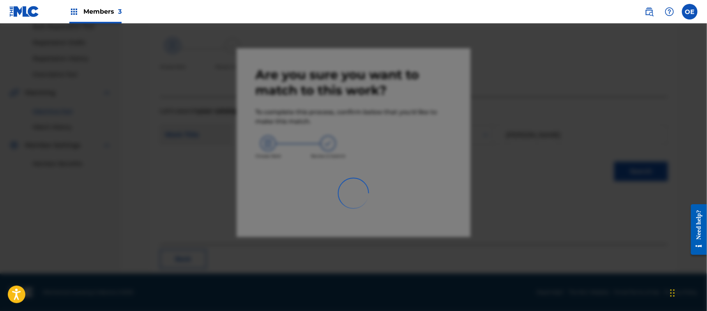
scroll to position [31, 0]
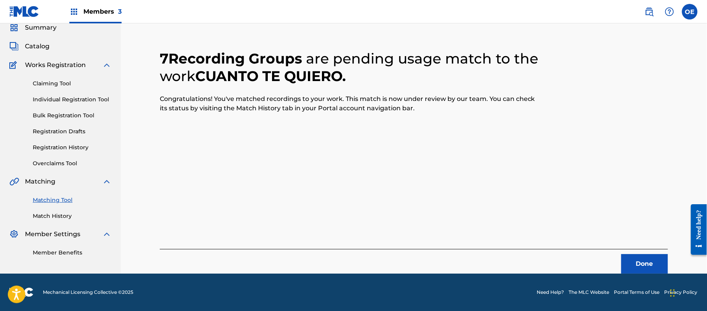
click at [631, 261] on button "Done" at bounding box center [644, 263] width 47 height 19
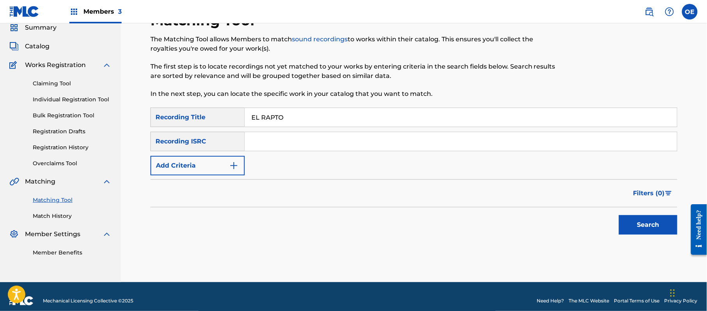
type input "EL RAPTO"
click at [219, 177] on form "SearchWithCriteriae6ad0856-de4e-4f1c-a917-0fd337c7550b Recording Title EL RAPTO…" at bounding box center [413, 173] width 527 height 131
click at [218, 170] on button "Add Criteria" at bounding box center [197, 165] width 94 height 19
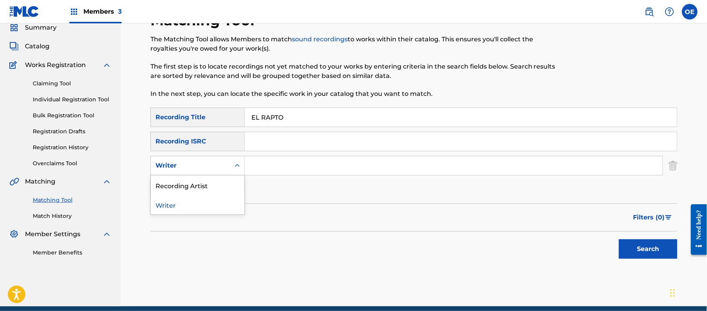
click at [217, 168] on div "Writer" at bounding box center [191, 165] width 70 height 9
click at [211, 186] on div "Recording Artist" at bounding box center [198, 184] width 94 height 19
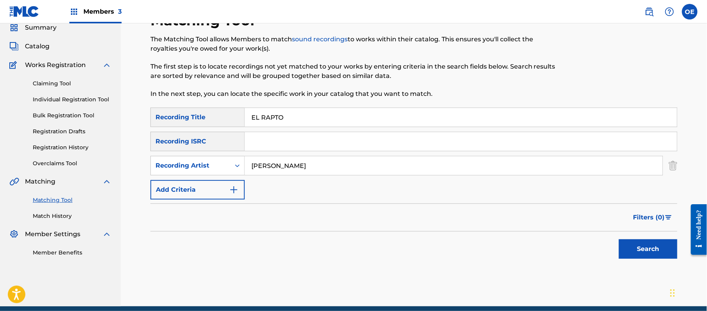
type input "[PERSON_NAME]"
click at [655, 261] on div "Search" at bounding box center [646, 247] width 62 height 31
click at [652, 256] on button "Search" at bounding box center [648, 248] width 58 height 19
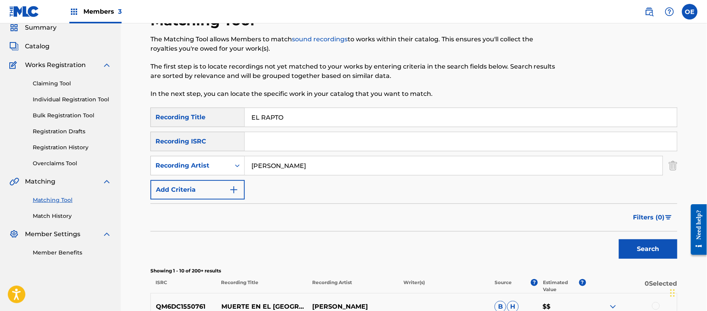
click at [648, 242] on button "Search" at bounding box center [648, 248] width 58 height 19
drag, startPoint x: 254, startPoint y: 126, endPoint x: 217, endPoint y: 127, distance: 36.6
click at [217, 127] on div "SearchWithCriteriae6ad0856-de4e-4f1c-a917-0fd337c7550b Recording Title EL RAPTO" at bounding box center [413, 117] width 527 height 19
click at [651, 249] on button "Search" at bounding box center [648, 248] width 58 height 19
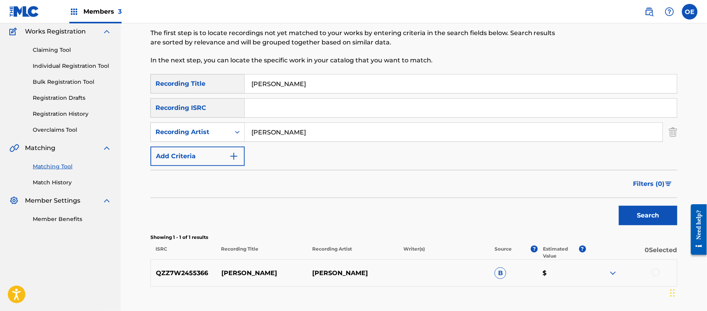
scroll to position [83, 0]
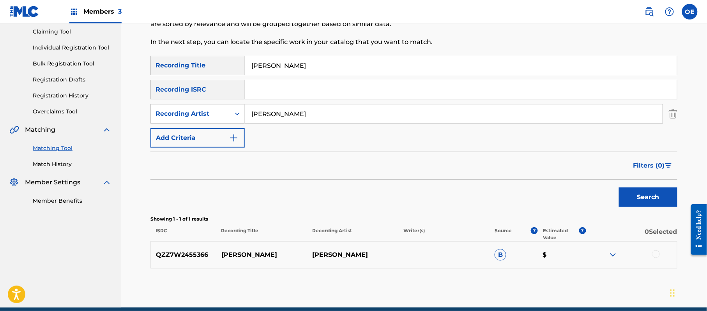
drag, startPoint x: 350, startPoint y: 65, endPoint x: 203, endPoint y: 69, distance: 146.6
click at [203, 69] on div "SearchWithCriteriae6ad0856-de4e-4f1c-a917-0fd337c7550b Recording Title [PERSON_…" at bounding box center [413, 65] width 527 height 19
type input "NO PALABRA FATAL"
click at [636, 191] on button "Search" at bounding box center [648, 196] width 58 height 19
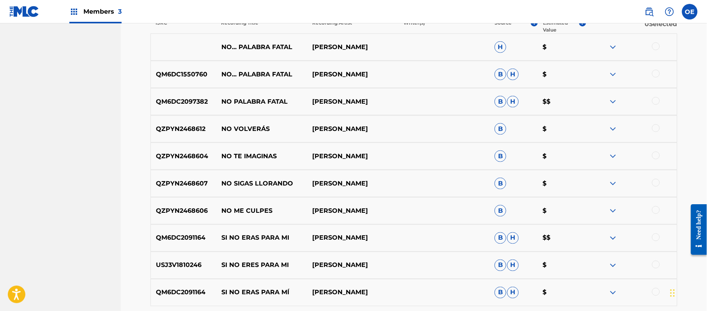
scroll to position [239, 0]
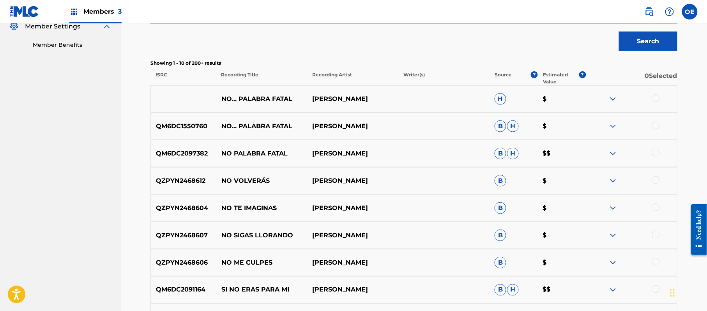
click at [653, 154] on div at bounding box center [656, 153] width 8 height 8
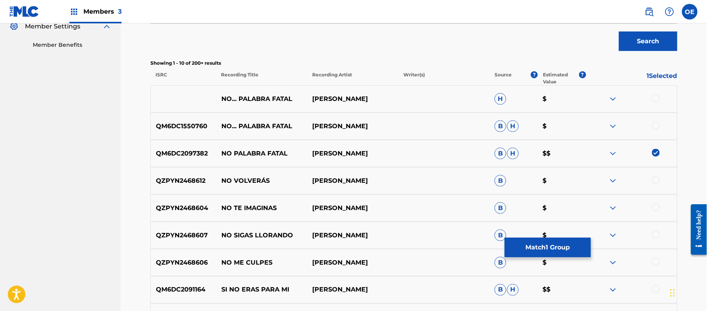
click at [655, 129] on div at bounding box center [656, 126] width 8 height 8
click at [654, 97] on div at bounding box center [656, 98] width 8 height 8
click at [553, 240] on button "Match 3 Groups" at bounding box center [548, 247] width 86 height 19
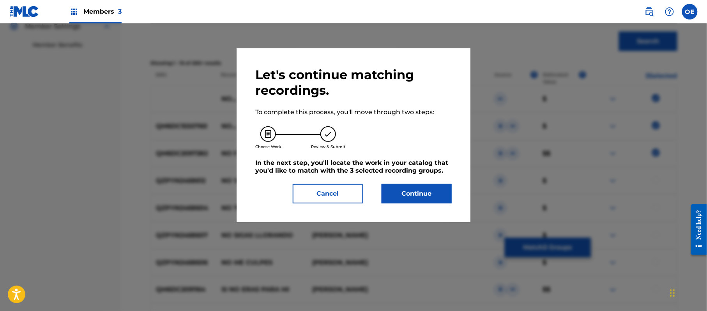
click at [394, 189] on button "Continue" at bounding box center [417, 193] width 70 height 19
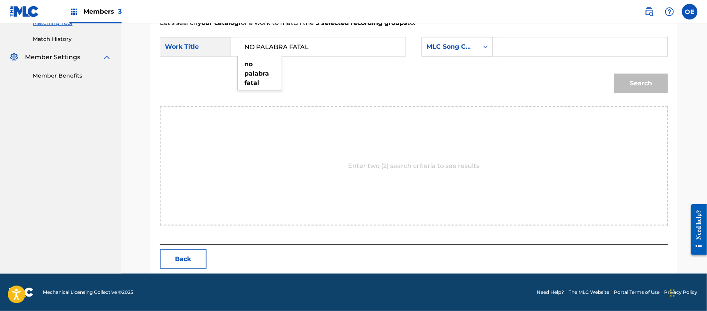
type input "NO PALABRA FATAL"
click at [426, 52] on div "MLC Song Code" at bounding box center [450, 46] width 57 height 15
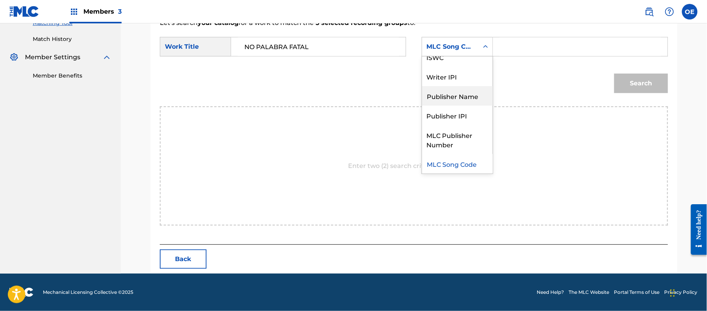
scroll to position [0, 0]
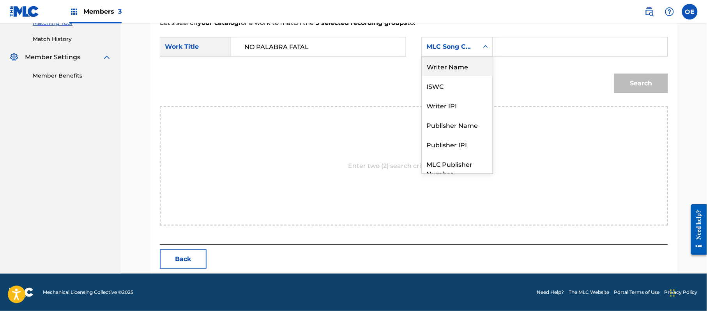
click at [449, 67] on div "Writer Name" at bounding box center [457, 66] width 71 height 19
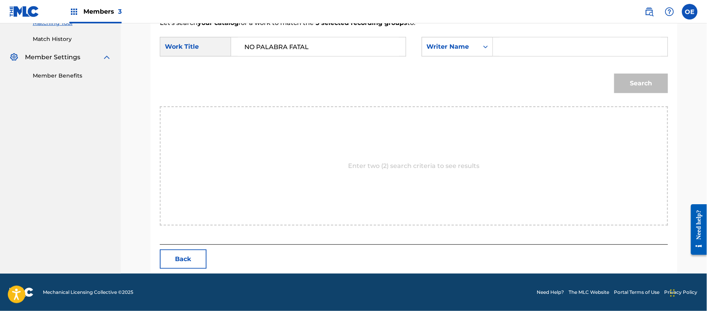
drag, startPoint x: 559, startPoint y: 58, endPoint x: 569, endPoint y: 45, distance: 16.1
type input "[PERSON_NAME]"
click at [627, 87] on button "Search" at bounding box center [641, 83] width 54 height 19
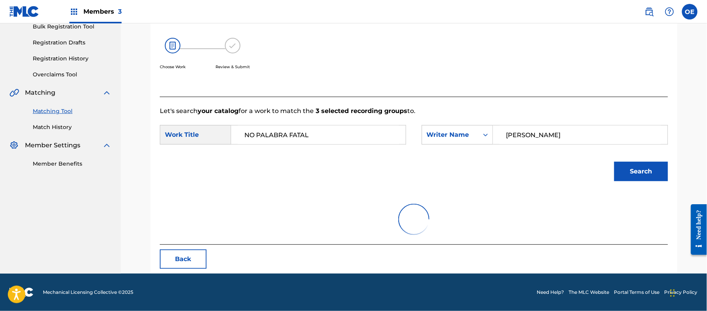
scroll to position [186, 0]
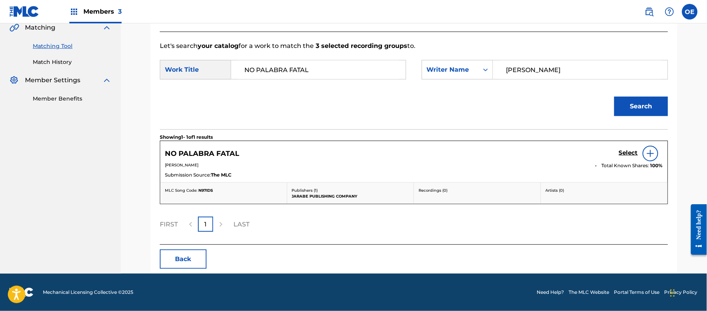
click at [621, 150] on h5 "Select" at bounding box center [628, 152] width 19 height 7
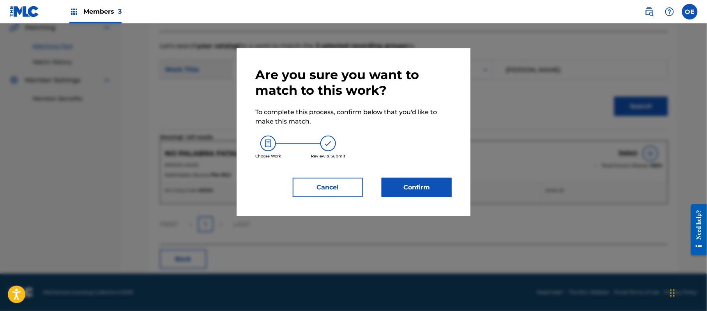
click at [409, 186] on button "Confirm" at bounding box center [417, 187] width 70 height 19
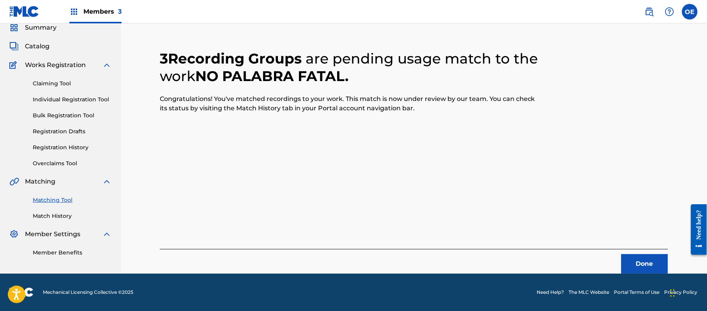
scroll to position [31, 0]
click at [654, 262] on button "Done" at bounding box center [644, 263] width 47 height 19
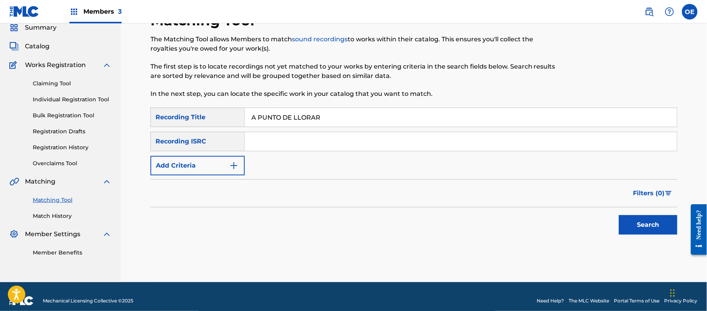
type input "A PUNTO DE LLORAR"
click at [203, 174] on button "Add Criteria" at bounding box center [197, 165] width 94 height 19
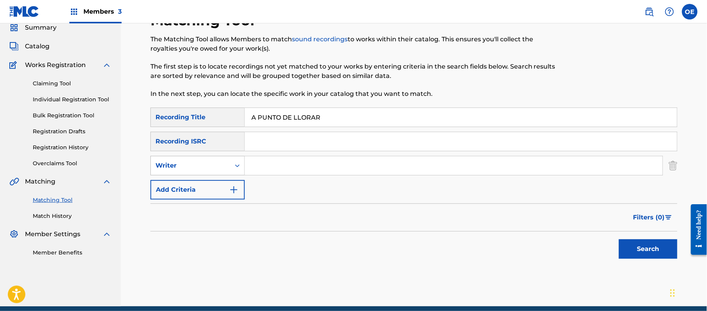
click at [199, 164] on div "Writer" at bounding box center [191, 165] width 70 height 9
click at [201, 181] on div "Recording Artist" at bounding box center [198, 184] width 94 height 19
drag, startPoint x: 279, startPoint y: 161, endPoint x: 279, endPoint y: 166, distance: 4.7
click at [279, 166] on input "Search Form" at bounding box center [454, 165] width 418 height 19
type input "los sagitarios"
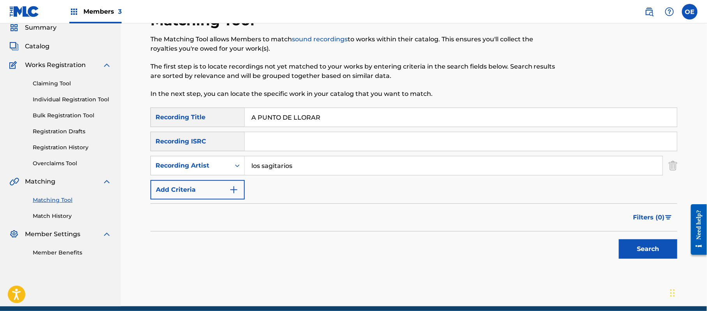
click at [619, 239] on button "Search" at bounding box center [648, 248] width 58 height 19
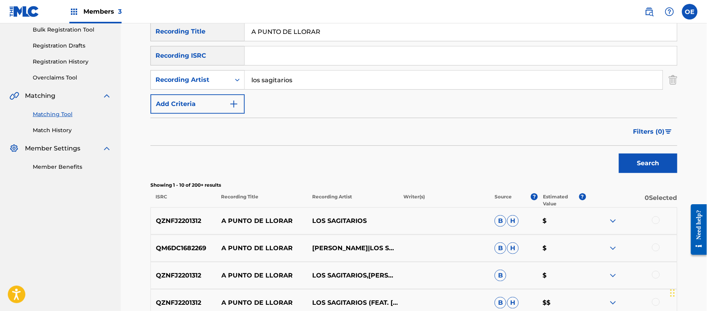
scroll to position [135, 0]
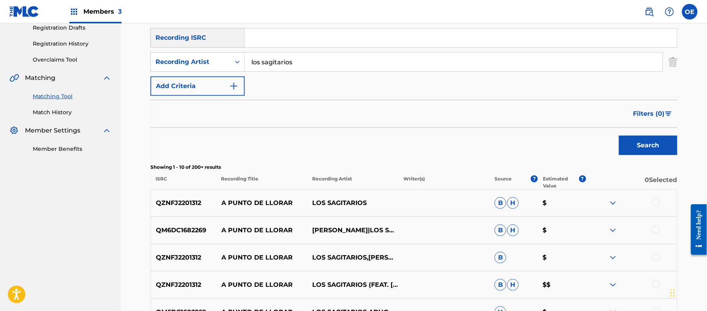
click at [657, 200] on div at bounding box center [656, 202] width 8 height 8
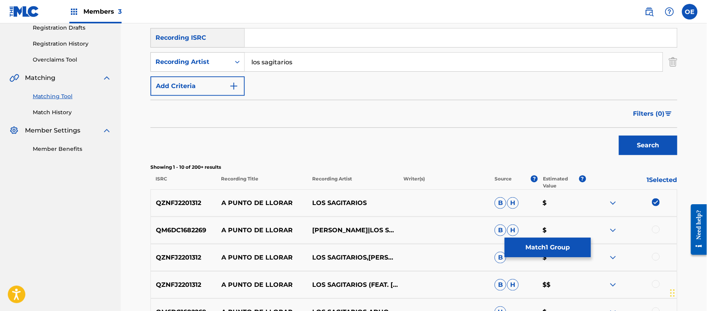
click at [657, 230] on div at bounding box center [656, 230] width 8 height 8
click at [657, 255] on div at bounding box center [656, 257] width 8 height 8
click at [655, 283] on div at bounding box center [656, 284] width 8 height 8
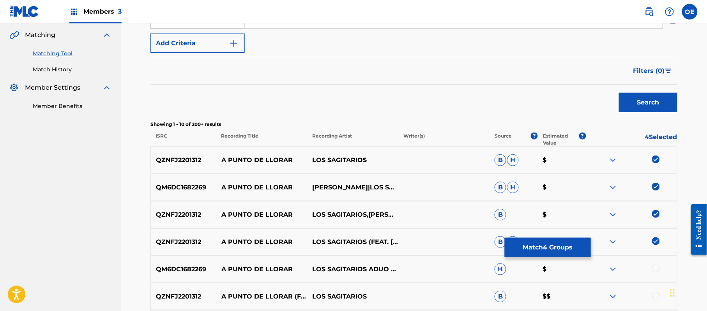
scroll to position [239, 0]
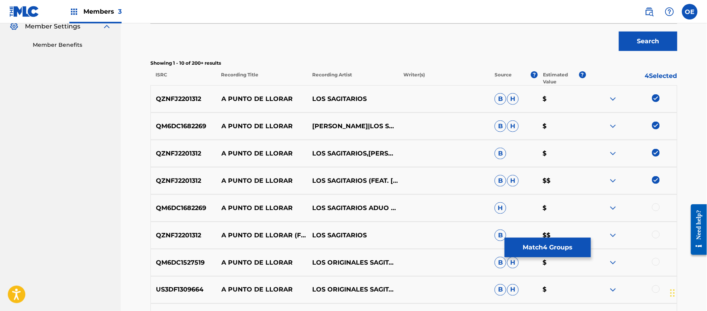
click at [653, 208] on div at bounding box center [656, 207] width 8 height 8
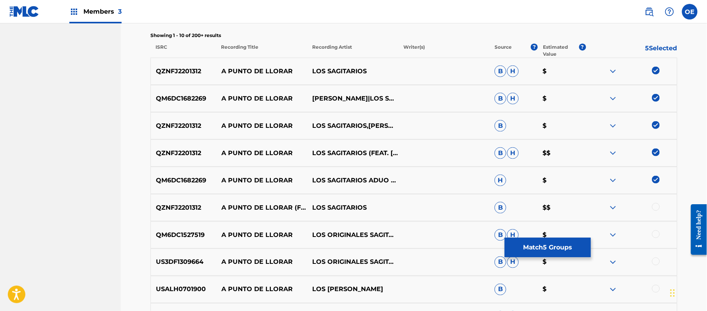
scroll to position [291, 0]
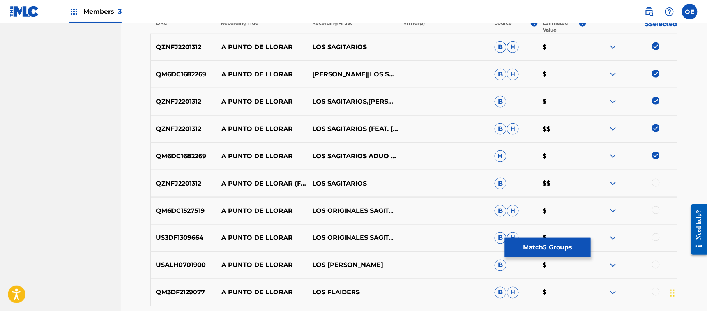
click at [653, 183] on div at bounding box center [656, 183] width 8 height 8
click at [657, 212] on div at bounding box center [656, 210] width 8 height 8
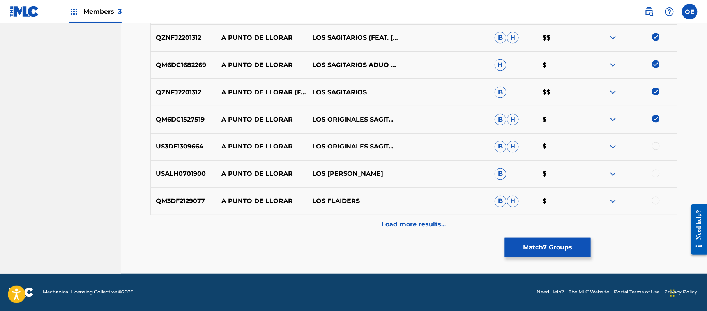
click at [524, 247] on button "Match 7 Groups" at bounding box center [548, 247] width 86 height 19
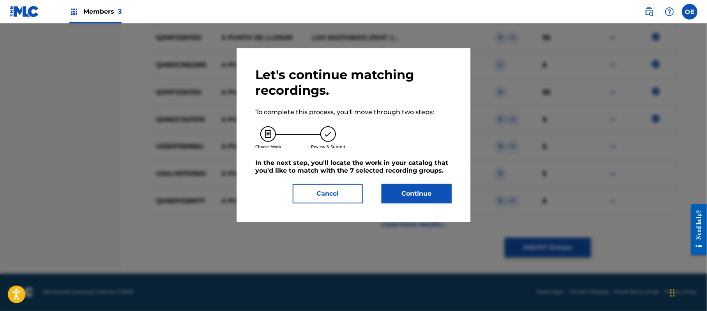
click at [429, 195] on button "Continue" at bounding box center [417, 193] width 70 height 19
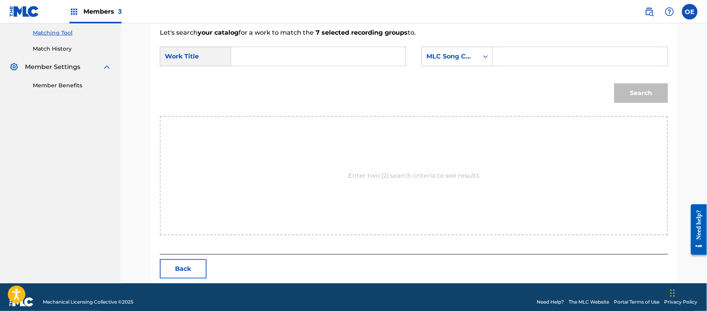
scroll to position [208, 0]
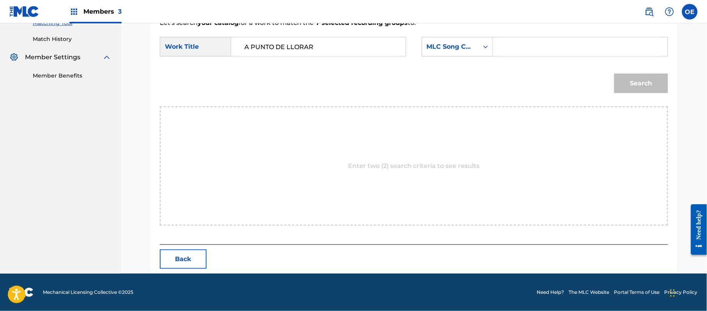
type input "A PUNTO DE LLORAR"
click at [436, 58] on div "SearchWithCriteria357bfe1b-8cf1-4968-ab63-36805cee985b Work Title A PUNTO DE LL…" at bounding box center [414, 49] width 508 height 24
click at [453, 50] on div "MLC Song Code" at bounding box center [450, 46] width 47 height 9
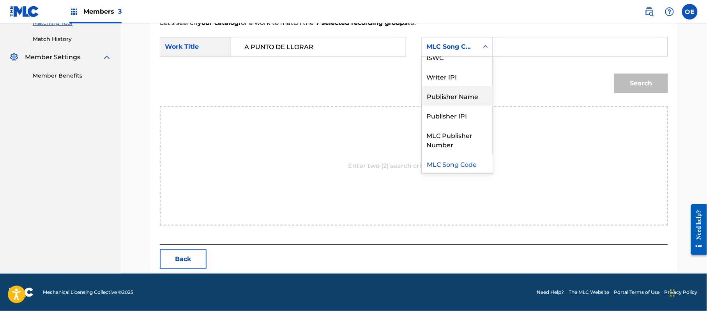
scroll to position [0, 0]
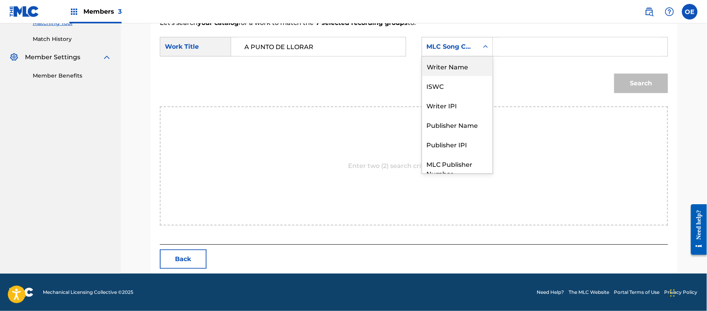
click at [447, 68] on div "Writer Name" at bounding box center [457, 66] width 71 height 19
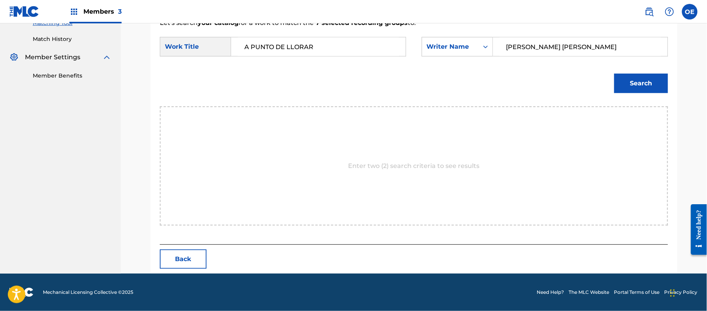
type input "[PERSON_NAME] [PERSON_NAME]"
click at [631, 97] on div "Search" at bounding box center [414, 86] width 508 height 41
click at [632, 90] on button "Search" at bounding box center [641, 83] width 54 height 19
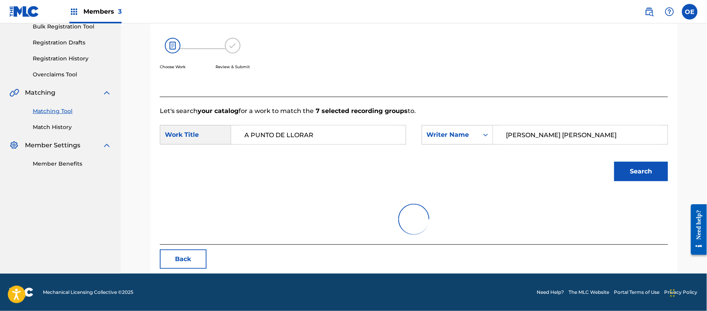
scroll to position [208, 0]
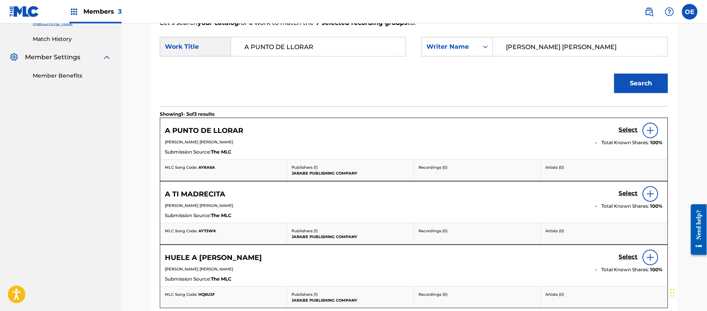
click at [624, 129] on h5 "Select" at bounding box center [628, 129] width 19 height 7
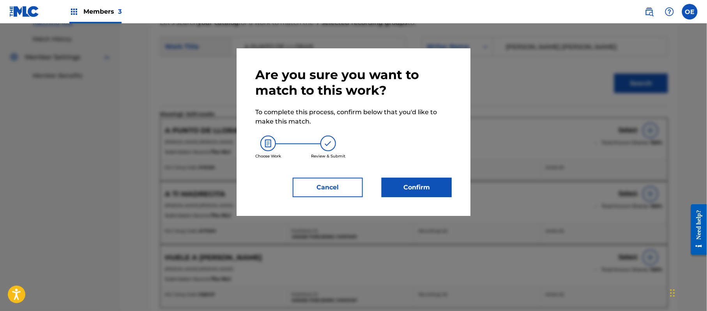
click at [435, 186] on button "Confirm" at bounding box center [417, 187] width 70 height 19
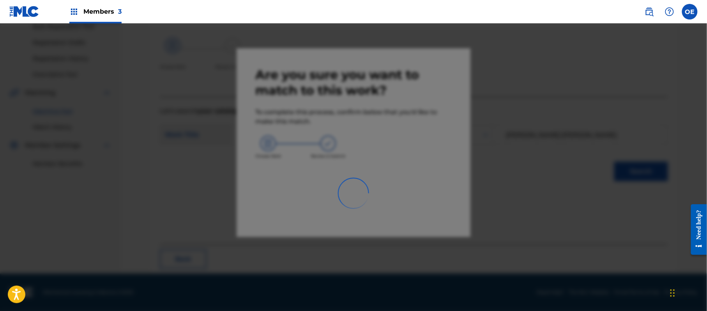
scroll to position [31, 0]
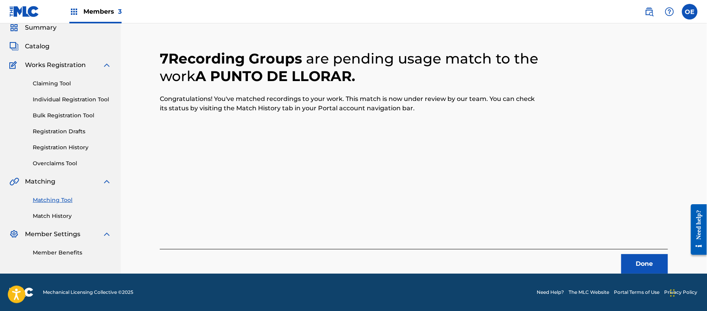
click at [646, 261] on button "Done" at bounding box center [644, 263] width 47 height 19
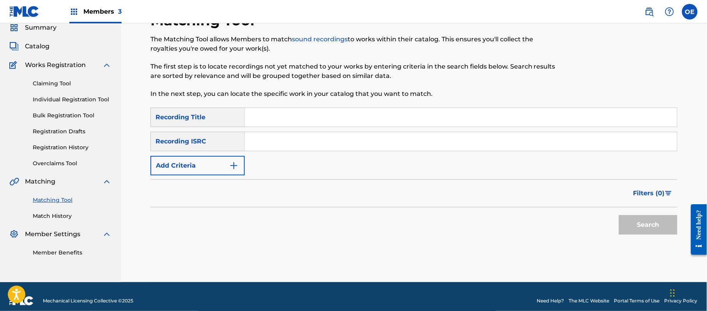
drag, startPoint x: 269, startPoint y: 118, endPoint x: 47, endPoint y: 196, distance: 234.4
click at [47, 196] on link "Matching Tool" at bounding box center [72, 200] width 79 height 8
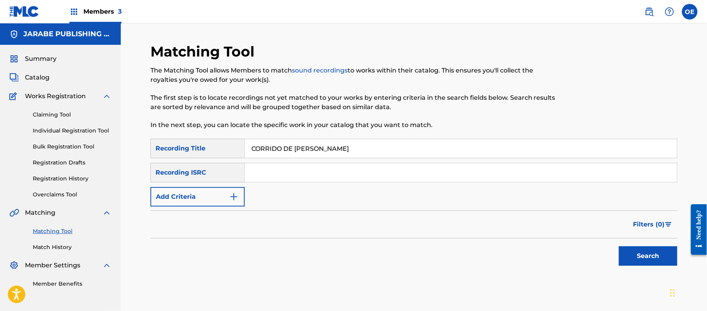
type input "CORRIDO DE [PERSON_NAME]"
click at [200, 197] on button "Add Criteria" at bounding box center [197, 196] width 94 height 19
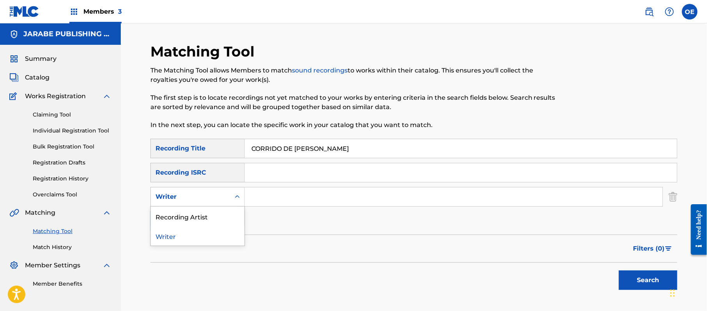
click at [203, 196] on div "Writer" at bounding box center [191, 196] width 70 height 9
click at [211, 210] on div "Recording Artist" at bounding box center [198, 216] width 94 height 19
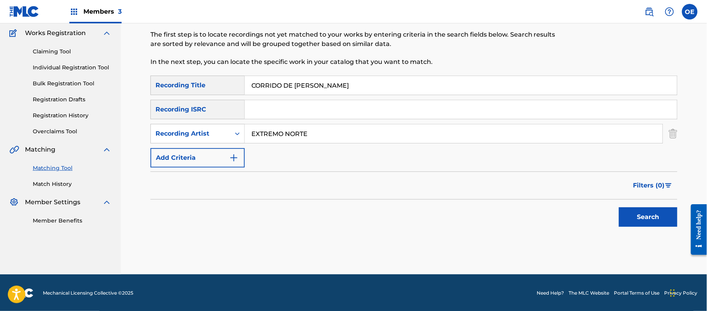
scroll to position [64, 0]
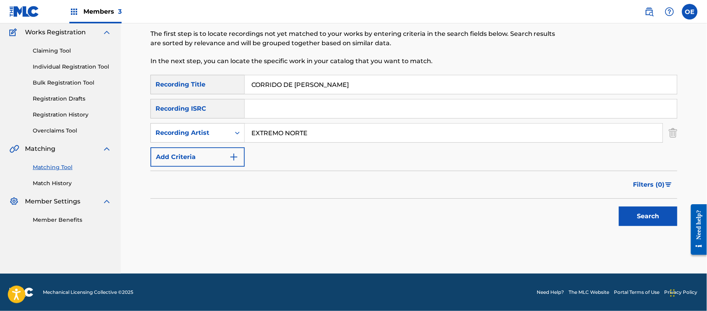
click at [643, 217] on button "Search" at bounding box center [648, 216] width 58 height 19
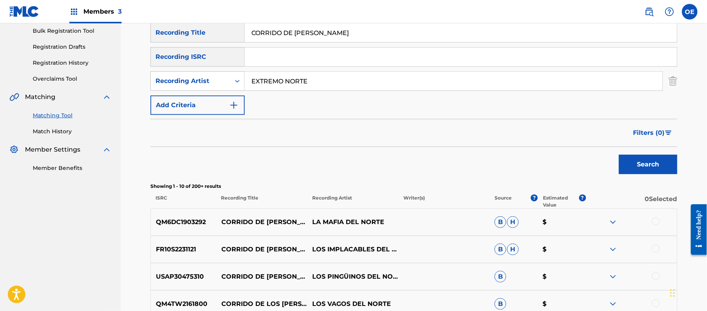
scroll to position [12, 0]
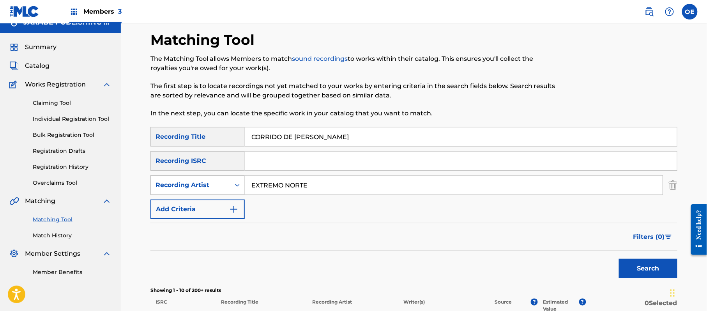
drag, startPoint x: 318, startPoint y: 186, endPoint x: 195, endPoint y: 187, distance: 123.2
click at [195, 187] on div "SearchWithCriteria5196f090-1052-4492-9ac8-bfa7faaddca6 Recording Artist EXTREMO…" at bounding box center [413, 184] width 527 height 19
type input "LA TROPA CHICANA"
drag, startPoint x: 660, startPoint y: 259, endPoint x: 652, endPoint y: 259, distance: 7.4
click at [660, 259] on button "Search" at bounding box center [648, 268] width 58 height 19
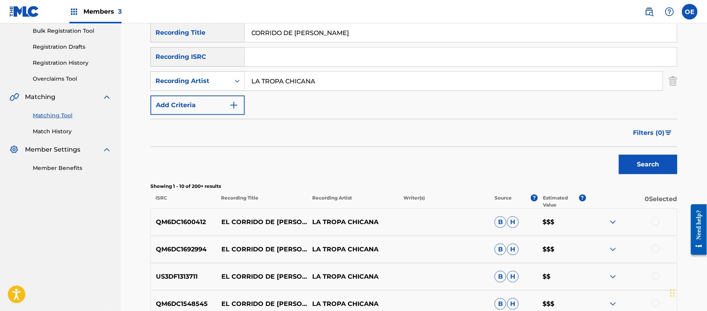
scroll to position [64, 0]
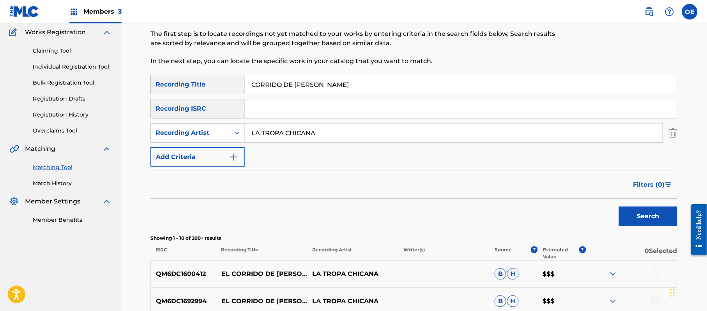
drag, startPoint x: 407, startPoint y: 83, endPoint x: 232, endPoint y: 91, distance: 174.8
click at [232, 91] on div "SearchWithCriteriae6ad0856-de4e-4f1c-a917-0fd337c7550b Recording Title CORRIDO …" at bounding box center [413, 84] width 527 height 19
type input "EL AMOR QUE FINGIRAS"
click at [652, 210] on button "Search" at bounding box center [648, 216] width 58 height 19
drag, startPoint x: 334, startPoint y: 138, endPoint x: 222, endPoint y: 136, distance: 111.9
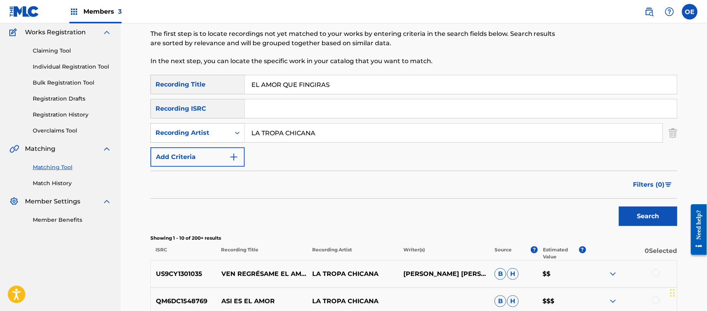
drag, startPoint x: 222, startPoint y: 136, endPoint x: 398, endPoint y: 126, distance: 176.8
click at [399, 126] on input "LA TROPA CHICANA" at bounding box center [454, 133] width 418 height 19
drag, startPoint x: 352, startPoint y: 132, endPoint x: 222, endPoint y: 138, distance: 130.7
click at [222, 138] on div "SearchWithCriteria5196f090-1052-4492-9ac8-bfa7faaddca6 Recording Artist LA TROP…" at bounding box center [413, 132] width 527 height 19
type input "EL BARZON"
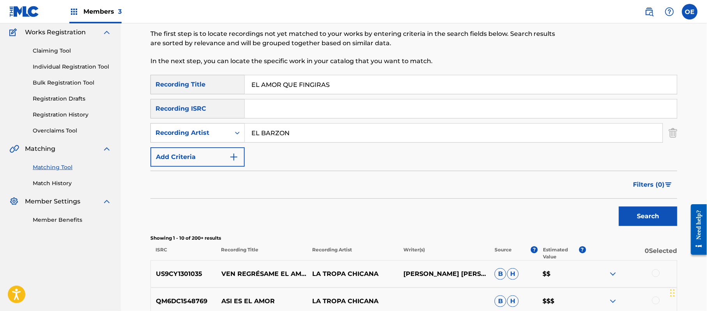
click at [646, 211] on button "Search" at bounding box center [648, 216] width 58 height 19
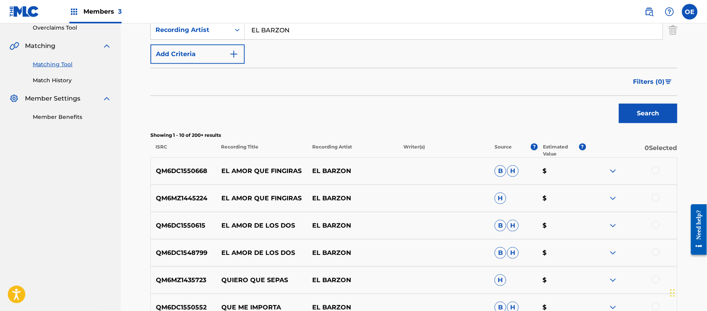
scroll to position [168, 0]
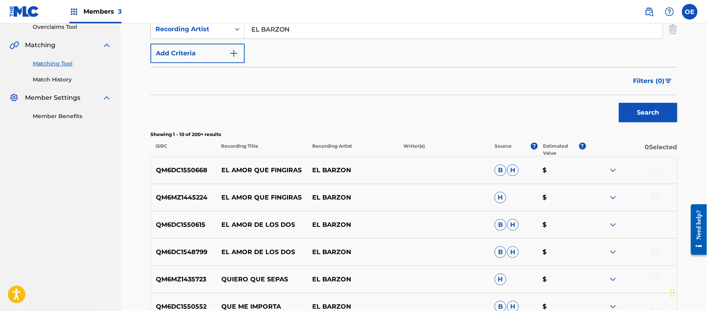
click at [658, 169] on div at bounding box center [656, 170] width 8 height 8
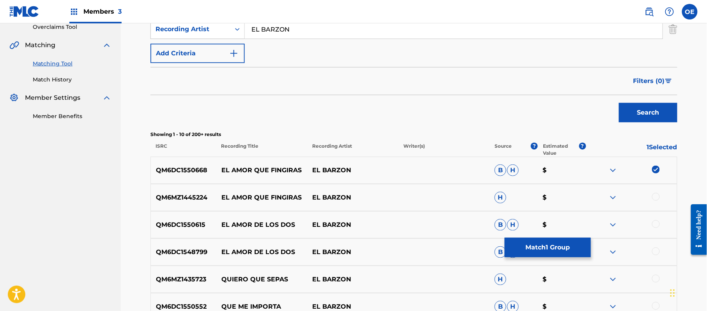
click at [655, 196] on div at bounding box center [656, 197] width 8 height 8
click at [536, 249] on button "Match 2 Groups" at bounding box center [548, 247] width 86 height 19
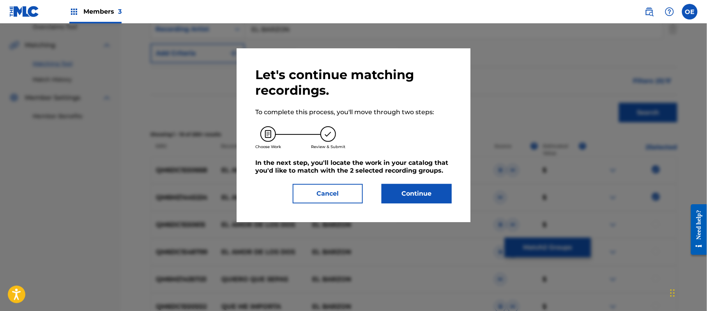
click at [429, 197] on button "Continue" at bounding box center [417, 193] width 70 height 19
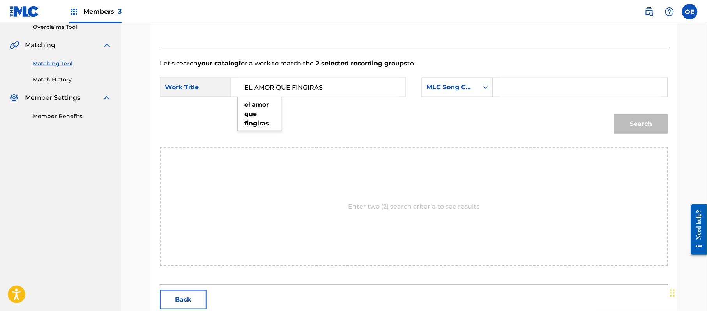
type input "EL AMOR QUE FINGIRAS"
click at [445, 97] on div "MLC Song Code" at bounding box center [457, 87] width 71 height 19
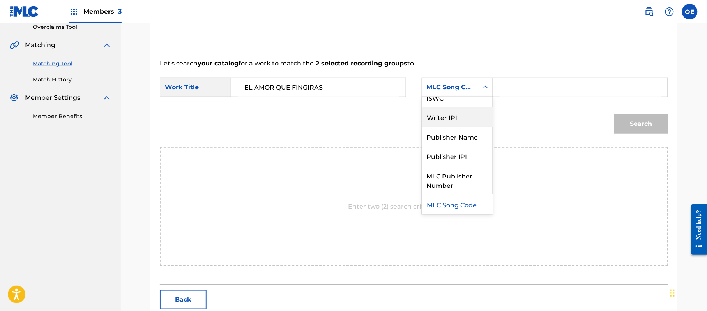
scroll to position [0, 0]
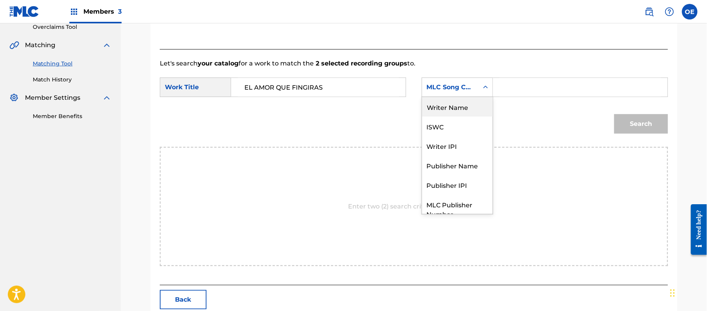
click at [444, 106] on div "Writer Name" at bounding box center [457, 106] width 71 height 19
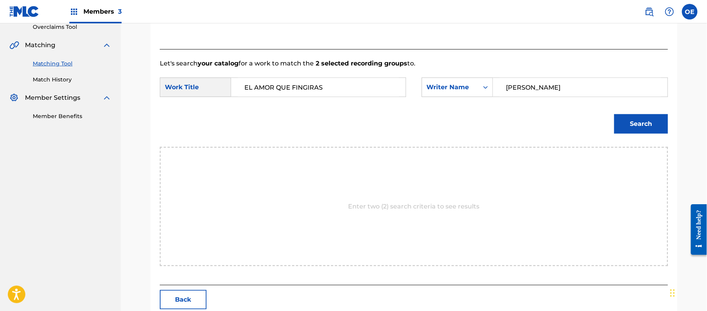
type input "[PERSON_NAME]"
click at [646, 117] on button "Search" at bounding box center [641, 123] width 54 height 19
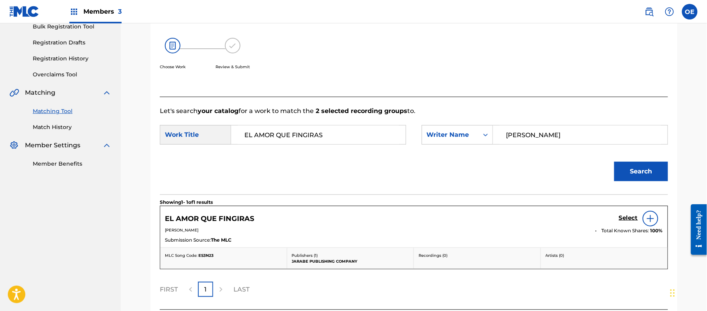
scroll to position [168, 0]
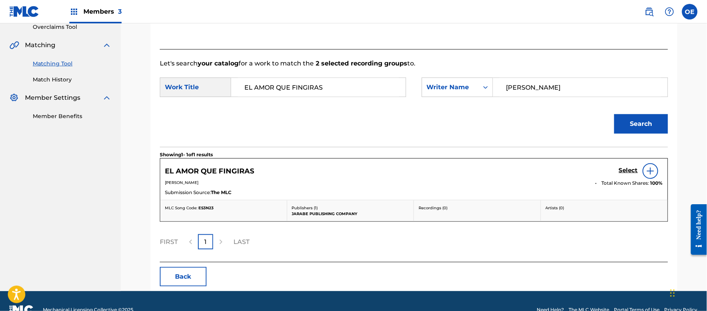
click at [627, 169] on h5 "Select" at bounding box center [628, 170] width 19 height 7
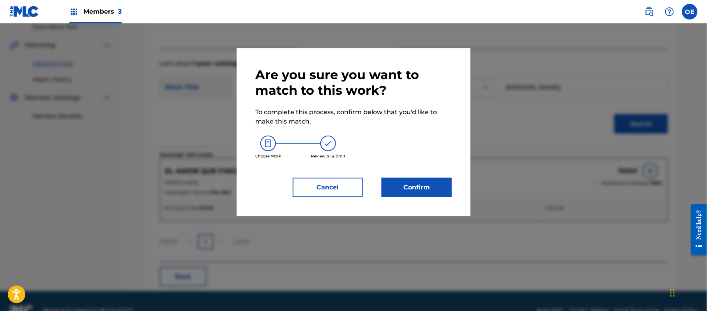
click at [436, 181] on button "Confirm" at bounding box center [417, 187] width 70 height 19
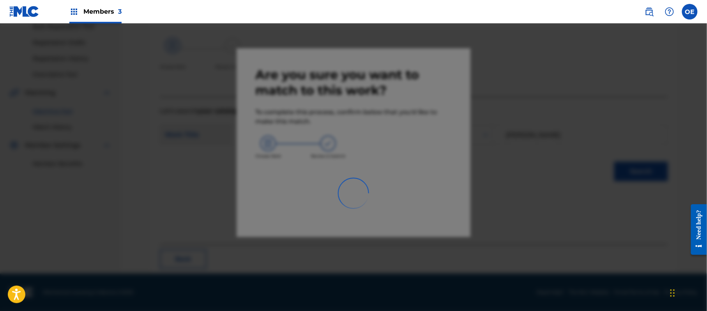
scroll to position [31, 0]
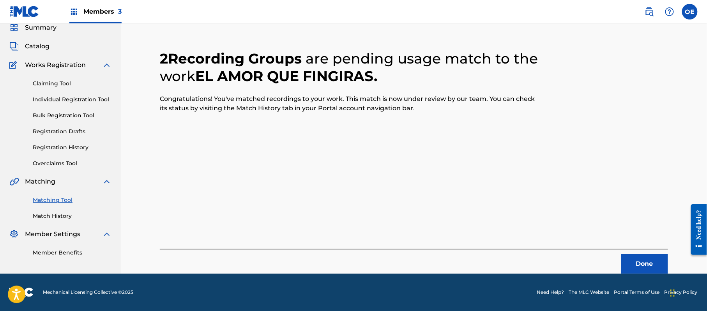
click at [655, 261] on button "Done" at bounding box center [644, 263] width 47 height 19
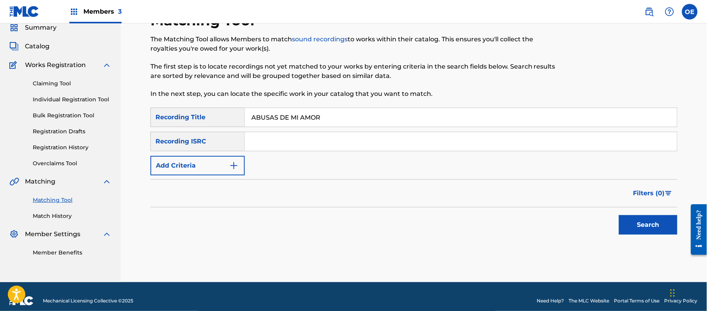
type input "ABUSAS DE MI AMOR"
click at [207, 168] on button "Add Criteria" at bounding box center [197, 165] width 94 height 19
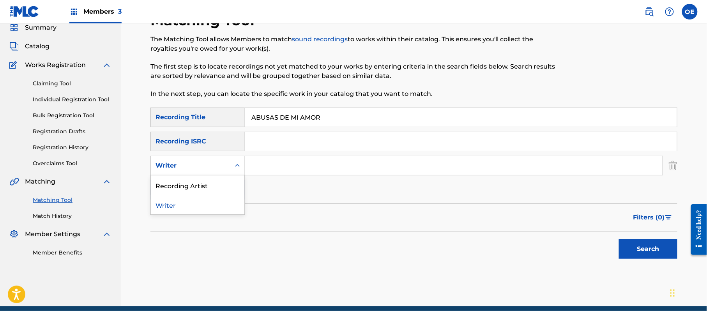
click at [207, 168] on div "Writer" at bounding box center [191, 165] width 70 height 9
click at [197, 183] on div "Recording Artist" at bounding box center [198, 184] width 94 height 19
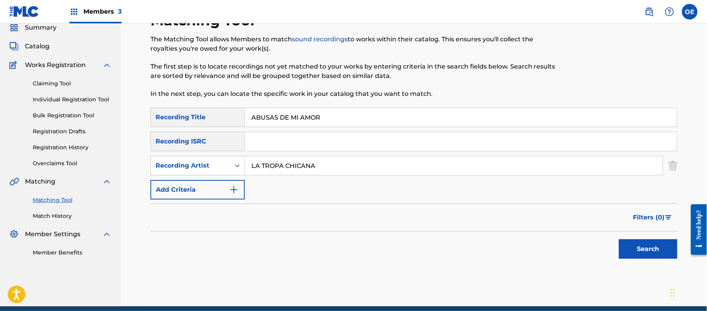
type input "LA TROPA CHICANA"
click at [674, 239] on div "Search" at bounding box center [646, 247] width 62 height 31
click at [666, 244] on button "Search" at bounding box center [648, 248] width 58 height 19
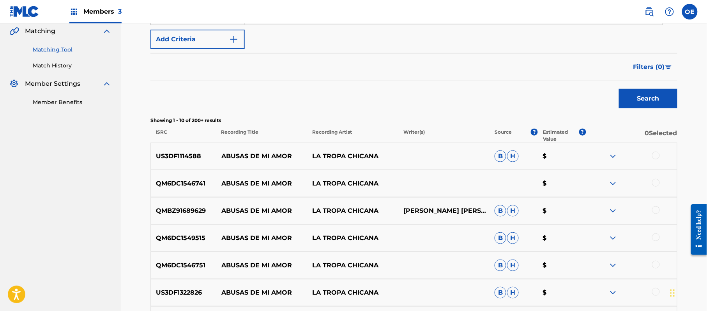
scroll to position [187, 0]
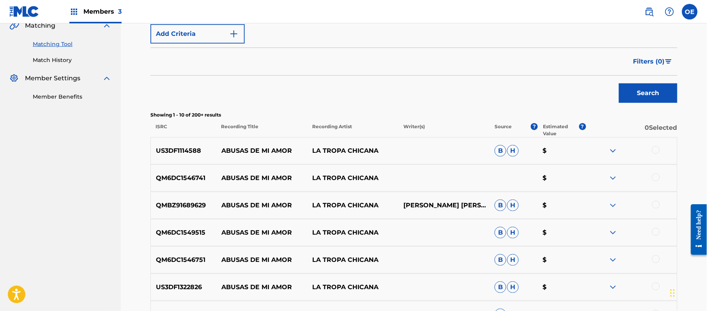
click at [657, 149] on div at bounding box center [656, 150] width 8 height 8
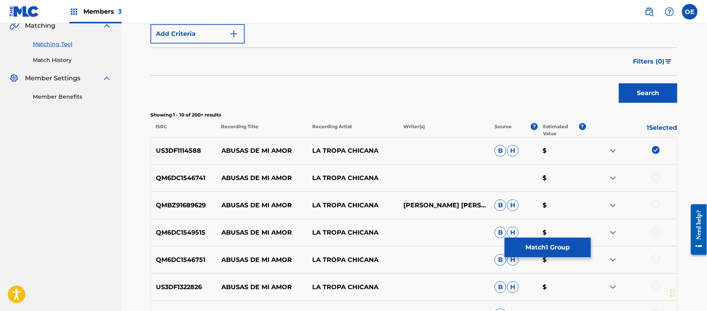
click at [657, 178] on div at bounding box center [656, 177] width 8 height 8
click at [655, 203] on div at bounding box center [656, 205] width 8 height 8
click at [658, 235] on div at bounding box center [656, 232] width 8 height 8
click at [656, 259] on div at bounding box center [656, 259] width 8 height 8
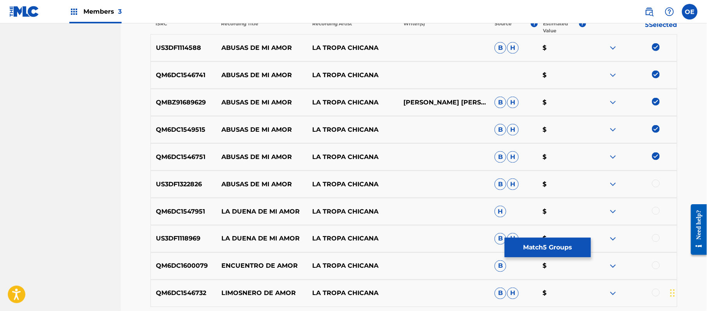
scroll to position [291, 0]
click at [657, 186] on div at bounding box center [656, 183] width 8 height 8
click at [543, 242] on button "Match 6 Groups" at bounding box center [548, 247] width 86 height 19
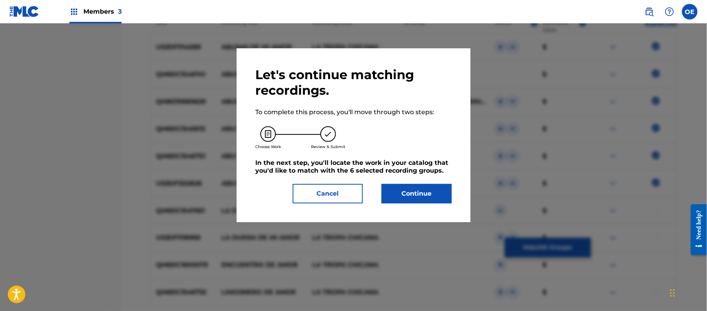
click at [411, 193] on button "Continue" at bounding box center [417, 193] width 70 height 19
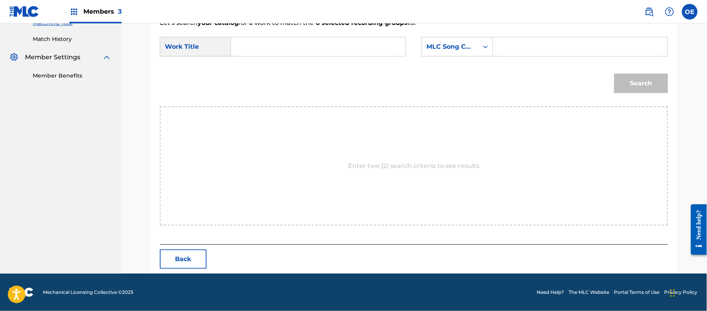
scroll to position [208, 0]
type input "ABUSAS DE MI AMOR"
click at [442, 45] on div "MLC Song Code" at bounding box center [450, 46] width 47 height 9
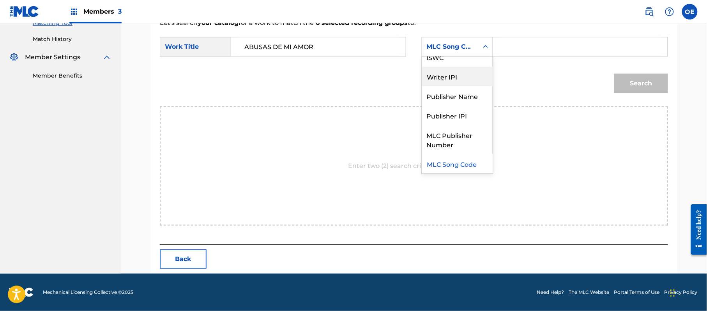
scroll to position [0, 0]
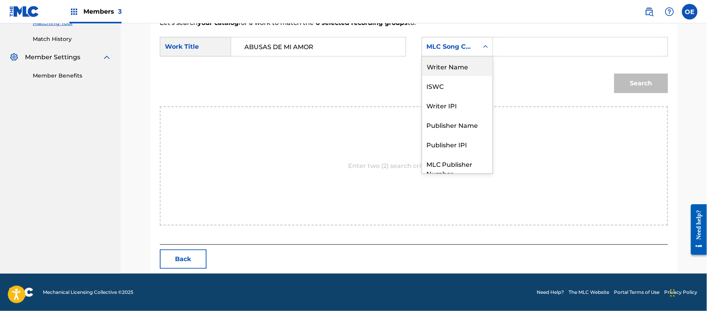
click at [449, 65] on div "Writer Name" at bounding box center [457, 66] width 71 height 19
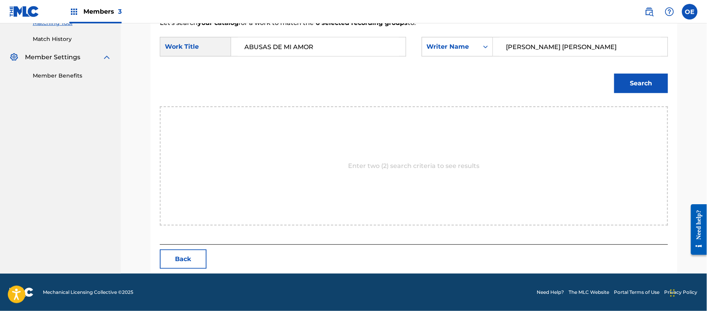
type input "[PERSON_NAME] [PERSON_NAME]"
click at [630, 91] on button "Search" at bounding box center [641, 83] width 54 height 19
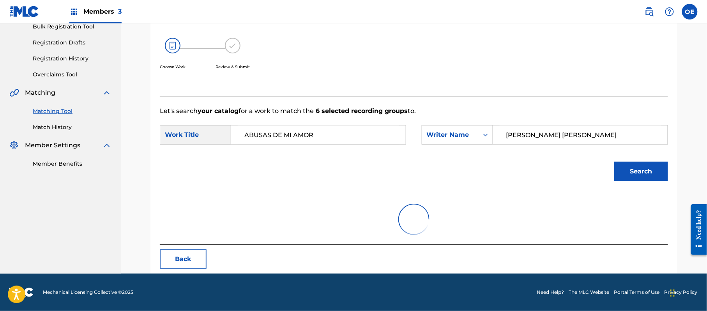
scroll to position [208, 0]
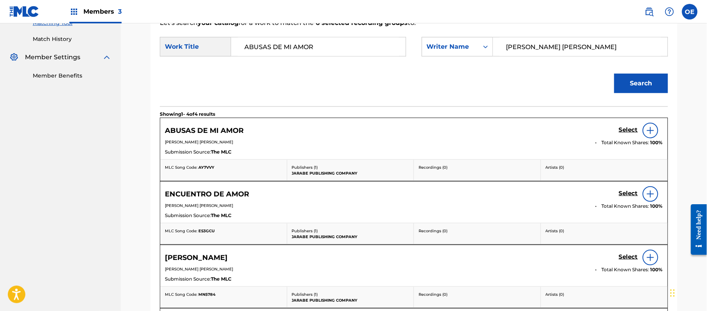
click at [622, 134] on link "Select" at bounding box center [628, 130] width 19 height 9
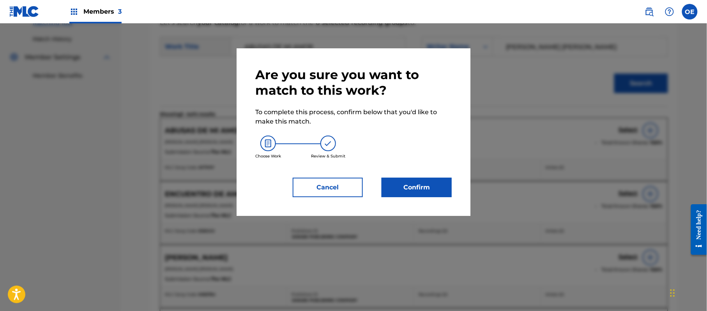
click at [437, 181] on button "Confirm" at bounding box center [417, 187] width 70 height 19
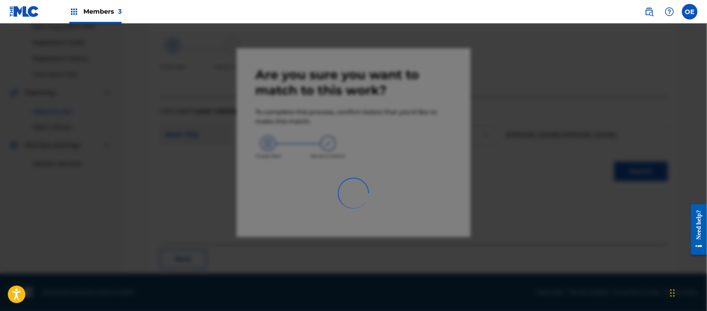
scroll to position [31, 0]
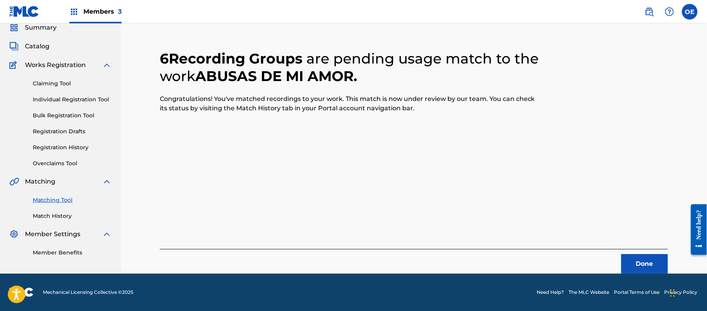
click at [640, 253] on div "Done" at bounding box center [414, 261] width 508 height 25
click at [641, 261] on button "Done" at bounding box center [644, 263] width 47 height 19
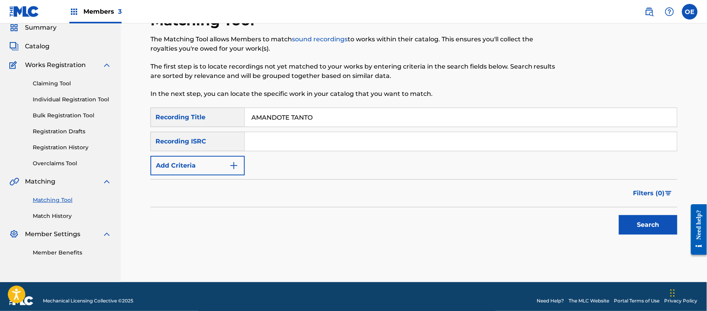
type input "AMANDOTE TANTO"
click at [207, 157] on button "Add Criteria" at bounding box center [197, 165] width 94 height 19
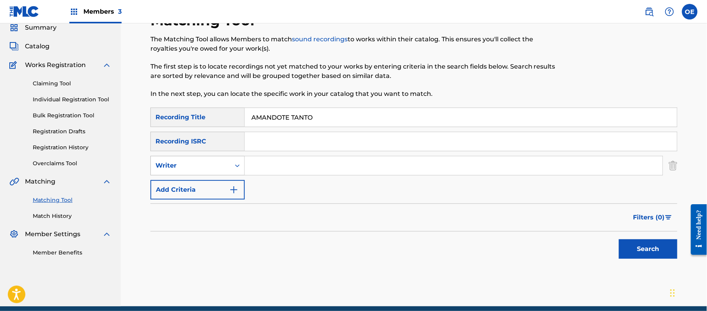
click at [202, 168] on div "Writer" at bounding box center [191, 165] width 70 height 9
click at [198, 180] on div "Recording Artist" at bounding box center [198, 184] width 94 height 19
type input "LA TROPA CHICANA"
click at [638, 248] on button "Search" at bounding box center [648, 248] width 58 height 19
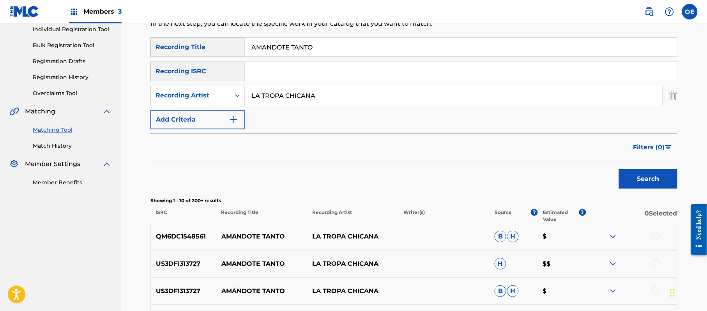
scroll to position [83, 0]
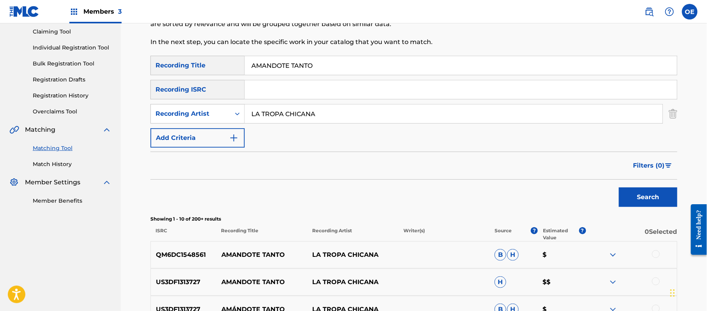
click at [658, 250] on div at bounding box center [631, 254] width 91 height 9
click at [657, 256] on div at bounding box center [656, 254] width 8 height 8
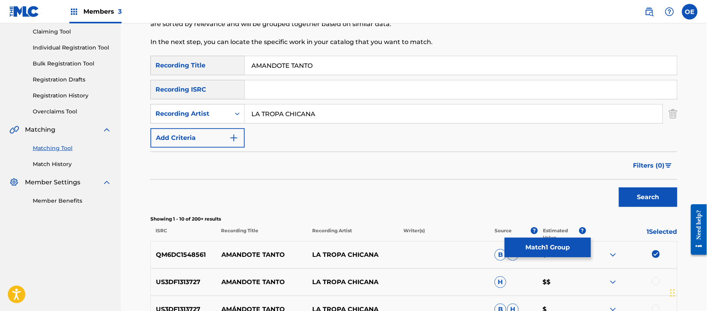
click at [653, 280] on div at bounding box center [656, 281] width 8 height 8
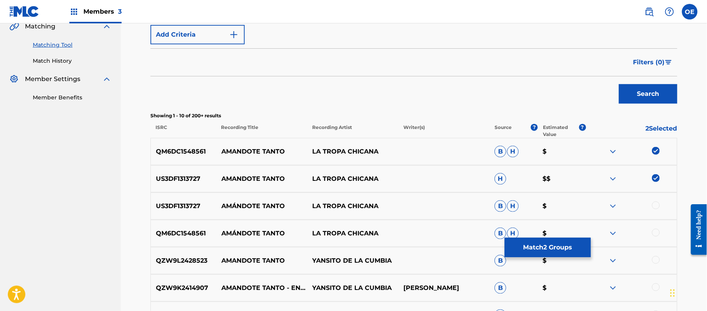
scroll to position [187, 0]
click at [655, 207] on div at bounding box center [656, 205] width 8 height 8
click at [560, 242] on button "Match 3 Groups" at bounding box center [548, 247] width 86 height 19
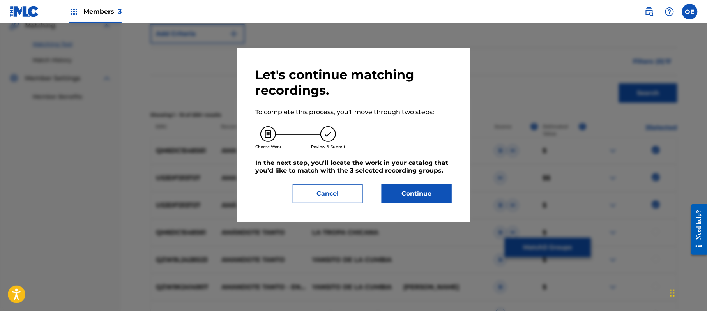
click at [431, 193] on button "Continue" at bounding box center [417, 193] width 70 height 19
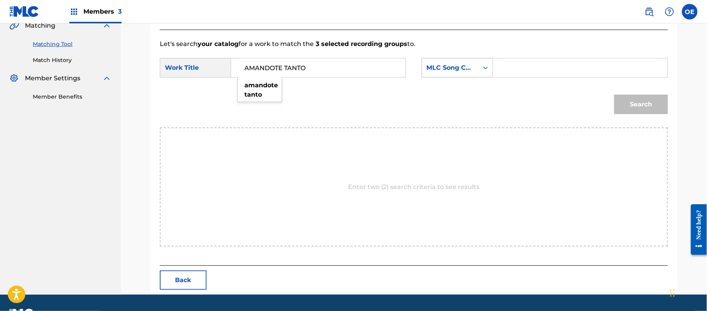
type input "AMANDOTE TANTO"
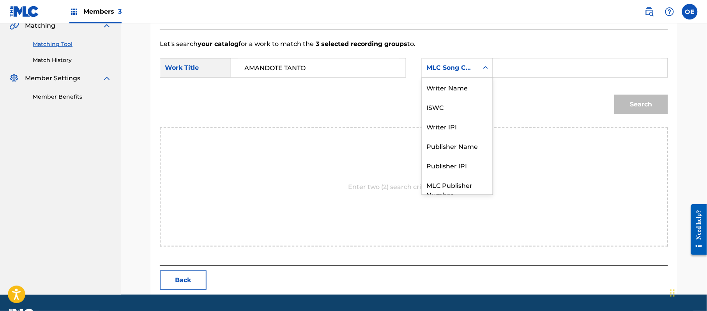
click at [447, 72] on div "MLC Song Code" at bounding box center [450, 67] width 47 height 9
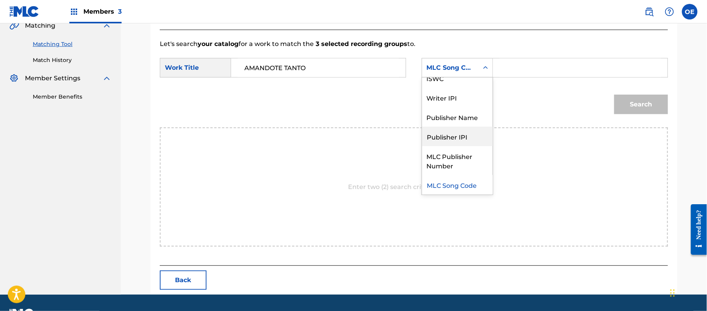
scroll to position [0, 0]
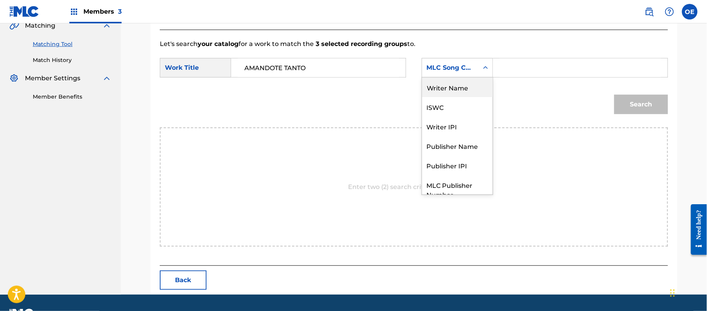
click at [460, 94] on div "Writer Name" at bounding box center [457, 87] width 71 height 19
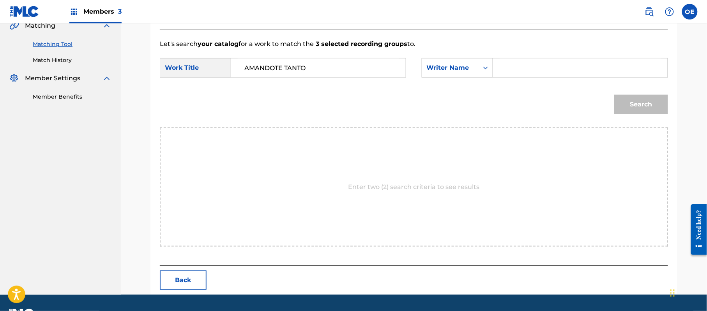
drag, startPoint x: 518, startPoint y: 58, endPoint x: 514, endPoint y: 69, distance: 11.1
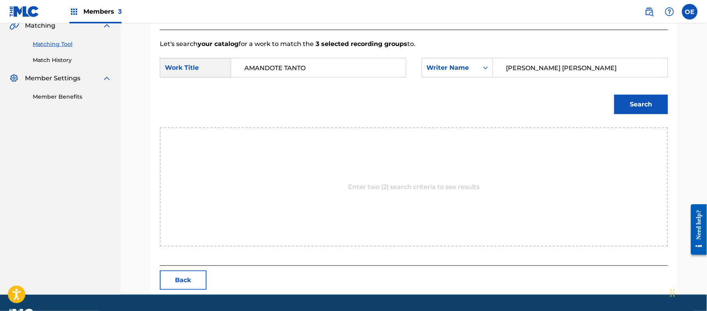
type input "[PERSON_NAME] [PERSON_NAME]"
click at [633, 105] on button "Search" at bounding box center [641, 104] width 54 height 19
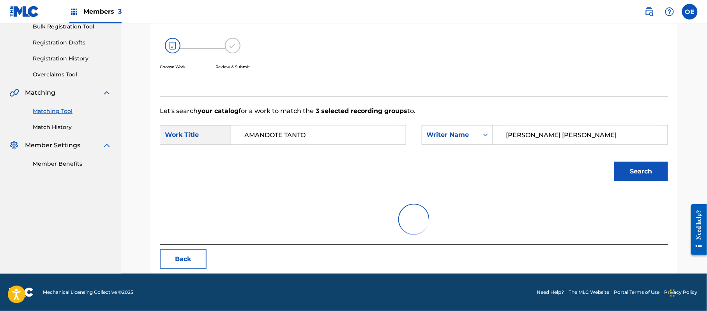
scroll to position [186, 0]
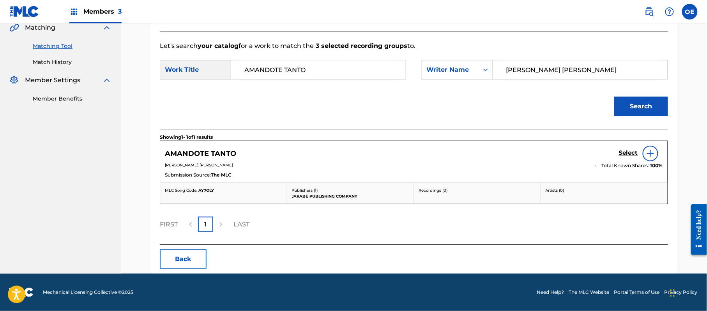
click at [624, 151] on h5 "Select" at bounding box center [628, 152] width 19 height 7
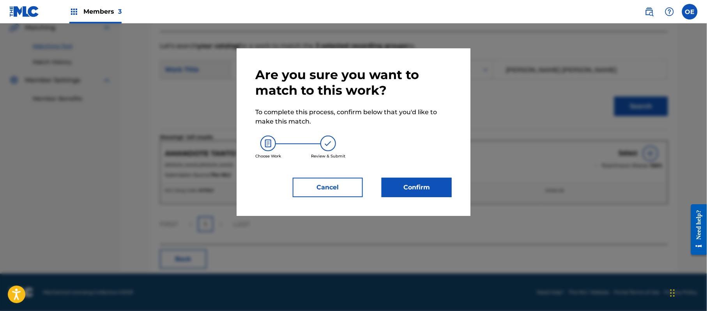
click at [429, 181] on button "Confirm" at bounding box center [417, 187] width 70 height 19
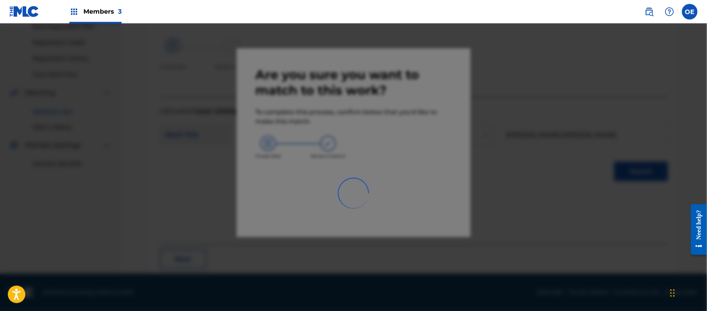
scroll to position [31, 0]
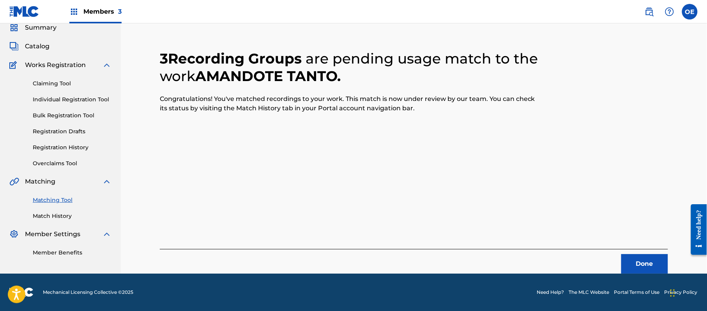
click at [637, 256] on button "Done" at bounding box center [644, 263] width 47 height 19
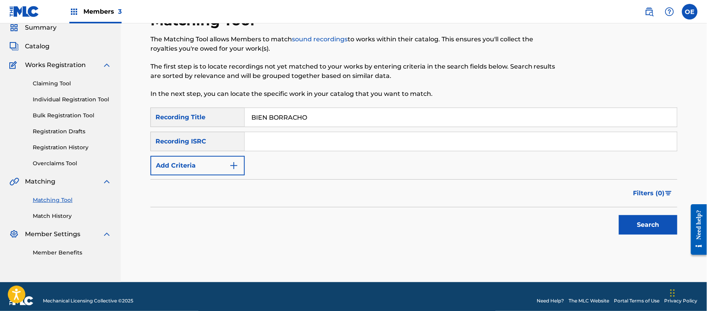
type input "BIEN BORRACHO"
click at [196, 167] on button "Add Criteria" at bounding box center [197, 165] width 94 height 19
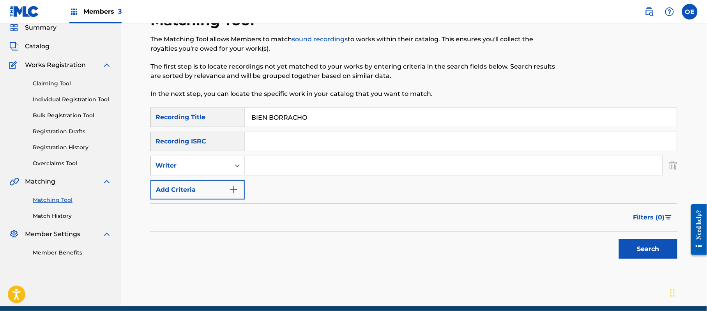
click at [196, 168] on div "Writer" at bounding box center [191, 165] width 70 height 9
click at [194, 179] on div "Recording Artist" at bounding box center [198, 184] width 94 height 19
type input "LA TROPA CHICANA"
click at [636, 248] on button "Search" at bounding box center [648, 248] width 58 height 19
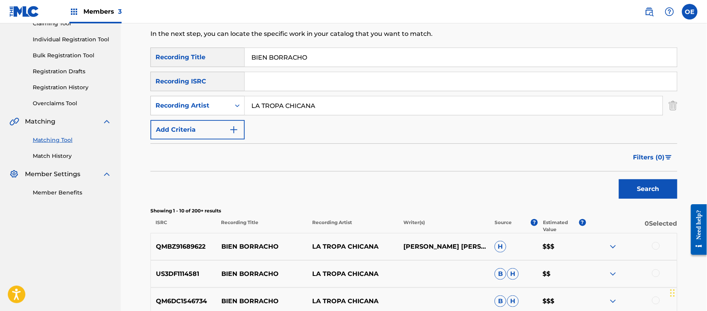
scroll to position [187, 0]
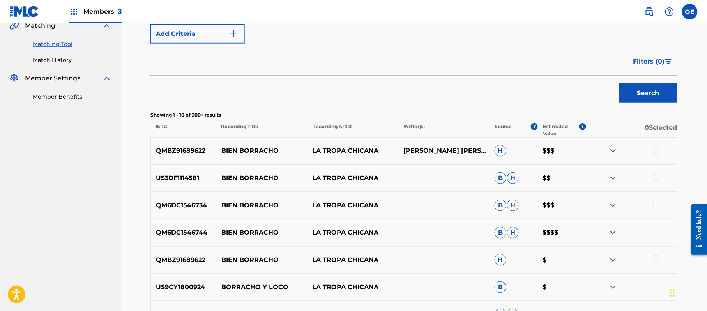
click at [657, 149] on div at bounding box center [656, 150] width 8 height 8
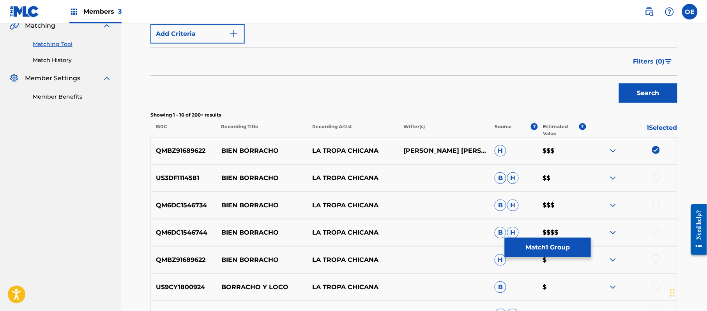
click at [657, 174] on div at bounding box center [656, 177] width 8 height 8
click at [657, 203] on div at bounding box center [656, 205] width 8 height 8
click at [654, 228] on div at bounding box center [656, 232] width 8 height 8
click at [654, 230] on img at bounding box center [656, 232] width 8 height 8
click at [654, 230] on div at bounding box center [656, 232] width 8 height 8
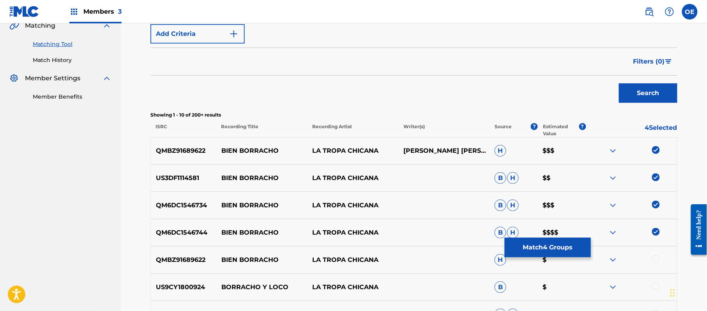
click at [654, 258] on div at bounding box center [656, 259] width 8 height 8
click at [576, 241] on button "Match 5 Groups" at bounding box center [548, 247] width 86 height 19
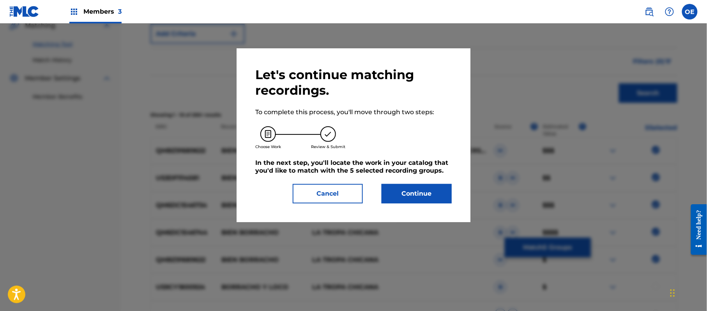
click at [424, 194] on button "Continue" at bounding box center [417, 193] width 70 height 19
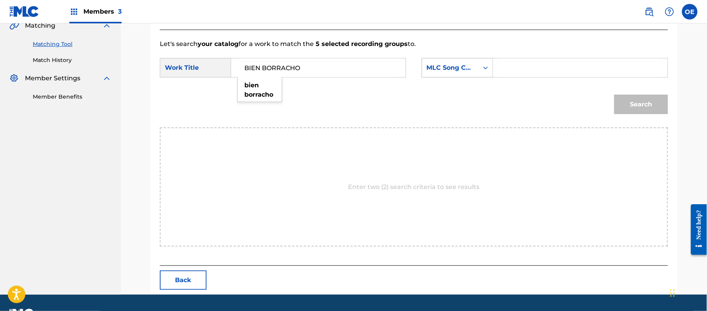
type input "BIEN BORRACHO"
click at [451, 71] on div "MLC Song Code" at bounding box center [450, 67] width 47 height 9
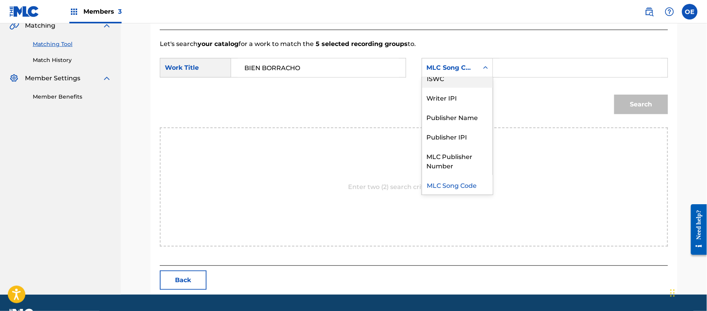
scroll to position [0, 0]
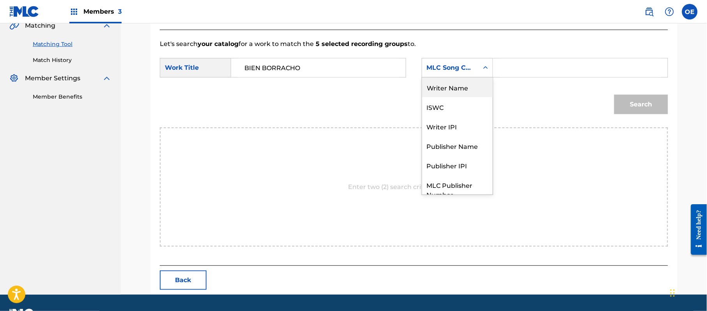
drag, startPoint x: 456, startPoint y: 91, endPoint x: 449, endPoint y: 91, distance: 6.6
click at [456, 91] on div "Writer Name" at bounding box center [457, 87] width 71 height 19
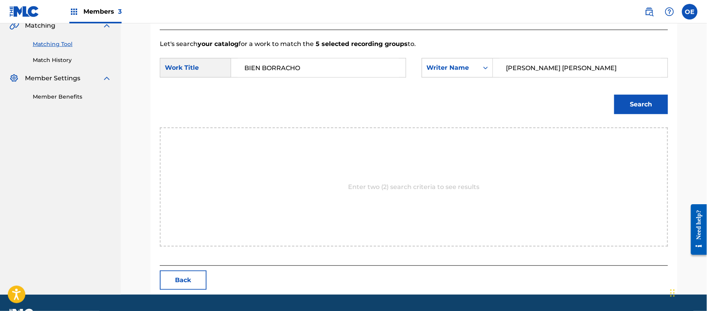
type input "[PERSON_NAME] [PERSON_NAME]"
click at [633, 95] on button "Search" at bounding box center [641, 104] width 54 height 19
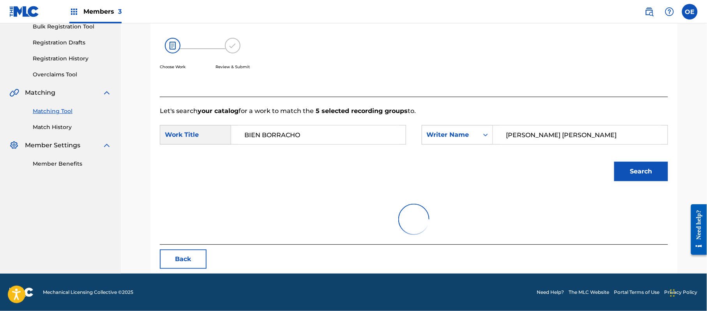
scroll to position [187, 0]
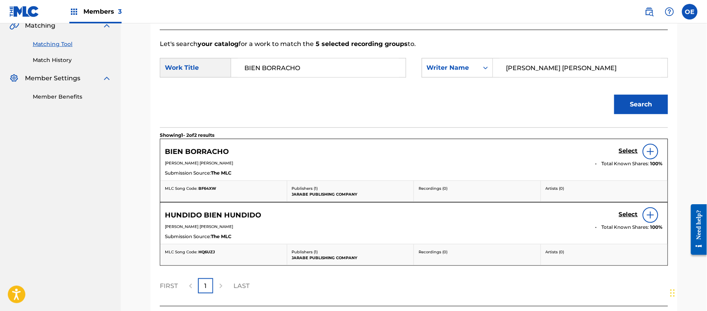
click at [623, 152] on h5 "Select" at bounding box center [628, 150] width 19 height 7
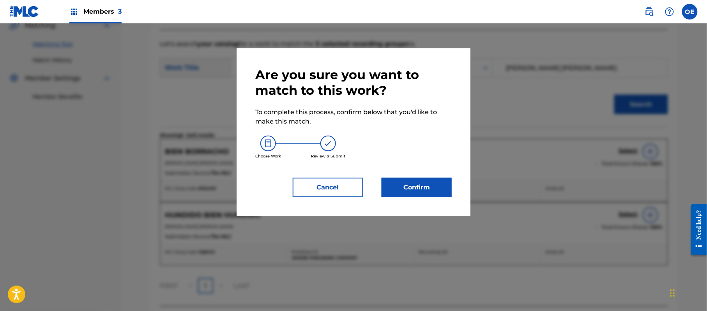
click at [395, 180] on button "Confirm" at bounding box center [417, 187] width 70 height 19
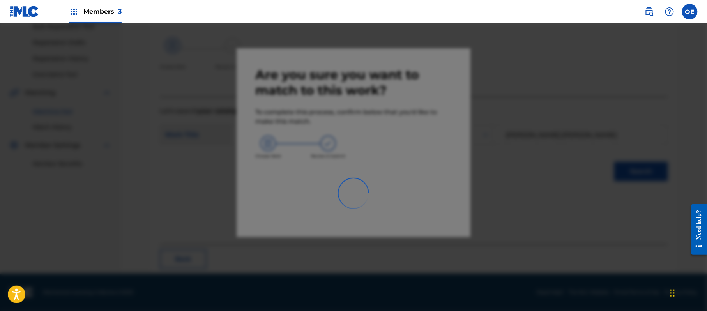
scroll to position [31, 0]
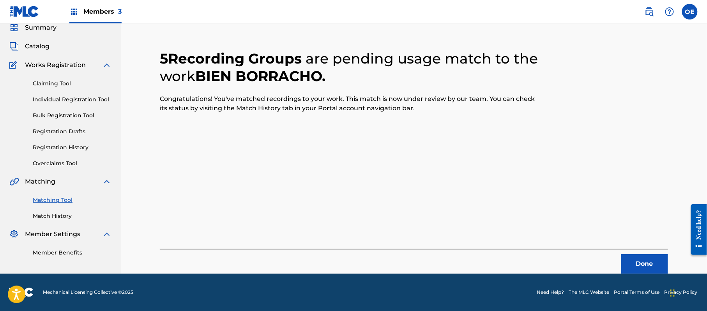
click at [627, 254] on button "Done" at bounding box center [644, 263] width 47 height 19
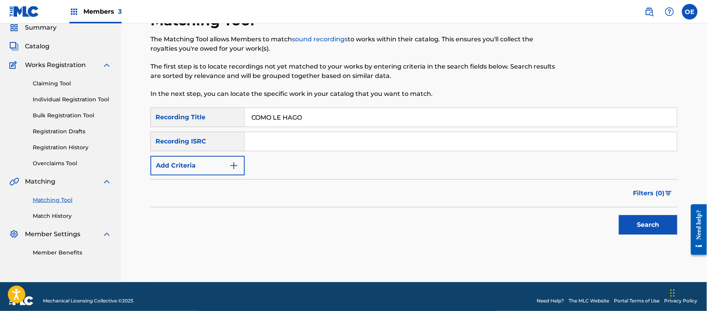
type input "COMO LE HAGO"
click at [229, 165] on img "Search Form" at bounding box center [233, 165] width 9 height 9
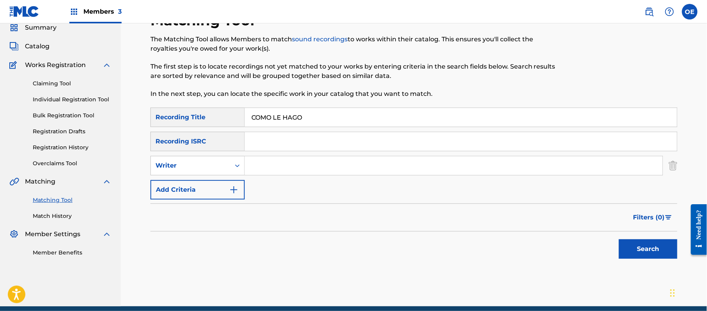
click at [229, 165] on div "Writer" at bounding box center [191, 165] width 80 height 15
click at [212, 176] on div "Recording Artist" at bounding box center [198, 184] width 94 height 19
click at [640, 246] on button "Search" at bounding box center [648, 248] width 58 height 19
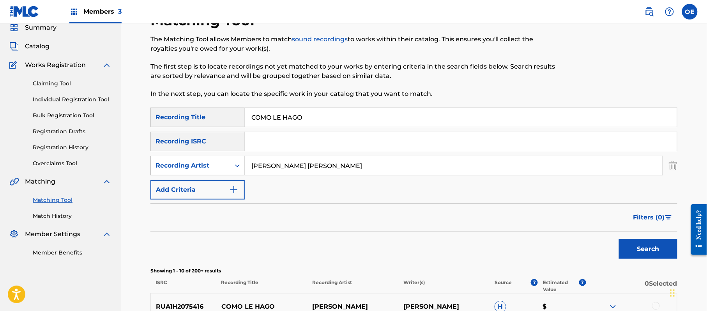
drag, startPoint x: 367, startPoint y: 159, endPoint x: 211, endPoint y: 165, distance: 156.4
click at [168, 168] on div "SearchWithCriteriabf525d7c-0934-4ff0-8ed2-4c1b12ff7e87 Recording Artist [PERSON…" at bounding box center [413, 165] width 527 height 19
type input "LA TROPA CHICANA"
drag, startPoint x: 679, startPoint y: 257, endPoint x: 661, endPoint y: 253, distance: 17.8
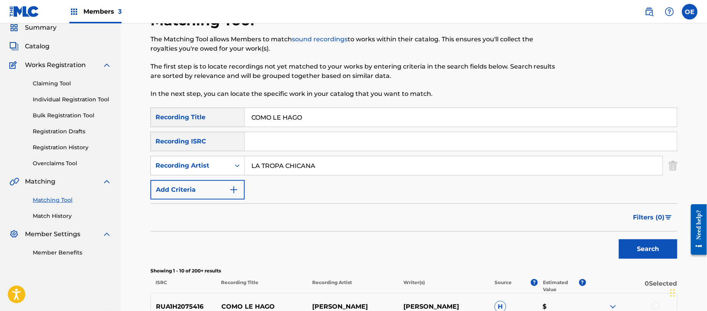
click at [648, 251] on button "Search" at bounding box center [648, 248] width 58 height 19
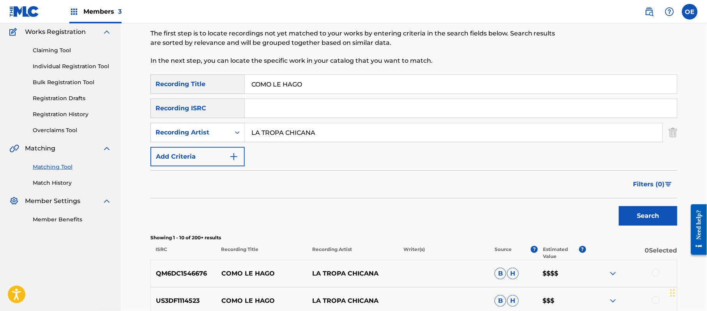
scroll to position [135, 0]
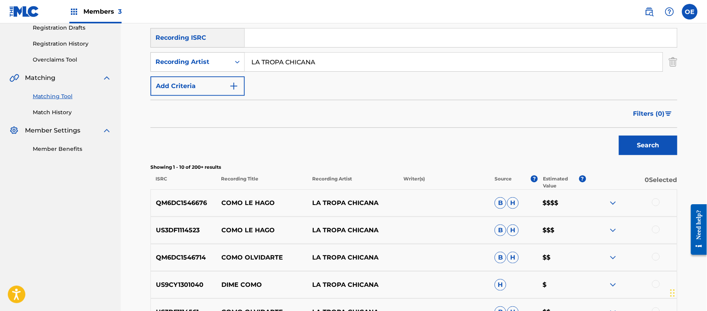
click at [658, 200] on div at bounding box center [656, 202] width 8 height 8
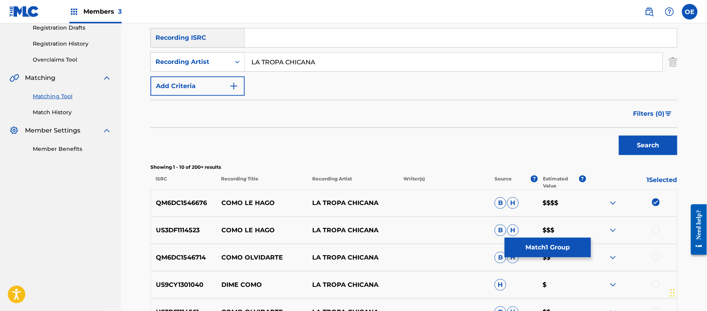
click at [657, 228] on div at bounding box center [656, 230] width 8 height 8
click at [542, 253] on button "Match 2 Groups" at bounding box center [548, 247] width 86 height 19
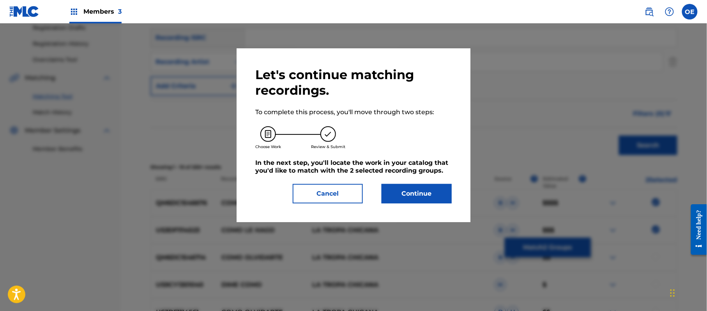
drag, startPoint x: 411, startPoint y: 200, endPoint x: 34, endPoint y: 223, distance: 377.2
click at [410, 200] on button "Continue" at bounding box center [417, 193] width 70 height 19
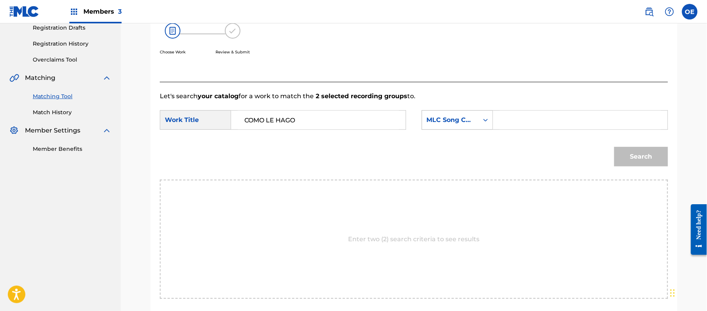
type input "COMO LE HAGO"
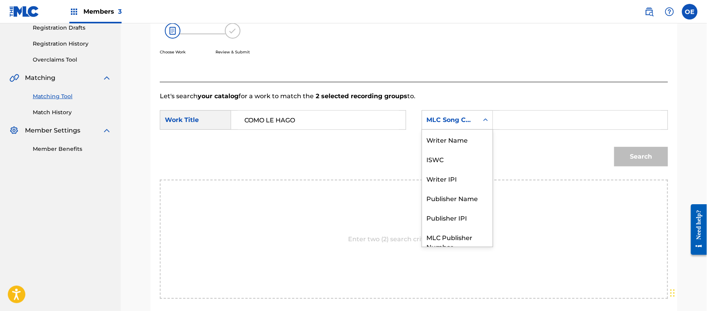
click at [432, 124] on div "MLC Song Code" at bounding box center [450, 119] width 47 height 9
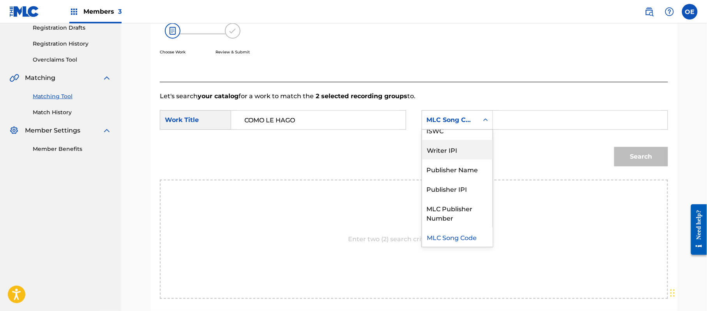
scroll to position [0, 0]
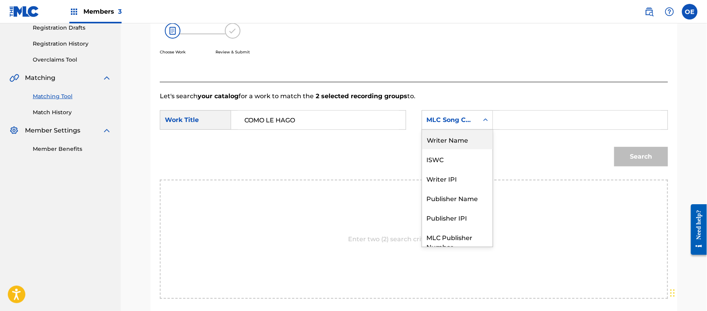
click at [457, 144] on div "Writer Name" at bounding box center [457, 139] width 71 height 19
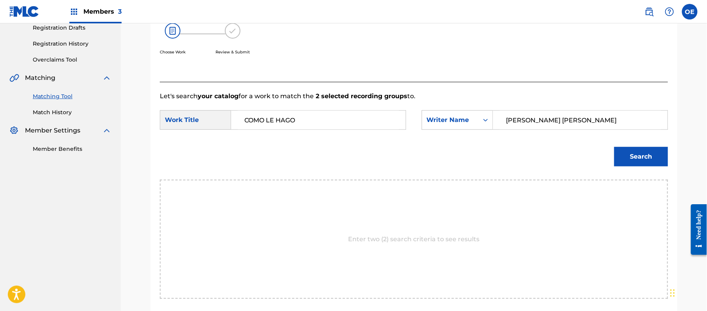
type input "[PERSON_NAME] [PERSON_NAME]"
click at [638, 150] on button "Search" at bounding box center [641, 156] width 54 height 19
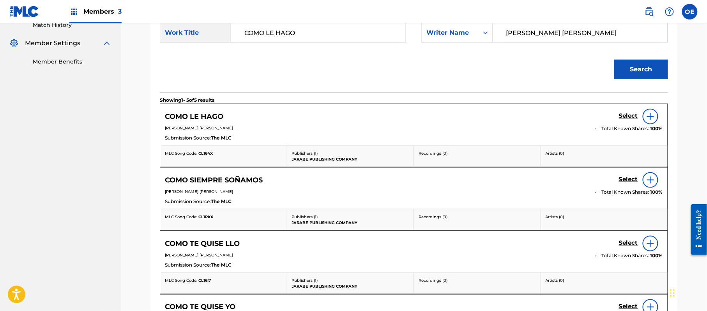
scroll to position [239, 0]
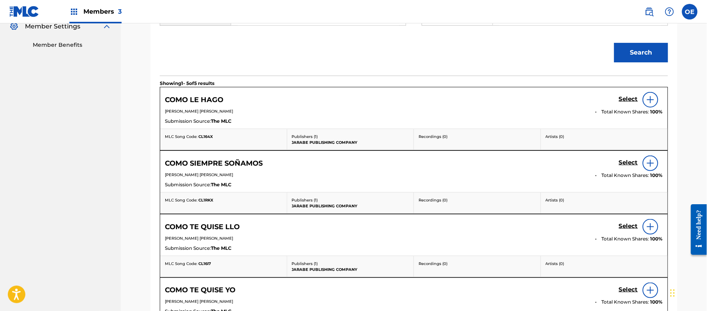
click at [620, 97] on h5 "Select" at bounding box center [628, 98] width 19 height 7
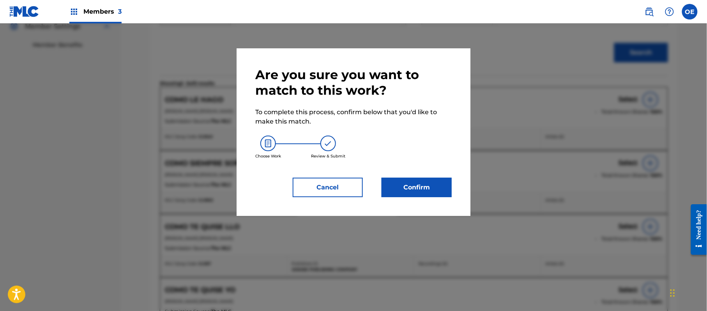
click at [410, 187] on button "Confirm" at bounding box center [417, 187] width 70 height 19
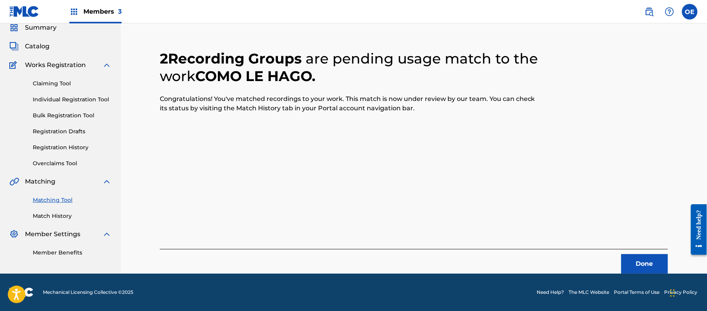
scroll to position [31, 0]
click at [640, 263] on button "Done" at bounding box center [644, 263] width 47 height 19
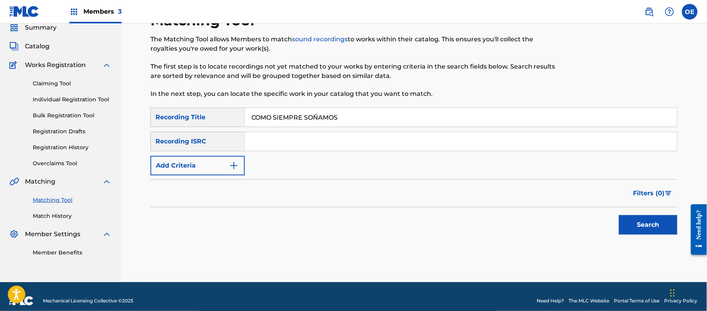
type input "COMO SIEMPRE SOÑAMOS"
click at [237, 160] on button "Add Criteria" at bounding box center [197, 165] width 94 height 19
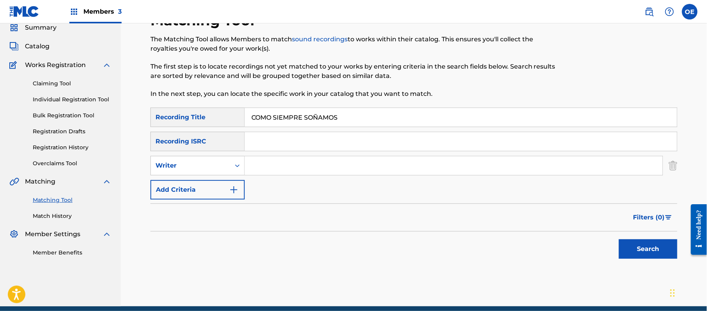
click at [211, 161] on div "Writer" at bounding box center [191, 165] width 70 height 9
click at [210, 178] on div "Recording Artist" at bounding box center [198, 184] width 94 height 19
type input "LA TROPA CHICANA"
click at [649, 251] on button "Search" at bounding box center [648, 248] width 58 height 19
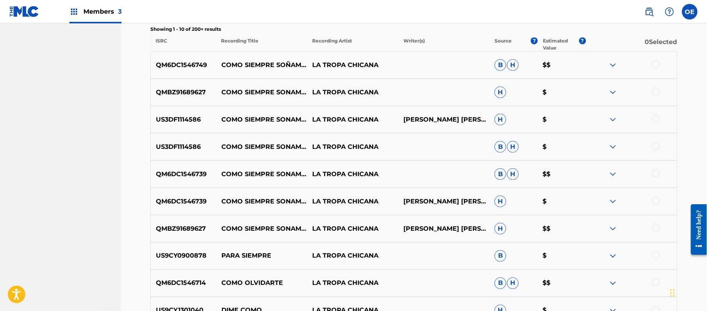
scroll to position [291, 0]
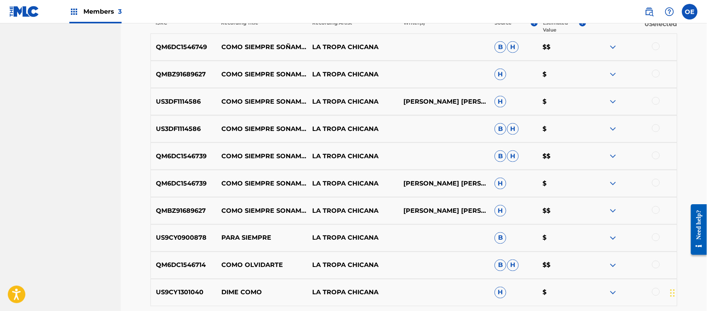
click at [654, 210] on div at bounding box center [656, 210] width 8 height 8
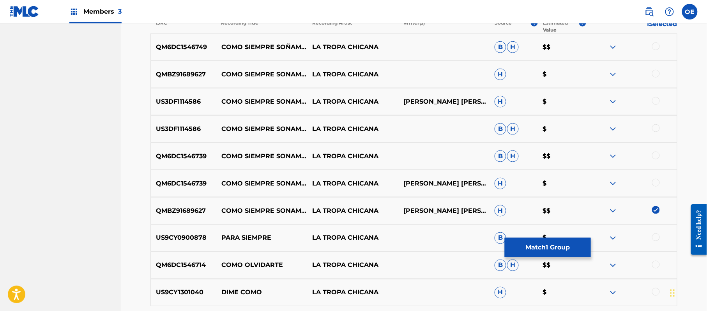
click at [656, 183] on div at bounding box center [656, 183] width 8 height 8
click at [656, 154] on div at bounding box center [656, 156] width 8 height 8
click at [656, 132] on div at bounding box center [656, 128] width 8 height 8
click at [656, 103] on div at bounding box center [656, 101] width 8 height 8
click at [653, 48] on div at bounding box center [656, 46] width 8 height 8
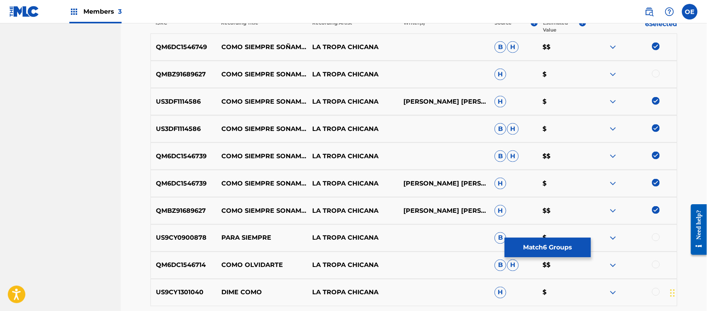
click at [658, 75] on div at bounding box center [656, 74] width 8 height 8
click at [574, 242] on button "Match 7 Groups" at bounding box center [548, 247] width 86 height 19
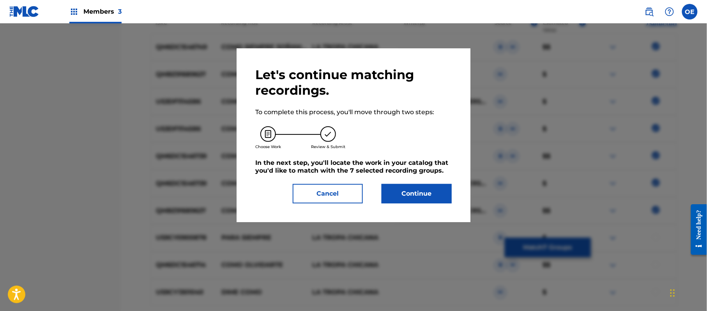
click at [408, 194] on button "Continue" at bounding box center [417, 193] width 70 height 19
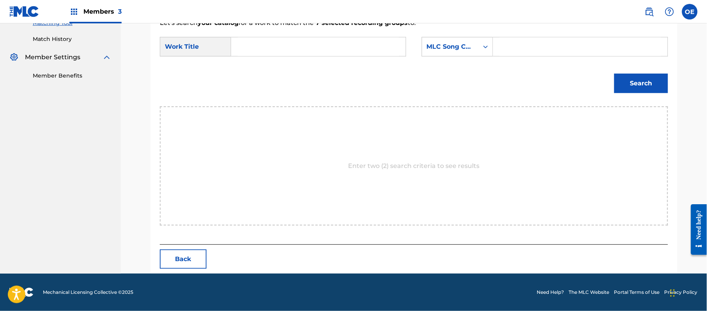
scroll to position [208, 0]
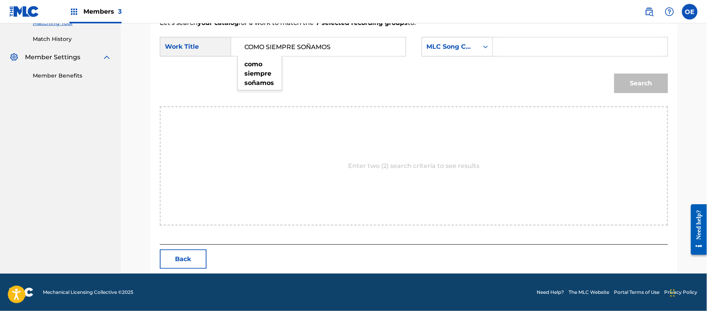
type input "COMO SIEMPRE SOÑAMOS"
drag, startPoint x: 433, startPoint y: 43, endPoint x: 437, endPoint y: 50, distance: 8.0
click at [433, 43] on div "MLC Song Code" at bounding box center [450, 46] width 47 height 9
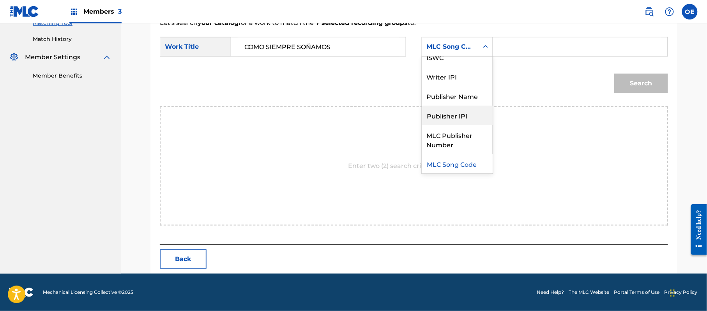
scroll to position [0, 0]
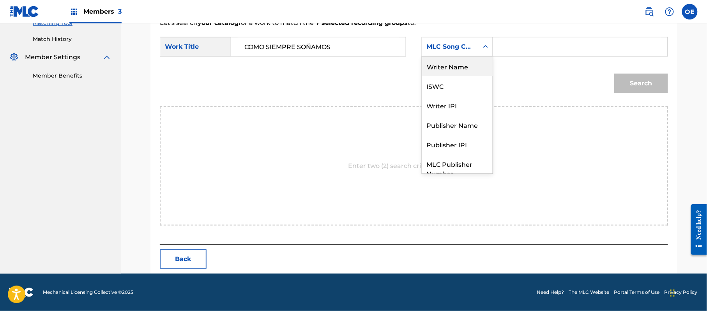
click at [458, 71] on div "Writer Name" at bounding box center [457, 66] width 71 height 19
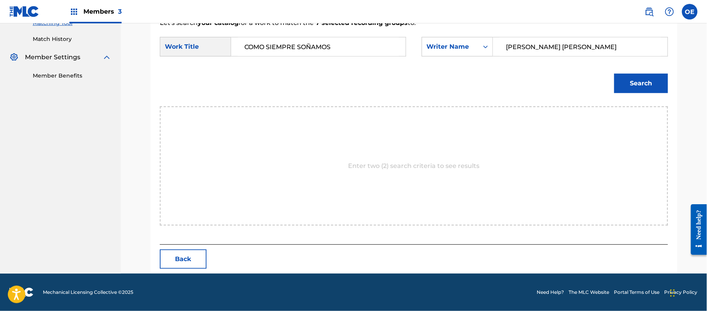
type input "[PERSON_NAME] [PERSON_NAME]"
click at [619, 74] on button "Search" at bounding box center [641, 83] width 54 height 19
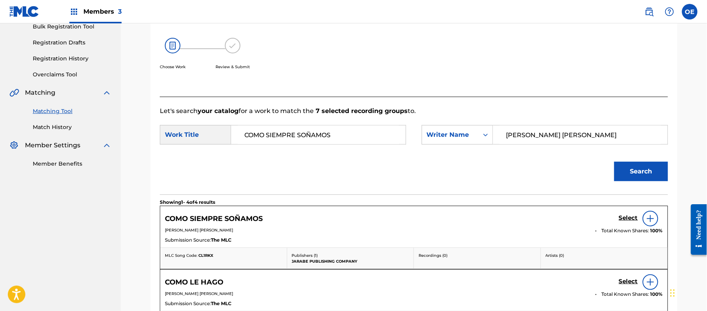
scroll to position [208, 0]
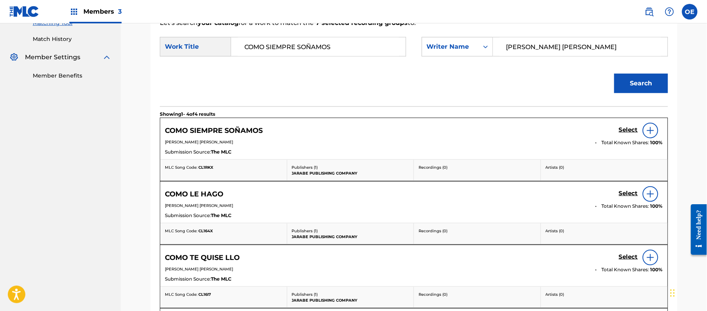
click at [627, 131] on h5 "Select" at bounding box center [628, 129] width 19 height 7
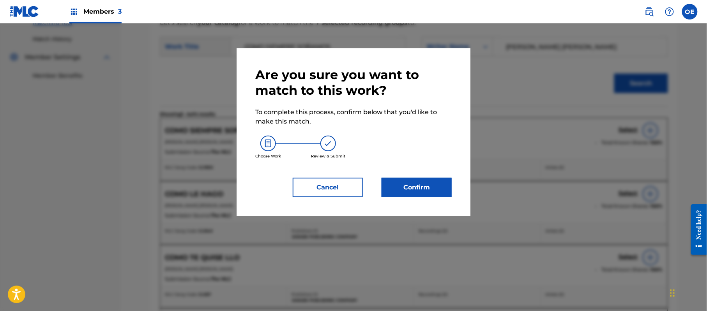
click at [389, 186] on button "Confirm" at bounding box center [417, 187] width 70 height 19
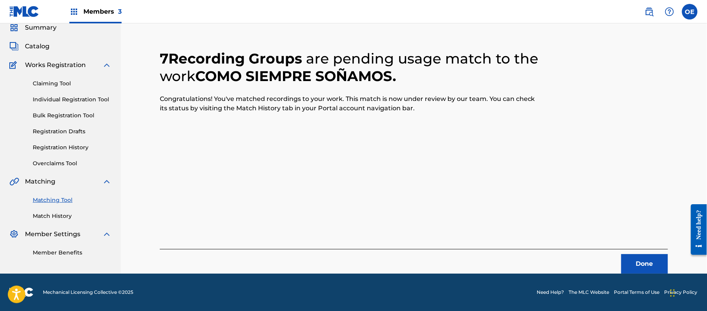
scroll to position [31, 0]
click at [656, 253] on div "Done" at bounding box center [414, 261] width 508 height 25
click at [648, 260] on button "Done" at bounding box center [644, 263] width 47 height 19
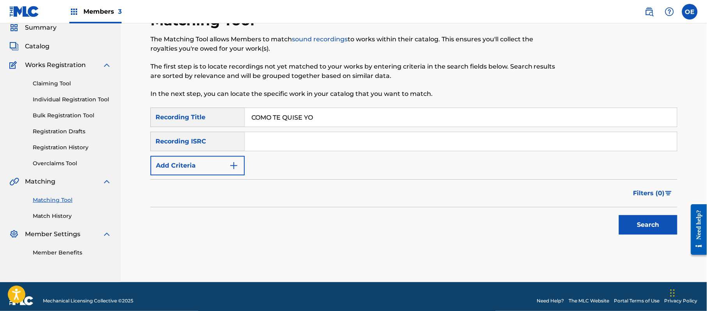
type input "COMO TE QUISE YO"
click at [157, 163] on button "Add Criteria" at bounding box center [197, 165] width 94 height 19
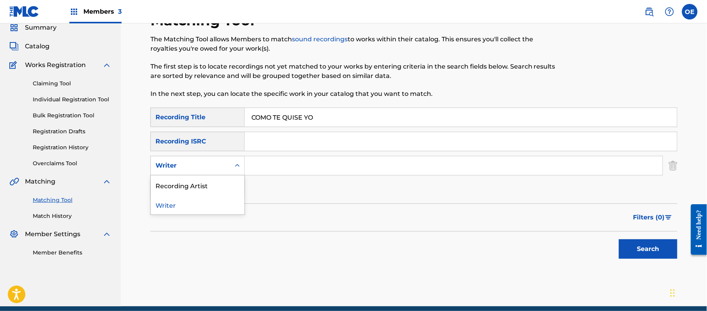
drag, startPoint x: 204, startPoint y: 171, endPoint x: 205, endPoint y: 175, distance: 4.3
click at [204, 171] on div "Writer" at bounding box center [191, 165] width 80 height 15
click at [202, 186] on div "Recording Artist" at bounding box center [198, 184] width 94 height 19
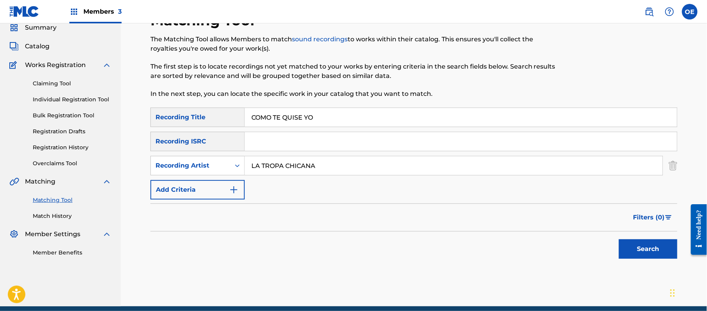
type input "LA TROPA CHICANA"
click at [638, 258] on button "Search" at bounding box center [648, 248] width 58 height 19
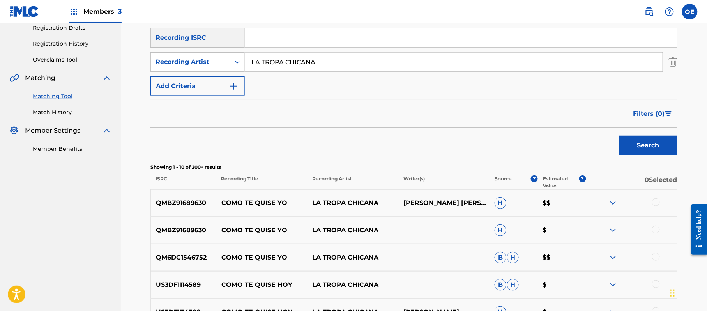
scroll to position [187, 0]
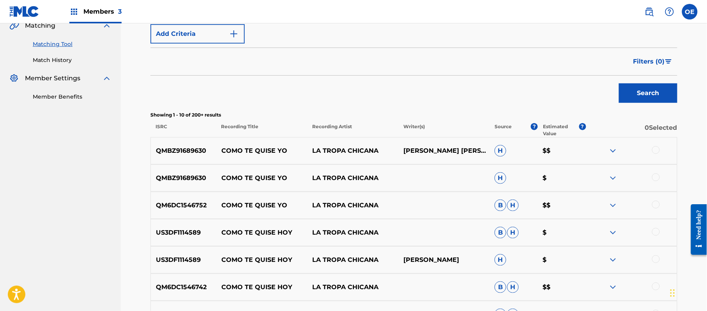
click at [654, 147] on div at bounding box center [656, 150] width 8 height 8
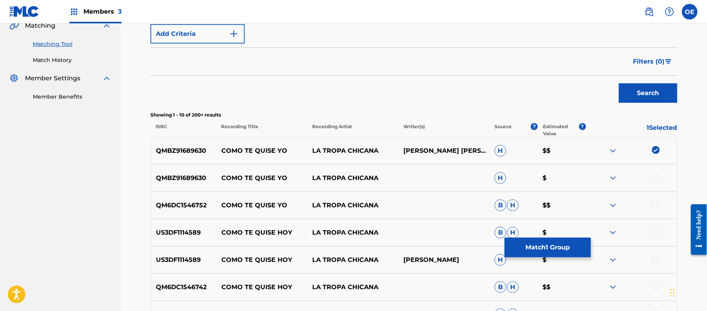
click at [653, 177] on div at bounding box center [656, 177] width 8 height 8
click at [655, 204] on div at bounding box center [656, 205] width 8 height 8
click at [520, 241] on button "Match 3 Groups" at bounding box center [548, 247] width 86 height 19
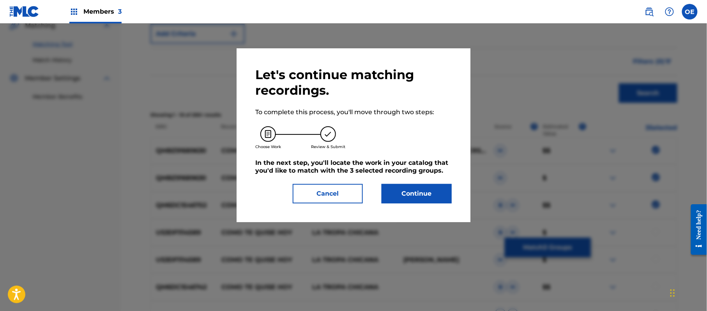
click at [394, 189] on button "Continue" at bounding box center [417, 193] width 70 height 19
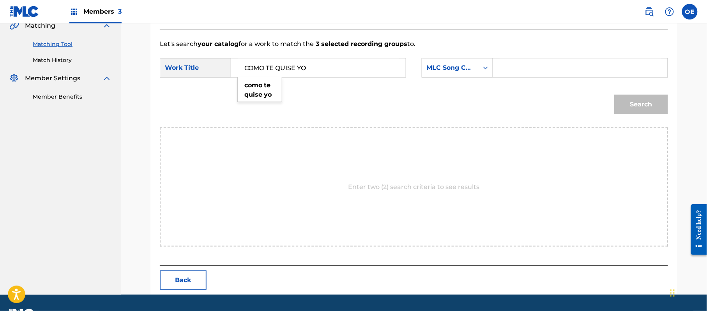
type input "COMO TE QUISE YO"
click at [450, 64] on div "MLC Song Code" at bounding box center [450, 67] width 47 height 9
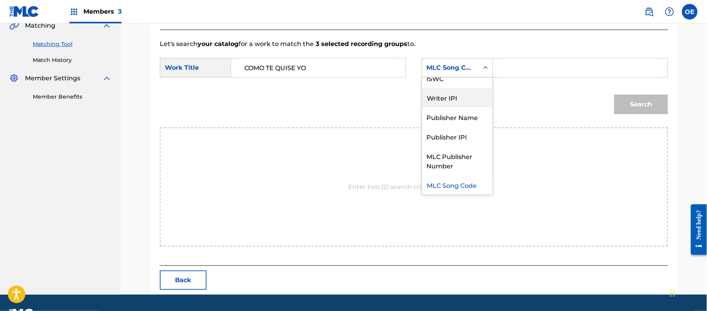
scroll to position [0, 0]
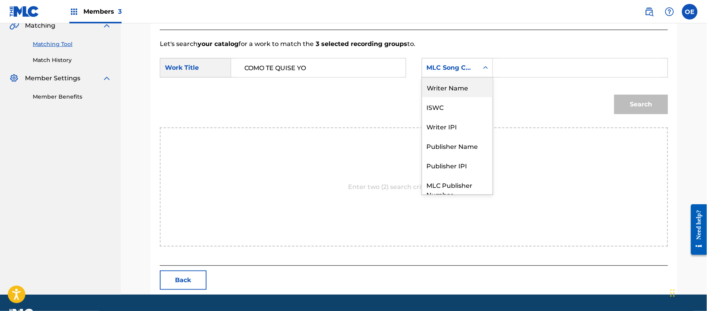
click at [438, 89] on div "Writer Name" at bounding box center [457, 87] width 71 height 19
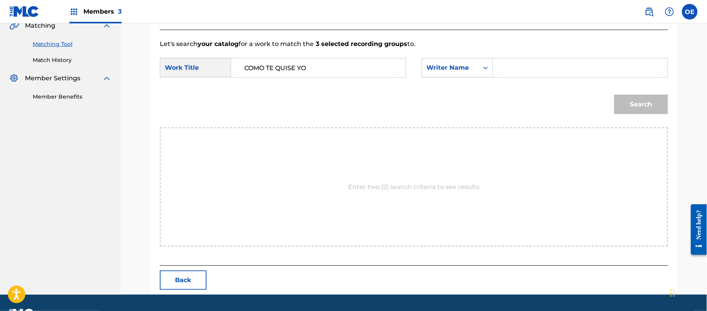
drag, startPoint x: 495, startPoint y: 71, endPoint x: 513, endPoint y: 68, distance: 18.6
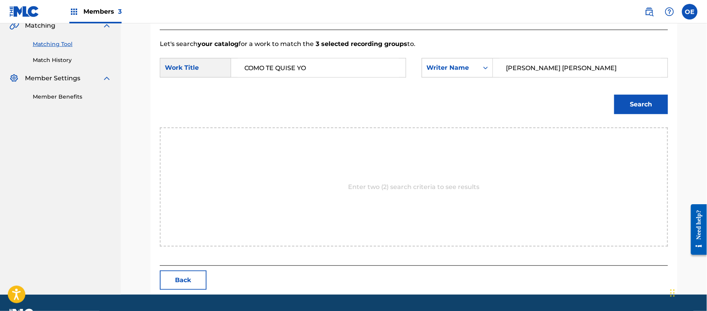
type input "[PERSON_NAME] [PERSON_NAME]"
click at [626, 116] on div "Search" at bounding box center [639, 102] width 58 height 31
click at [630, 108] on button "Search" at bounding box center [641, 104] width 54 height 19
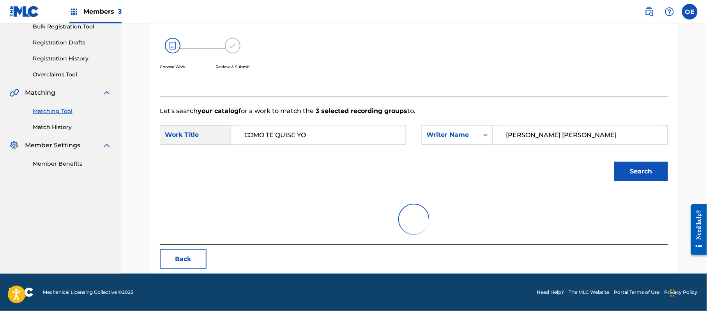
scroll to position [187, 0]
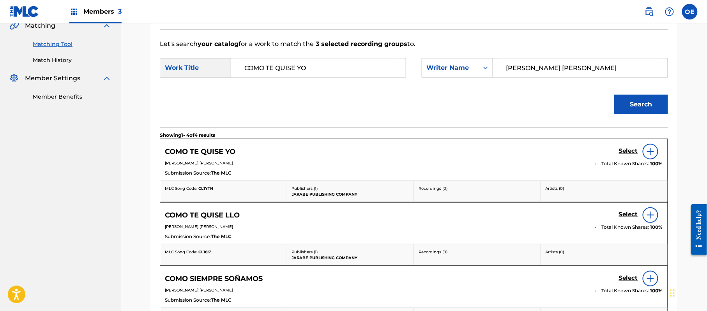
click at [621, 151] on h5 "Select" at bounding box center [628, 150] width 19 height 7
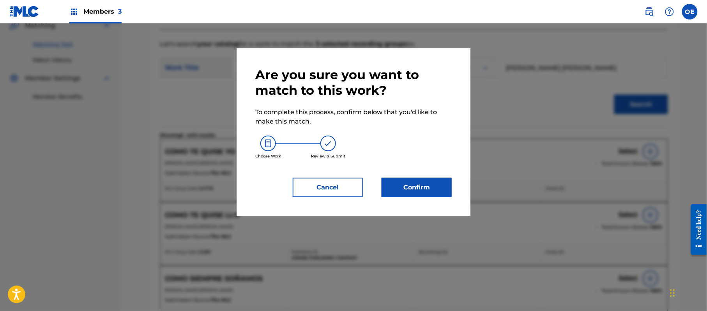
click at [393, 189] on button "Confirm" at bounding box center [417, 187] width 70 height 19
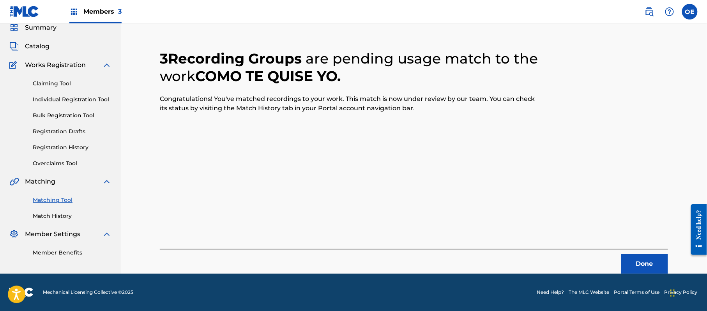
scroll to position [31, 0]
click at [52, 203] on link "Matching Tool" at bounding box center [72, 200] width 79 height 8
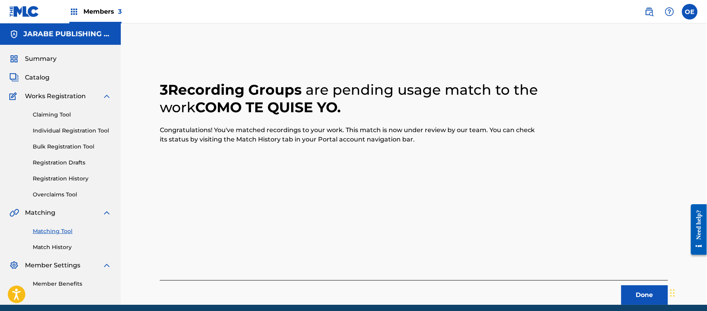
click at [58, 250] on link "Match History" at bounding box center [72, 247] width 79 height 8
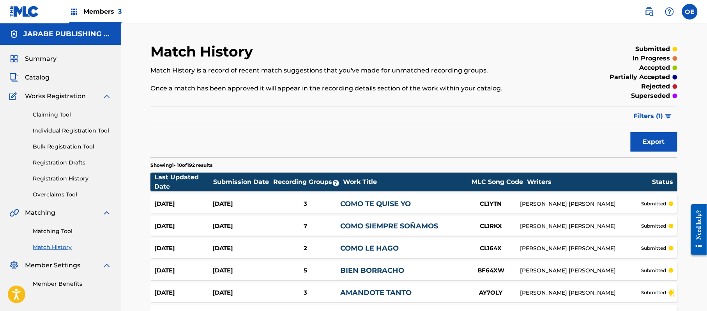
click at [61, 233] on link "Matching Tool" at bounding box center [72, 231] width 79 height 8
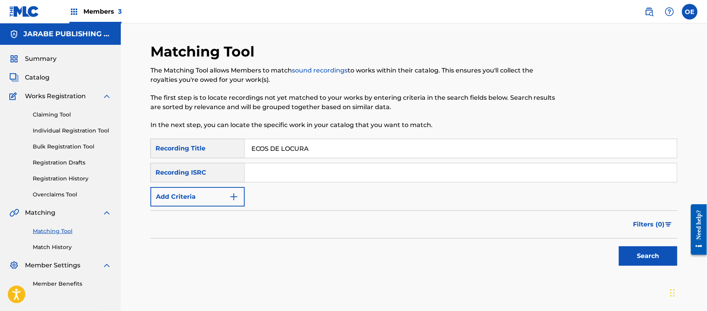
type input "ECOS DE LOCURA"
click at [187, 198] on button "Add Criteria" at bounding box center [197, 196] width 94 height 19
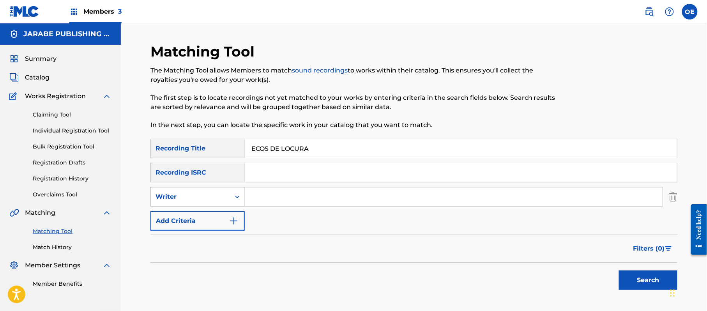
click at [187, 198] on div "Writer" at bounding box center [191, 196] width 70 height 9
click at [184, 208] on div "Recording Artist" at bounding box center [198, 216] width 94 height 19
type input "LA TROPA CHICANA"
click at [624, 278] on button "Search" at bounding box center [648, 279] width 58 height 19
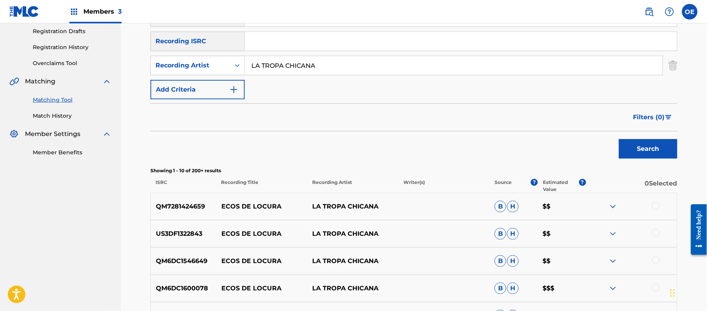
scroll to position [156, 0]
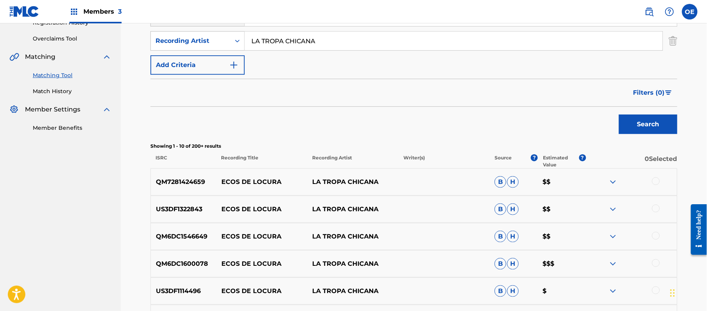
click at [657, 179] on div at bounding box center [656, 181] width 8 height 8
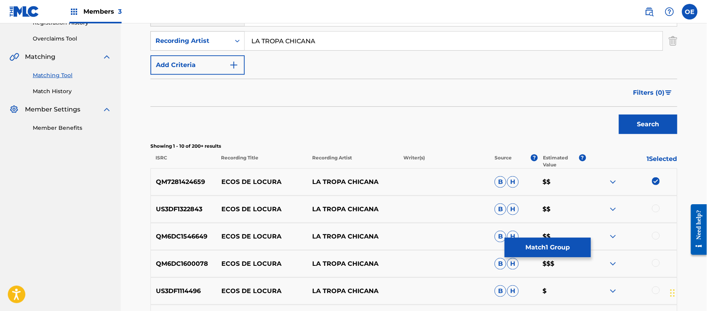
click at [656, 208] on div at bounding box center [656, 209] width 8 height 8
click at [658, 235] on div at bounding box center [656, 236] width 8 height 8
click at [660, 264] on div at bounding box center [631, 263] width 91 height 9
click at [655, 264] on div at bounding box center [656, 263] width 8 height 8
click at [655, 292] on div at bounding box center [656, 290] width 8 height 8
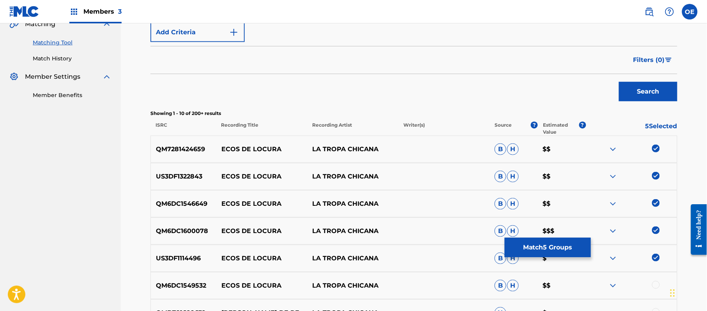
scroll to position [260, 0]
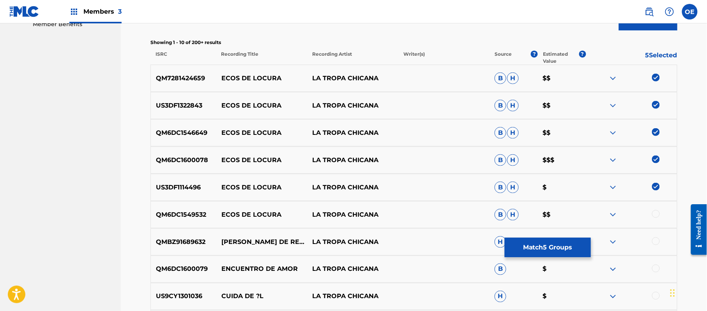
click at [654, 213] on div at bounding box center [656, 214] width 8 height 8
click at [555, 245] on button "Match 6 Groups" at bounding box center [548, 247] width 86 height 19
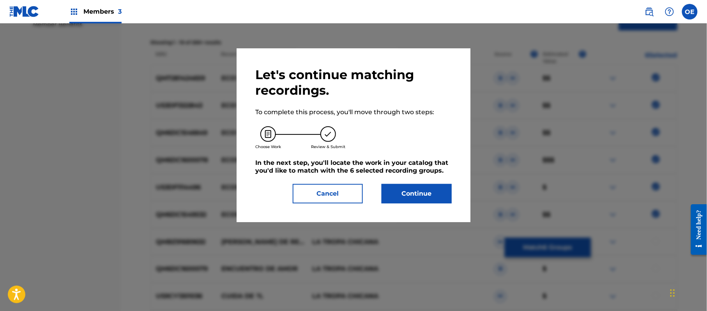
click at [413, 187] on button "Continue" at bounding box center [417, 193] width 70 height 19
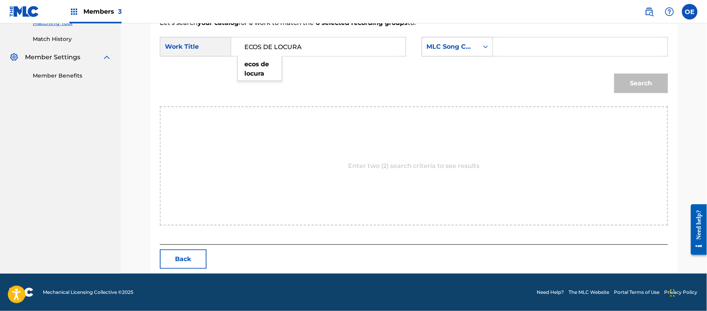
type input "ECOS DE LOCURA"
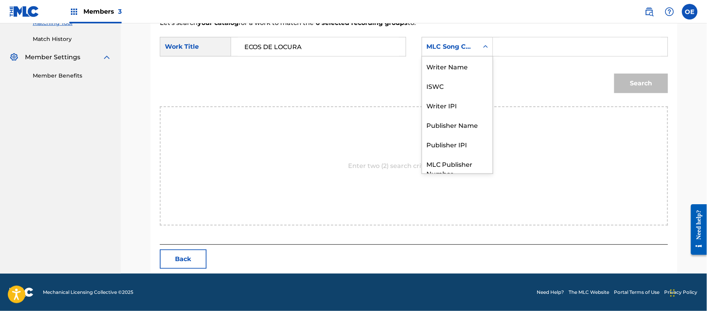
click at [474, 50] on div "MLC Song Code" at bounding box center [450, 46] width 57 height 15
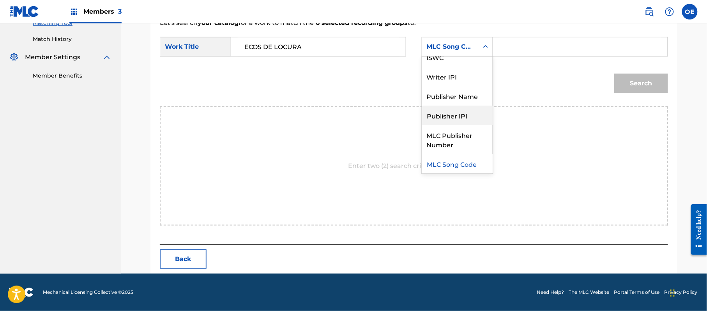
scroll to position [0, 0]
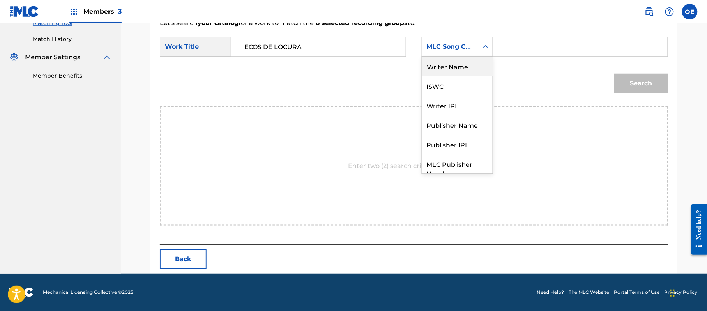
click at [461, 65] on div "Writer Name" at bounding box center [457, 66] width 71 height 19
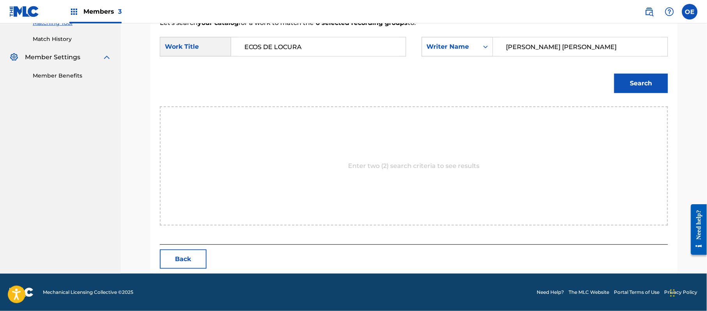
type input "[PERSON_NAME] [PERSON_NAME]"
click at [631, 86] on button "Search" at bounding box center [641, 83] width 54 height 19
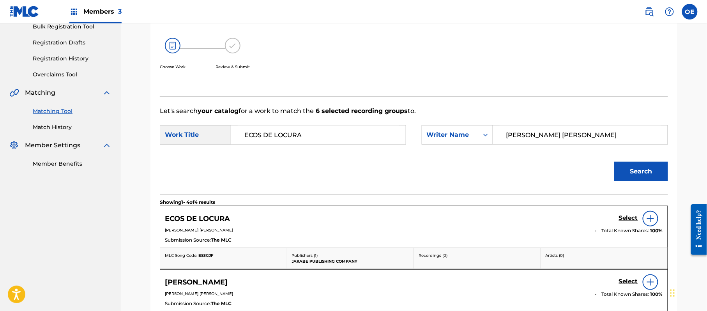
scroll to position [208, 0]
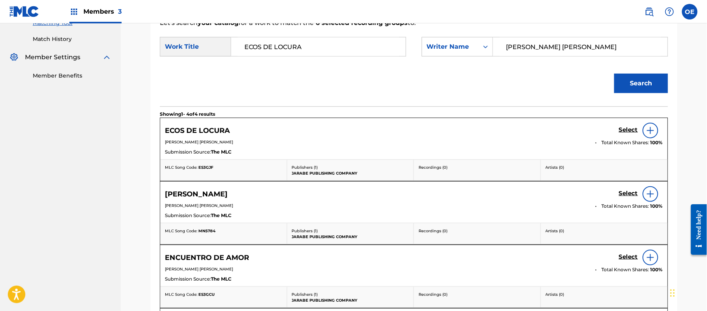
click at [633, 129] on h5 "Select" at bounding box center [628, 129] width 19 height 7
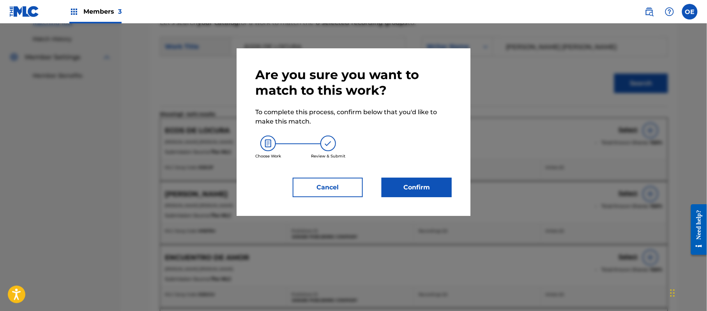
click at [420, 189] on button "Confirm" at bounding box center [417, 187] width 70 height 19
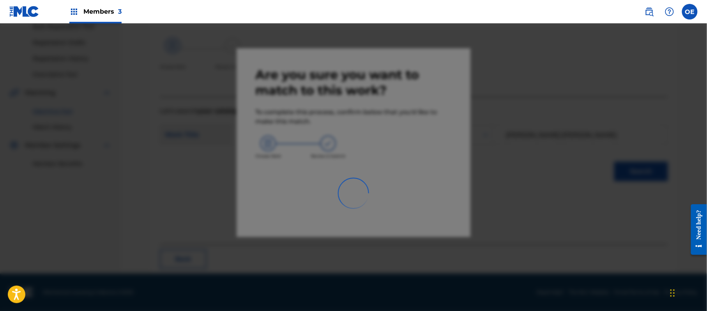
scroll to position [31, 0]
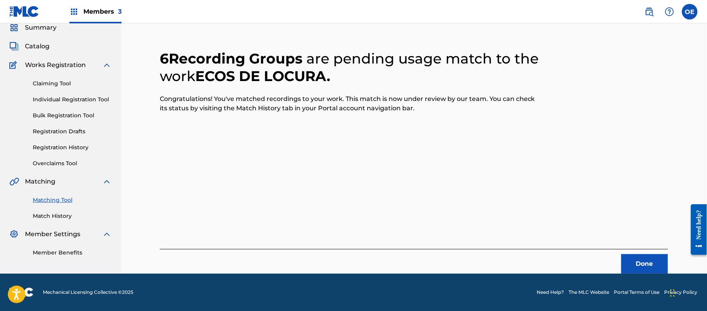
click at [652, 256] on button "Done" at bounding box center [644, 263] width 47 height 19
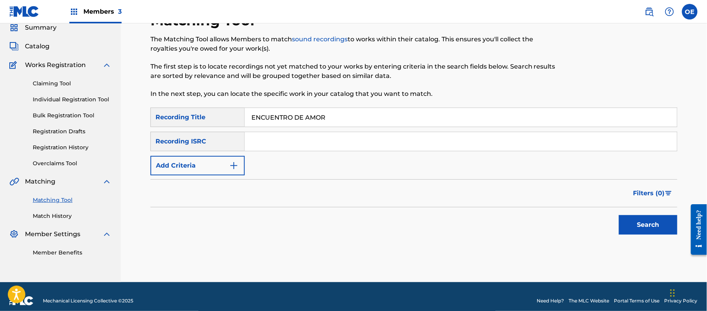
type input "ENCUENTRO DE AMOR"
click at [197, 175] on button "Add Criteria" at bounding box center [197, 165] width 94 height 19
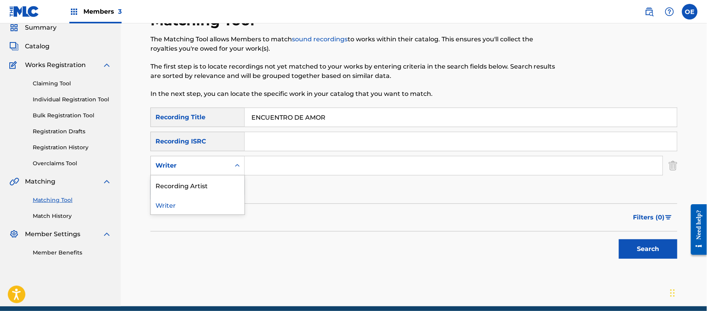
click at [196, 172] on div "Writer" at bounding box center [191, 165] width 80 height 15
click at [193, 178] on div "Recording Artist" at bounding box center [198, 184] width 94 height 19
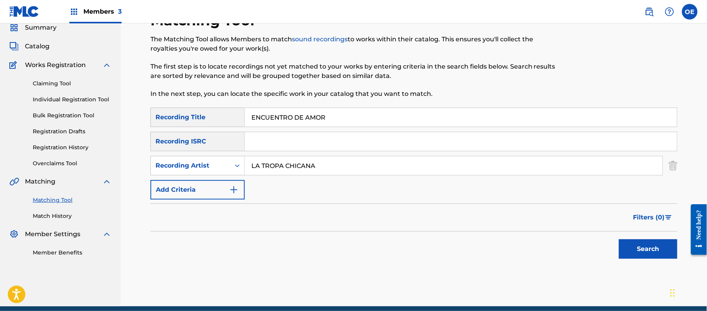
type input "LA TROPA CHICANA"
drag, startPoint x: 649, startPoint y: 239, endPoint x: 416, endPoint y: 144, distance: 251.5
click at [648, 239] on div "Search" at bounding box center [646, 247] width 62 height 31
click at [660, 239] on button "Search" at bounding box center [648, 248] width 58 height 19
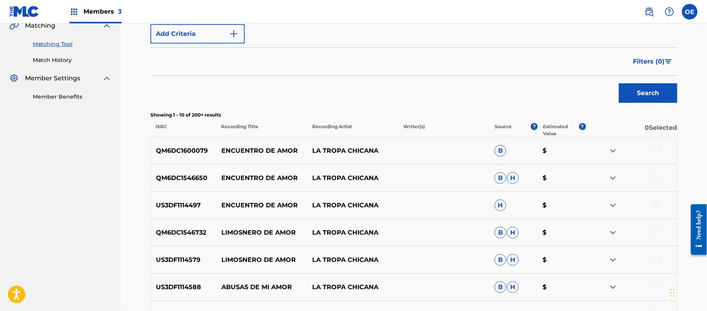
scroll to position [135, 0]
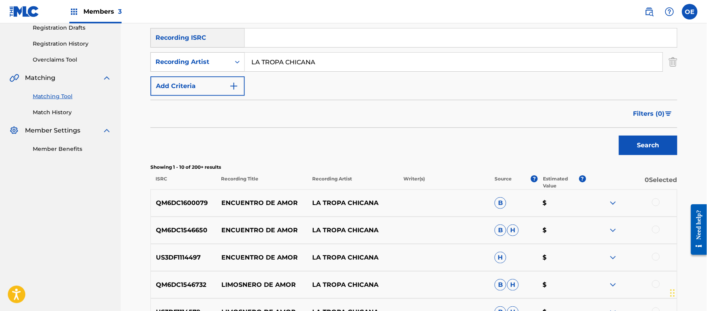
click at [652, 205] on div at bounding box center [656, 202] width 8 height 8
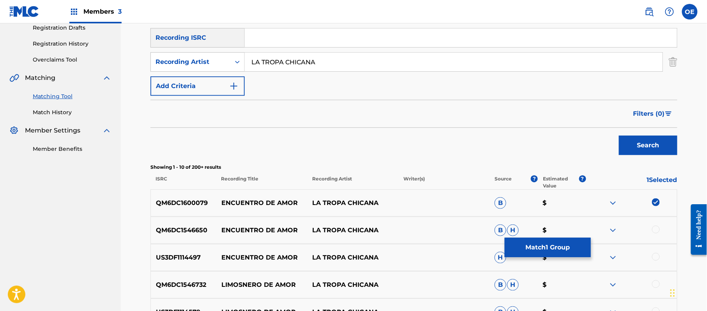
click at [659, 231] on div at bounding box center [656, 230] width 8 height 8
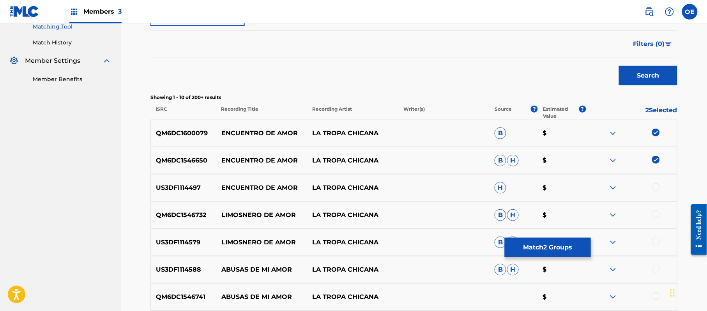
scroll to position [187, 0]
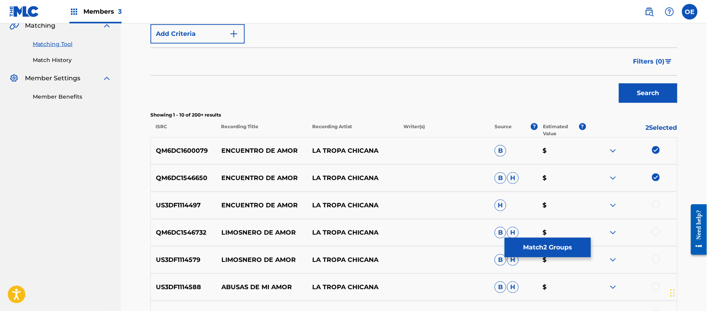
click at [658, 206] on div at bounding box center [656, 205] width 8 height 8
click at [549, 242] on button "Match 3 Groups" at bounding box center [548, 247] width 86 height 19
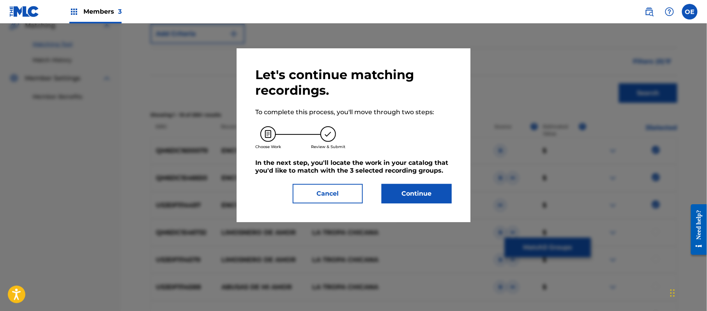
click at [400, 188] on button "Continue" at bounding box center [417, 193] width 70 height 19
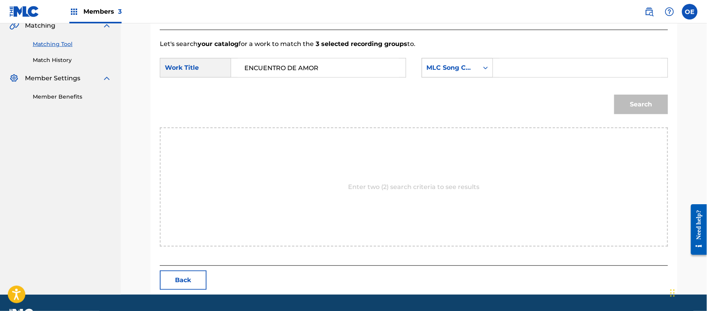
type input "ENCUENTRO DE AMOR"
click at [452, 74] on div "MLC Song Code" at bounding box center [450, 67] width 57 height 15
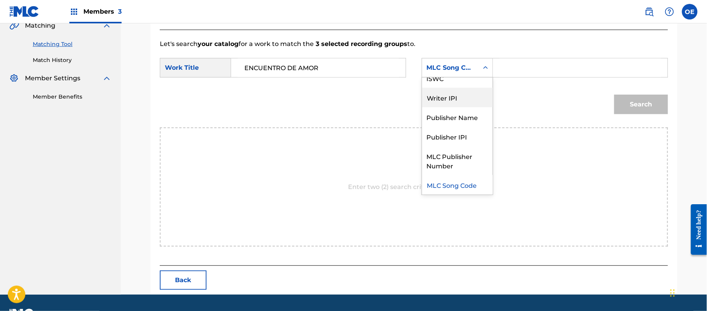
scroll to position [0, 0]
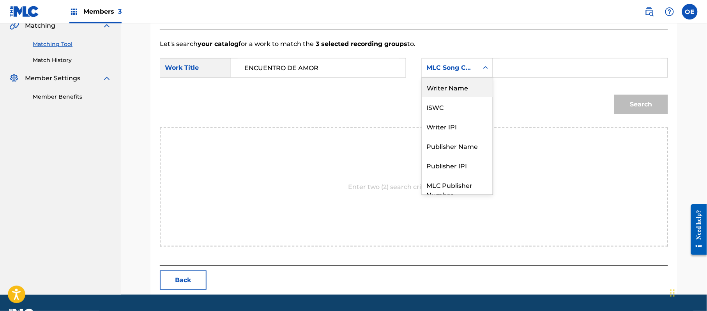
click at [456, 88] on div "Writer Name" at bounding box center [457, 87] width 71 height 19
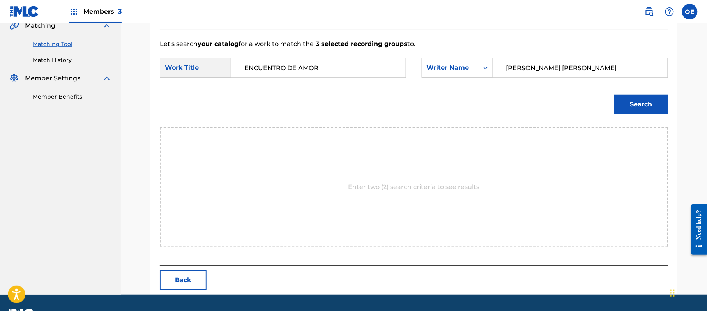
type input "[PERSON_NAME] [PERSON_NAME]"
click at [641, 102] on button "Search" at bounding box center [641, 104] width 54 height 19
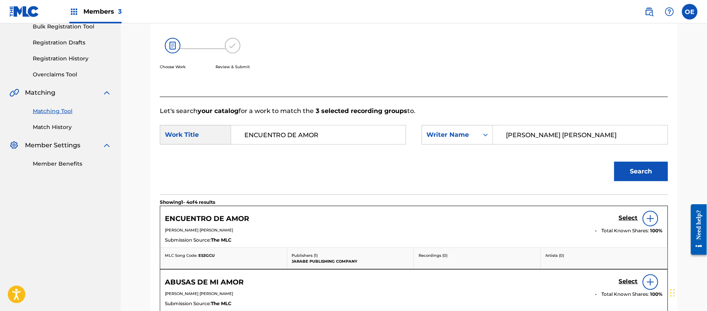
scroll to position [187, 0]
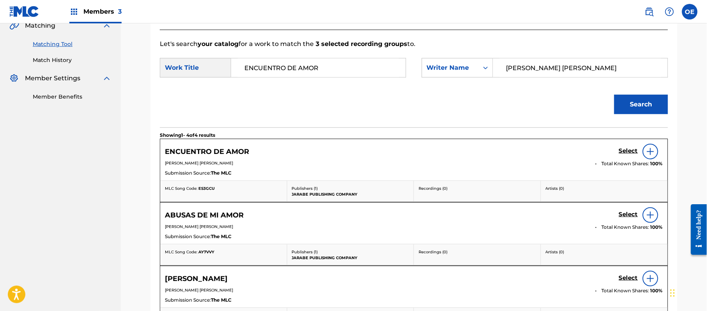
click at [622, 153] on h5 "Select" at bounding box center [628, 150] width 19 height 7
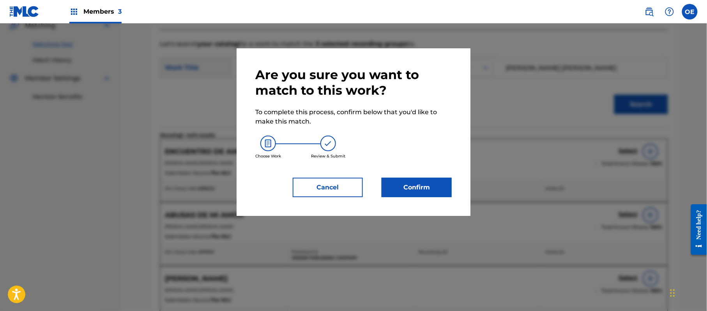
click at [418, 180] on button "Confirm" at bounding box center [417, 187] width 70 height 19
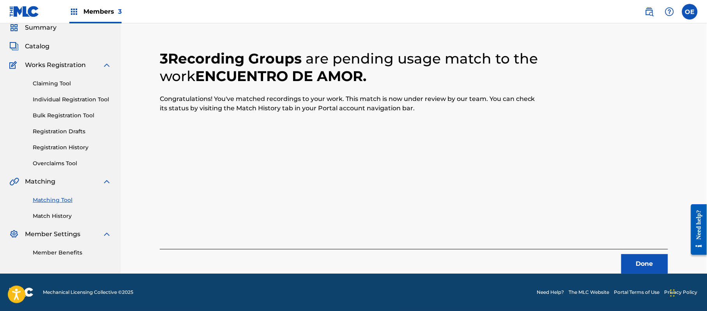
scroll to position [31, 0]
click at [640, 263] on button "Done" at bounding box center [644, 263] width 47 height 19
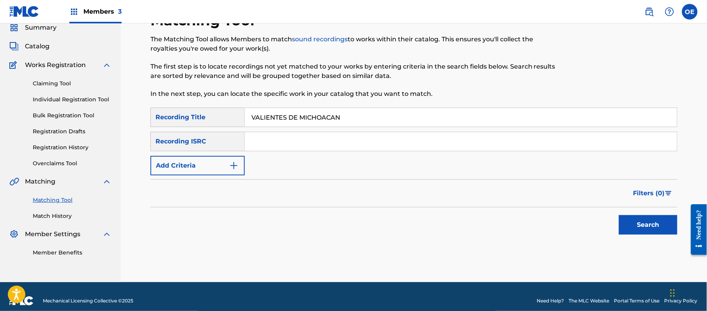
type input "VALIENTES DE MICHOACAN"
click at [198, 163] on button "Add Criteria" at bounding box center [197, 165] width 94 height 19
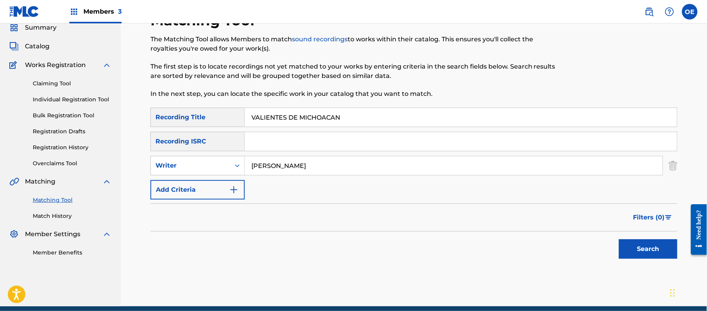
click at [659, 247] on button "Search" at bounding box center [648, 248] width 58 height 19
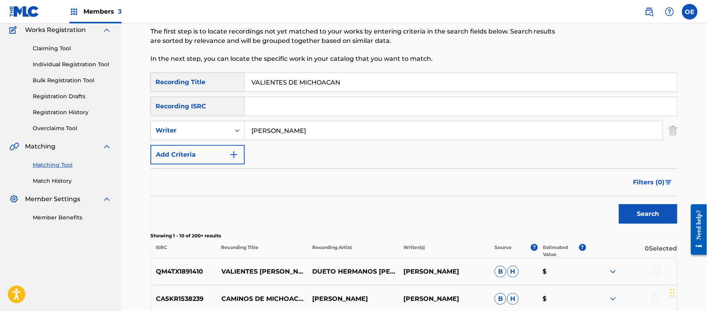
scroll to position [83, 0]
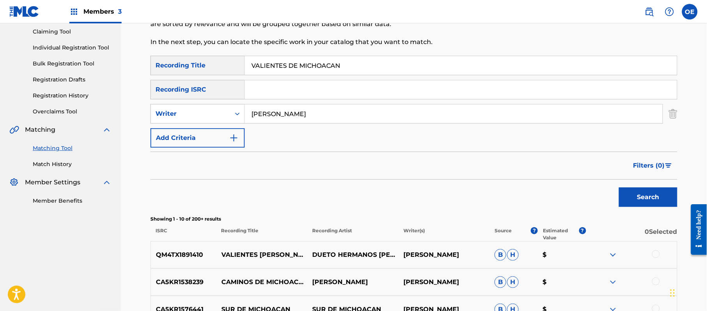
drag, startPoint x: 360, startPoint y: 116, endPoint x: 283, endPoint y: 126, distance: 77.8
click at [283, 126] on div "SearchWithCriteriae6ad0856-de4e-4f1c-a917-0fd337c7550b Recording Title VALIENTE…" at bounding box center [413, 102] width 527 height 92
type input "[PERSON_NAME]"
click at [619, 187] on button "Search" at bounding box center [648, 196] width 58 height 19
click at [407, 175] on div "Filters ( 0 )" at bounding box center [413, 166] width 527 height 28
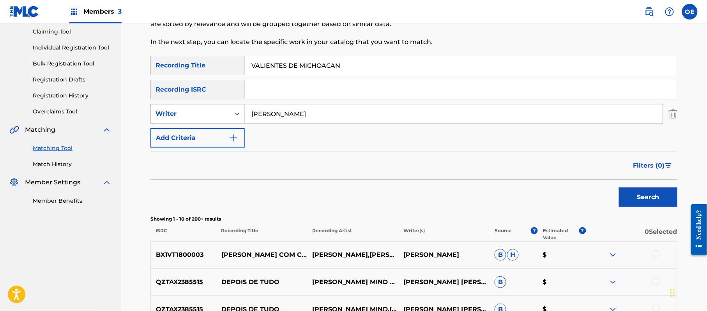
drag, startPoint x: 299, startPoint y: 120, endPoint x: 225, endPoint y: 111, distance: 75.0
click at [225, 111] on div "SearchWithCriteriad9a1f26f-13d9-4986-a795-e6eee4c44a29 Writer [PERSON_NAME]" at bounding box center [413, 113] width 527 height 19
drag, startPoint x: 352, startPoint y: 64, endPoint x: 223, endPoint y: 66, distance: 128.6
click at [223, 66] on div "SearchWithCriteriae6ad0856-de4e-4f1c-a917-0fd337c7550b Recording Title VALIENTE…" at bounding box center [413, 65] width 527 height 19
type input "[PERSON_NAME]"
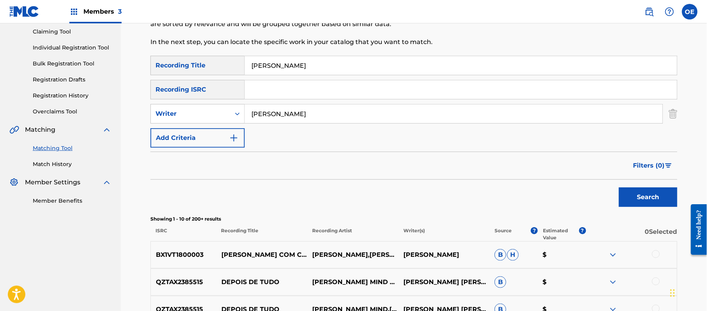
click at [636, 191] on button "Search" at bounding box center [648, 196] width 58 height 19
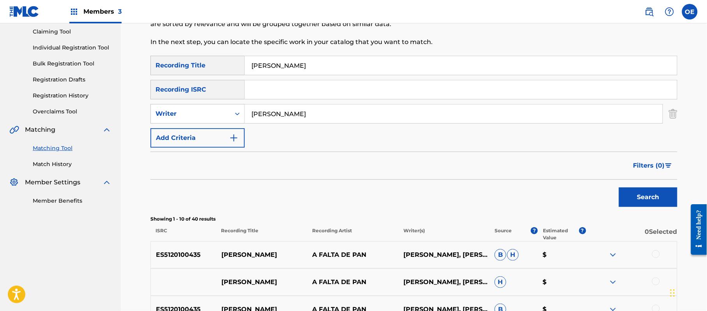
drag, startPoint x: 330, startPoint y: 116, endPoint x: 280, endPoint y: 124, distance: 51.3
click at [280, 124] on div "SearchWithCriteriae6ad0856-de4e-4f1c-a917-0fd337c7550b Recording Title [PERSON_…" at bounding box center [413, 102] width 527 height 92
type input "[PERSON_NAME]"
click at [630, 192] on button "Search" at bounding box center [648, 196] width 58 height 19
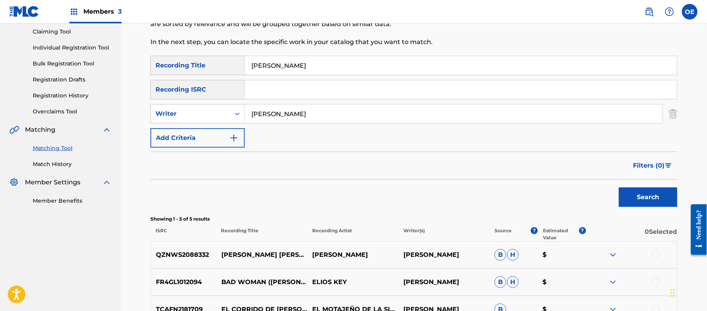
drag, startPoint x: 301, startPoint y: 127, endPoint x: 304, endPoint y: 119, distance: 8.4
click at [302, 124] on div "SearchWithCriteriae6ad0856-de4e-4f1c-a917-0fd337c7550b Recording Title [PERSON_…" at bounding box center [413, 102] width 527 height 92
drag, startPoint x: 305, startPoint y: 119, endPoint x: 97, endPoint y: 109, distance: 207.6
click at [97, 109] on main "JARABE PUBLISHING COMPANY Summary Catalog Works Registration Claiming Tool Indi…" at bounding box center [353, 178] width 707 height 476
click at [629, 192] on button "Search" at bounding box center [648, 196] width 58 height 19
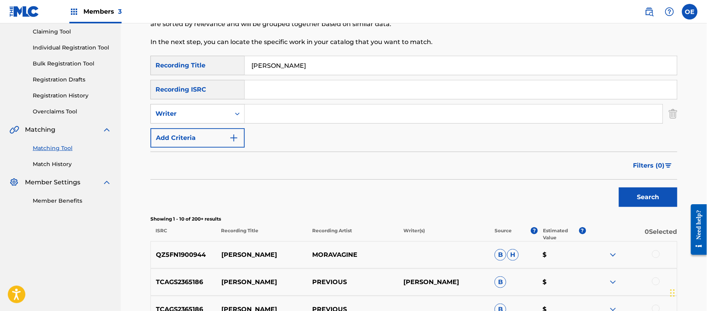
drag, startPoint x: 326, startPoint y: 68, endPoint x: 200, endPoint y: 68, distance: 125.9
click at [200, 68] on div "SearchWithCriteriae6ad0856-de4e-4f1c-a917-0fd337c7550b Recording Title [PERSON_…" at bounding box center [413, 65] width 527 height 19
type input "COSAS DEL CORAZON"
click at [629, 186] on div "Search" at bounding box center [646, 195] width 62 height 31
click at [629, 199] on button "Search" at bounding box center [648, 196] width 58 height 19
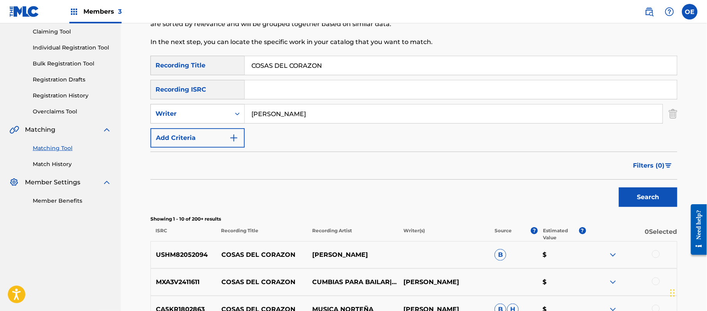
type input "[PERSON_NAME]"
click at [649, 197] on button "Search" at bounding box center [648, 196] width 58 height 19
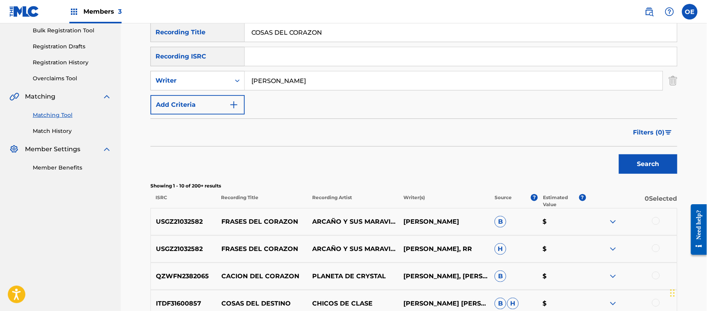
scroll to position [135, 0]
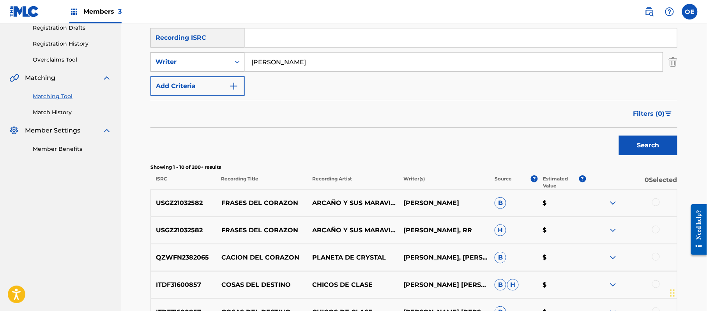
drag, startPoint x: 330, startPoint y: 64, endPoint x: 212, endPoint y: 72, distance: 117.6
click at [212, 72] on div "SearchWithCriteriae6ad0856-de4e-4f1c-a917-0fd337c7550b Recording Title COSAS DE…" at bounding box center [413, 50] width 527 height 92
click at [412, 114] on div "Filters ( 0 )" at bounding box center [413, 114] width 527 height 28
click at [647, 141] on button "Search" at bounding box center [648, 145] width 58 height 19
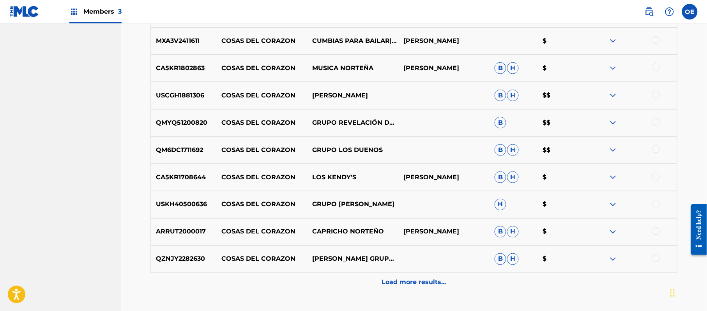
scroll to position [343, 0]
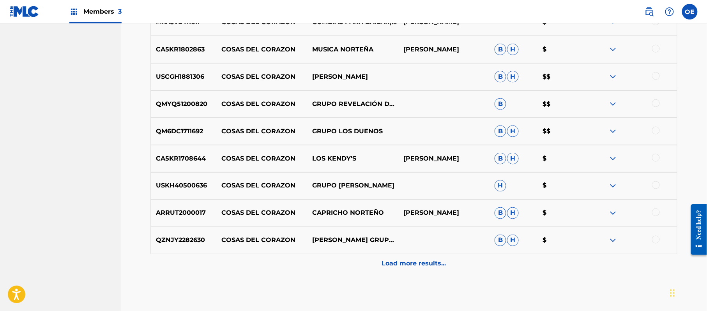
click at [410, 259] on div "Load more results..." at bounding box center [413, 263] width 527 height 19
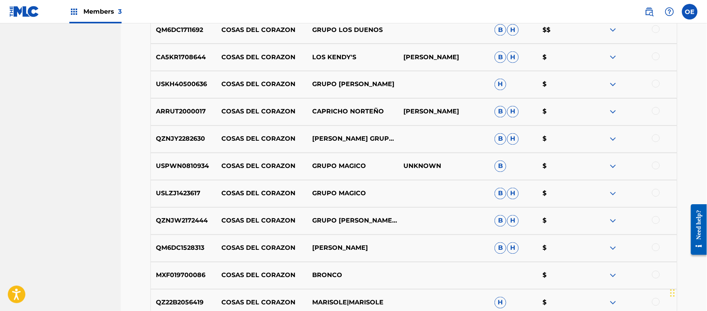
scroll to position [447, 0]
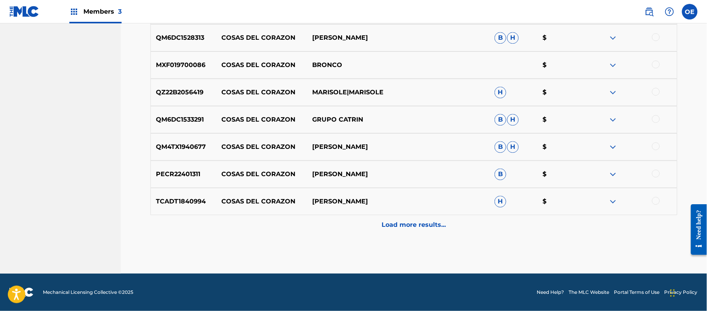
click at [368, 221] on div "Load more results..." at bounding box center [413, 224] width 527 height 19
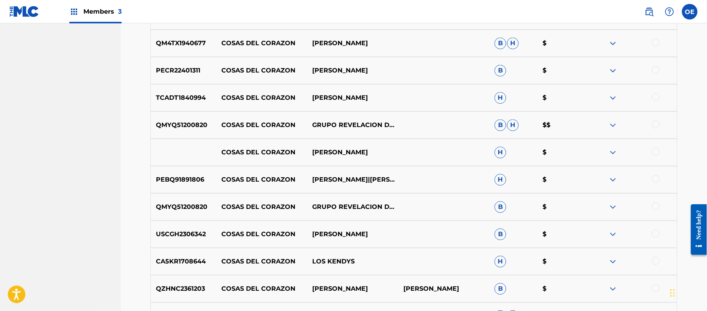
scroll to position [811, 0]
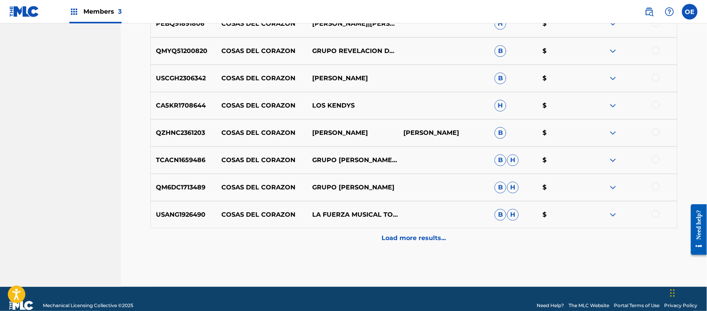
click at [362, 229] on div "Load more results..." at bounding box center [413, 237] width 527 height 19
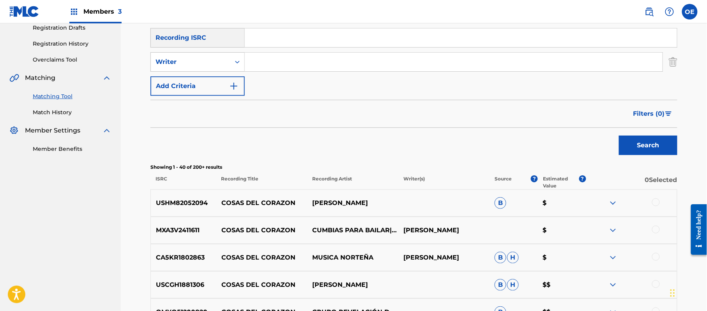
scroll to position [83, 0]
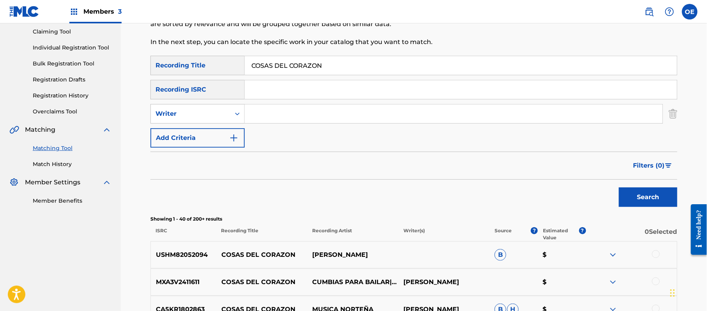
drag, startPoint x: 334, startPoint y: 67, endPoint x: 226, endPoint y: 67, distance: 107.6
click at [226, 67] on div "SearchWithCriteriae6ad0856-de4e-4f1c-a917-0fd337c7550b Recording Title COSAS DE…" at bounding box center [413, 65] width 527 height 19
type input "CUNADO LLEGASTE TU"
click at [274, 113] on input "Search Form" at bounding box center [454, 113] width 418 height 19
type input "[PERSON_NAME]"
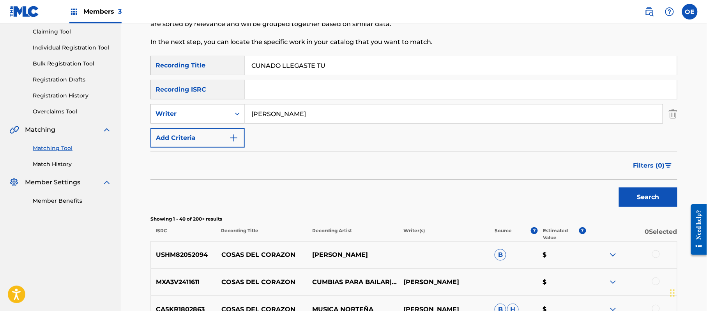
click at [619, 187] on button "Search" at bounding box center [648, 196] width 58 height 19
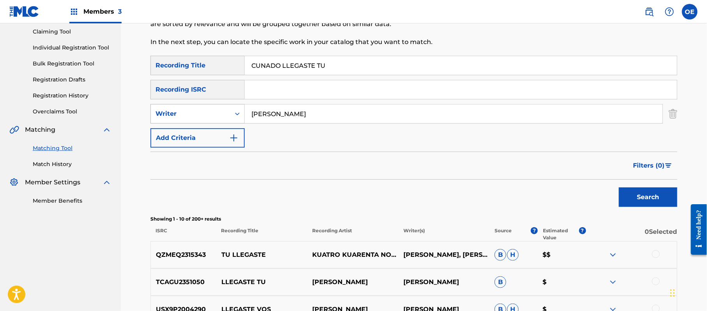
drag, startPoint x: 320, startPoint y: 111, endPoint x: 214, endPoint y: 121, distance: 106.9
click at [214, 121] on div "SearchWithCriteriad9a1f26f-13d9-4986-a795-e6eee4c44a29 Writer [PERSON_NAME]" at bounding box center [413, 113] width 527 height 19
click at [635, 192] on button "Search" at bounding box center [648, 196] width 58 height 19
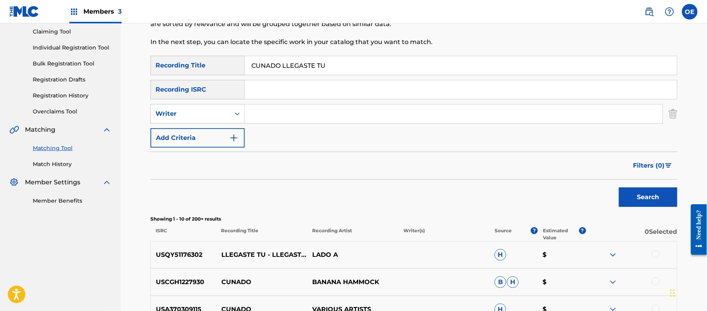
click at [642, 195] on button "Search" at bounding box center [648, 196] width 58 height 19
drag, startPoint x: 270, startPoint y: 66, endPoint x: 260, endPoint y: 69, distance: 10.2
click at [260, 69] on input "CUNADO LLEGASTE TU" at bounding box center [461, 65] width 432 height 19
type input "CUANDO LLEGASTE TU"
click at [286, 111] on input "Search Form" at bounding box center [454, 113] width 418 height 19
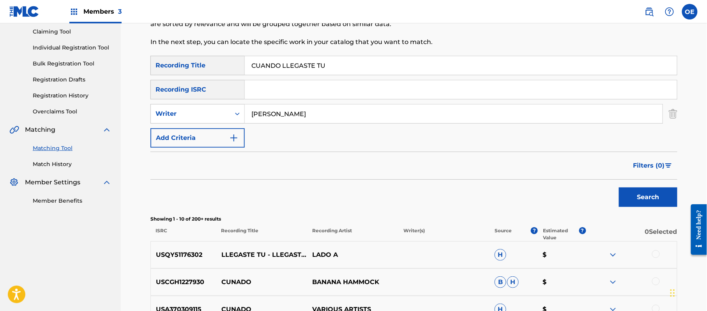
type input "[PERSON_NAME]"
click at [619, 187] on button "Search" at bounding box center [648, 196] width 58 height 19
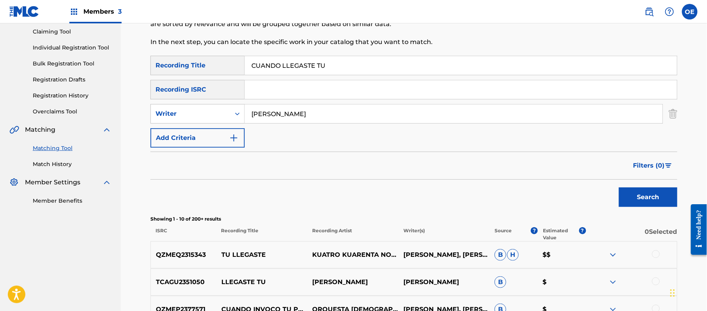
drag, startPoint x: 329, startPoint y: 63, endPoint x: 253, endPoint y: 62, distance: 76.4
click at [253, 62] on input "CUANDO LLEGASTE TU" at bounding box center [461, 65] width 432 height 19
type input "HAY UN TONTO SOLITARIO"
drag, startPoint x: 272, startPoint y: 122, endPoint x: 144, endPoint y: 119, distance: 128.3
click at [150, 120] on div "SearchWithCriteriad9a1f26f-13d9-4986-a795-e6eee4c44a29 Writer [PERSON_NAME]" at bounding box center [413, 113] width 527 height 19
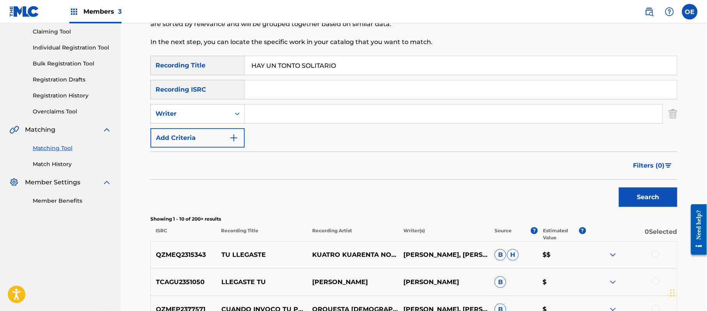
click at [619, 187] on button "Search" at bounding box center [648, 196] width 58 height 19
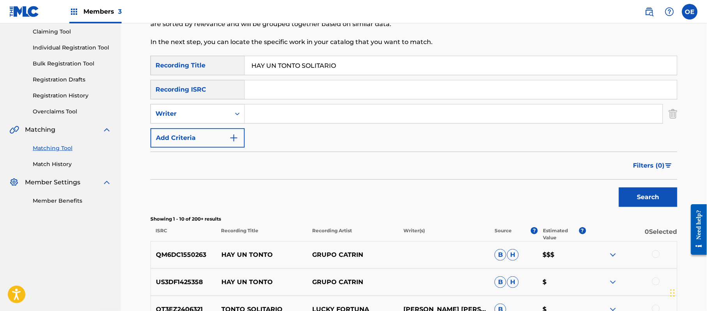
drag, startPoint x: 357, startPoint y: 67, endPoint x: 251, endPoint y: 66, distance: 106.0
click at [251, 66] on input "HAY UN TONTO SOLITARIO" at bounding box center [461, 65] width 432 height 19
click at [639, 192] on button "Search" at bounding box center [648, 196] width 58 height 19
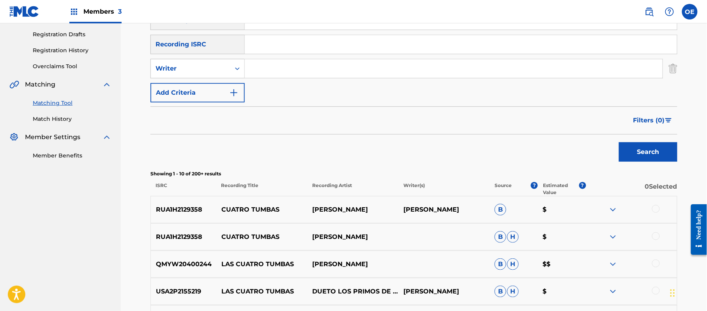
scroll to position [31, 0]
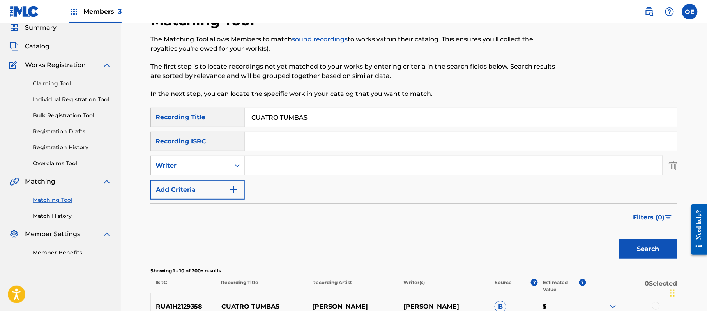
drag, startPoint x: 350, startPoint y: 116, endPoint x: 253, endPoint y: 120, distance: 96.7
click at [250, 119] on input "CUATRO TUMBAS" at bounding box center [461, 117] width 432 height 19
type input "ME VINE DEL SUR"
drag, startPoint x: 306, startPoint y: 171, endPoint x: 301, endPoint y: 176, distance: 7.2
drag, startPoint x: 301, startPoint y: 176, endPoint x: 266, endPoint y: 169, distance: 36.2
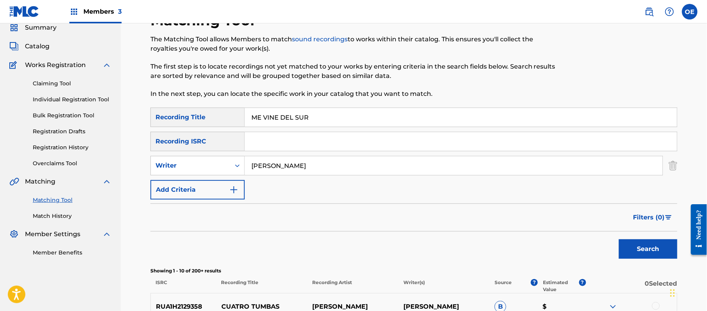
type input "[PERSON_NAME]"
click at [643, 242] on button "Search" at bounding box center [648, 248] width 58 height 19
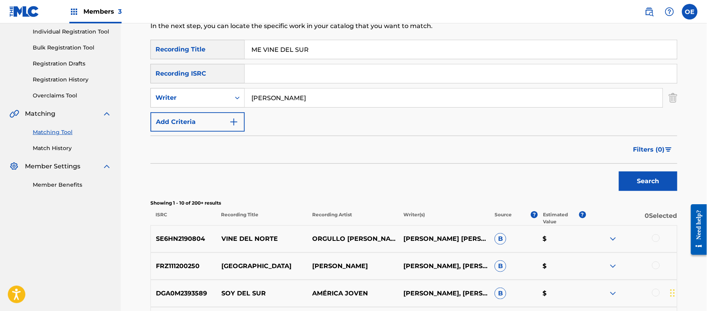
scroll to position [83, 0]
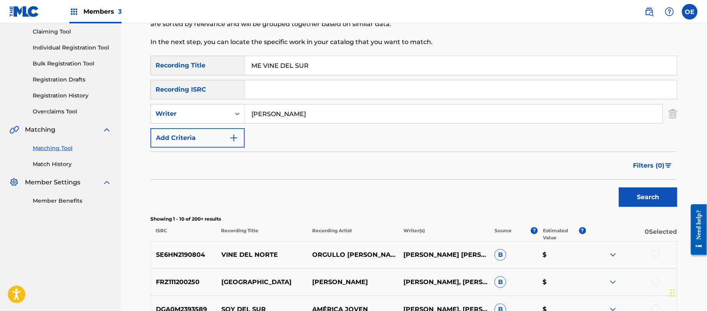
drag, startPoint x: 351, startPoint y: 121, endPoint x: 148, endPoint y: 121, distance: 202.7
click at [148, 121] on div "Matching Tool The Matching Tool allows Members to match sound recordings to wor…" at bounding box center [414, 266] width 546 height 613
click at [619, 187] on button "Search" at bounding box center [648, 196] width 58 height 19
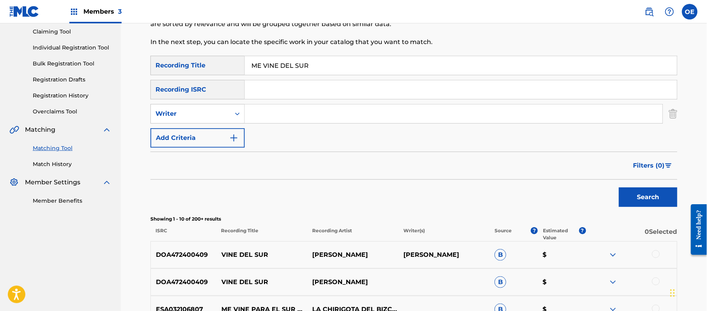
click at [647, 192] on button "Search" at bounding box center [648, 196] width 58 height 19
drag, startPoint x: 334, startPoint y: 66, endPoint x: 240, endPoint y: 68, distance: 93.2
click at [240, 68] on div "SearchWithCriteriae6ad0856-de4e-4f1c-a917-0fd337c7550b Recording Title ME VINE …" at bounding box center [413, 65] width 527 height 19
type input "[PERSON_NAME] CONTRA LA MAFIA"
drag, startPoint x: 309, startPoint y: 109, endPoint x: 212, endPoint y: 120, distance: 97.3
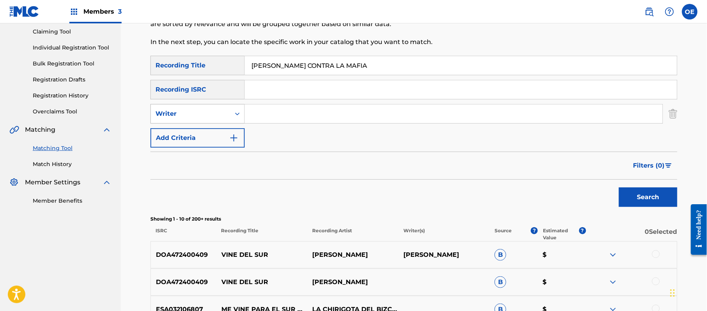
click at [210, 114] on div "Writer" at bounding box center [191, 113] width 70 height 9
click at [219, 129] on div "Recording Artist" at bounding box center [198, 133] width 94 height 19
type input "LOS ASES DEL NORTE"
click at [656, 200] on button "Search" at bounding box center [648, 196] width 58 height 19
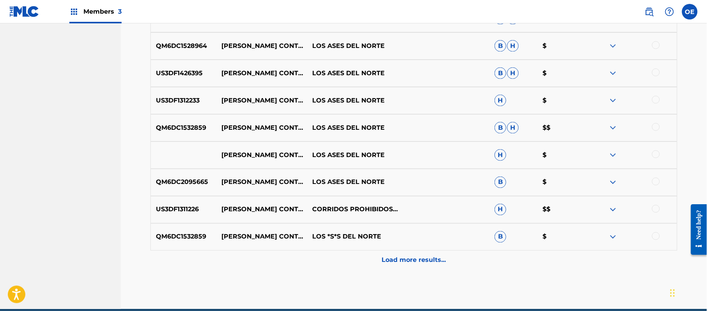
scroll to position [330, 0]
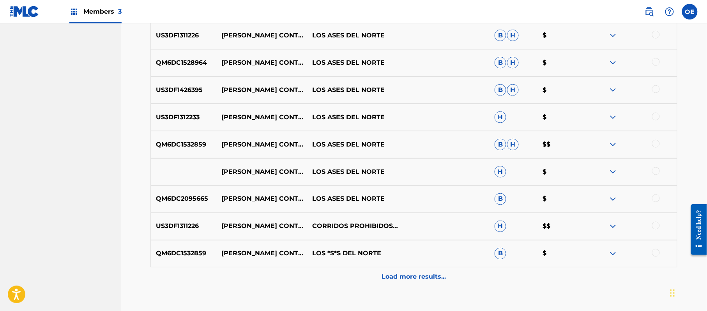
click at [653, 250] on div at bounding box center [656, 253] width 8 height 8
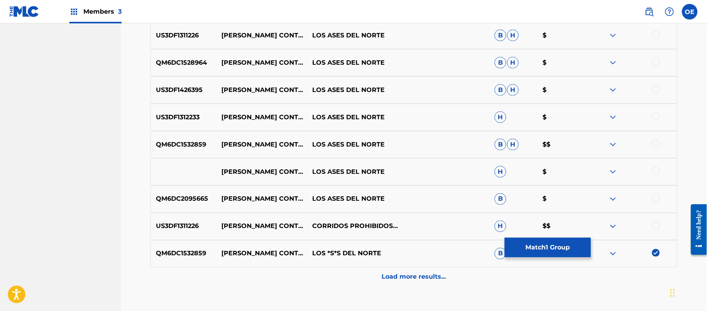
click at [655, 199] on div at bounding box center [656, 198] width 8 height 8
click at [657, 171] on div at bounding box center [656, 171] width 8 height 8
click at [657, 146] on div at bounding box center [656, 144] width 8 height 8
click at [657, 118] on div at bounding box center [656, 117] width 8 height 8
click at [657, 86] on div at bounding box center [656, 89] width 8 height 8
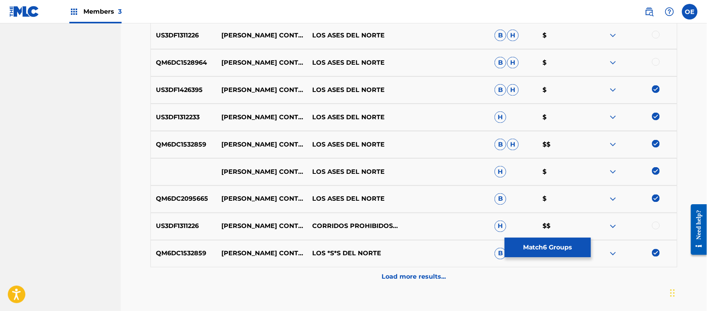
click at [657, 64] on div at bounding box center [656, 62] width 8 height 8
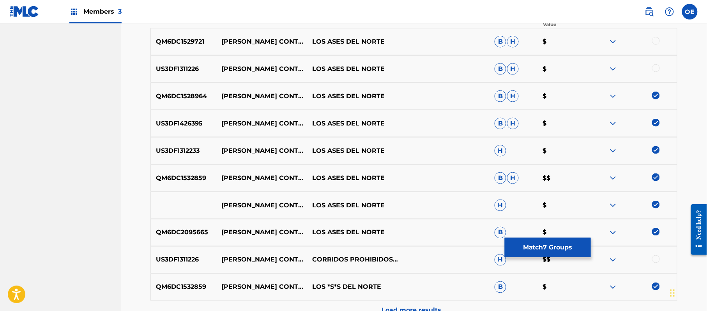
scroll to position [278, 0]
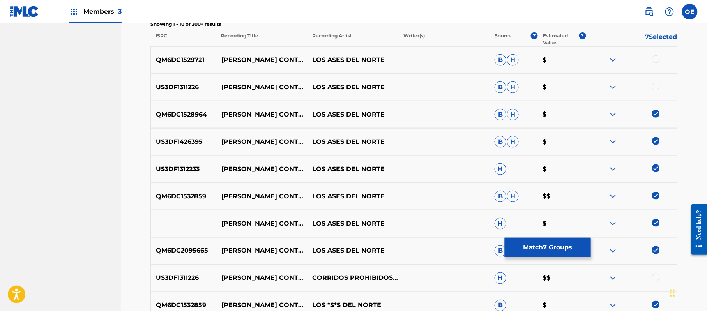
click at [656, 90] on div at bounding box center [631, 87] width 91 height 9
click at [656, 85] on div at bounding box center [656, 87] width 8 height 8
click at [656, 63] on div at bounding box center [631, 59] width 91 height 9
click at [656, 60] on div at bounding box center [656, 59] width 8 height 8
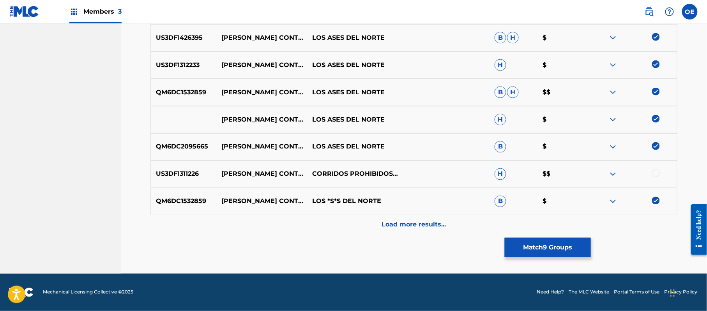
click at [367, 225] on div "Load more results..." at bounding box center [413, 224] width 527 height 19
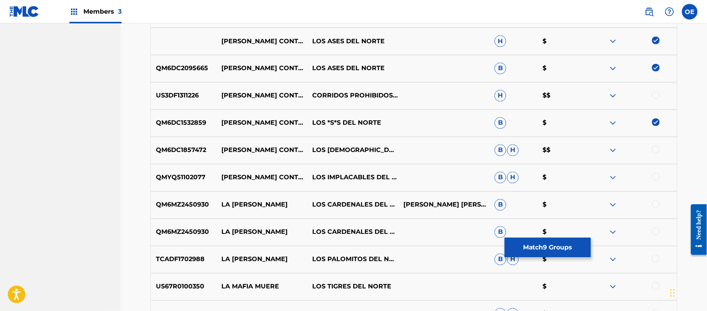
scroll to position [486, 0]
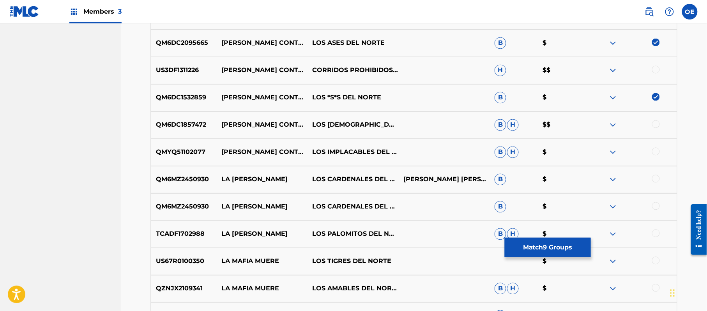
click at [530, 251] on button "Match 9 Groups" at bounding box center [548, 247] width 86 height 19
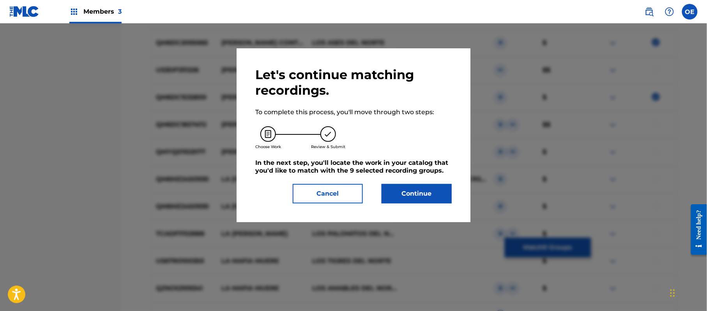
click at [411, 194] on button "Continue" at bounding box center [417, 193] width 70 height 19
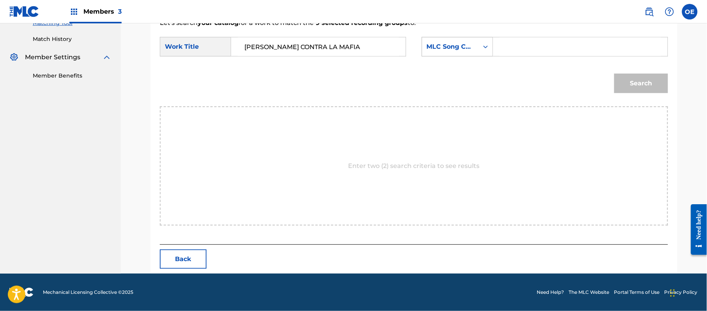
type input "[PERSON_NAME] CONTRA LA MAFIA"
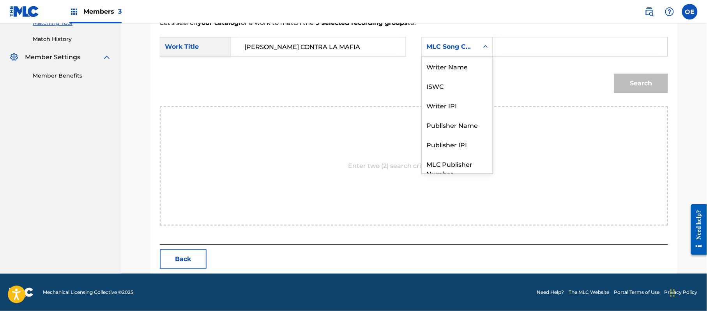
click at [427, 51] on div "MLC Song Code" at bounding box center [450, 46] width 57 height 15
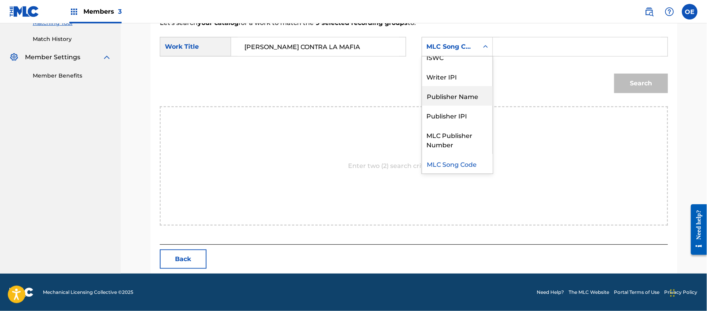
scroll to position [0, 0]
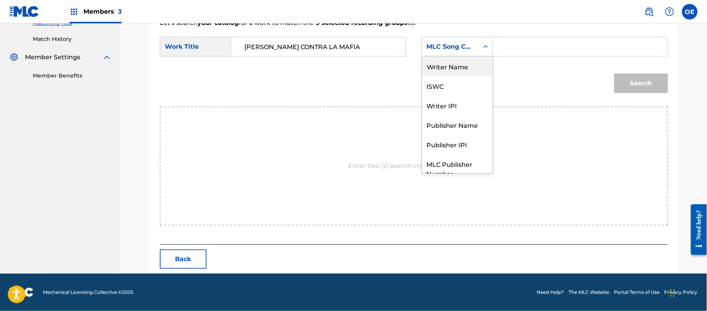
click at [456, 70] on div "Writer Name" at bounding box center [457, 66] width 71 height 19
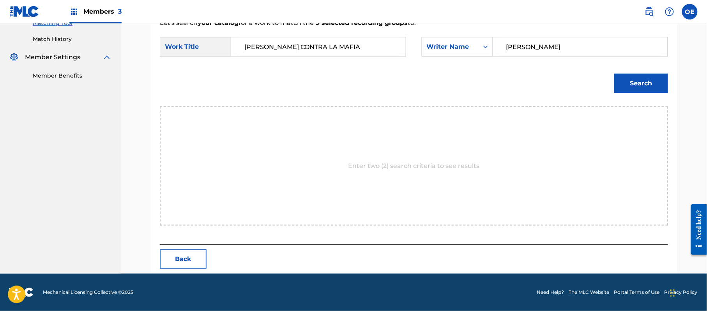
type input "[PERSON_NAME]"
click at [642, 76] on button "Search" at bounding box center [641, 83] width 54 height 19
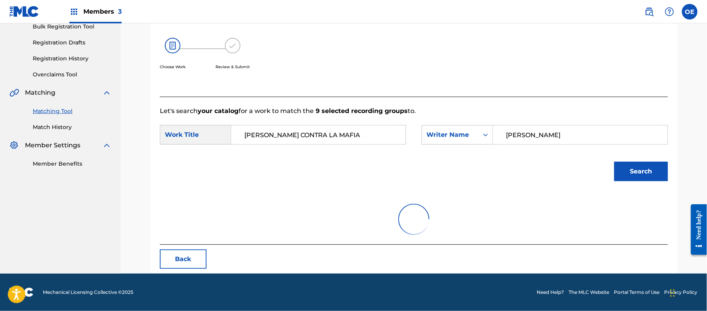
scroll to position [186, 0]
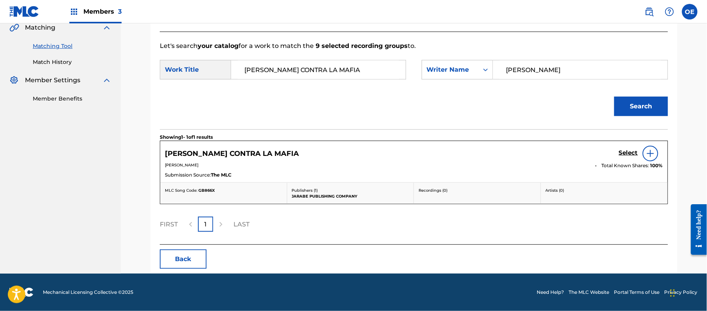
click at [625, 154] on h5 "Select" at bounding box center [628, 152] width 19 height 7
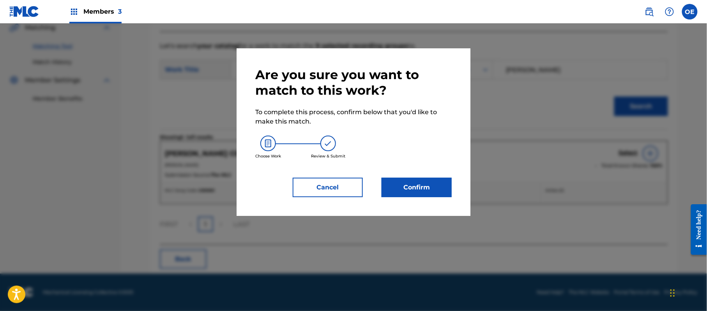
click at [405, 183] on button "Confirm" at bounding box center [417, 187] width 70 height 19
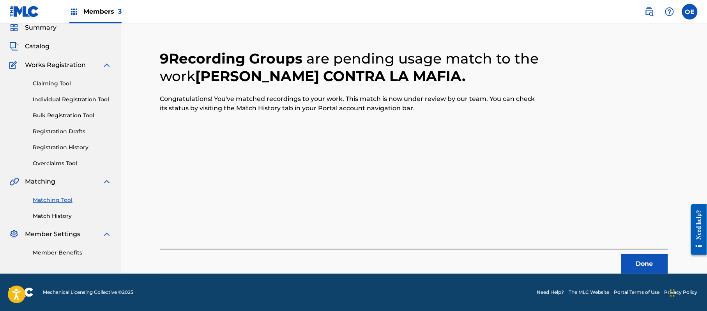
scroll to position [31, 0]
click at [633, 258] on button "Done" at bounding box center [644, 263] width 47 height 19
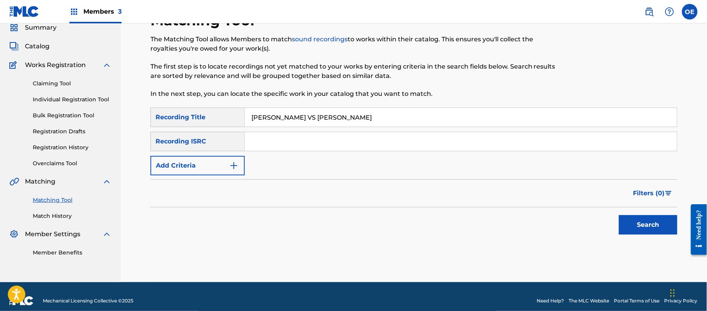
click at [631, 217] on button "Search" at bounding box center [648, 224] width 58 height 19
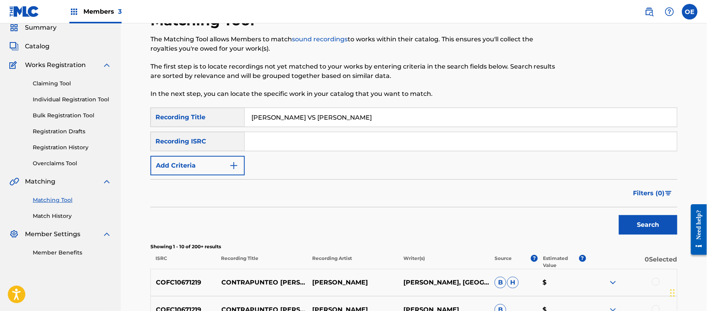
drag, startPoint x: 341, startPoint y: 117, endPoint x: 221, endPoint y: 119, distance: 120.1
click at [221, 119] on div "SearchWithCriteriae6ad0856-de4e-4f1c-a917-0fd337c7550b Recording Title [PERSON_…" at bounding box center [413, 117] width 527 height 19
click at [666, 226] on button "Search" at bounding box center [648, 224] width 58 height 19
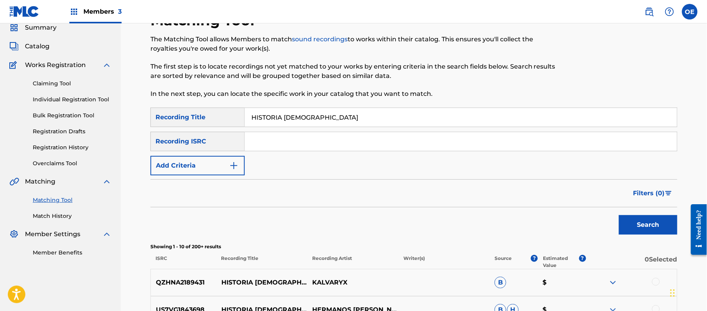
drag, startPoint x: 316, startPoint y: 116, endPoint x: 189, endPoint y: 110, distance: 126.8
click at [189, 110] on div "SearchWithCriteriae6ad0856-de4e-4f1c-a917-0fd337c7550b Recording Title HISTORIA…" at bounding box center [413, 117] width 527 height 19
click at [636, 219] on button "Search" at bounding box center [648, 224] width 58 height 19
drag, startPoint x: 370, startPoint y: 115, endPoint x: 218, endPoint y: 114, distance: 151.6
click at [218, 114] on div "SearchWithCriteriae6ad0856-de4e-4f1c-a917-0fd337c7550b Recording Title LA [GEOG…" at bounding box center [413, 117] width 527 height 19
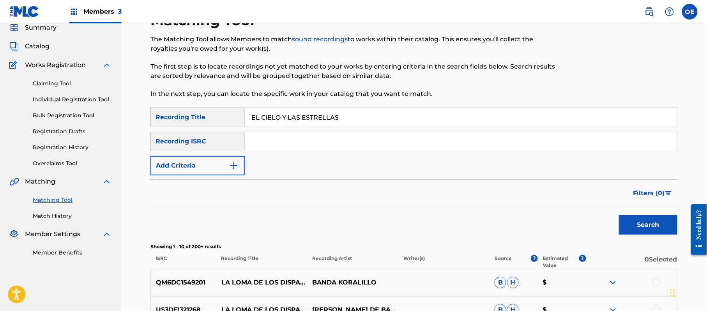
click at [638, 224] on button "Search" at bounding box center [648, 224] width 58 height 19
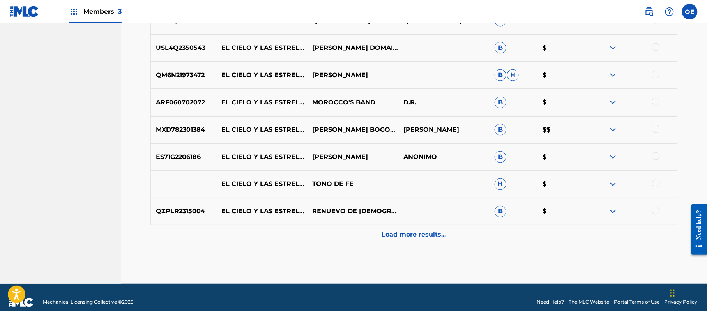
scroll to position [358, 0]
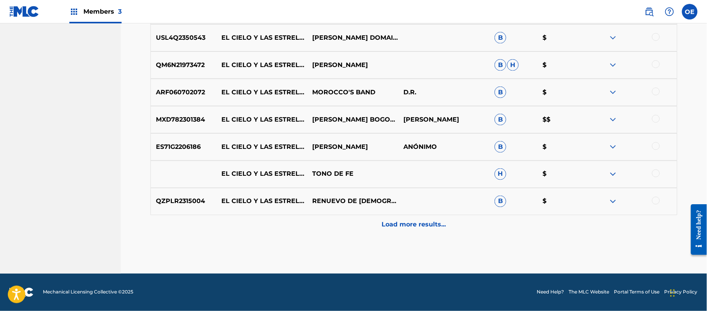
click at [367, 217] on div "Load more results..." at bounding box center [413, 224] width 527 height 19
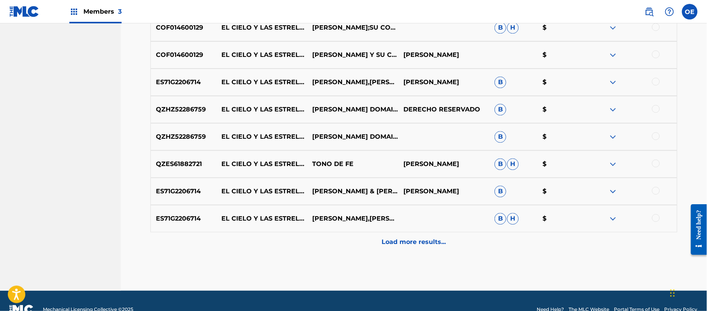
scroll to position [618, 0]
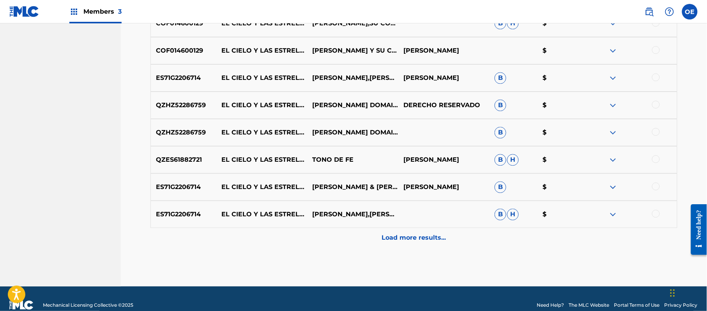
click at [381, 238] on div "Load more results..." at bounding box center [413, 237] width 527 height 19
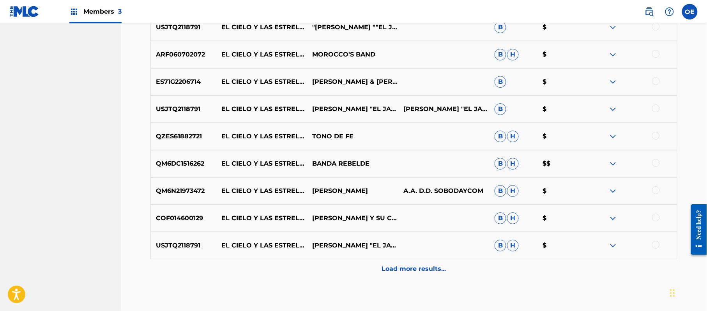
scroll to position [878, 0]
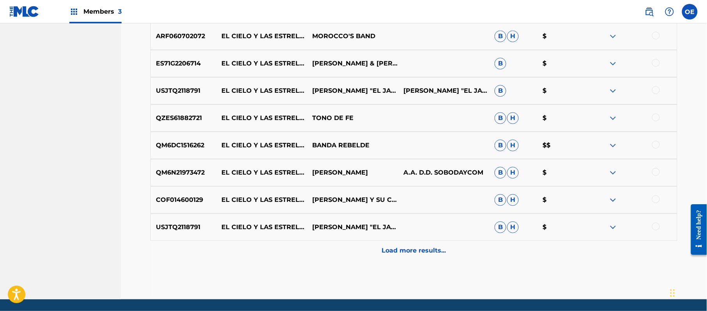
click at [379, 249] on div "Load more results..." at bounding box center [413, 250] width 527 height 19
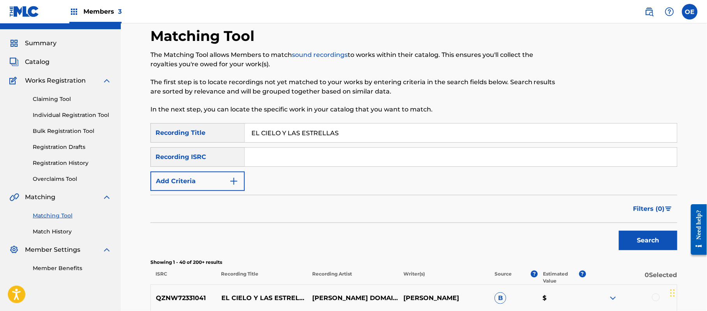
scroll to position [0, 0]
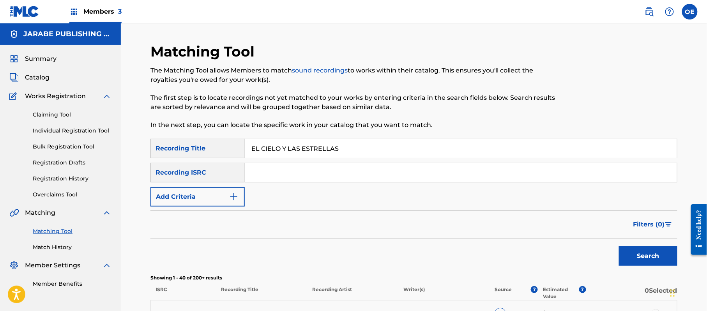
drag, startPoint x: 370, startPoint y: 144, endPoint x: 236, endPoint y: 152, distance: 133.9
click at [236, 152] on div "SearchWithCriteriae6ad0856-de4e-4f1c-a917-0fd337c7550b Recording Title EL CIELO…" at bounding box center [413, 148] width 527 height 19
click at [636, 261] on button "Search" at bounding box center [648, 255] width 58 height 19
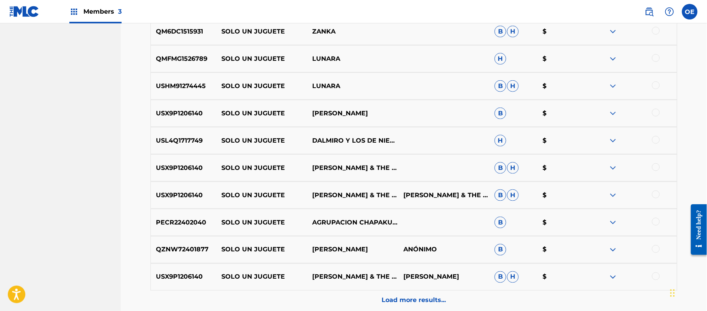
scroll to position [312, 0]
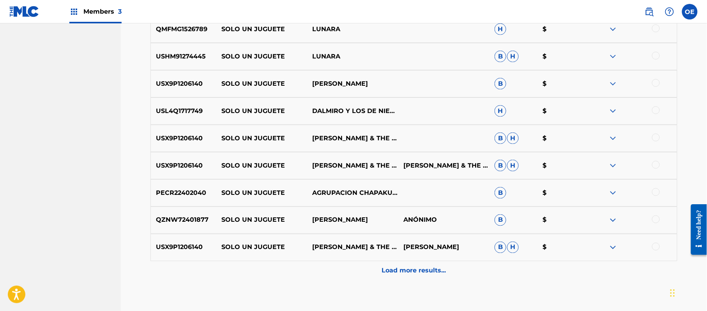
click at [344, 267] on div "Load more results..." at bounding box center [413, 270] width 527 height 19
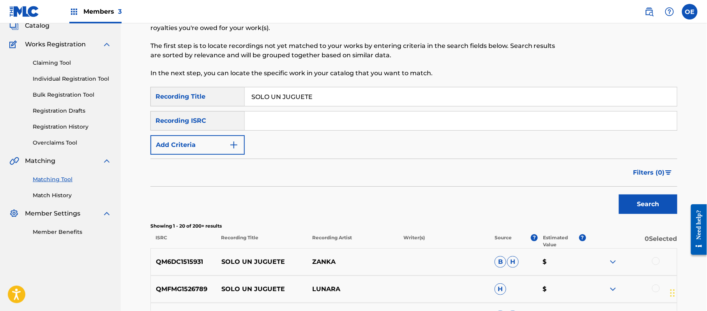
scroll to position [0, 0]
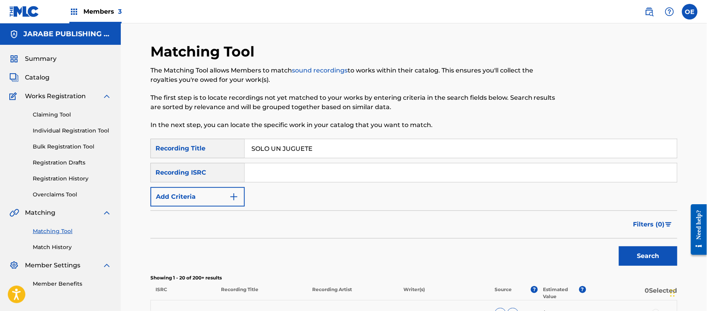
drag, startPoint x: 352, startPoint y: 145, endPoint x: 224, endPoint y: 147, distance: 127.8
click at [224, 147] on div "SearchWithCriteriae6ad0856-de4e-4f1c-a917-0fd337c7550b Recording Title SOLO UN …" at bounding box center [413, 148] width 527 height 19
drag, startPoint x: 643, startPoint y: 266, endPoint x: 527, endPoint y: 240, distance: 118.1
click at [642, 266] on div "Search" at bounding box center [646, 254] width 62 height 31
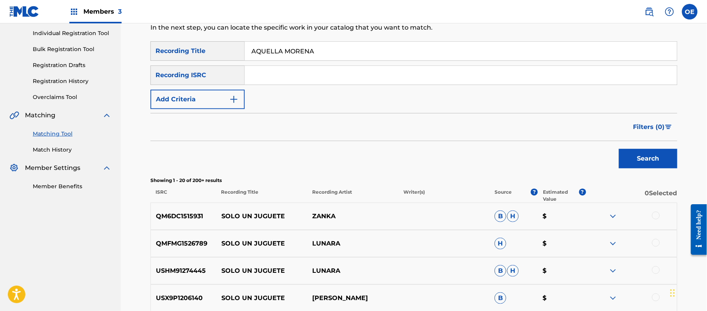
scroll to position [104, 0]
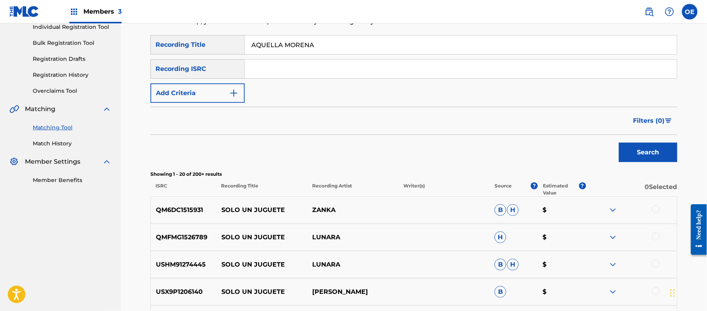
click at [626, 154] on button "Search" at bounding box center [648, 152] width 58 height 19
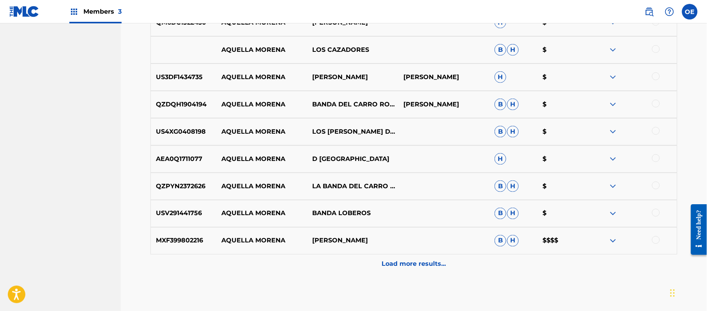
scroll to position [358, 0]
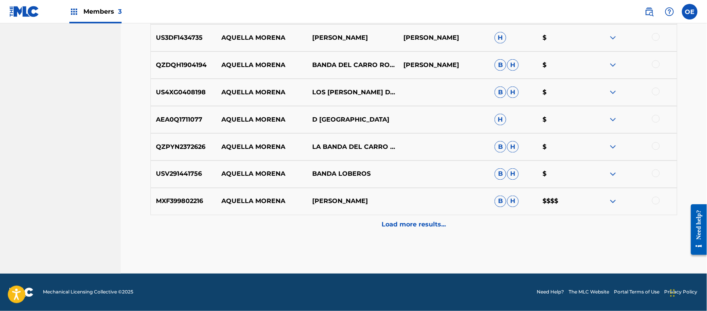
click at [374, 234] on div "Load more results..." at bounding box center [413, 224] width 527 height 19
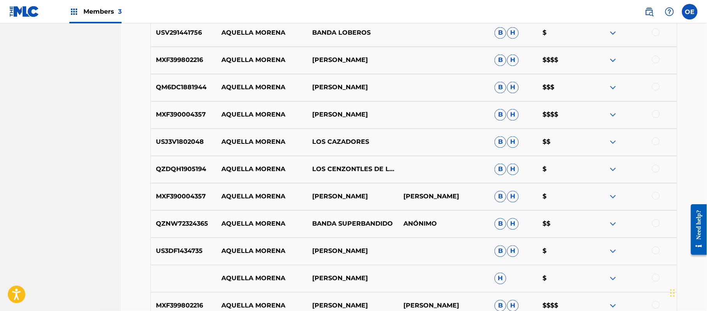
scroll to position [514, 0]
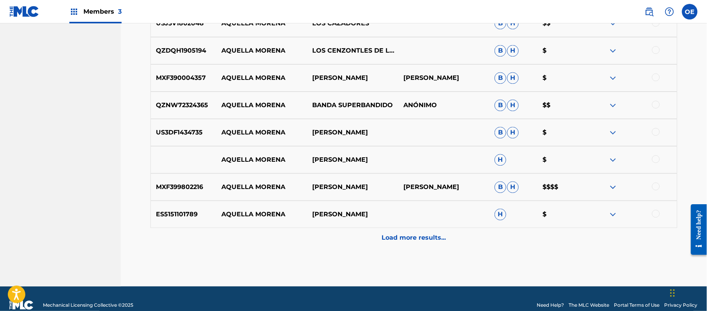
click at [371, 237] on div "Load more results..." at bounding box center [413, 237] width 527 height 19
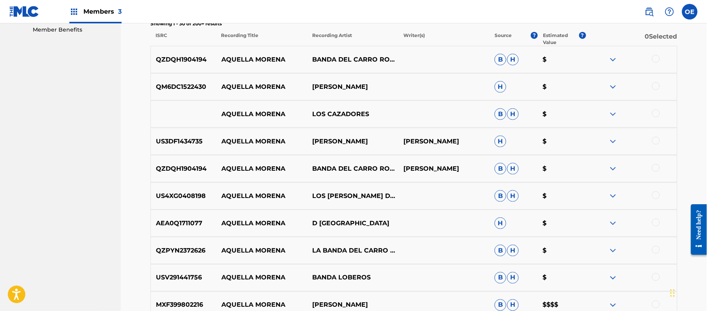
scroll to position [46, 0]
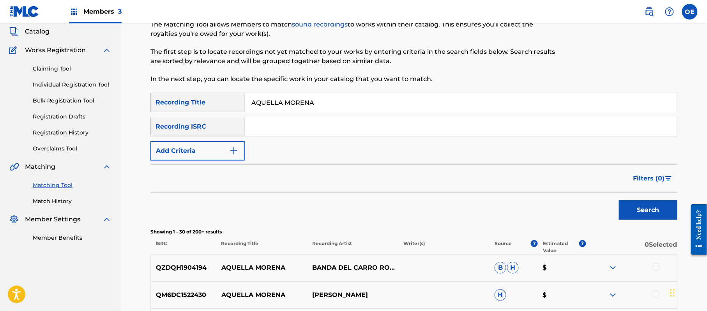
drag, startPoint x: 317, startPoint y: 103, endPoint x: 247, endPoint y: 111, distance: 70.6
click at [247, 111] on div "AQUELLA MORENA" at bounding box center [461, 102] width 433 height 19
click at [638, 214] on button "Search" at bounding box center [648, 209] width 58 height 19
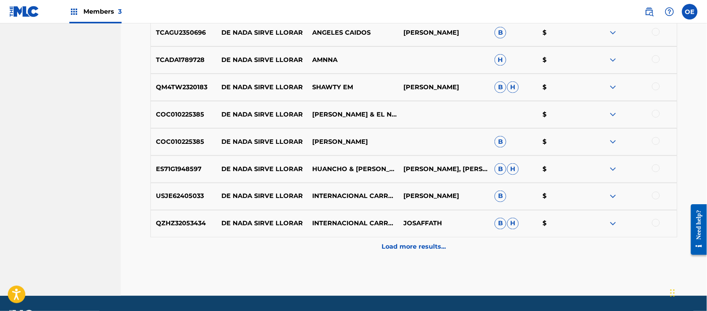
scroll to position [358, 0]
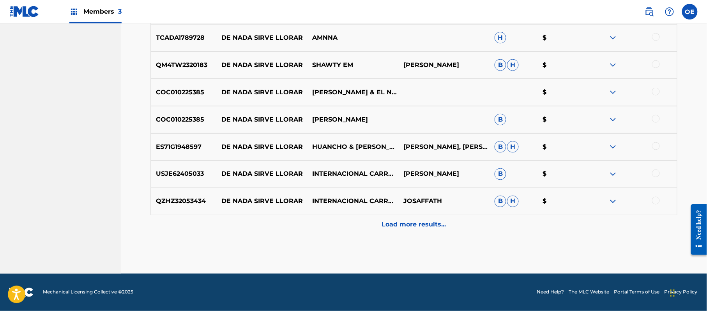
click at [366, 217] on div "Load more results..." at bounding box center [413, 224] width 527 height 19
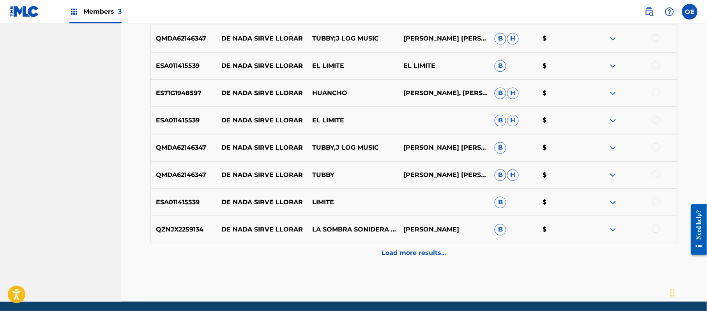
scroll to position [618, 0]
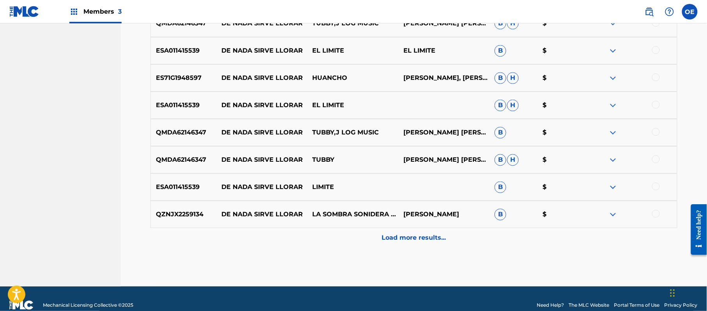
click at [359, 231] on div "Load more results..." at bounding box center [413, 237] width 527 height 19
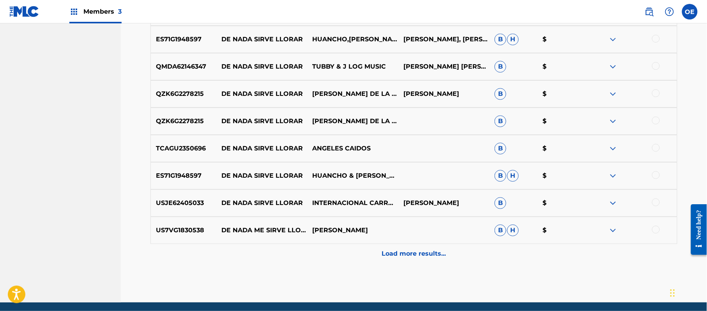
scroll to position [878, 0]
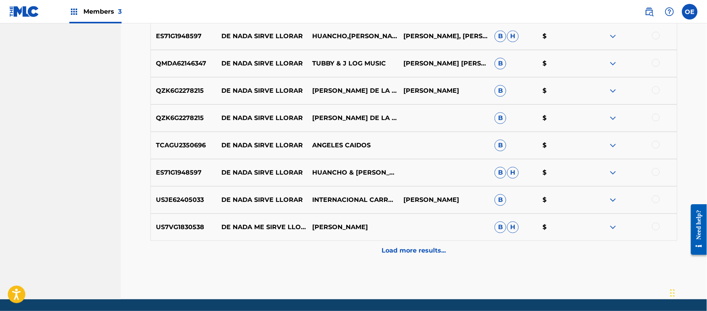
click at [366, 244] on div "Load more results..." at bounding box center [413, 250] width 527 height 19
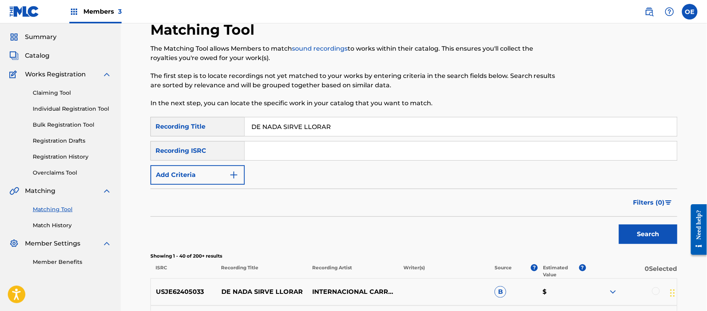
scroll to position [0, 0]
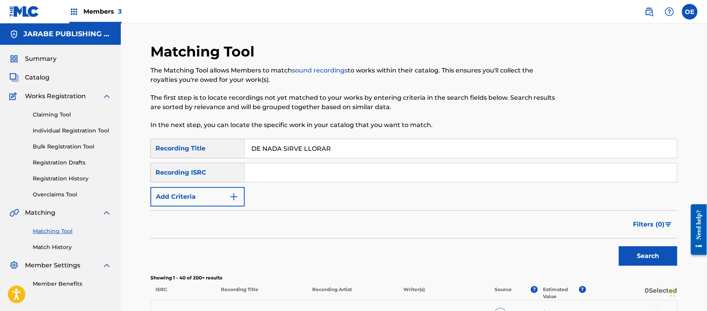
drag, startPoint x: 340, startPoint y: 150, endPoint x: 248, endPoint y: 148, distance: 92.0
click at [245, 148] on input "DE NADA SIRVE LLORAR" at bounding box center [461, 148] width 432 height 19
click at [657, 248] on button "Search" at bounding box center [648, 255] width 58 height 19
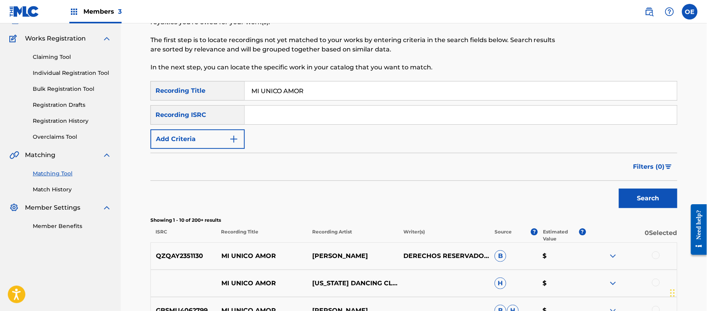
scroll to position [52, 0]
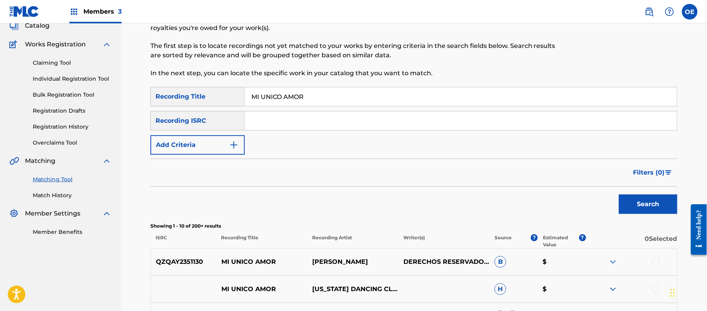
drag, startPoint x: 352, startPoint y: 104, endPoint x: 233, endPoint y: 104, distance: 118.9
click at [233, 104] on div "SearchWithCriteriae6ad0856-de4e-4f1c-a917-0fd337c7550b Recording Title MI UNICO…" at bounding box center [413, 96] width 527 height 19
click at [632, 197] on button "Search" at bounding box center [648, 203] width 58 height 19
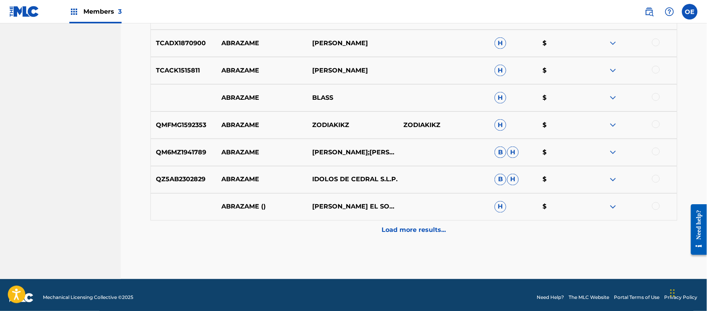
scroll to position [358, 0]
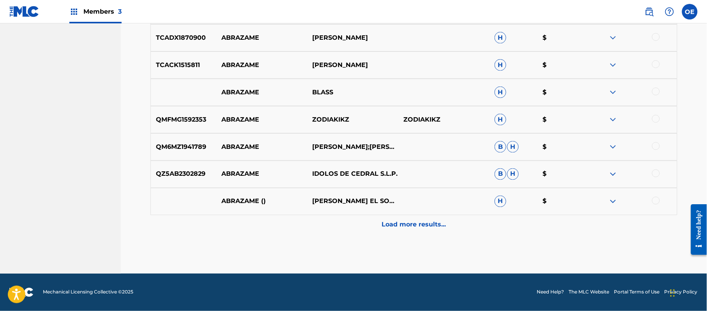
click at [393, 223] on p "Load more results..." at bounding box center [414, 224] width 64 height 9
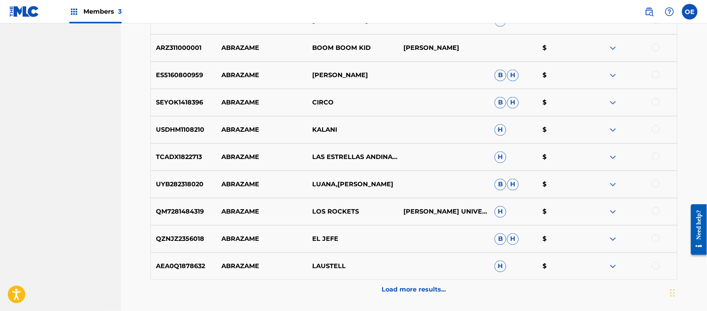
scroll to position [618, 0]
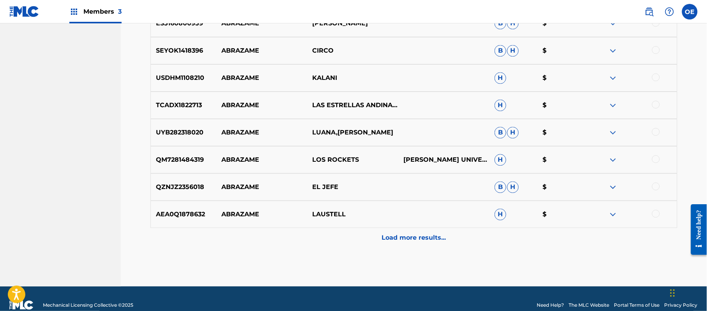
click at [308, 227] on div "AEA0Q1878632 ABRAZAME LAUSTELL H $" at bounding box center [413, 214] width 527 height 27
click at [310, 232] on div "Load more results..." at bounding box center [413, 237] width 527 height 19
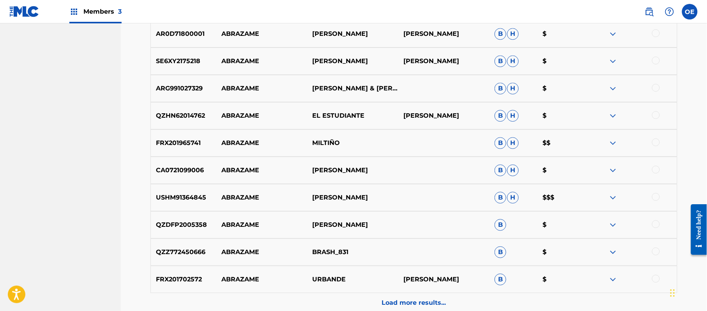
scroll to position [878, 0]
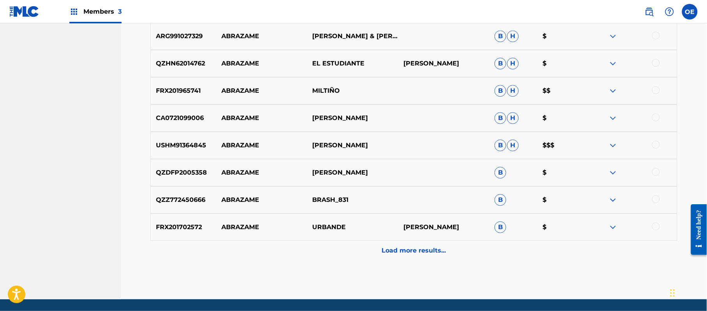
click at [332, 243] on div "Load more results..." at bounding box center [413, 250] width 527 height 19
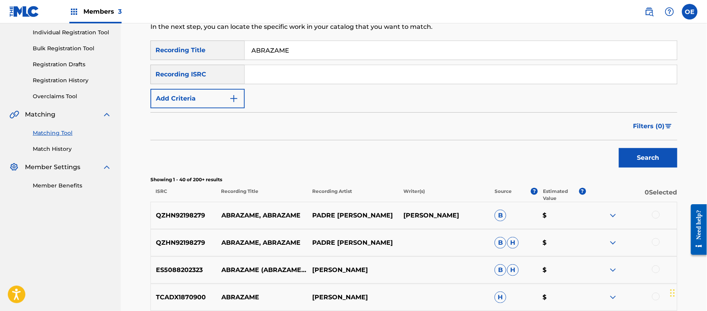
scroll to position [46, 0]
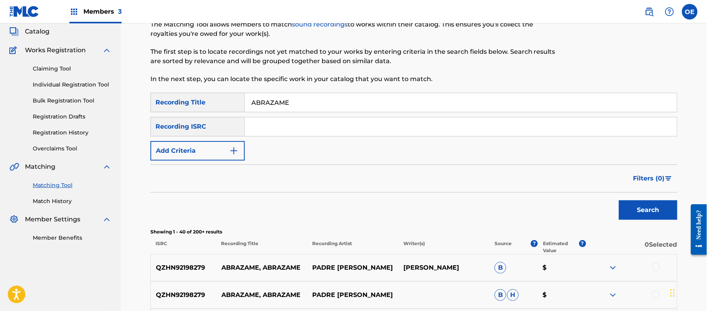
drag, startPoint x: 293, startPoint y: 97, endPoint x: 217, endPoint y: 101, distance: 76.5
click at [217, 101] on div "SearchWithCriteriae6ad0856-de4e-4f1c-a917-0fd337c7550b Recording Title ABRAZAME" at bounding box center [413, 102] width 527 height 19
click at [630, 203] on button "Search" at bounding box center [648, 209] width 58 height 19
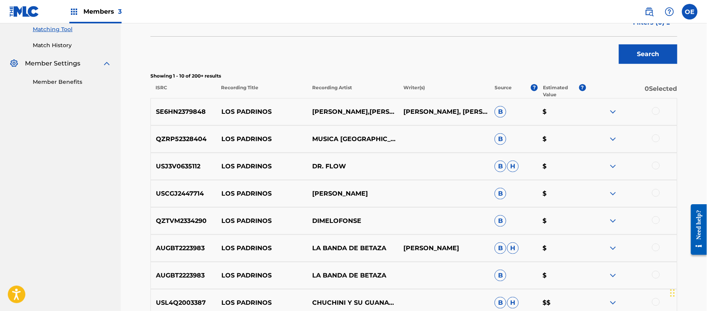
scroll to position [358, 0]
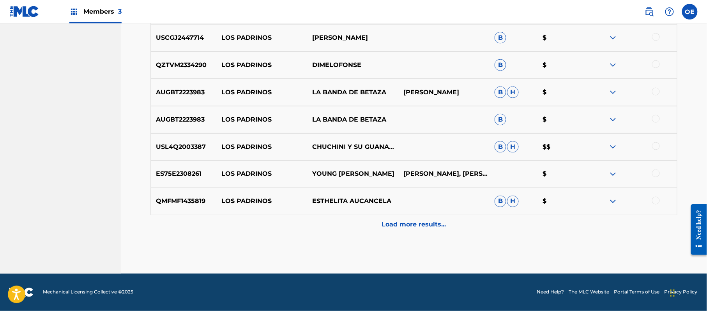
click at [342, 219] on div "Load more results..." at bounding box center [413, 224] width 527 height 19
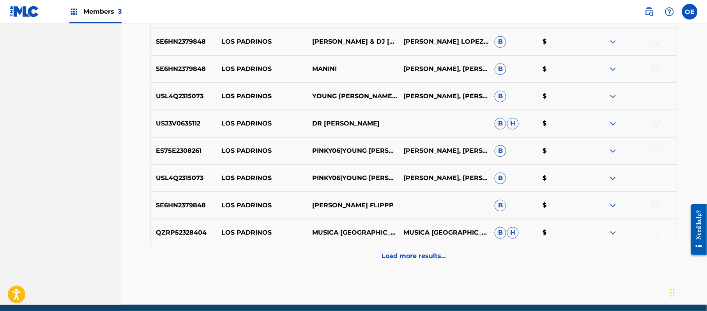
scroll to position [618, 0]
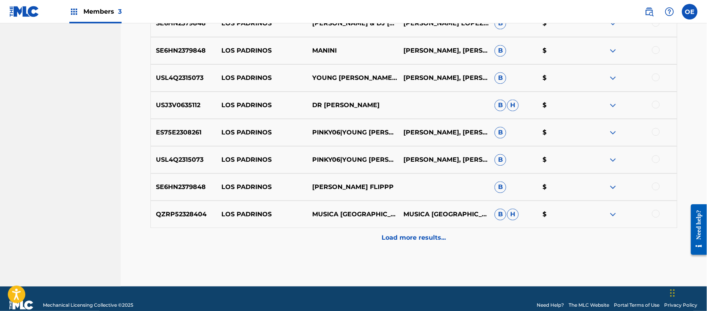
click at [365, 237] on div "Load more results..." at bounding box center [413, 237] width 527 height 19
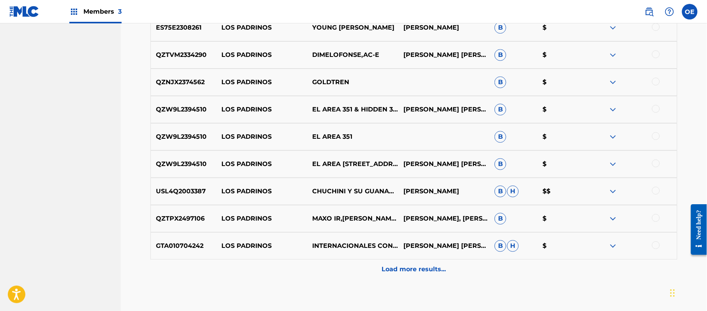
scroll to position [878, 0]
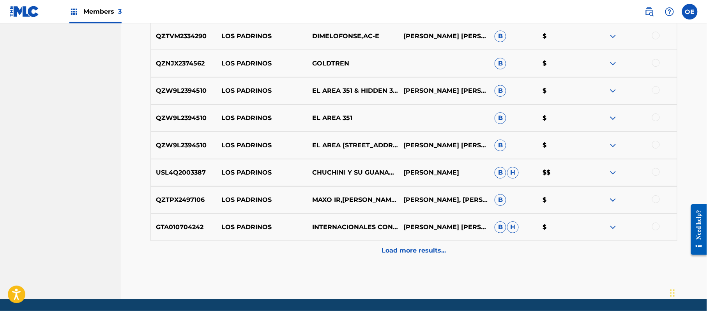
click at [342, 249] on div "Load more results..." at bounding box center [413, 250] width 527 height 19
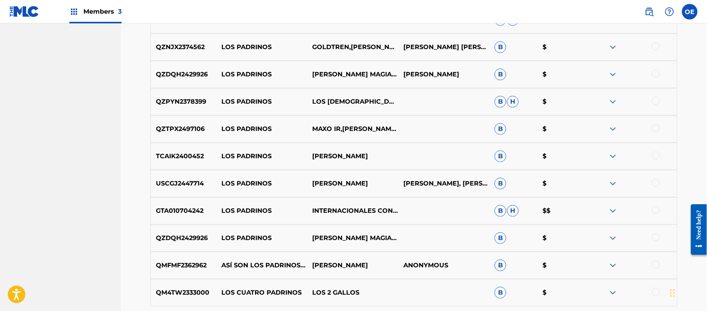
scroll to position [1137, 0]
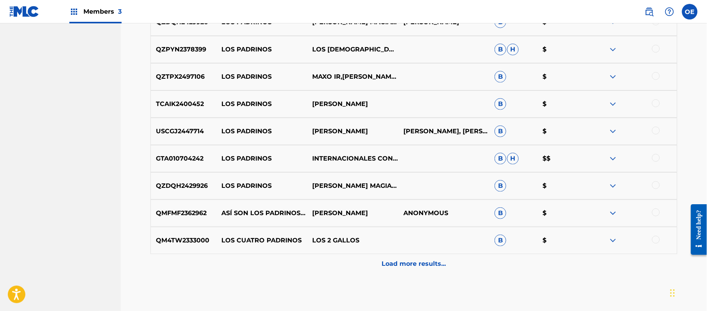
click at [384, 260] on p "Load more results..." at bounding box center [414, 263] width 64 height 9
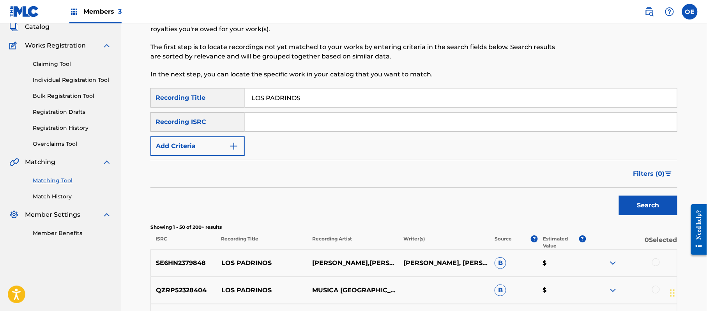
scroll to position [0, 0]
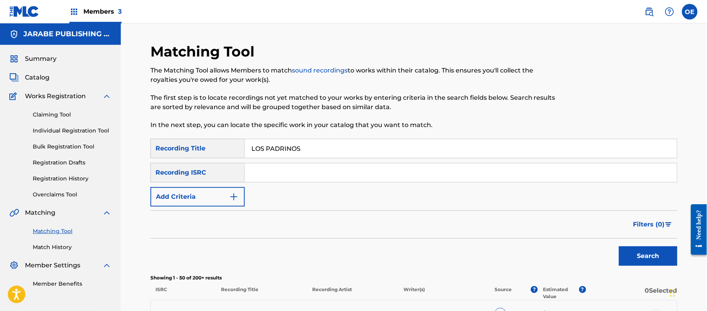
drag, startPoint x: 331, startPoint y: 148, endPoint x: 212, endPoint y: 155, distance: 119.4
click at [212, 155] on div "SearchWithCriteriae6ad0856-de4e-4f1c-a917-0fd337c7550b Recording Title LOS PADR…" at bounding box center [413, 148] width 527 height 19
click at [630, 245] on div "Search" at bounding box center [646, 254] width 62 height 31
click at [630, 256] on button "Search" at bounding box center [648, 255] width 58 height 19
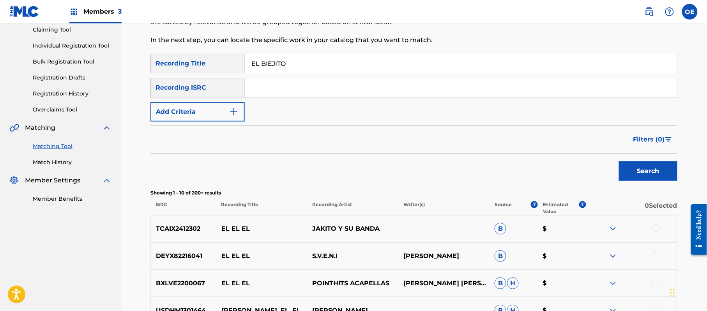
scroll to position [104, 0]
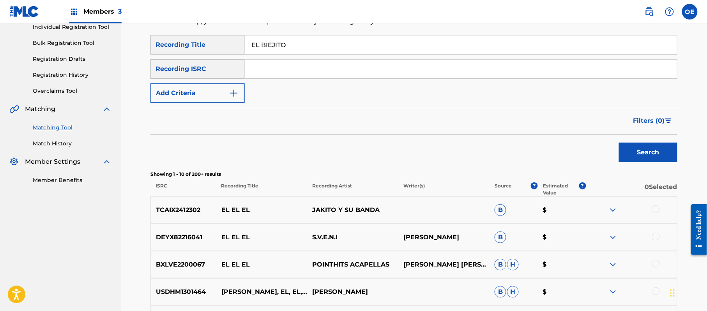
click at [631, 155] on button "Search" at bounding box center [648, 152] width 58 height 19
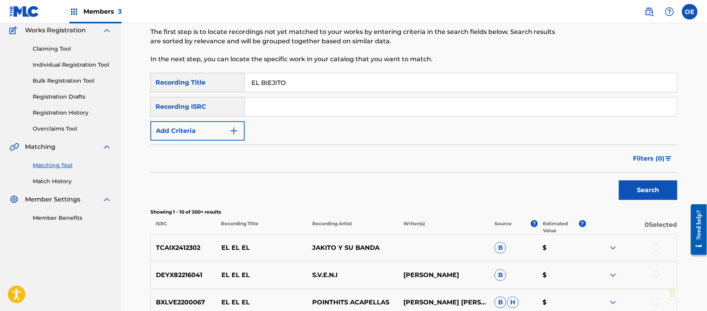
scroll to position [0, 0]
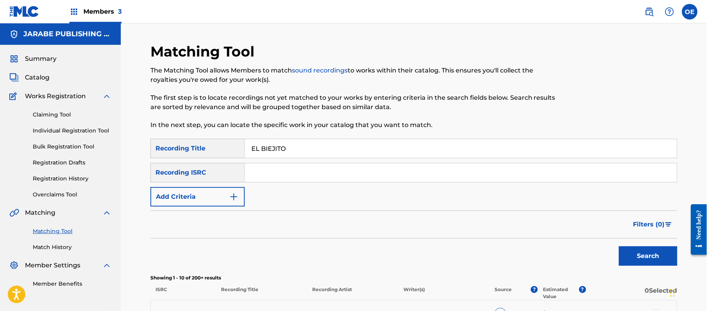
drag, startPoint x: 297, startPoint y: 142, endPoint x: 209, endPoint y: 148, distance: 87.5
click at [209, 148] on div "SearchWithCriteriae6ad0856-de4e-4f1c-a917-0fd337c7550b Recording Title EL BIEJI…" at bounding box center [413, 148] width 527 height 19
click at [638, 256] on button "Search" at bounding box center [648, 255] width 58 height 19
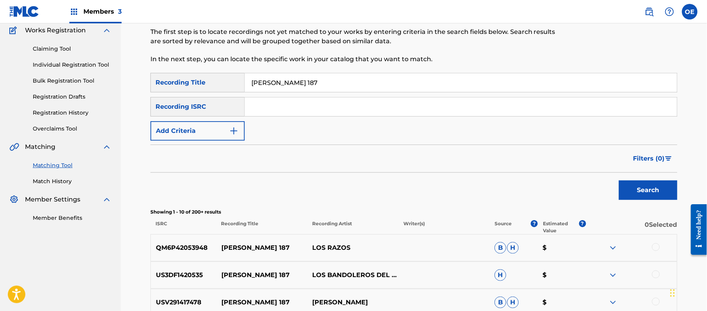
scroll to position [52, 0]
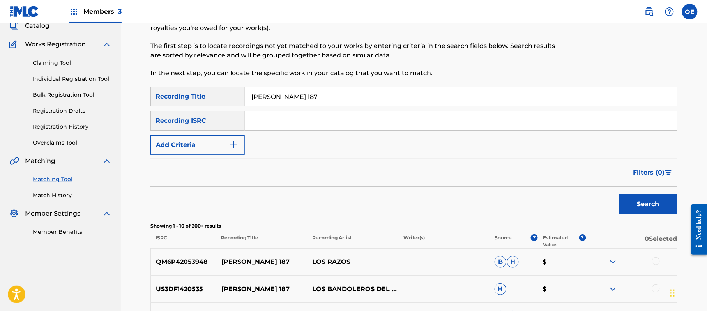
drag, startPoint x: 312, startPoint y: 102, endPoint x: 217, endPoint y: 97, distance: 94.5
click at [217, 97] on div "SearchWithCriteriae6ad0856-de4e-4f1c-a917-0fd337c7550b Recording Title [PERSON_…" at bounding box center [413, 96] width 527 height 19
click at [634, 200] on button "Search" at bounding box center [648, 203] width 58 height 19
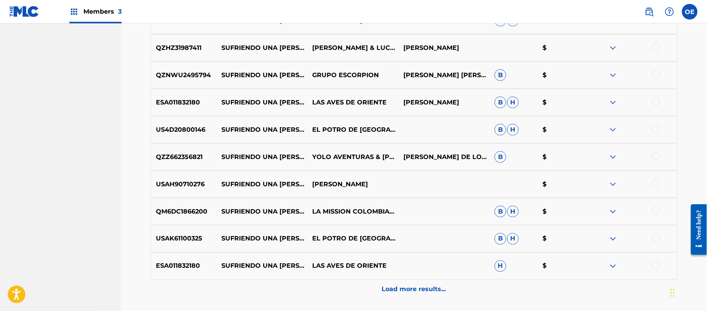
scroll to position [312, 0]
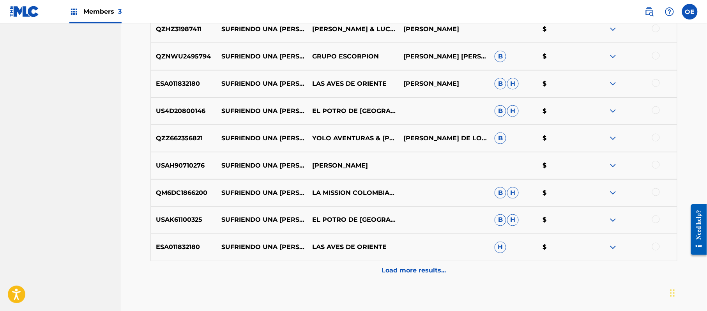
click at [371, 274] on div "Load more results..." at bounding box center [413, 270] width 527 height 19
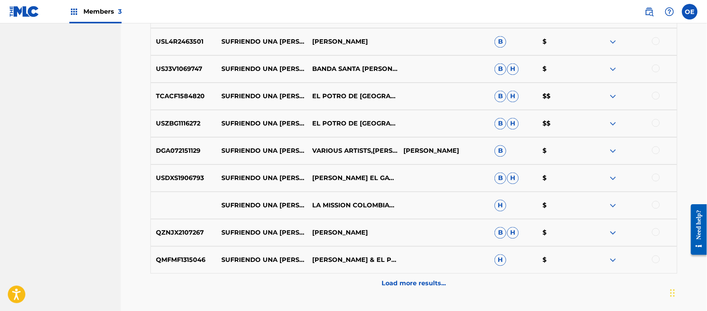
scroll to position [624, 0]
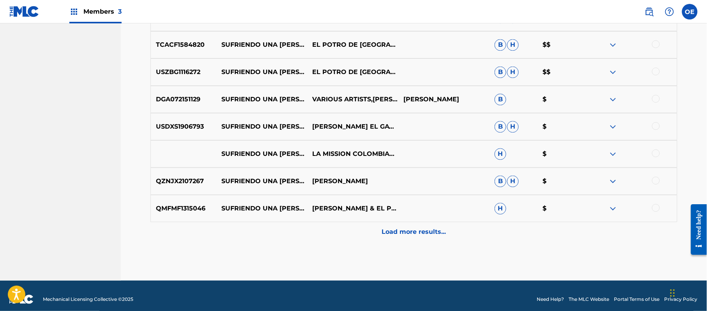
click at [341, 224] on div "Load more results..." at bounding box center [413, 231] width 527 height 19
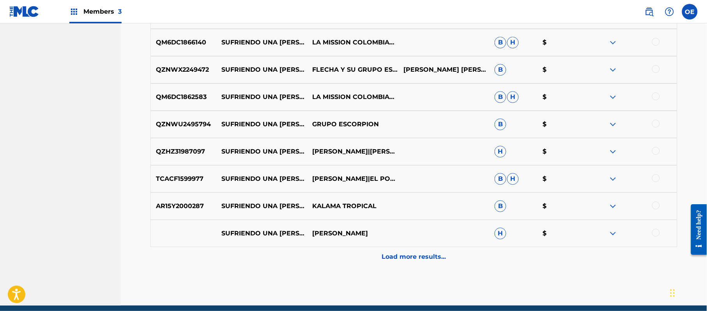
scroll to position [883, 0]
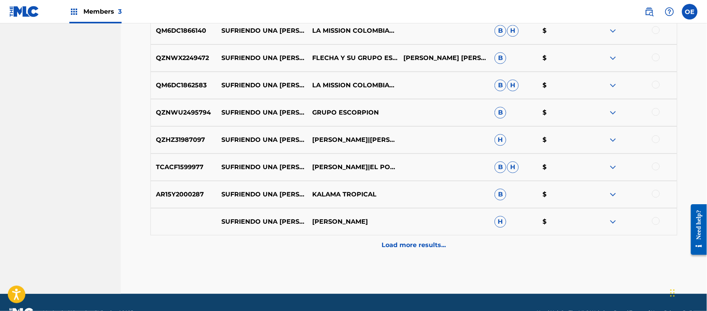
click at [344, 240] on div "Load more results..." at bounding box center [413, 244] width 527 height 19
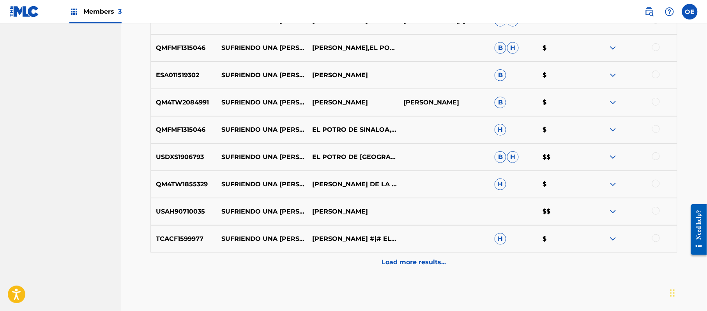
scroll to position [1143, 0]
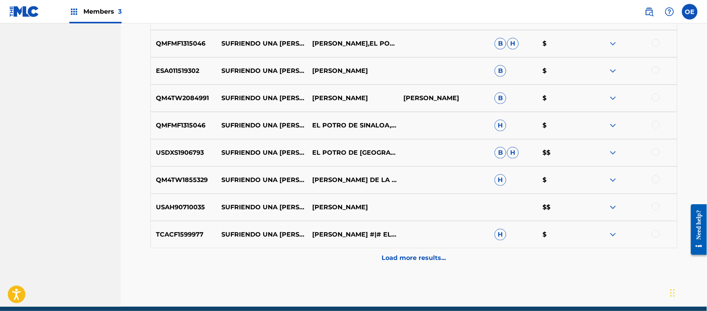
click at [351, 251] on div "Load more results..." at bounding box center [413, 257] width 527 height 19
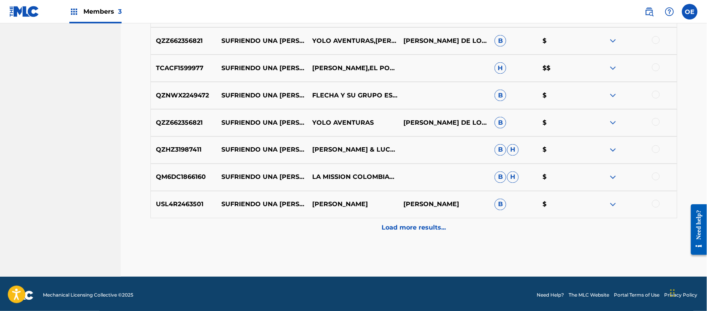
scroll to position [1449, 0]
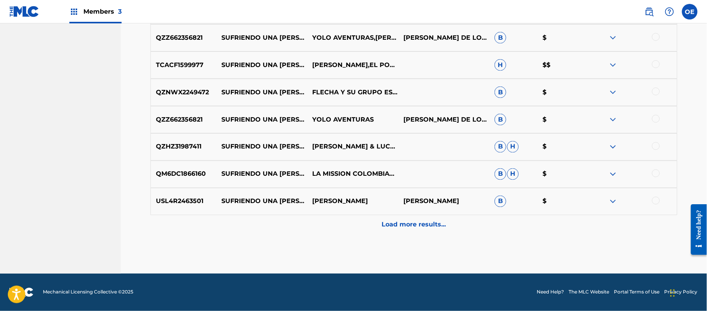
click at [354, 228] on div "Load more results..." at bounding box center [413, 224] width 527 height 19
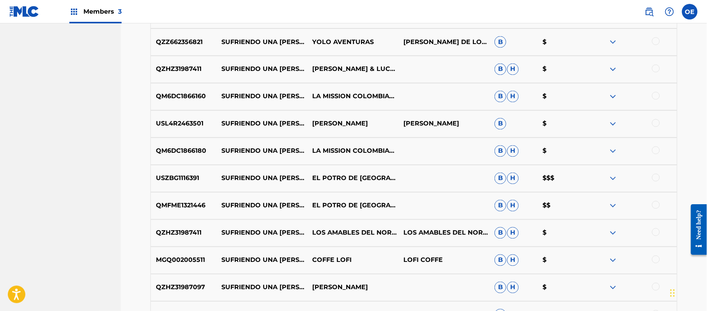
scroll to position [1553, 0]
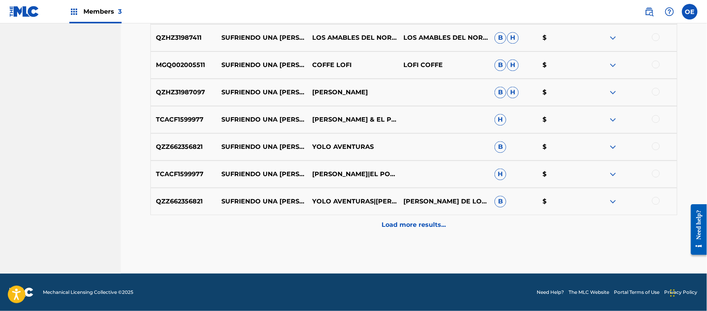
click at [354, 228] on div "Load more results..." at bounding box center [413, 224] width 527 height 19
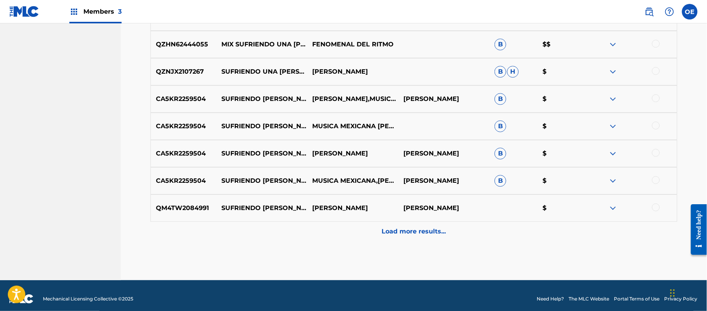
scroll to position [1995, 0]
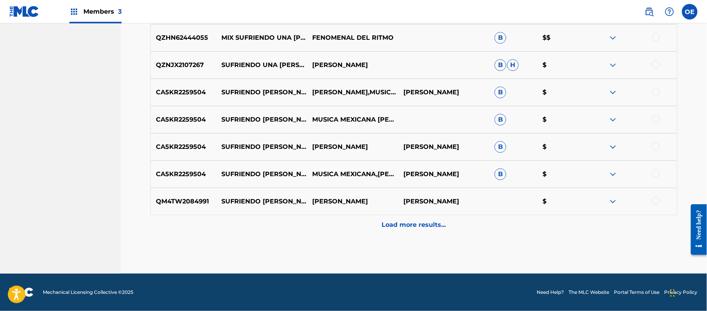
click at [354, 228] on div "Load more results..." at bounding box center [413, 224] width 527 height 19
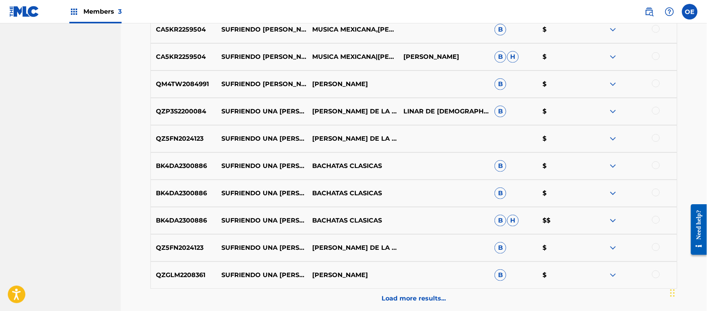
scroll to position [2255, 0]
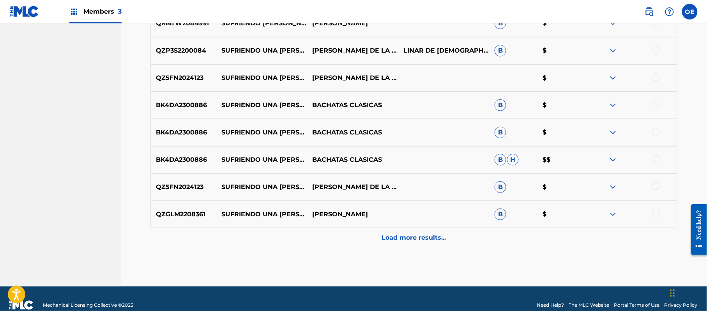
click at [354, 228] on div "Load more results..." at bounding box center [413, 237] width 527 height 19
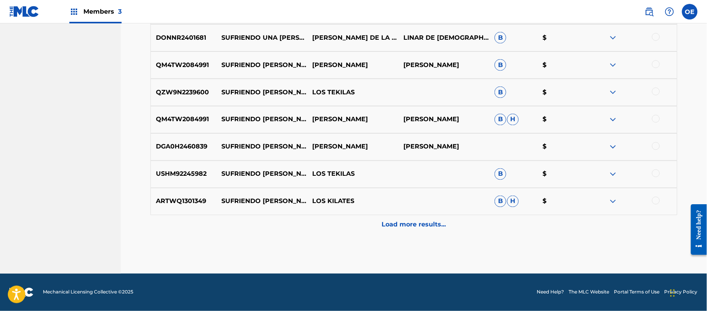
click at [354, 226] on div "Load more results..." at bounding box center [413, 224] width 527 height 19
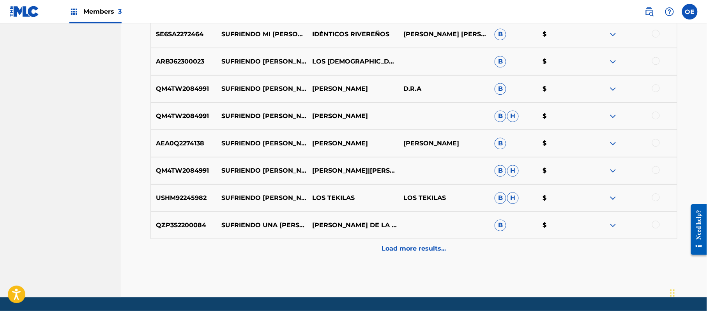
scroll to position [2800, 0]
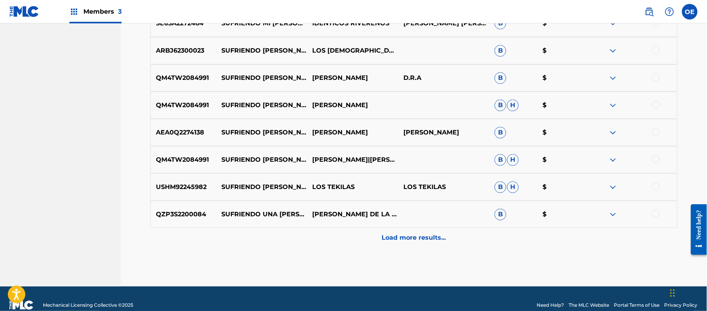
click at [344, 231] on div "Load more results..." at bounding box center [413, 237] width 527 height 19
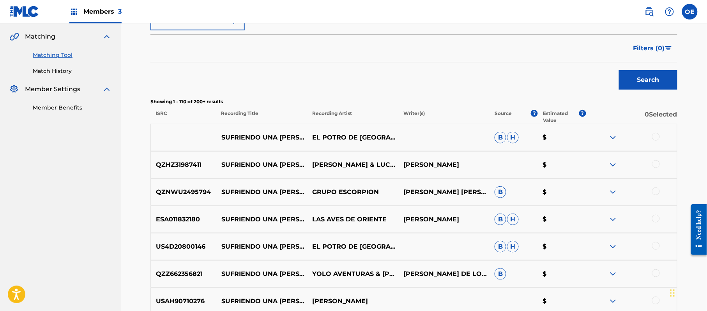
scroll to position [0, 0]
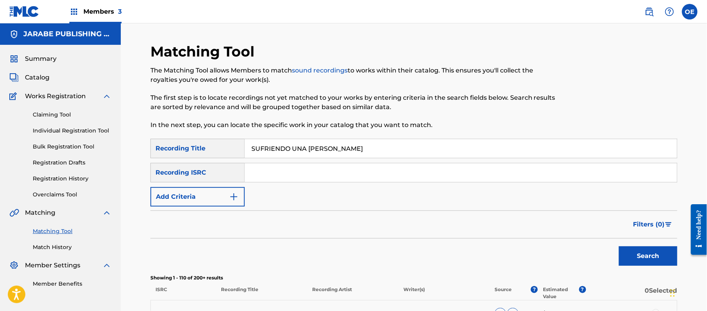
drag, startPoint x: 328, startPoint y: 147, endPoint x: 252, endPoint y: 150, distance: 76.1
click at [252, 150] on input "SUFRIENDO UNA [PERSON_NAME]" at bounding box center [461, 148] width 432 height 19
click at [663, 260] on button "Search" at bounding box center [648, 255] width 58 height 19
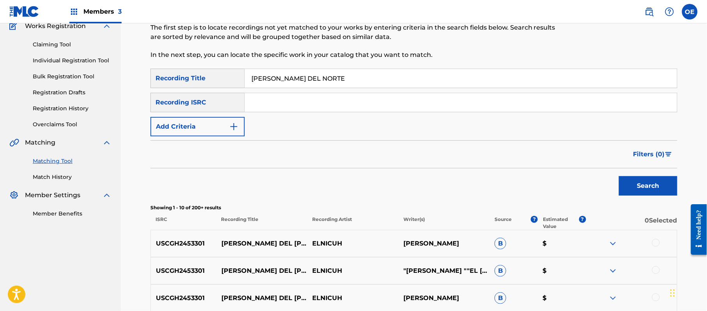
scroll to position [52, 0]
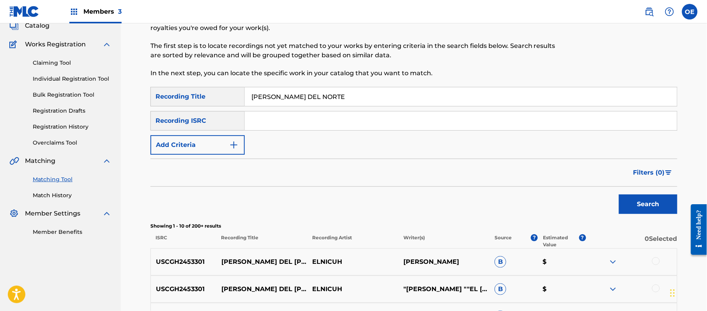
drag, startPoint x: 331, startPoint y: 90, endPoint x: 226, endPoint y: 93, distance: 105.3
click at [226, 93] on div "SearchWithCriteriae6ad0856-de4e-4f1c-a917-0fd337c7550b Recording Title [PERSON_…" at bounding box center [413, 96] width 527 height 19
click at [624, 211] on button "Search" at bounding box center [648, 203] width 58 height 19
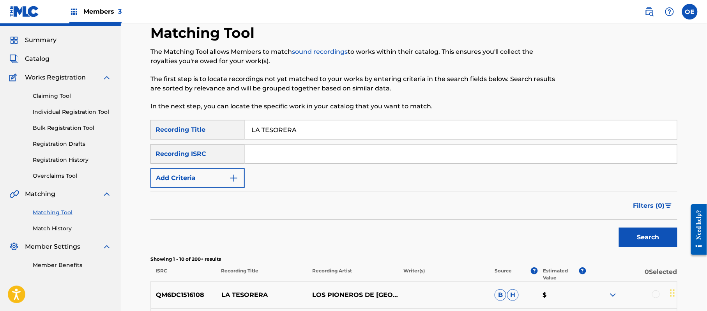
scroll to position [0, 0]
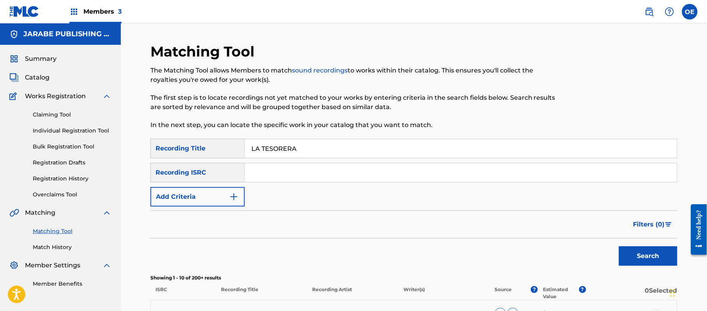
drag, startPoint x: 299, startPoint y: 147, endPoint x: 212, endPoint y: 145, distance: 86.5
click at [212, 145] on div "SearchWithCriteriae6ad0856-de4e-4f1c-a917-0fd337c7550b Recording Title LA TESOR…" at bounding box center [413, 148] width 527 height 19
click at [634, 258] on button "Search" at bounding box center [648, 255] width 58 height 19
drag, startPoint x: 366, startPoint y: 152, endPoint x: 240, endPoint y: 150, distance: 126.3
click at [240, 150] on div "SearchWithCriteriae6ad0856-de4e-4f1c-a917-0fd337c7550b Recording Title RERNANDO…" at bounding box center [413, 148] width 527 height 19
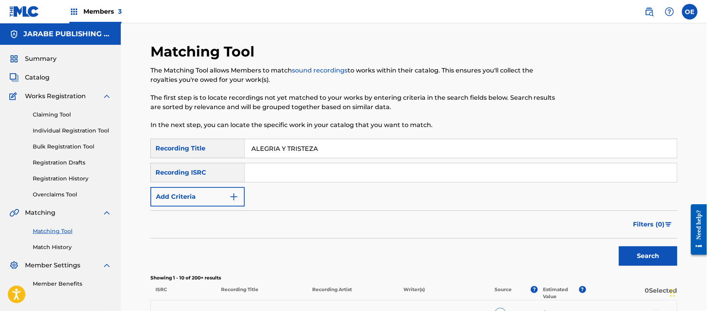
click at [641, 247] on button "Search" at bounding box center [648, 255] width 58 height 19
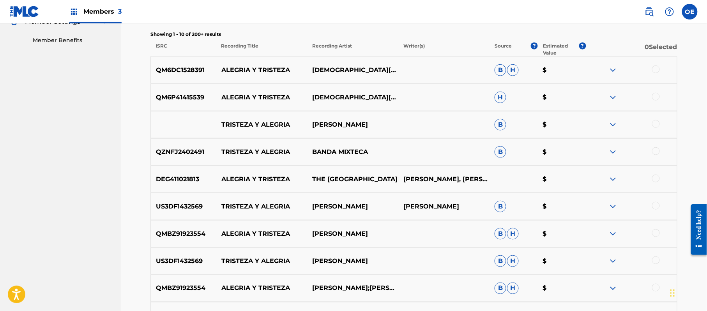
scroll to position [260, 0]
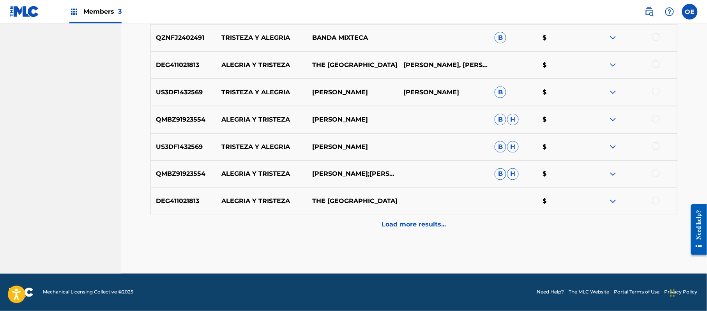
click at [328, 219] on div "Load more results..." at bounding box center [413, 224] width 527 height 19
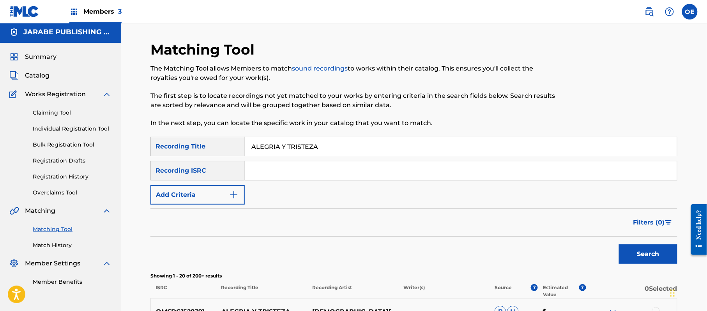
scroll to position [0, 0]
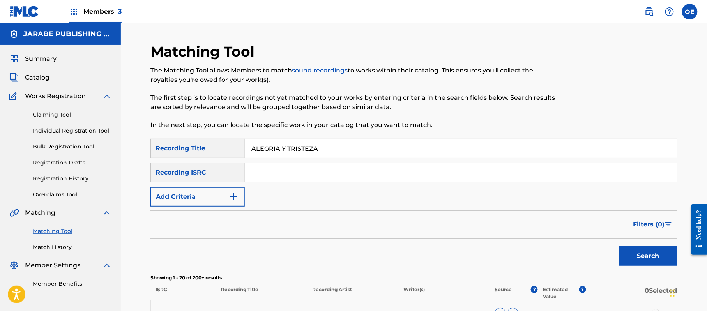
drag, startPoint x: 306, startPoint y: 143, endPoint x: 235, endPoint y: 140, distance: 71.0
click at [235, 140] on div "SearchWithCriteriae6ad0856-de4e-4f1c-a917-0fd337c7550b Recording Title ALEGRIA …" at bounding box center [413, 148] width 527 height 19
click at [642, 247] on button "Search" at bounding box center [648, 255] width 58 height 19
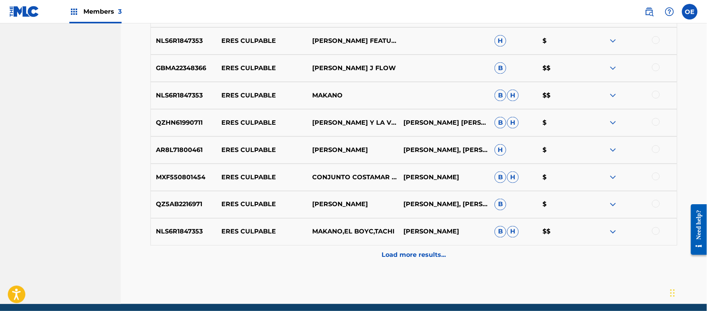
scroll to position [358, 0]
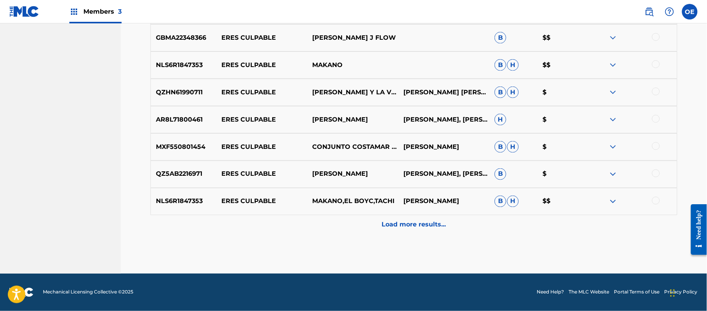
click at [364, 228] on div "Load more results..." at bounding box center [413, 224] width 527 height 19
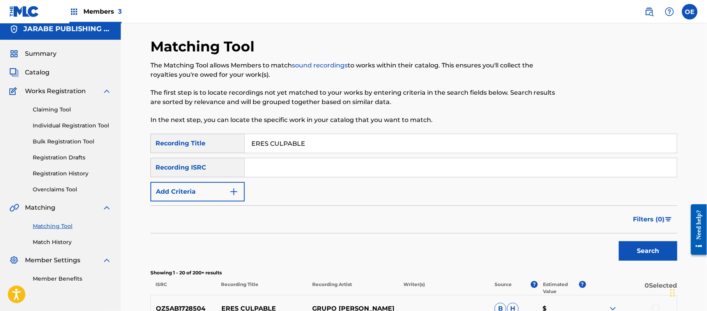
scroll to position [0, 0]
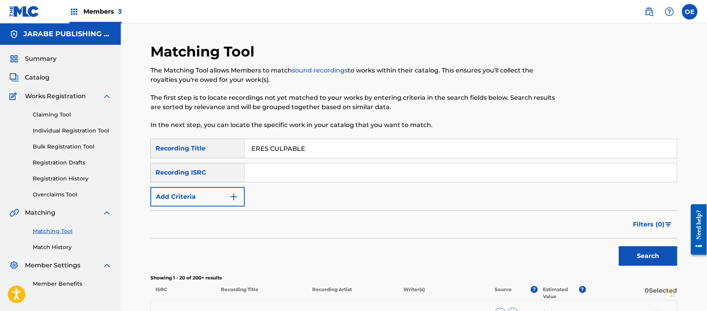
drag, startPoint x: 316, startPoint y: 151, endPoint x: 236, endPoint y: 147, distance: 79.6
click at [236, 147] on div "SearchWithCriteriae6ad0856-de4e-4f1c-a917-0fd337c7550b Recording Title ERES CUL…" at bounding box center [413, 148] width 527 height 19
drag, startPoint x: 644, startPoint y: 253, endPoint x: 624, endPoint y: 243, distance: 21.8
click at [643, 252] on button "Search" at bounding box center [648, 255] width 58 height 19
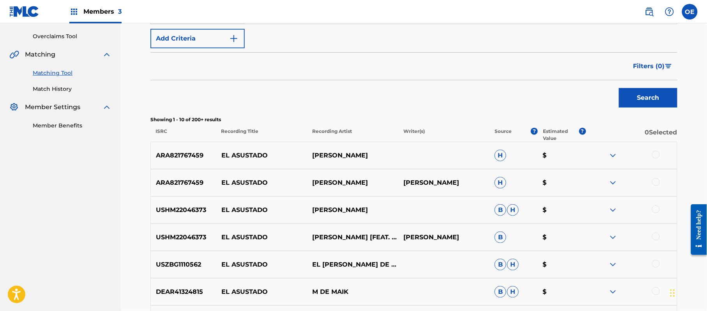
scroll to position [260, 0]
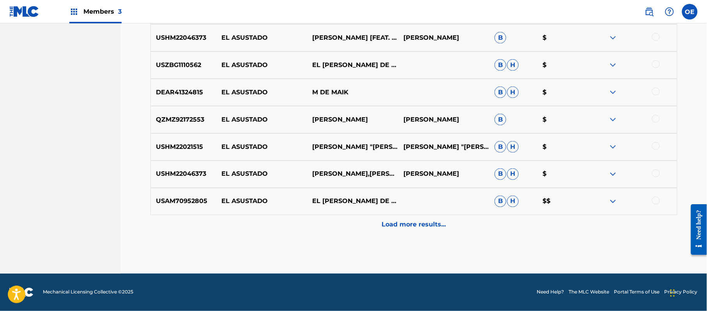
click at [362, 223] on div "Load more results..." at bounding box center [413, 224] width 527 height 19
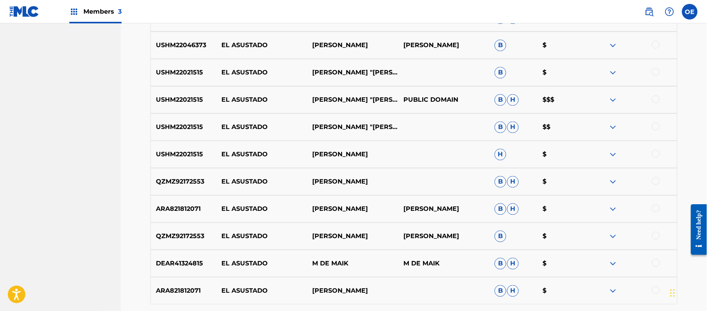
scroll to position [566, 0]
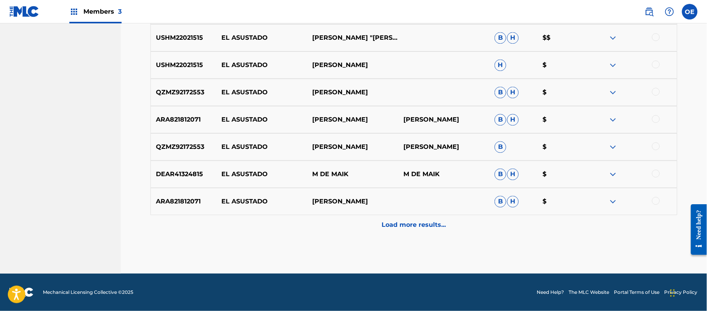
click at [355, 224] on div "Load more results..." at bounding box center [413, 224] width 527 height 19
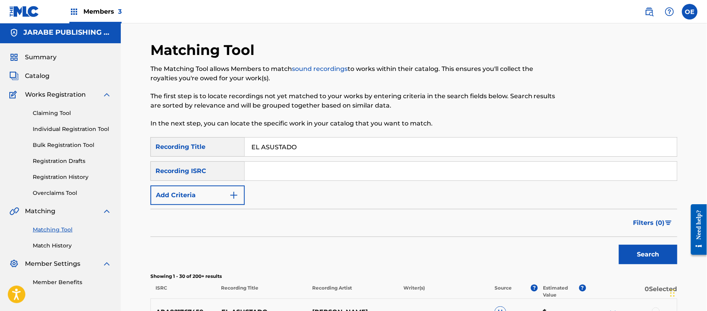
scroll to position [0, 0]
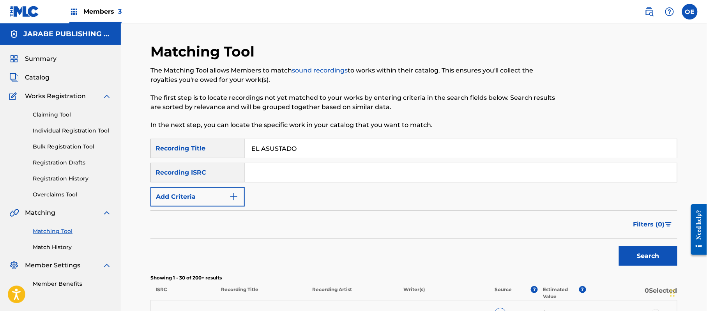
drag, startPoint x: 299, startPoint y: 147, endPoint x: 238, endPoint y: 158, distance: 62.6
click at [238, 158] on div "SearchWithCriteriae6ad0856-de4e-4f1c-a917-0fd337c7550b Recording Title EL ASUST…" at bounding box center [413, 148] width 527 height 19
click at [635, 266] on div "Search" at bounding box center [646, 254] width 62 height 31
click at [627, 259] on button "Search" at bounding box center [648, 255] width 58 height 19
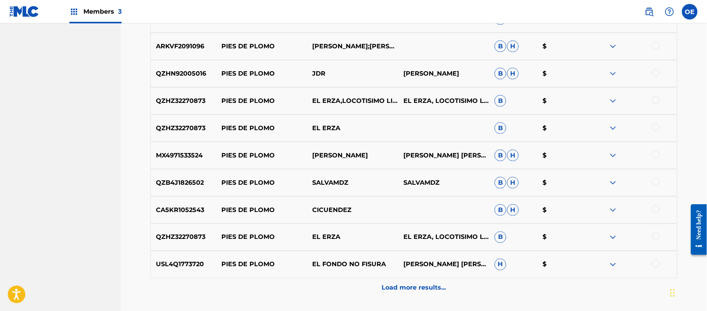
scroll to position [312, 0]
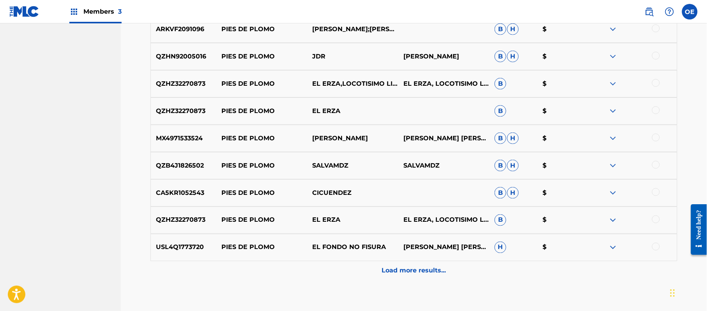
click at [351, 264] on div "Load more results..." at bounding box center [413, 270] width 527 height 19
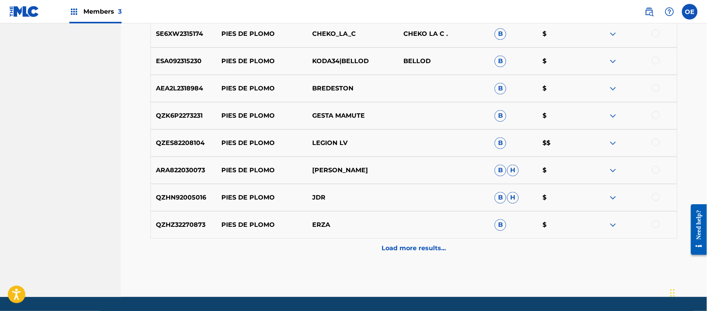
scroll to position [624, 0]
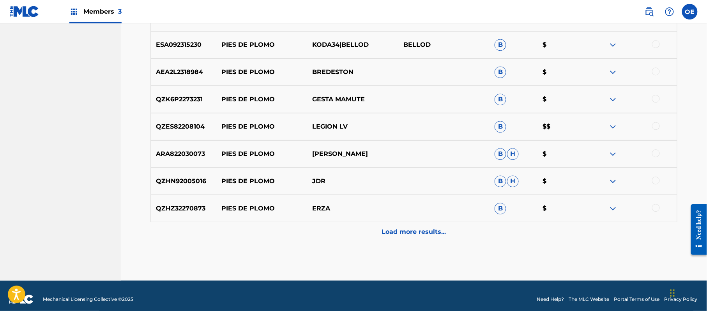
click at [328, 229] on div "Load more results..." at bounding box center [413, 231] width 527 height 19
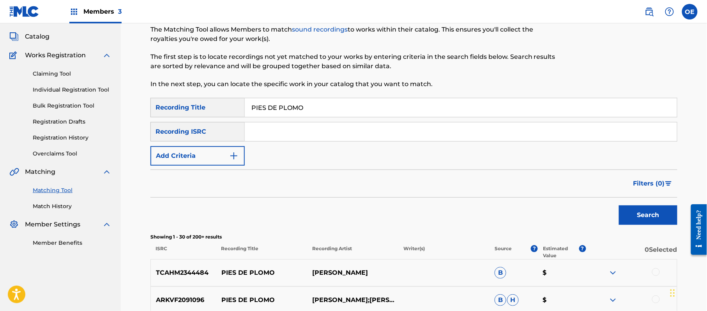
scroll to position [20, 0]
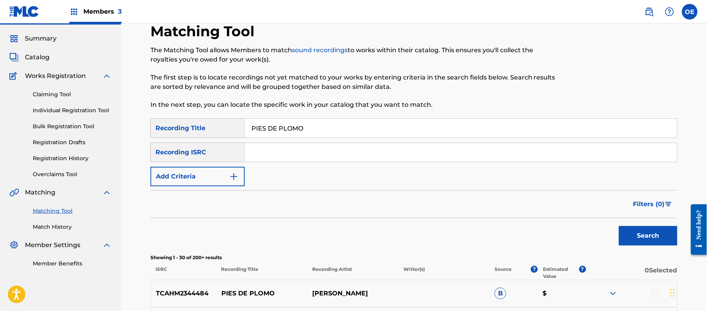
drag, startPoint x: 322, startPoint y: 125, endPoint x: 224, endPoint y: 116, distance: 98.2
click at [635, 228] on button "Search" at bounding box center [648, 235] width 58 height 19
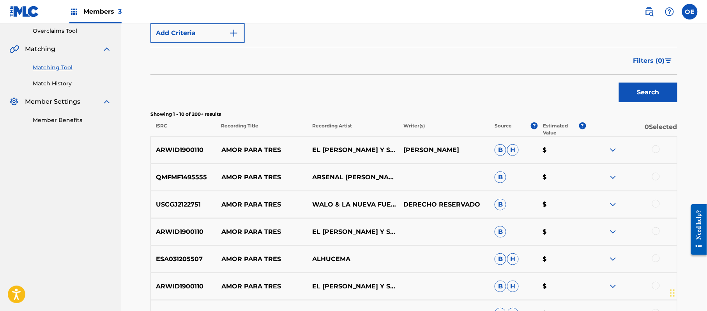
scroll to position [176, 0]
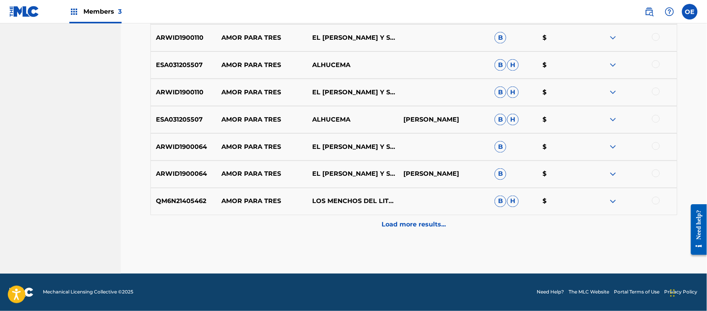
click at [350, 224] on div "Load more results..." at bounding box center [413, 224] width 527 height 19
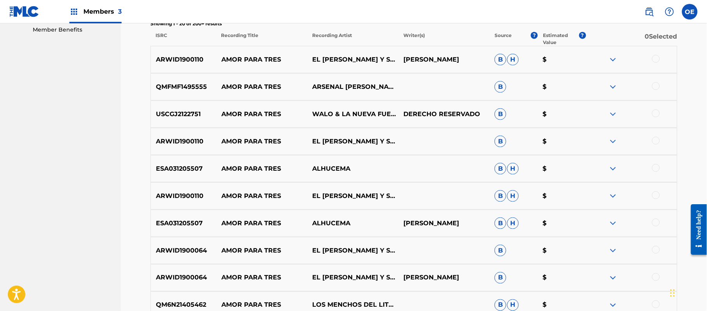
scroll to position [46, 0]
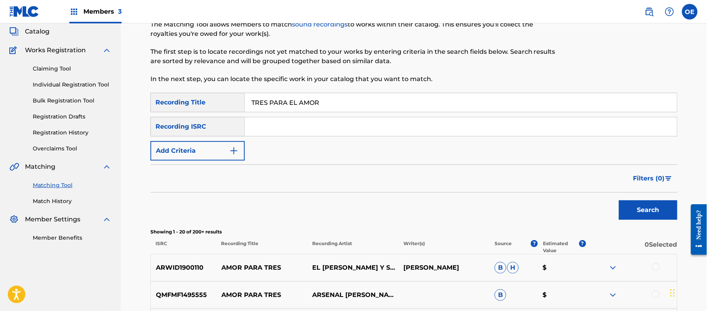
drag, startPoint x: 343, startPoint y: 106, endPoint x: 238, endPoint y: 105, distance: 105.6
click at [238, 105] on div "SearchWithCriteriae6ad0856-de4e-4f1c-a917-0fd337c7550b Recording Title TRES PAR…" at bounding box center [413, 102] width 527 height 19
drag, startPoint x: 649, startPoint y: 216, endPoint x: 504, endPoint y: 212, distance: 145.0
click at [649, 216] on button "Search" at bounding box center [648, 209] width 58 height 19
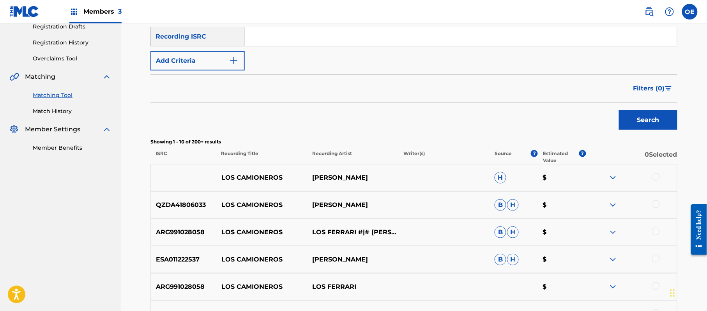
scroll to position [202, 0]
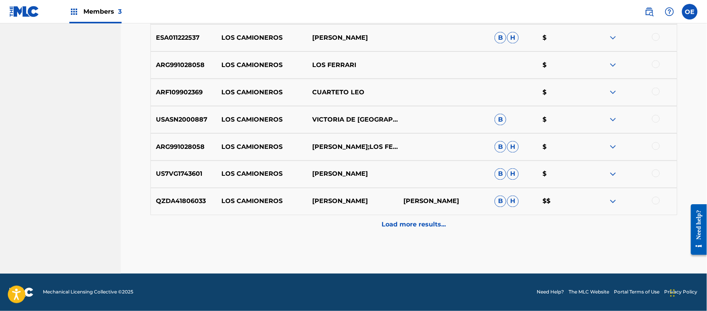
click at [382, 222] on p "Load more results..." at bounding box center [414, 224] width 64 height 9
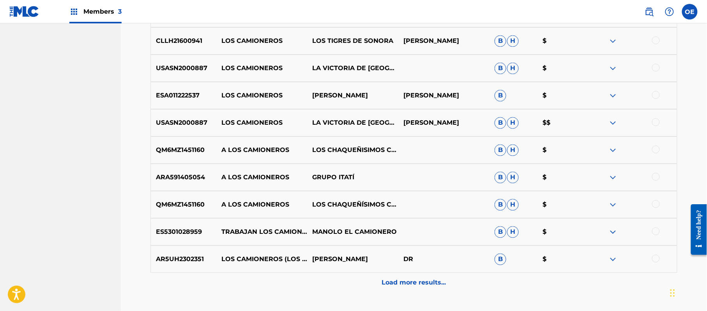
scroll to position [618, 0]
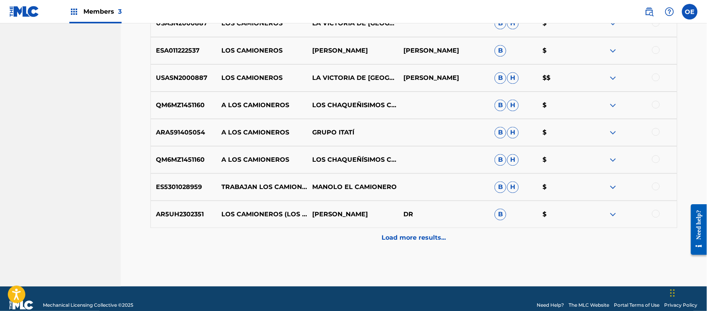
click at [354, 234] on div "Load more results..." at bounding box center [413, 237] width 527 height 19
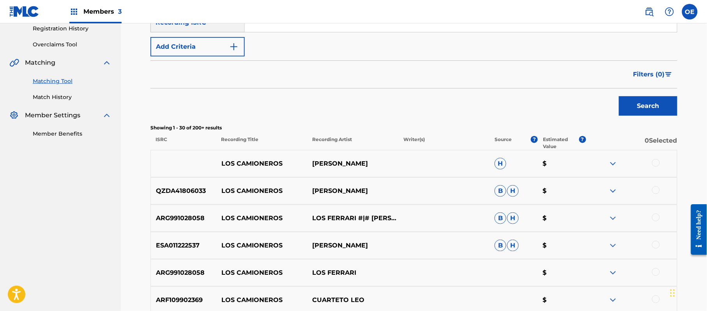
scroll to position [0, 0]
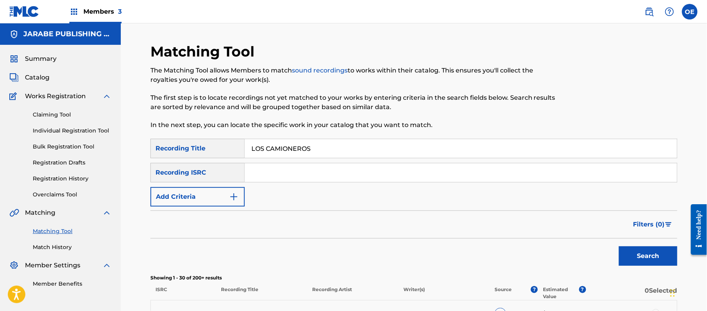
drag, startPoint x: 326, startPoint y: 151, endPoint x: 248, endPoint y: 158, distance: 78.6
click at [248, 157] on input "LOS CAMIONEROS" at bounding box center [461, 148] width 432 height 19
click at [634, 253] on button "Search" at bounding box center [648, 255] width 58 height 19
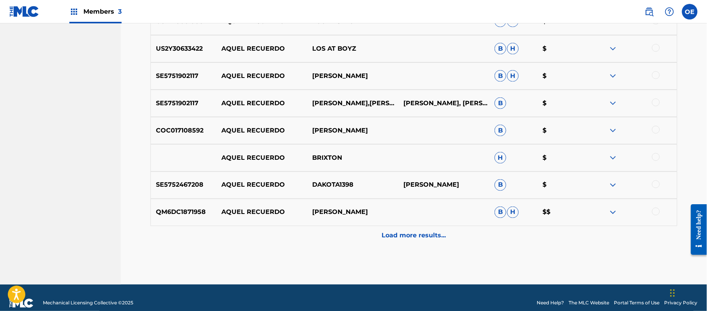
scroll to position [358, 0]
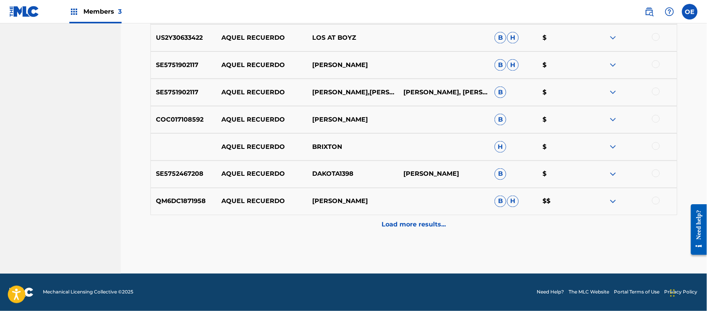
click at [322, 219] on div "Load more results..." at bounding box center [413, 224] width 527 height 19
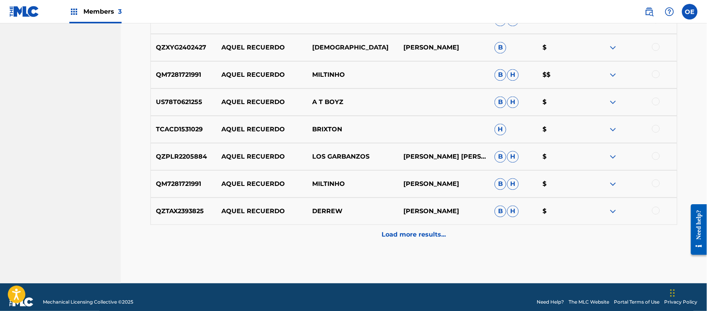
scroll to position [631, 0]
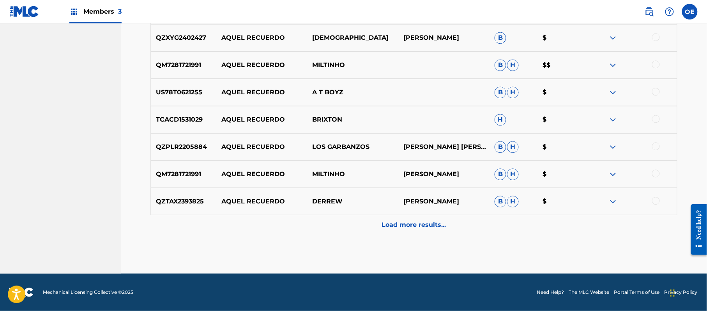
click at [318, 216] on div "Load more results..." at bounding box center [413, 224] width 527 height 19
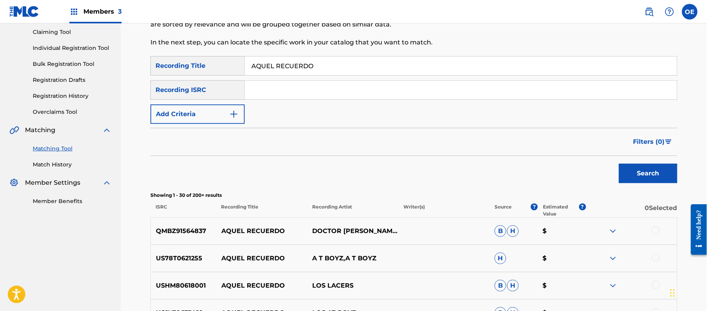
scroll to position [0, 0]
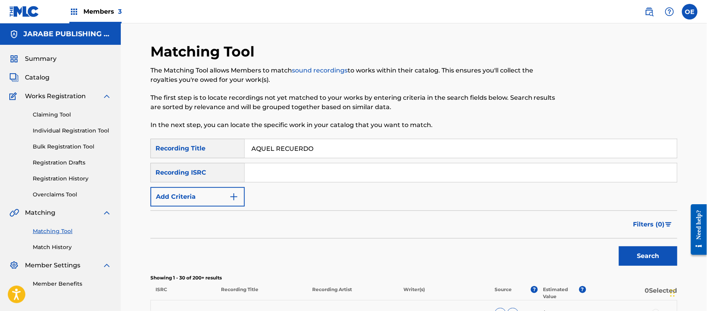
drag, startPoint x: 332, startPoint y: 145, endPoint x: 220, endPoint y: 147, distance: 112.7
click at [220, 147] on div "SearchWithCriteriae6ad0856-de4e-4f1c-a917-0fd337c7550b Recording Title AQUEL RE…" at bounding box center [413, 148] width 527 height 19
click at [665, 252] on button "Search" at bounding box center [648, 255] width 58 height 19
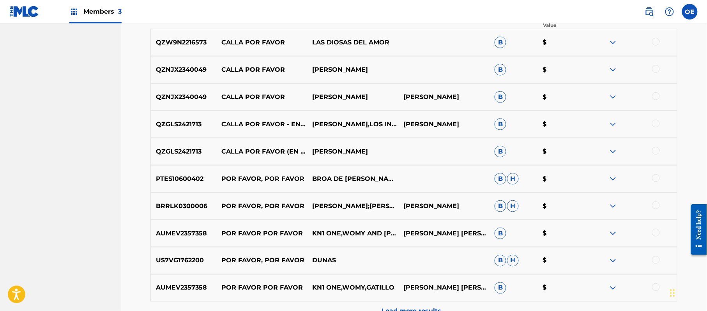
scroll to position [323, 0]
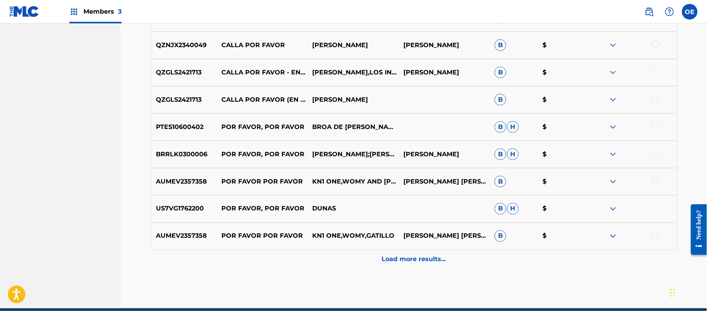
click at [318, 258] on div "Load more results..." at bounding box center [413, 259] width 527 height 19
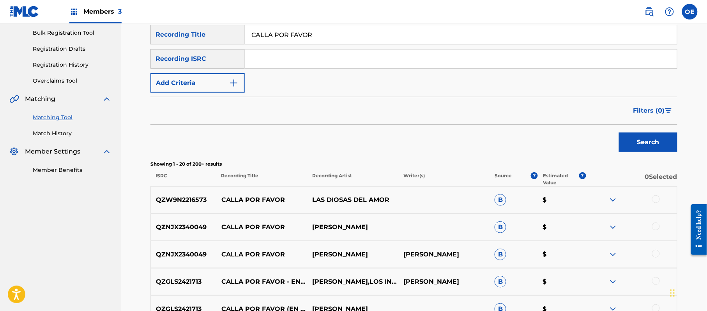
scroll to position [63, 0]
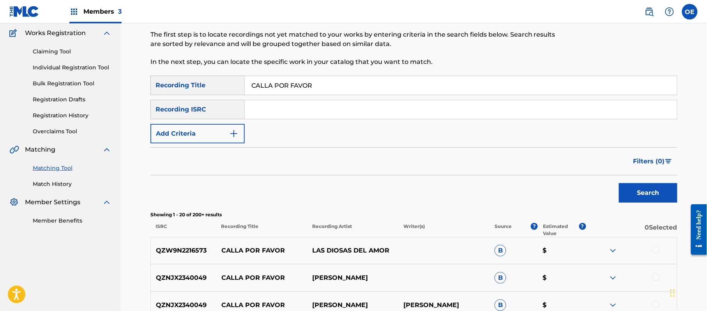
drag, startPoint x: 315, startPoint y: 88, endPoint x: 253, endPoint y: 91, distance: 62.0
click at [253, 91] on input "CALLA POR FAVOR" at bounding box center [461, 85] width 432 height 19
click at [663, 194] on button "Search" at bounding box center [648, 192] width 58 height 19
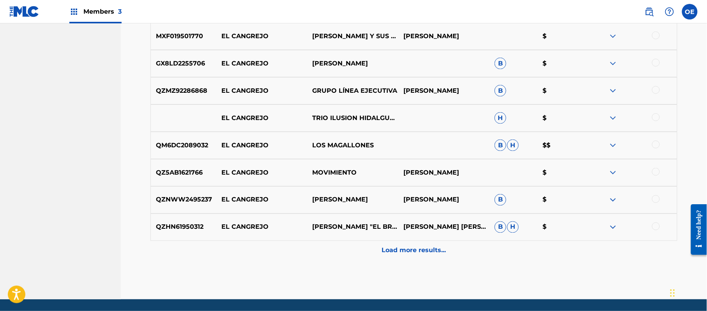
scroll to position [358, 0]
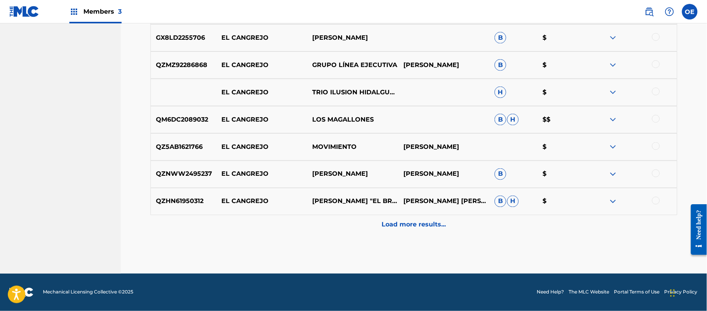
click at [347, 217] on div "Load more results..." at bounding box center [413, 224] width 527 height 19
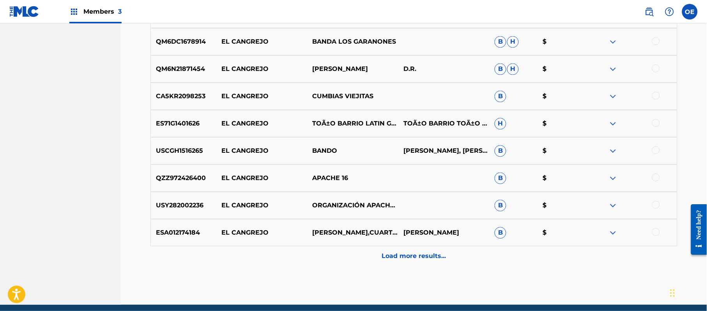
scroll to position [618, 0]
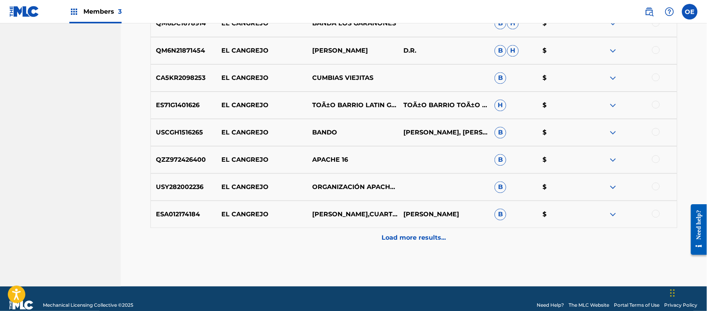
click at [339, 242] on div "Load more results..." at bounding box center [413, 237] width 527 height 19
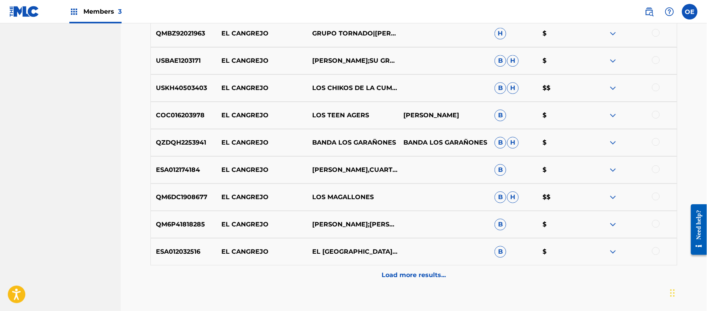
scroll to position [878, 0]
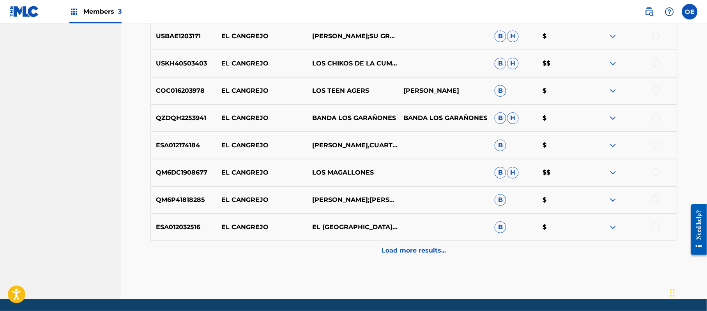
click at [346, 248] on div "Load more results..." at bounding box center [413, 250] width 527 height 19
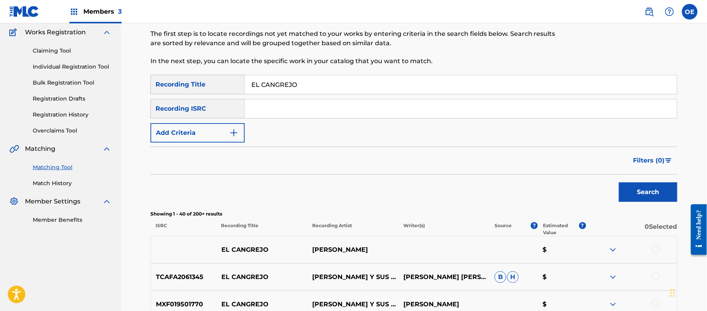
scroll to position [33, 0]
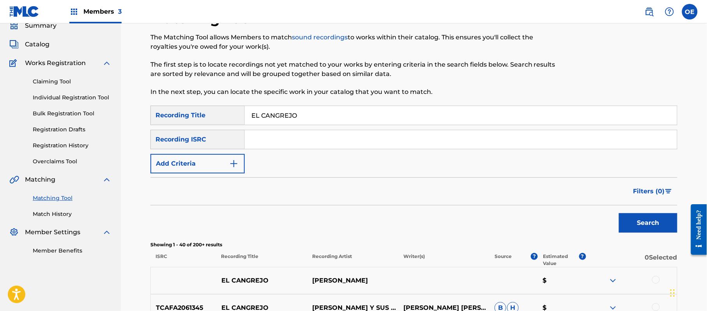
drag, startPoint x: 305, startPoint y: 115, endPoint x: 220, endPoint y: 116, distance: 85.0
click at [220, 116] on div "SearchWithCriteriae6ad0856-de4e-4f1c-a917-0fd337c7550b Recording Title EL CANGR…" at bounding box center [413, 115] width 527 height 19
click at [644, 216] on button "Search" at bounding box center [648, 222] width 58 height 19
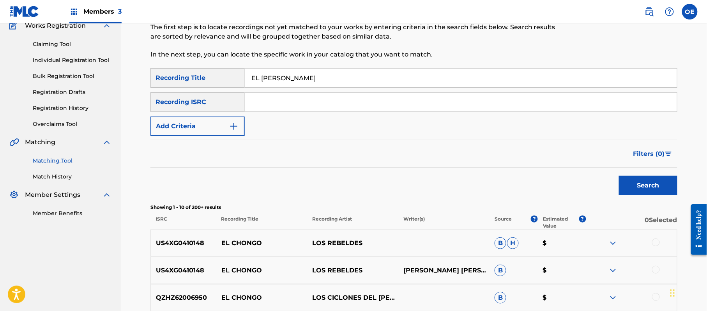
scroll to position [46, 0]
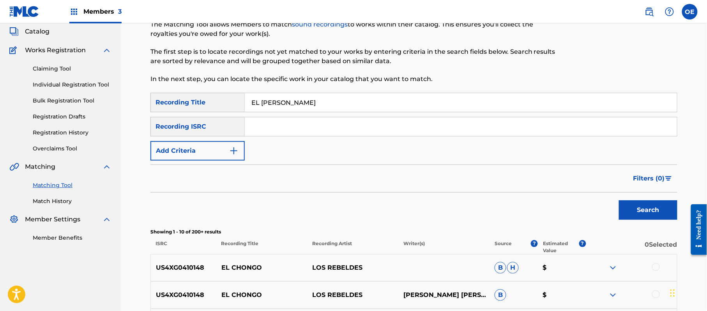
drag, startPoint x: 355, startPoint y: 100, endPoint x: 181, endPoint y: 106, distance: 173.5
click at [181, 106] on div "SearchWithCriteriae6ad0856-de4e-4f1c-a917-0fd337c7550b Recording Title EL [PERS…" at bounding box center [413, 102] width 527 height 19
click at [651, 217] on button "Search" at bounding box center [648, 209] width 58 height 19
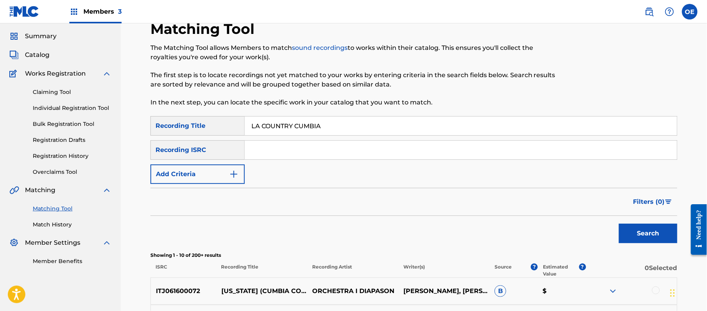
scroll to position [0, 0]
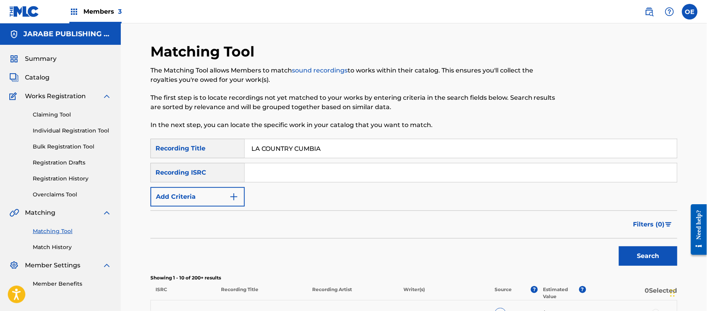
drag, startPoint x: 348, startPoint y: 147, endPoint x: 189, endPoint y: 150, distance: 158.7
click at [186, 150] on div "SearchWithCriteriae6ad0856-de4e-4f1c-a917-0fd337c7550b Recording Title LA COUNT…" at bounding box center [413, 148] width 527 height 19
type input "AQUEL RECUERDO"
click at [198, 186] on div "SearchWithCriteriae6ad0856-de4e-4f1c-a917-0fd337c7550b Recording Title AQUEL RE…" at bounding box center [413, 173] width 527 height 68
click at [198, 190] on button "Add Criteria" at bounding box center [197, 196] width 94 height 19
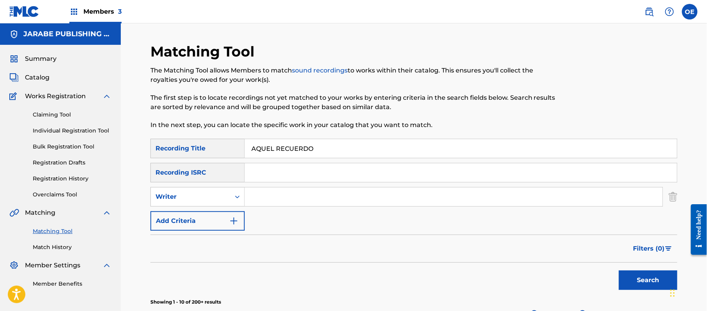
click at [198, 190] on div "Writer" at bounding box center [191, 196] width 80 height 15
click at [197, 210] on div "Recording Artist" at bounding box center [198, 216] width 94 height 19
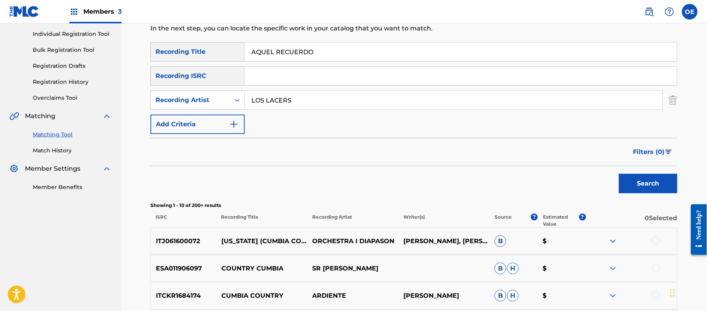
scroll to position [104, 0]
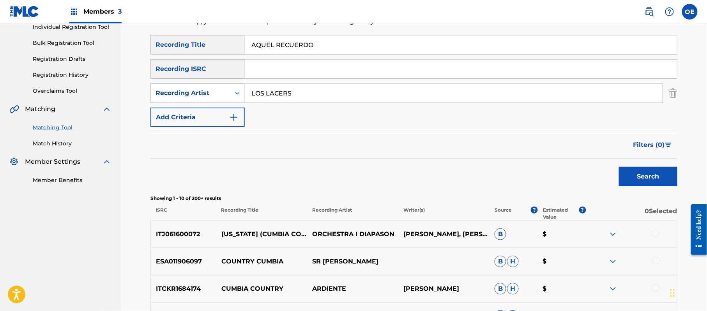
type input "LOS LACERS"
click at [645, 182] on button "Search" at bounding box center [648, 176] width 58 height 19
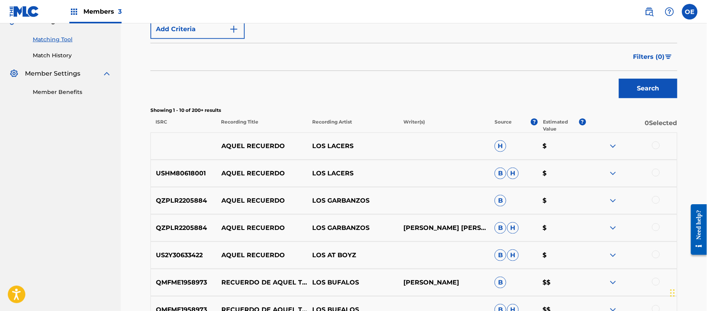
scroll to position [208, 0]
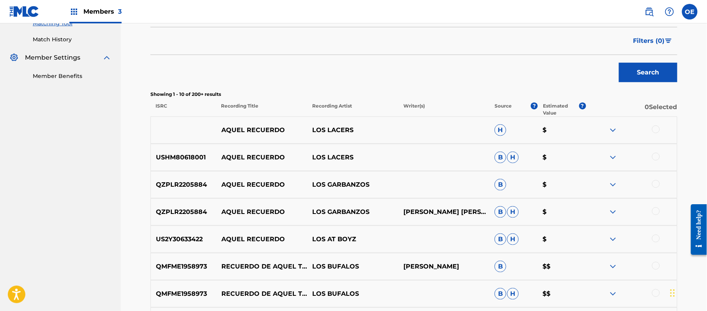
click at [658, 132] on div at bounding box center [656, 129] width 8 height 8
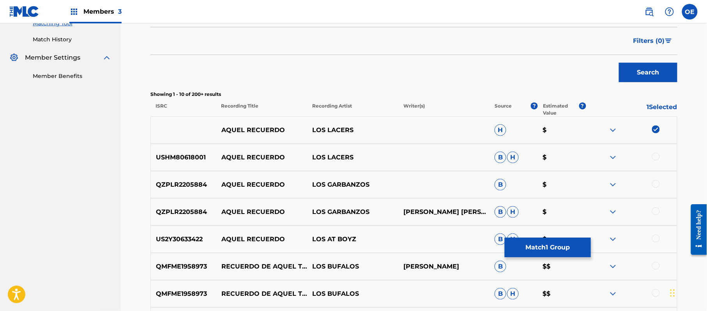
click at [657, 159] on div at bounding box center [656, 157] width 8 height 8
click at [543, 252] on button "Match 2 Groups" at bounding box center [548, 247] width 86 height 19
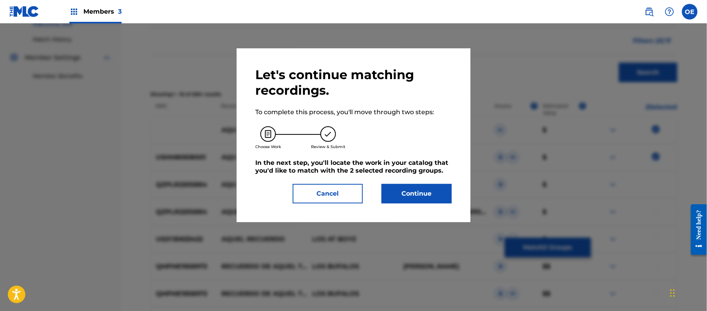
click at [399, 192] on button "Continue" at bounding box center [417, 193] width 70 height 19
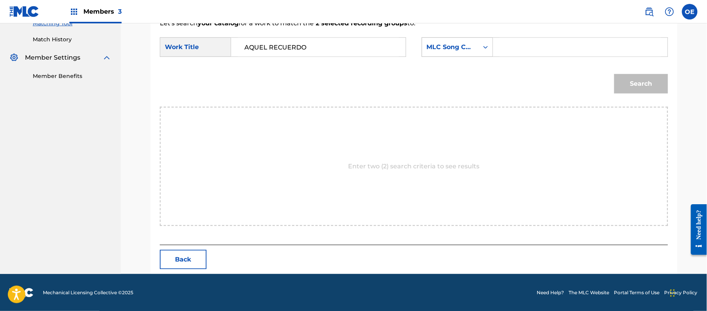
type input "AQUEL RECUERDO"
click at [434, 45] on div "MLC Song Code" at bounding box center [450, 46] width 47 height 9
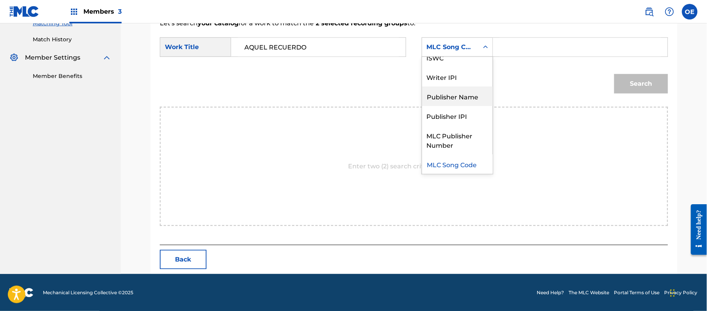
scroll to position [0, 0]
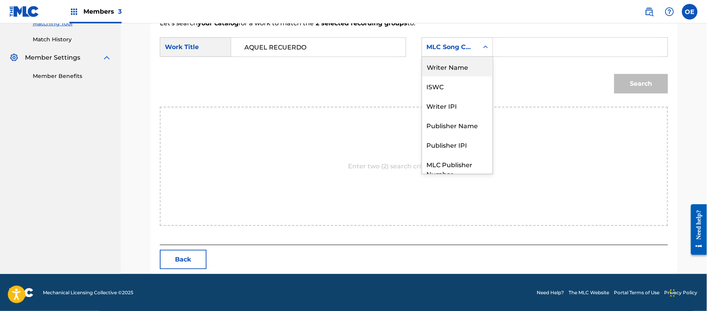
click at [444, 71] on div "Writer Name" at bounding box center [457, 66] width 71 height 19
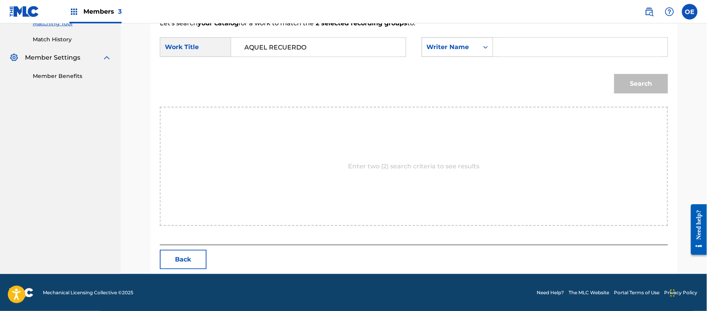
drag, startPoint x: 497, startPoint y: 42, endPoint x: 486, endPoint y: 38, distance: 11.7
click at [486, 38] on div "Search Form" at bounding box center [486, 47] width 14 height 19
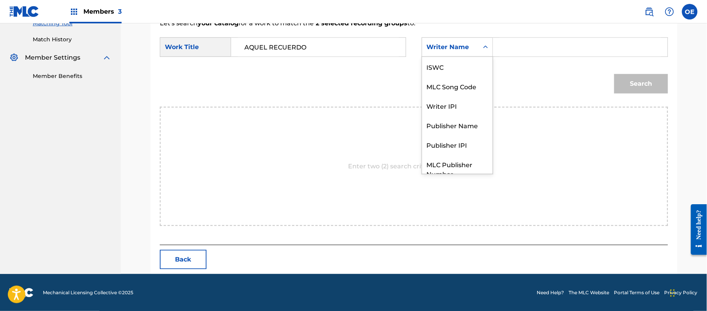
scroll to position [29, 0]
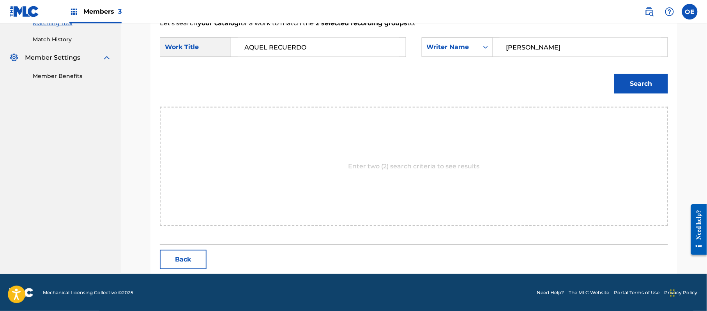
type input "[PERSON_NAME]"
click at [644, 89] on button "Search" at bounding box center [641, 83] width 54 height 19
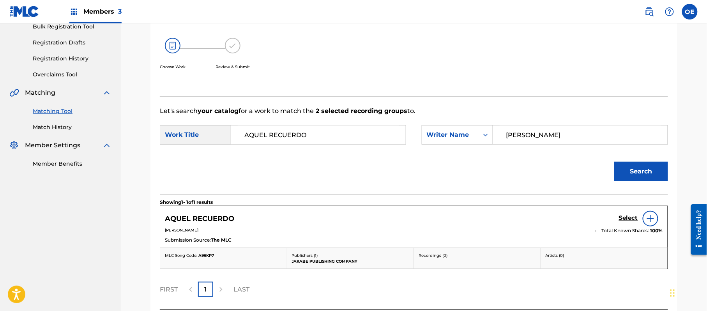
scroll to position [186, 0]
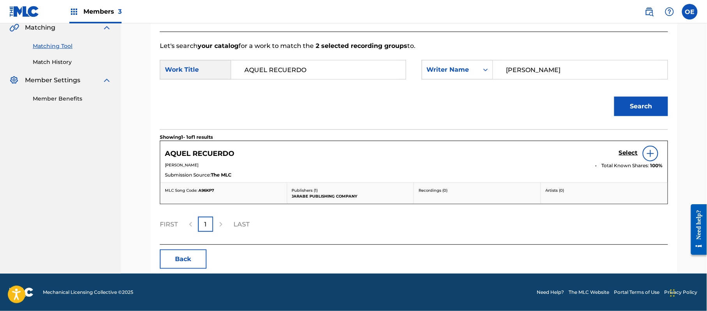
click at [630, 152] on h5 "Select" at bounding box center [628, 152] width 19 height 7
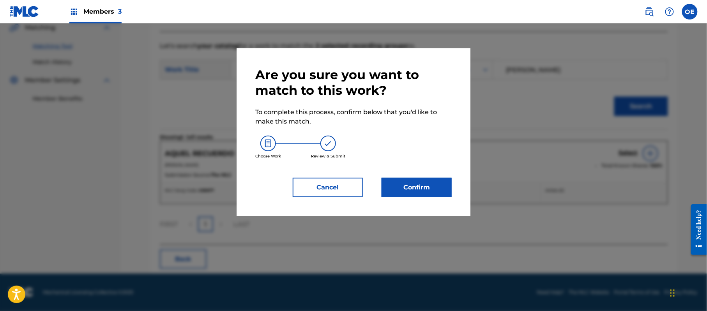
click at [426, 183] on button "Confirm" at bounding box center [417, 187] width 70 height 19
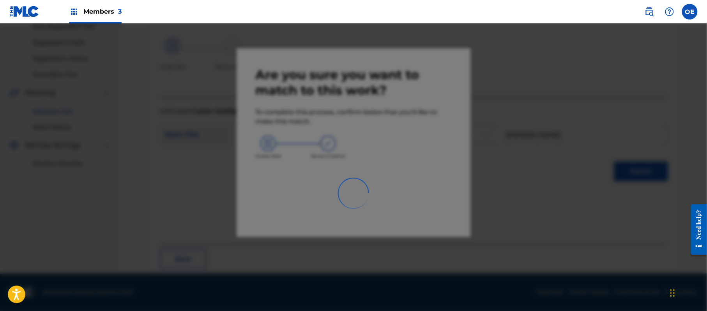
scroll to position [31, 0]
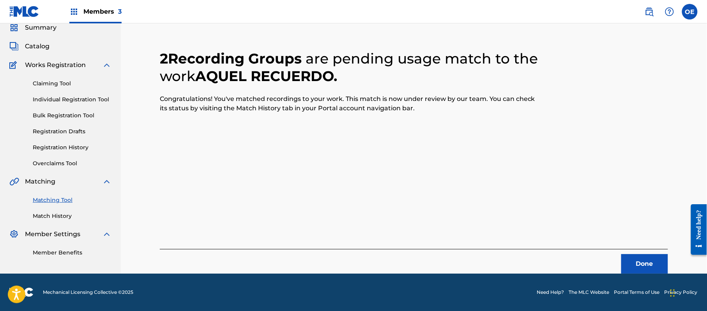
click at [646, 260] on button "Done" at bounding box center [644, 263] width 47 height 19
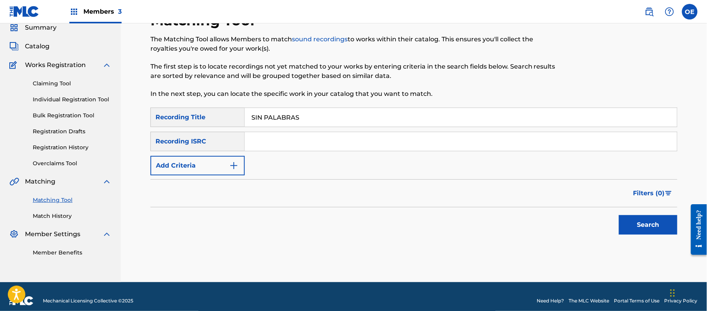
click at [220, 175] on button "Add Criteria" at bounding box center [197, 165] width 94 height 19
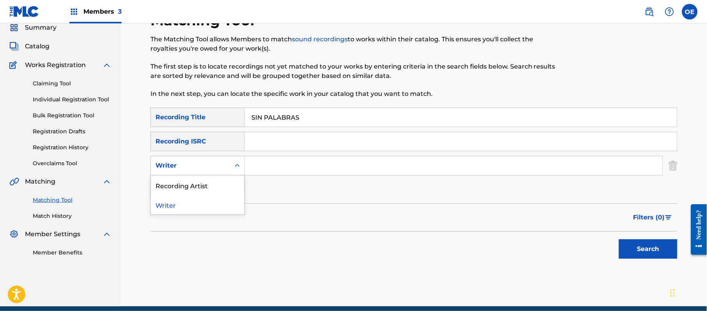
click at [216, 167] on div "Writer" at bounding box center [191, 165] width 70 height 9
click at [205, 182] on div "Recording Artist" at bounding box center [198, 184] width 94 height 19
drag, startPoint x: 658, startPoint y: 247, endPoint x: 514, endPoint y: 214, distance: 148.3
click at [658, 247] on button "Search" at bounding box center [648, 248] width 58 height 19
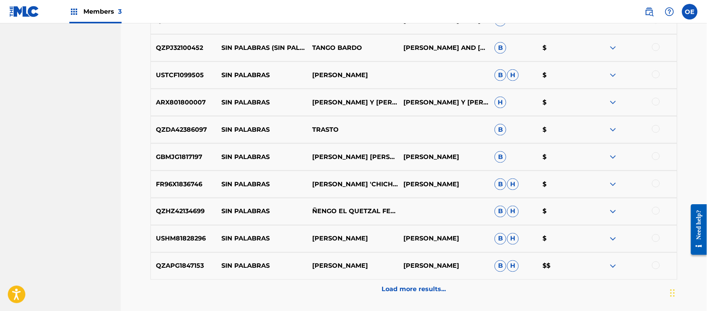
scroll to position [343, 0]
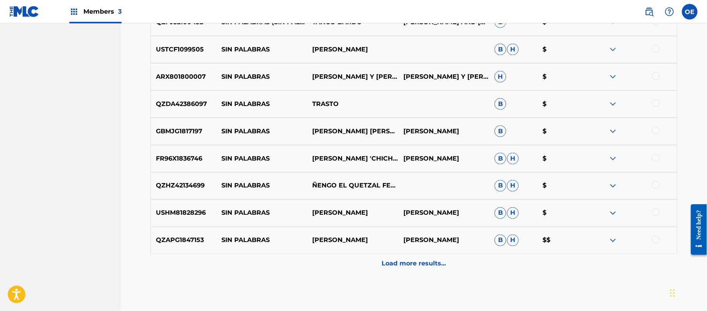
click at [360, 265] on div "Load more results..." at bounding box center [413, 263] width 527 height 19
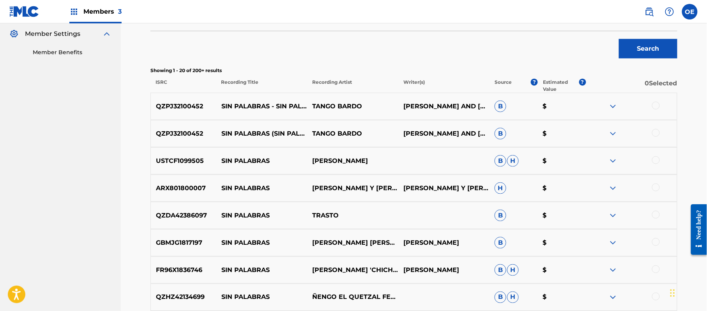
scroll to position [83, 0]
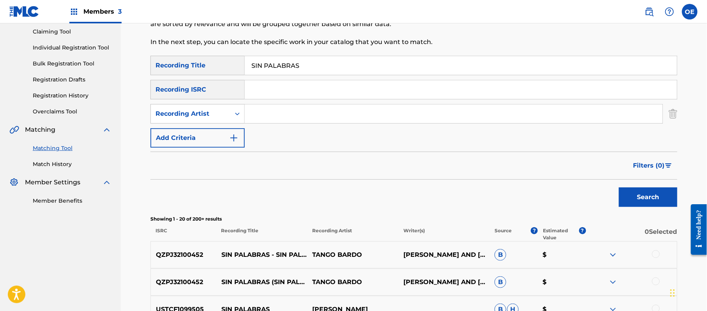
click at [336, 201] on div "Search" at bounding box center [413, 195] width 527 height 31
drag, startPoint x: 296, startPoint y: 60, endPoint x: 219, endPoint y: 58, distance: 77.6
click at [219, 58] on div "SearchWithCriteriae6ad0856-de4e-4f1c-a917-0fd337c7550b Recording Title SIN PALA…" at bounding box center [413, 65] width 527 height 19
click at [641, 202] on button "Search" at bounding box center [648, 196] width 58 height 19
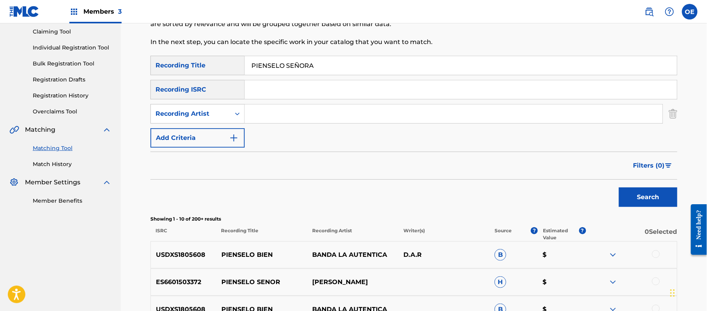
drag, startPoint x: 364, startPoint y: 64, endPoint x: 224, endPoint y: 60, distance: 139.2
click at [220, 60] on div "SearchWithCriteriae6ad0856-de4e-4f1c-a917-0fd337c7550b Recording Title PIENSELO…" at bounding box center [413, 65] width 527 height 19
click at [655, 196] on button "Search" at bounding box center [648, 196] width 58 height 19
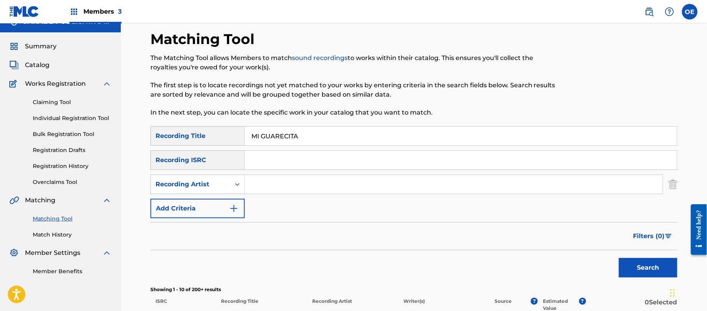
scroll to position [0, 0]
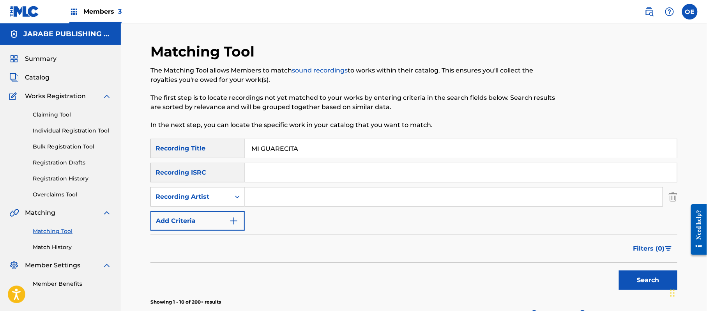
drag, startPoint x: 255, startPoint y: 150, endPoint x: 247, endPoint y: 150, distance: 7.8
click at [247, 150] on input "MI GUARECITA" at bounding box center [461, 148] width 432 height 19
drag, startPoint x: 323, startPoint y: 148, endPoint x: 234, endPoint y: 153, distance: 88.6
click at [234, 153] on div "SearchWithCriteriae6ad0856-de4e-4f1c-a917-0fd337c7550b Recording Title MI GUARE…" at bounding box center [413, 148] width 527 height 19
click at [627, 274] on button "Search" at bounding box center [648, 279] width 58 height 19
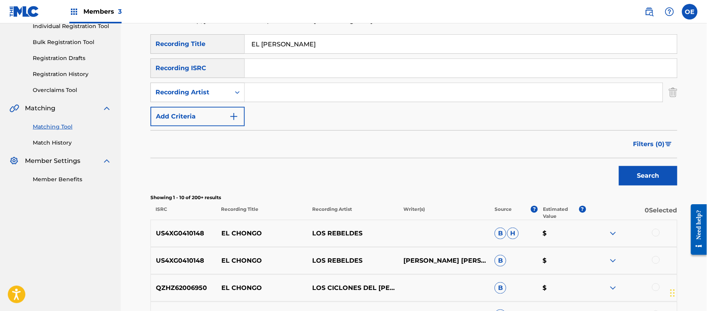
scroll to position [104, 0]
drag, startPoint x: 352, startPoint y: 42, endPoint x: 260, endPoint y: 43, distance: 91.2
click at [260, 43] on input "EL [PERSON_NAME]" at bounding box center [461, 44] width 432 height 19
click at [345, 42] on input "EL [PERSON_NAME]" at bounding box center [461, 44] width 432 height 19
drag, startPoint x: 368, startPoint y: 47, endPoint x: 210, endPoint y: 51, distance: 157.5
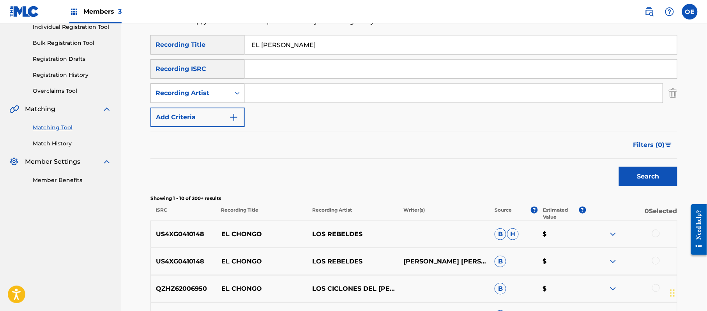
click at [210, 51] on div "SearchWithCriteriae6ad0856-de4e-4f1c-a917-0fd337c7550b Recording Title EL [PERS…" at bounding box center [413, 44] width 527 height 19
click at [635, 185] on button "Search" at bounding box center [648, 176] width 58 height 19
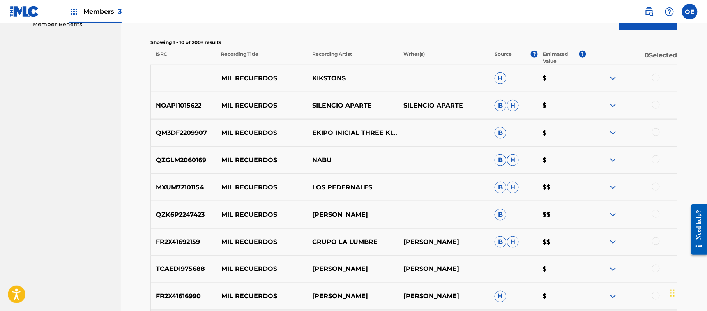
scroll to position [52, 0]
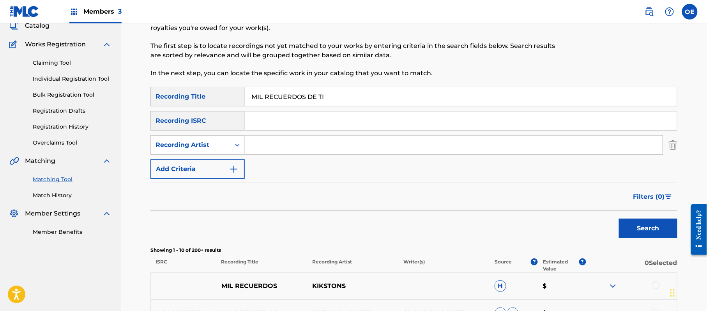
drag, startPoint x: 312, startPoint y: 95, endPoint x: 243, endPoint y: 95, distance: 69.0
click at [239, 94] on div "SearchWithCriteriae6ad0856-de4e-4f1c-a917-0fd337c7550b Recording Title MIL RECU…" at bounding box center [413, 96] width 527 height 19
click at [636, 230] on button "Search" at bounding box center [648, 228] width 58 height 19
drag, startPoint x: 370, startPoint y: 97, endPoint x: 217, endPoint y: 103, distance: 152.5
click at [217, 103] on div "SearchWithCriteriae6ad0856-de4e-4f1c-a917-0fd337c7550b Recording Title PORQUEEL…" at bounding box center [413, 96] width 527 height 19
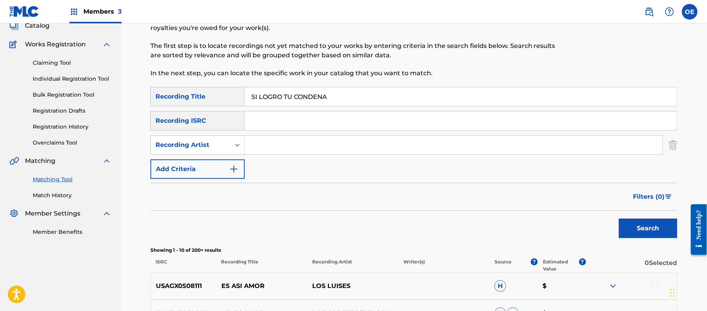
click at [630, 225] on button "Search" at bounding box center [648, 228] width 58 height 19
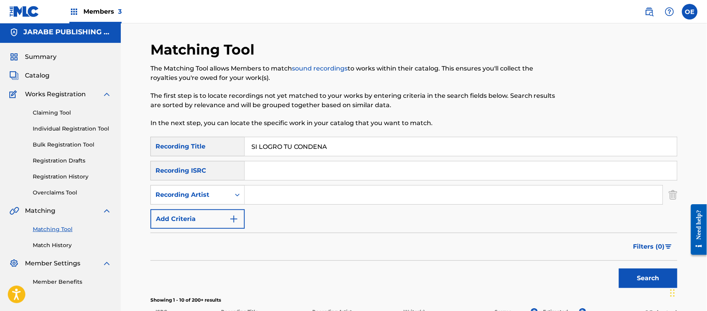
scroll to position [0, 0]
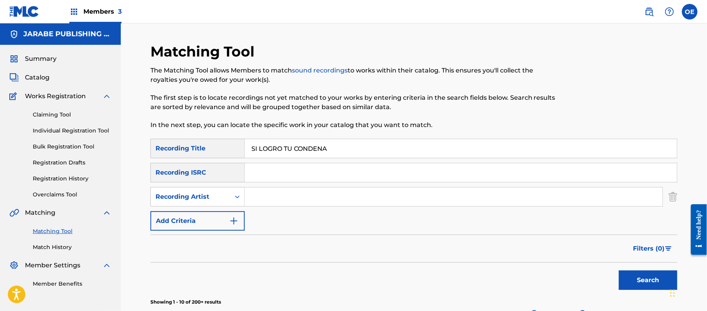
drag, startPoint x: 345, startPoint y: 144, endPoint x: 190, endPoint y: 142, distance: 154.7
click at [190, 142] on div "SearchWithCriteriae6ad0856-de4e-4f1c-a917-0fd337c7550b Recording Title SI LOGRO…" at bounding box center [413, 148] width 527 height 19
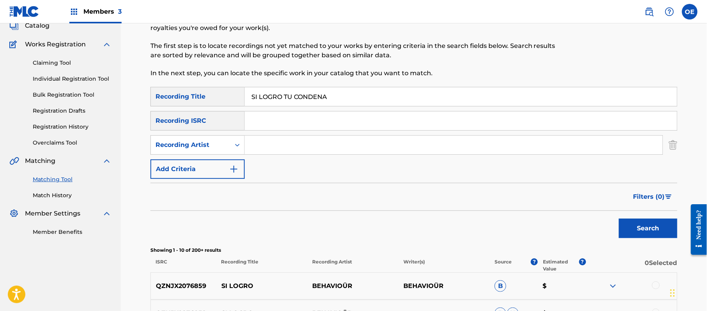
click at [648, 228] on button "Search" at bounding box center [648, 228] width 58 height 19
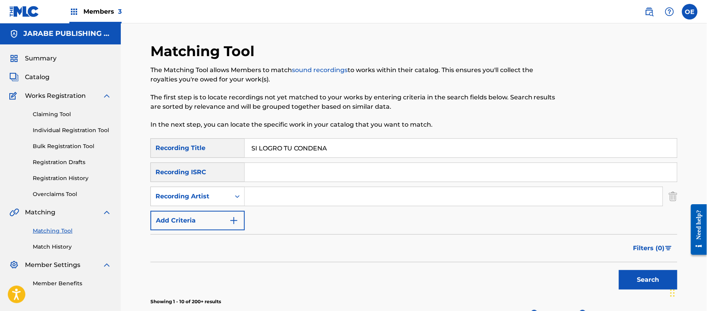
scroll to position [0, 0]
drag, startPoint x: 360, startPoint y: 150, endPoint x: 253, endPoint y: 152, distance: 107.6
click at [253, 150] on input "SI LOGRO TU CONDENA" at bounding box center [461, 148] width 432 height 19
click at [341, 143] on input "SI LOGRO TU CONDENA" at bounding box center [461, 148] width 432 height 19
drag, startPoint x: 335, startPoint y: 148, endPoint x: 250, endPoint y: 148, distance: 85.0
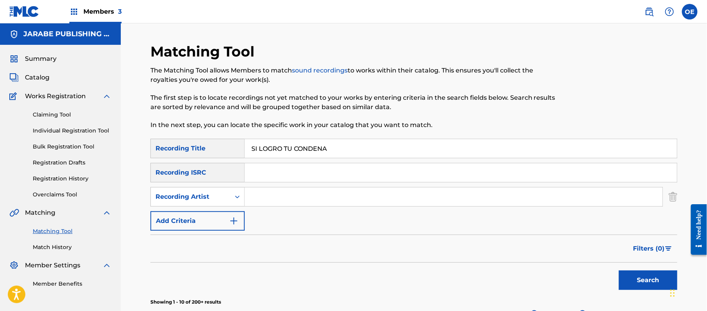
click at [237, 147] on div "SearchWithCriteriae6ad0856-de4e-4f1c-a917-0fd337c7550b Recording Title SI LOGRO…" at bounding box center [413, 148] width 527 height 19
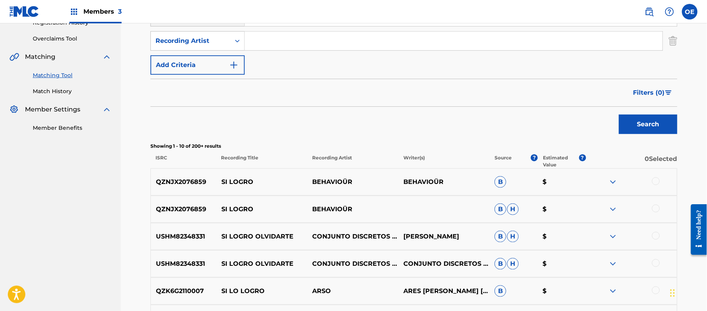
click at [661, 131] on button "Search" at bounding box center [648, 124] width 58 height 19
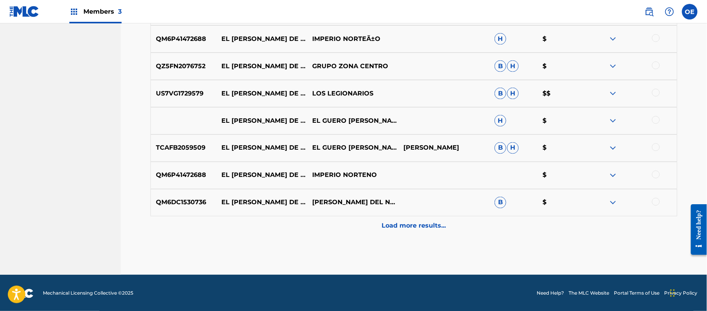
scroll to position [382, 0]
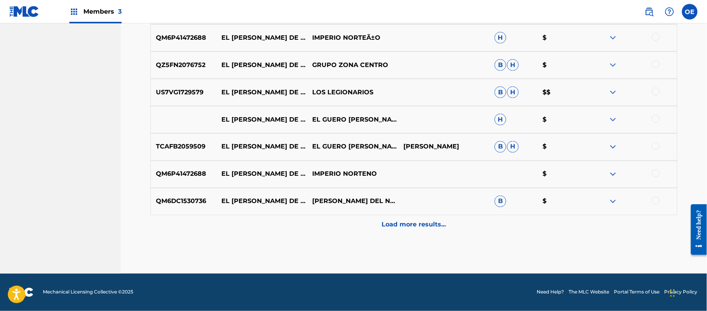
click at [356, 223] on div "Load more results..." at bounding box center [413, 224] width 527 height 19
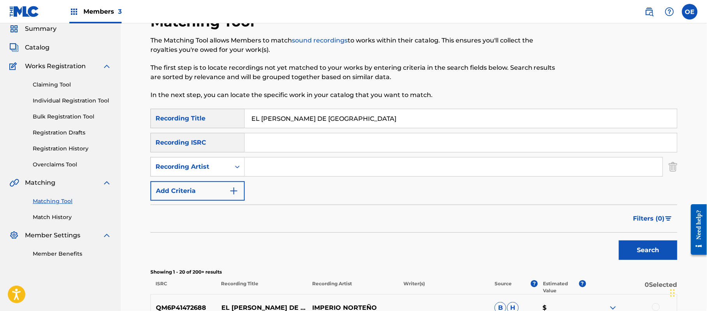
scroll to position [18, 0]
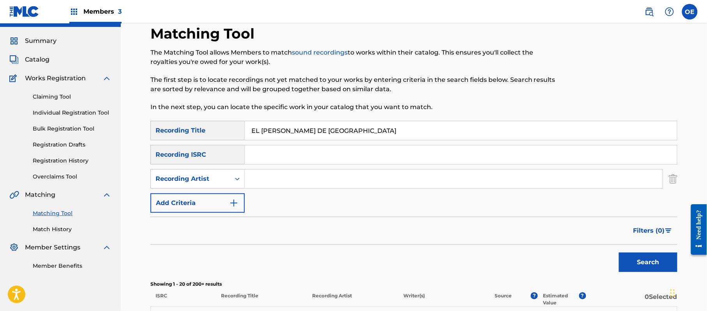
drag, startPoint x: 356, startPoint y: 131, endPoint x: 243, endPoint y: 125, distance: 113.2
click at [243, 125] on div "SearchWithCriteriae6ad0856-de4e-4f1c-a917-0fd337c7550b Recording Title EL [PERS…" at bounding box center [413, 130] width 527 height 19
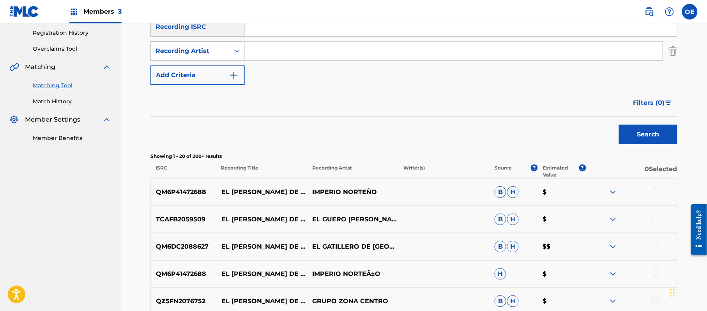
scroll to position [174, 0]
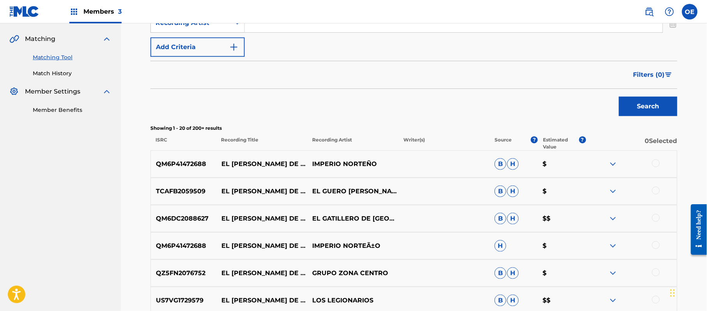
click at [654, 111] on button "Search" at bounding box center [648, 106] width 58 height 19
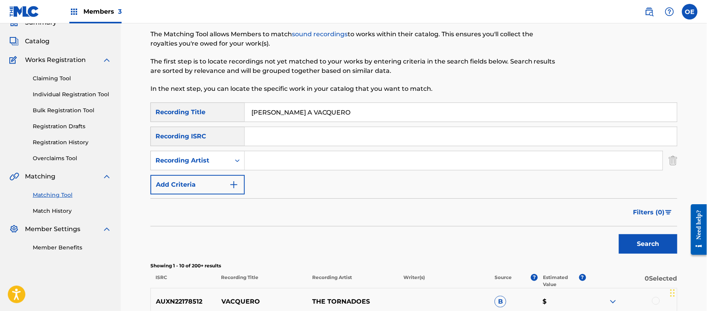
scroll to position [18, 0]
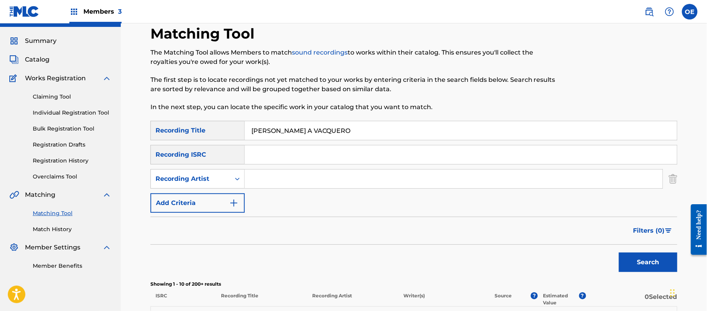
drag, startPoint x: 340, startPoint y: 133, endPoint x: 214, endPoint y: 129, distance: 126.3
click at [214, 129] on div "SearchWithCriteriae6ad0856-de4e-4f1c-a917-0fd337c7550b Recording Title [PERSON_…" at bounding box center [413, 130] width 527 height 19
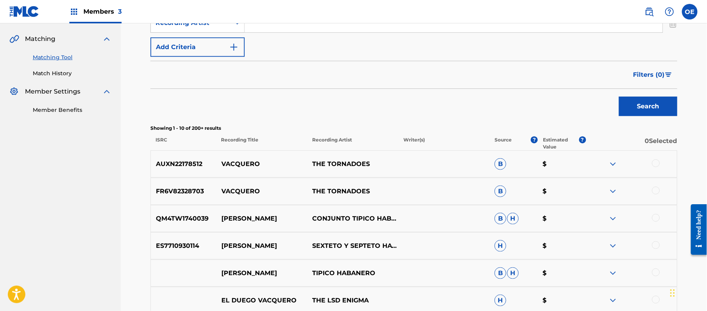
drag, startPoint x: 660, startPoint y: 114, endPoint x: 610, endPoint y: 113, distance: 50.7
click at [659, 114] on button "Search" at bounding box center [648, 106] width 58 height 19
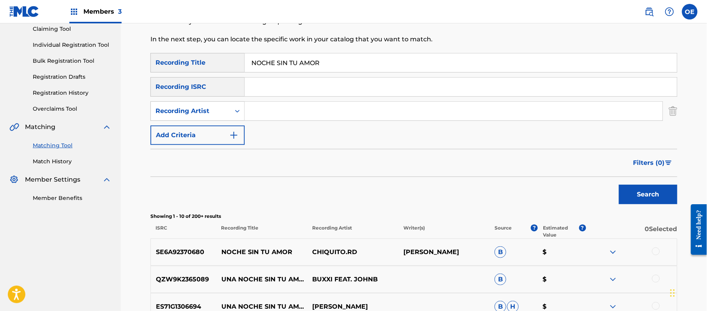
scroll to position [70, 0]
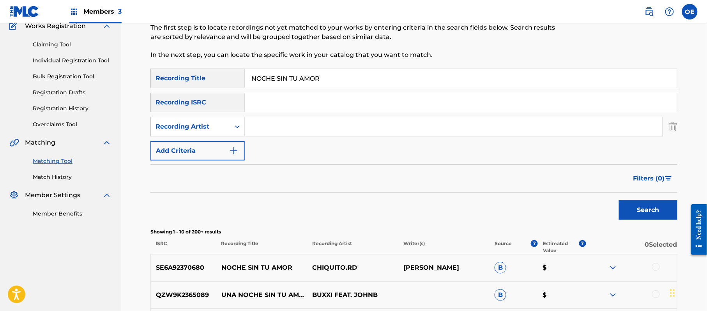
drag, startPoint x: 365, startPoint y: 75, endPoint x: 216, endPoint y: 77, distance: 148.9
click at [216, 77] on div "SearchWithCriteriae6ad0856-de4e-4f1c-a917-0fd337c7550b Recording Title NOCHE SI…" at bounding box center [413, 78] width 527 height 19
click at [654, 208] on button "Search" at bounding box center [648, 209] width 58 height 19
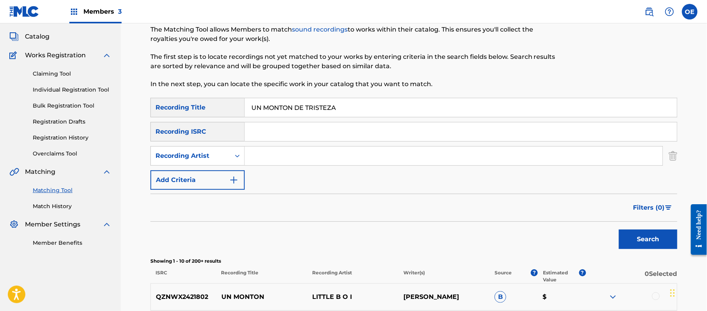
scroll to position [18, 0]
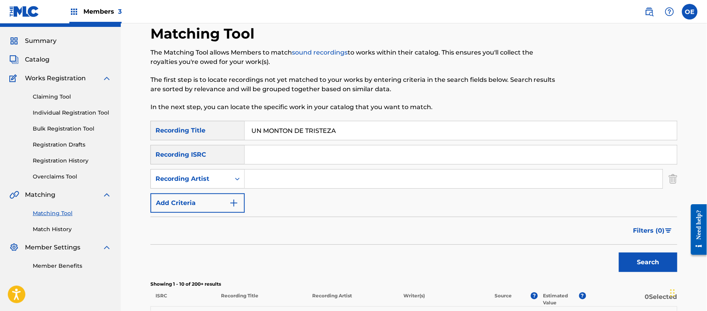
drag, startPoint x: 351, startPoint y: 130, endPoint x: 237, endPoint y: 137, distance: 114.4
click at [237, 137] on div "SearchWithCriteriae6ad0856-de4e-4f1c-a917-0fd337c7550b Recording Title UN MONTO…" at bounding box center [413, 130] width 527 height 19
click at [636, 261] on button "Search" at bounding box center [648, 262] width 58 height 19
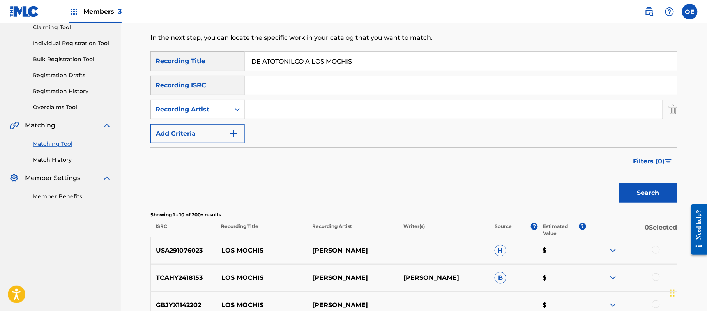
scroll to position [70, 0]
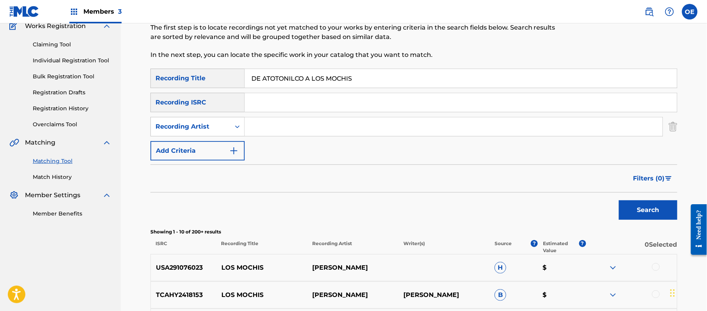
drag, startPoint x: 409, startPoint y: 73, endPoint x: 164, endPoint y: 86, distance: 245.1
click at [164, 86] on div "SearchWithCriteriae6ad0856-de4e-4f1c-a917-0fd337c7550b Recording Title DE ATOTO…" at bounding box center [413, 78] width 527 height 19
click at [636, 204] on button "Search" at bounding box center [648, 209] width 58 height 19
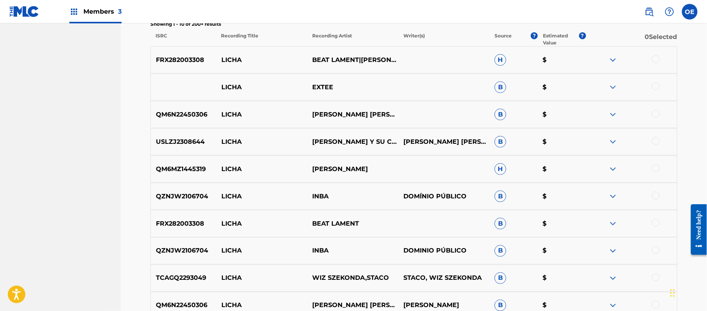
scroll to position [330, 0]
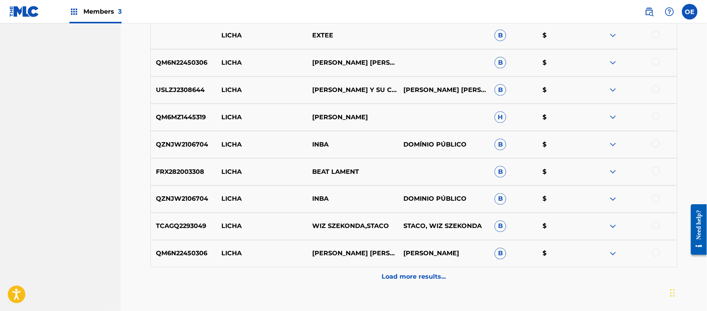
click at [367, 270] on div "Load more results..." at bounding box center [413, 276] width 527 height 19
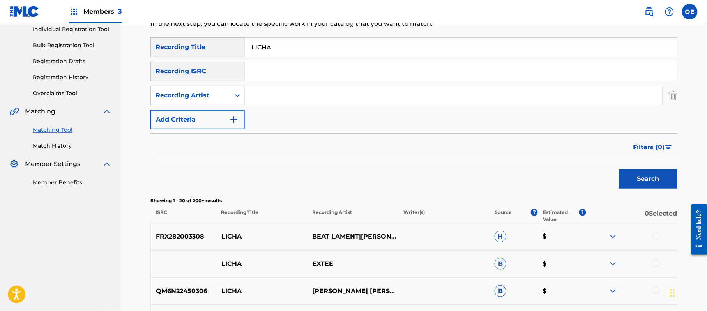
scroll to position [18, 0]
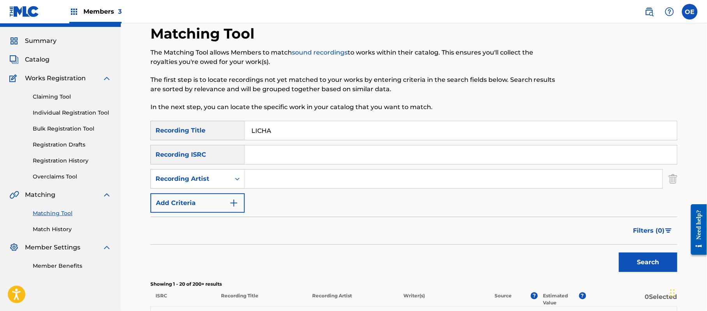
drag, startPoint x: 289, startPoint y: 125, endPoint x: 226, endPoint y: 129, distance: 63.3
click at [217, 129] on div "SearchWithCriteriae6ad0856-de4e-4f1c-a917-0fd337c7550b Recording Title LICHA" at bounding box center [413, 130] width 527 height 19
drag, startPoint x: 656, startPoint y: 262, endPoint x: 354, endPoint y: 212, distance: 305.8
click at [655, 262] on button "Search" at bounding box center [648, 262] width 58 height 19
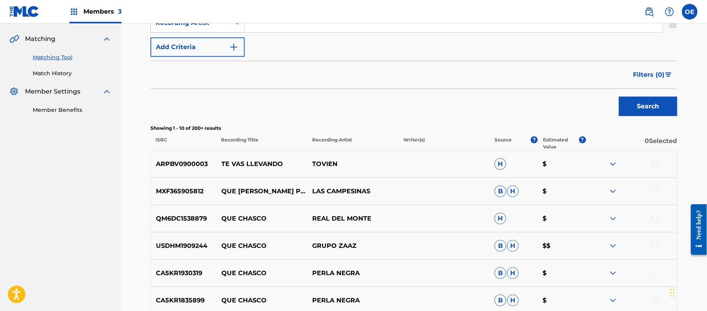
scroll to position [70, 0]
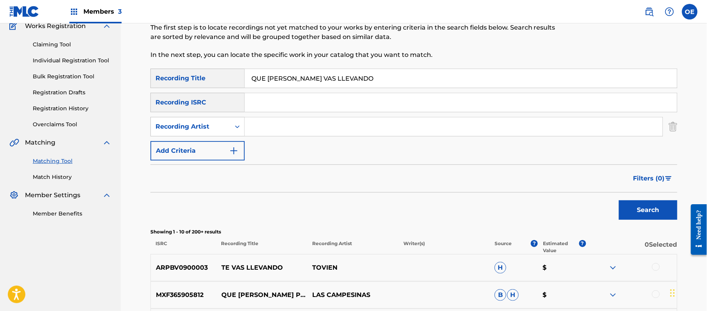
drag, startPoint x: 381, startPoint y: 82, endPoint x: 239, endPoint y: 78, distance: 141.9
click at [239, 78] on div "SearchWithCriteriae6ad0856-de4e-4f1c-a917-0fd337c7550b Recording Title QUE [PER…" at bounding box center [413, 78] width 527 height 19
click at [639, 212] on button "Search" at bounding box center [648, 209] width 58 height 19
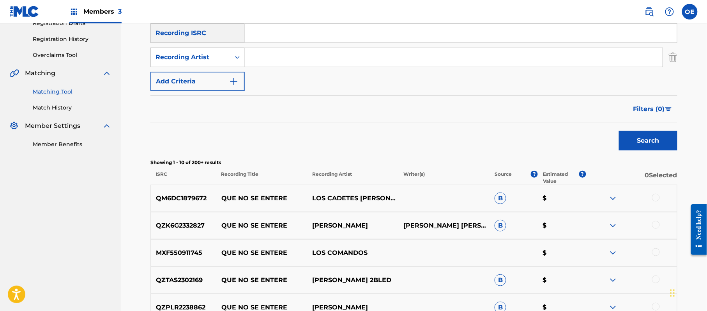
scroll to position [88, 0]
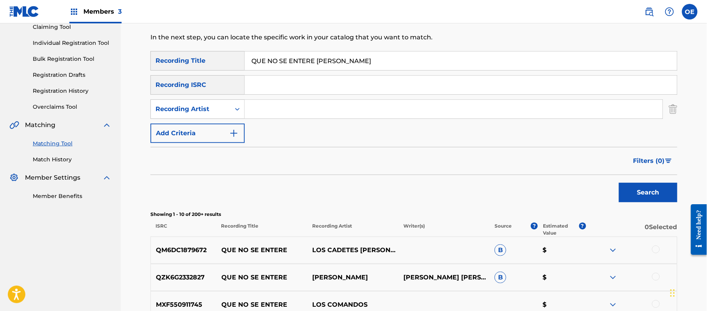
drag, startPoint x: 348, startPoint y: 60, endPoint x: 223, endPoint y: 61, distance: 125.5
click at [223, 61] on div "SearchWithCriteriae6ad0856-de4e-4f1c-a917-0fd337c7550b Recording Title QUE NO S…" at bounding box center [413, 60] width 527 height 19
type input "SUEÑOS MOJADOS"
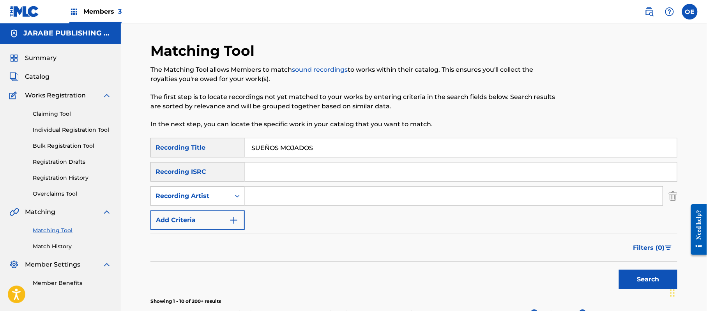
scroll to position [0, 0]
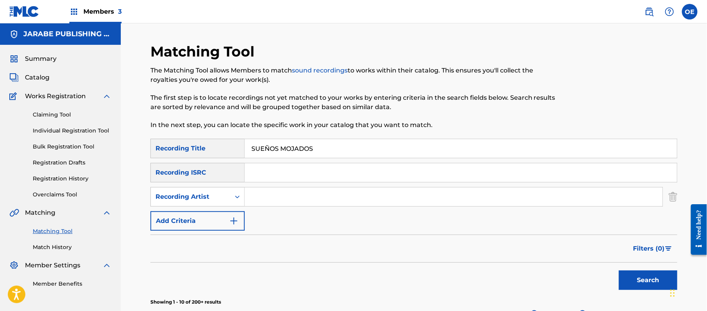
click at [62, 128] on link "Individual Registration Tool" at bounding box center [72, 131] width 79 height 8
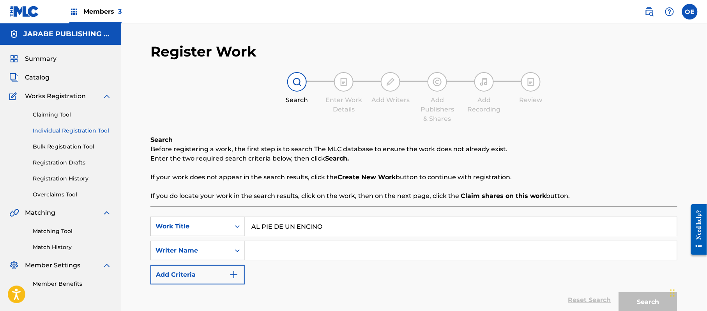
type input "AL PIE DE UN ENCINO"
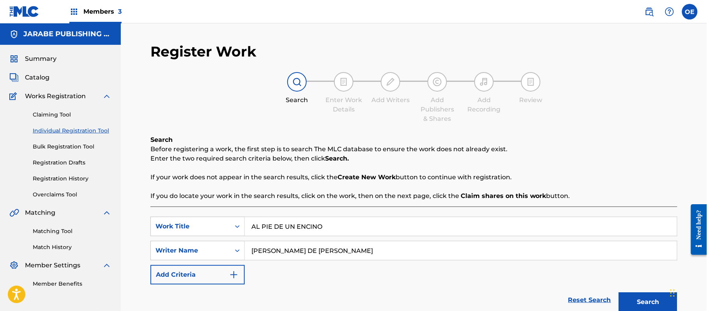
scroll to position [69, 0]
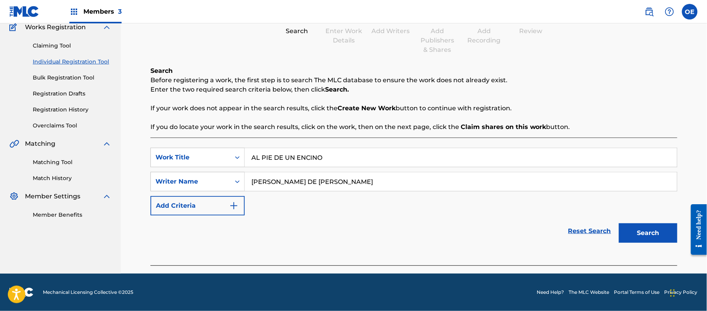
click at [627, 238] on button "Search" at bounding box center [648, 232] width 58 height 19
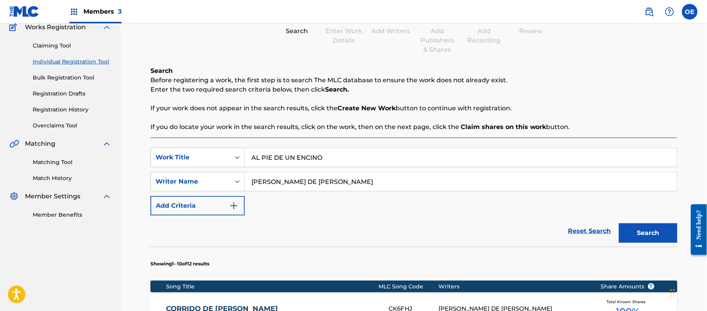
scroll to position [173, 0]
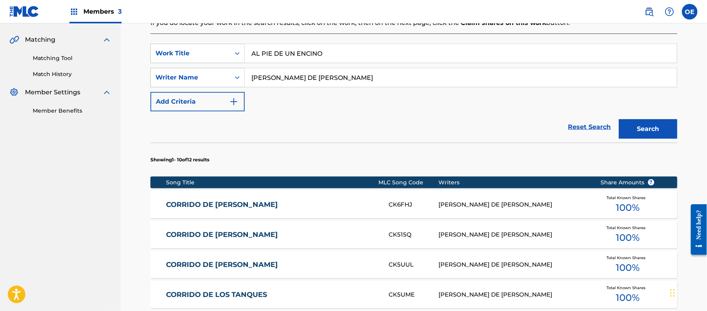
drag, startPoint x: 401, startPoint y: 76, endPoint x: 281, endPoint y: 80, distance: 120.9
click at [281, 80] on input "[PERSON_NAME] DE [PERSON_NAME]" at bounding box center [461, 77] width 432 height 19
type input "[PERSON_NAME]"
click at [619, 119] on button "Search" at bounding box center [648, 128] width 58 height 19
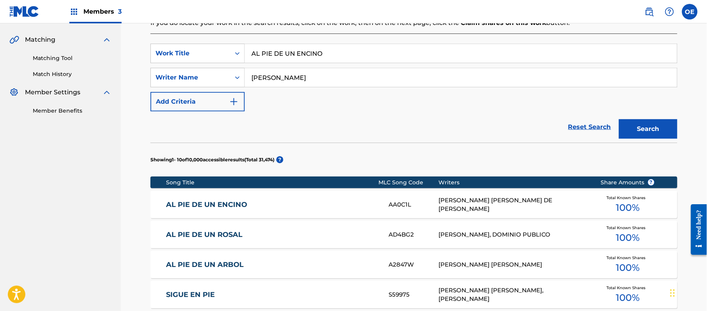
click at [340, 206] on link "AL PIE DE UN ENCINO" at bounding box center [272, 204] width 212 height 9
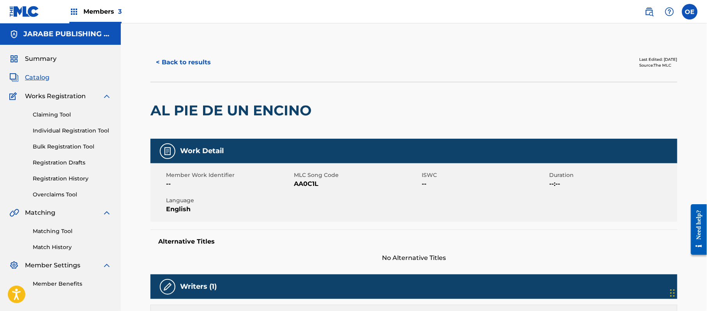
click at [195, 64] on button "< Back to results" at bounding box center [183, 62] width 66 height 19
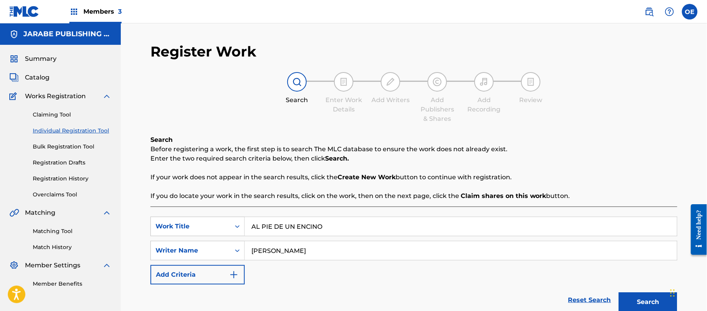
scroll to position [44, 0]
